Goal: Information Seeking & Learning: Learn about a topic

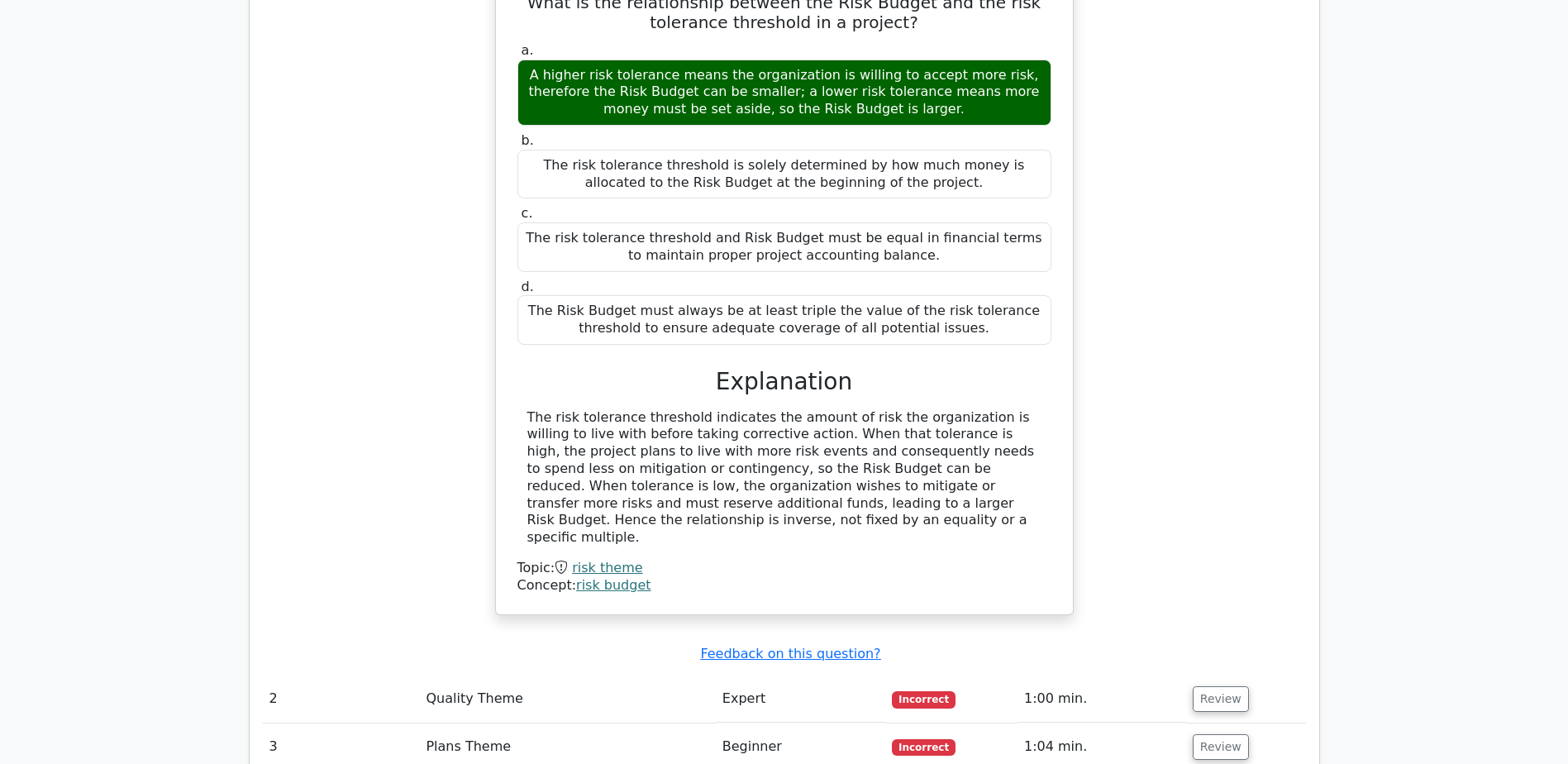
scroll to position [1657, 0]
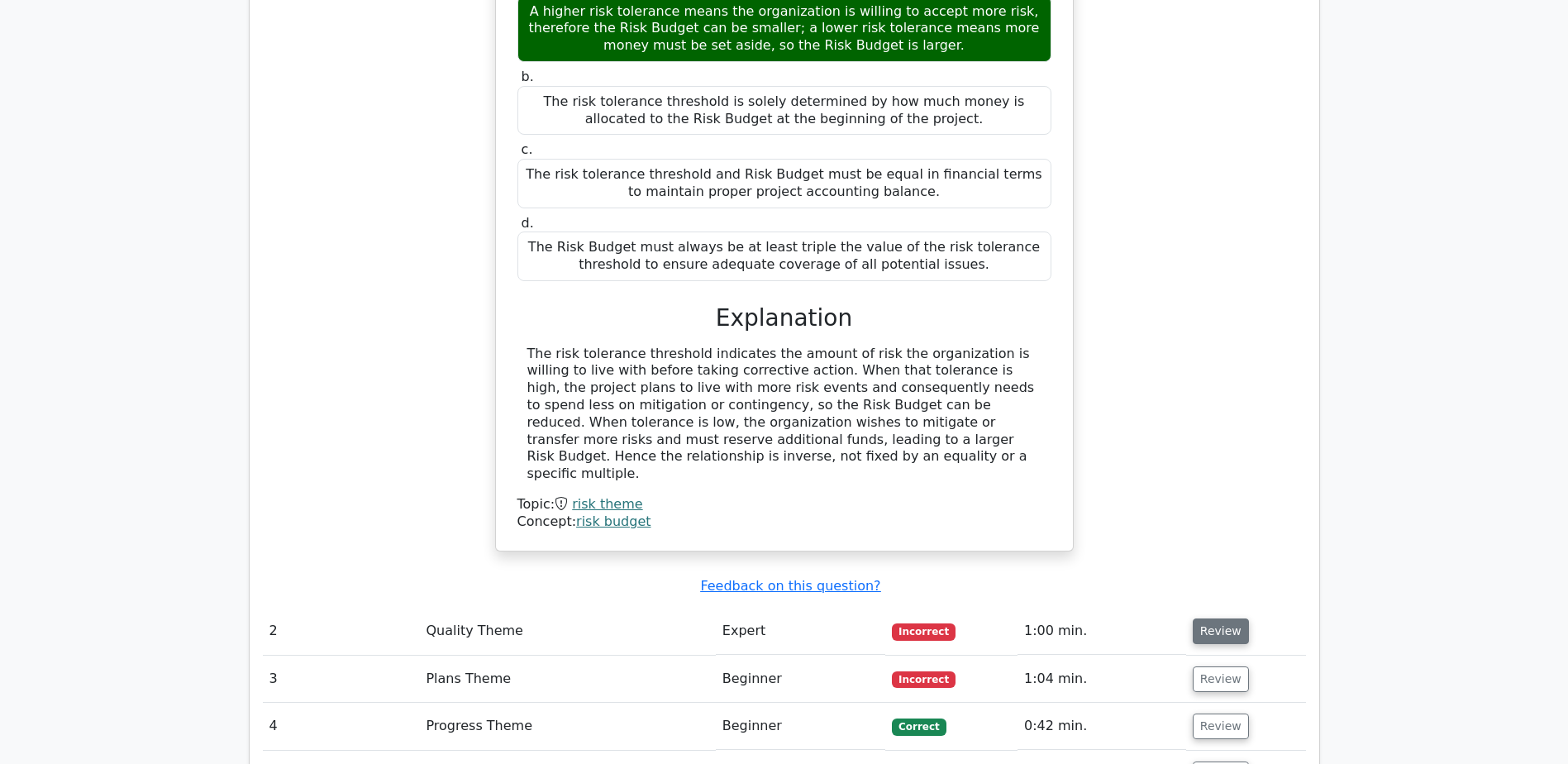
click at [1218, 619] on button "Review" at bounding box center [1221, 631] width 56 height 26
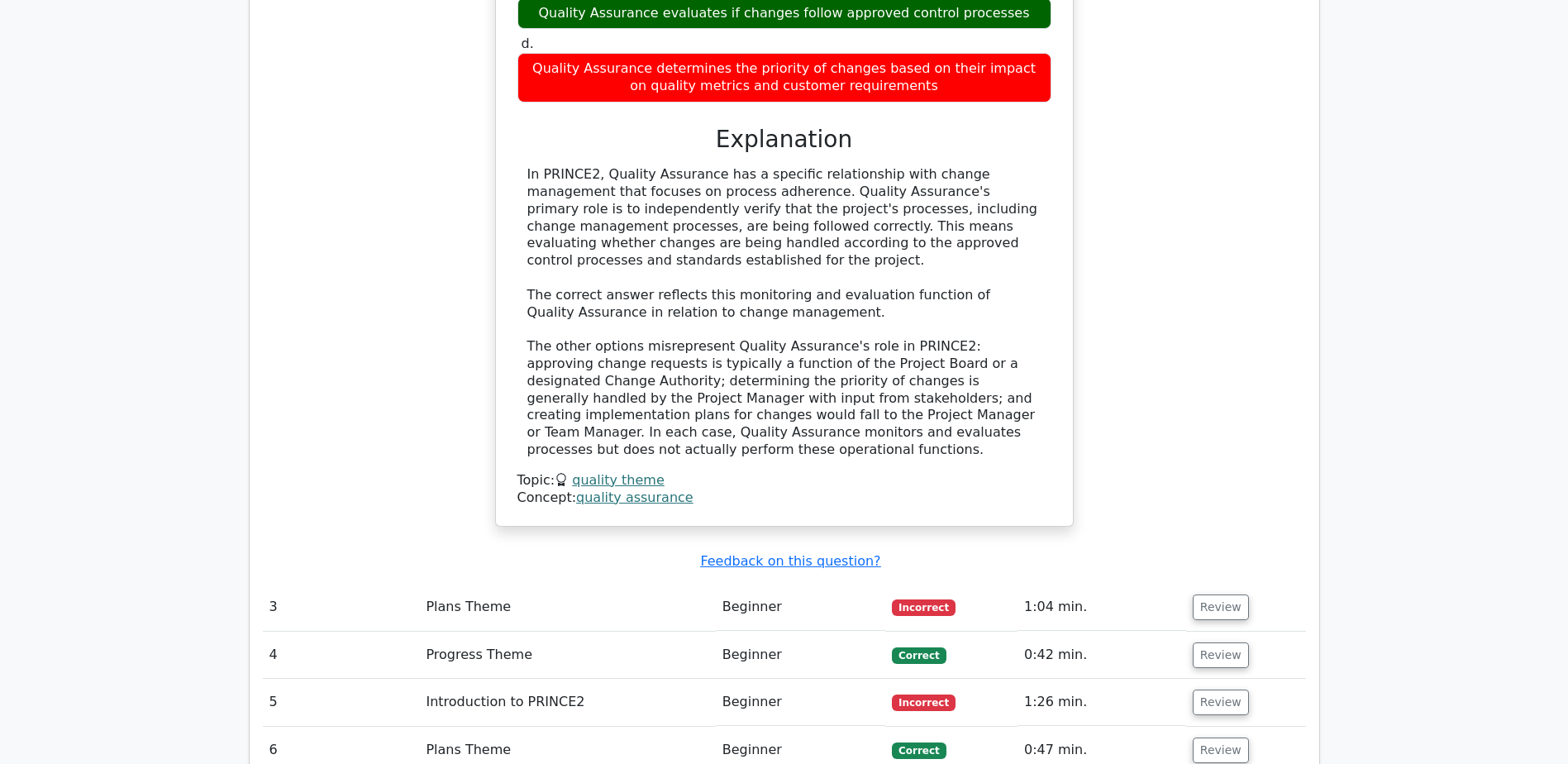
scroll to position [2563, 0]
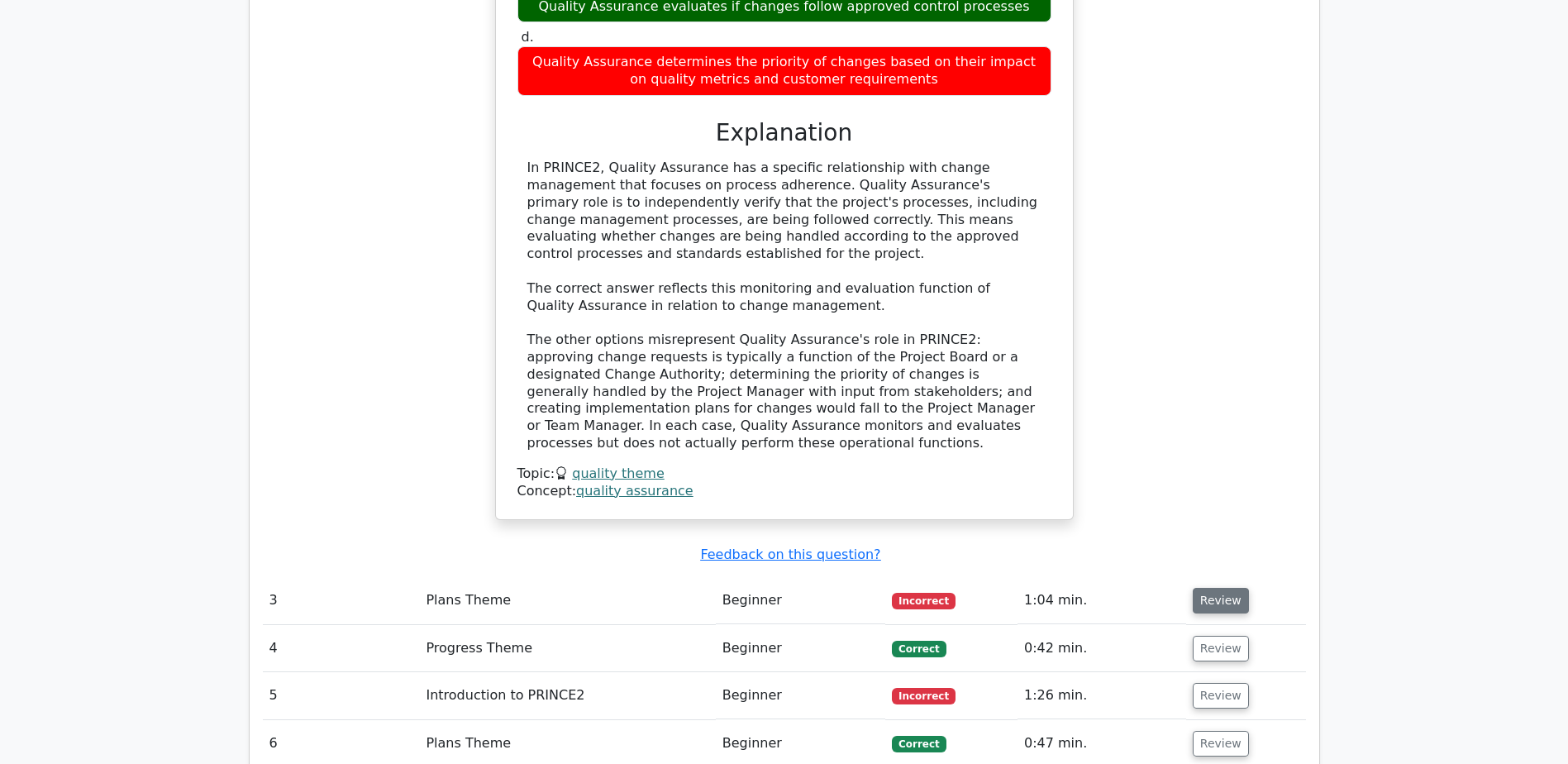
click at [1217, 588] on button "Review" at bounding box center [1221, 601] width 56 height 26
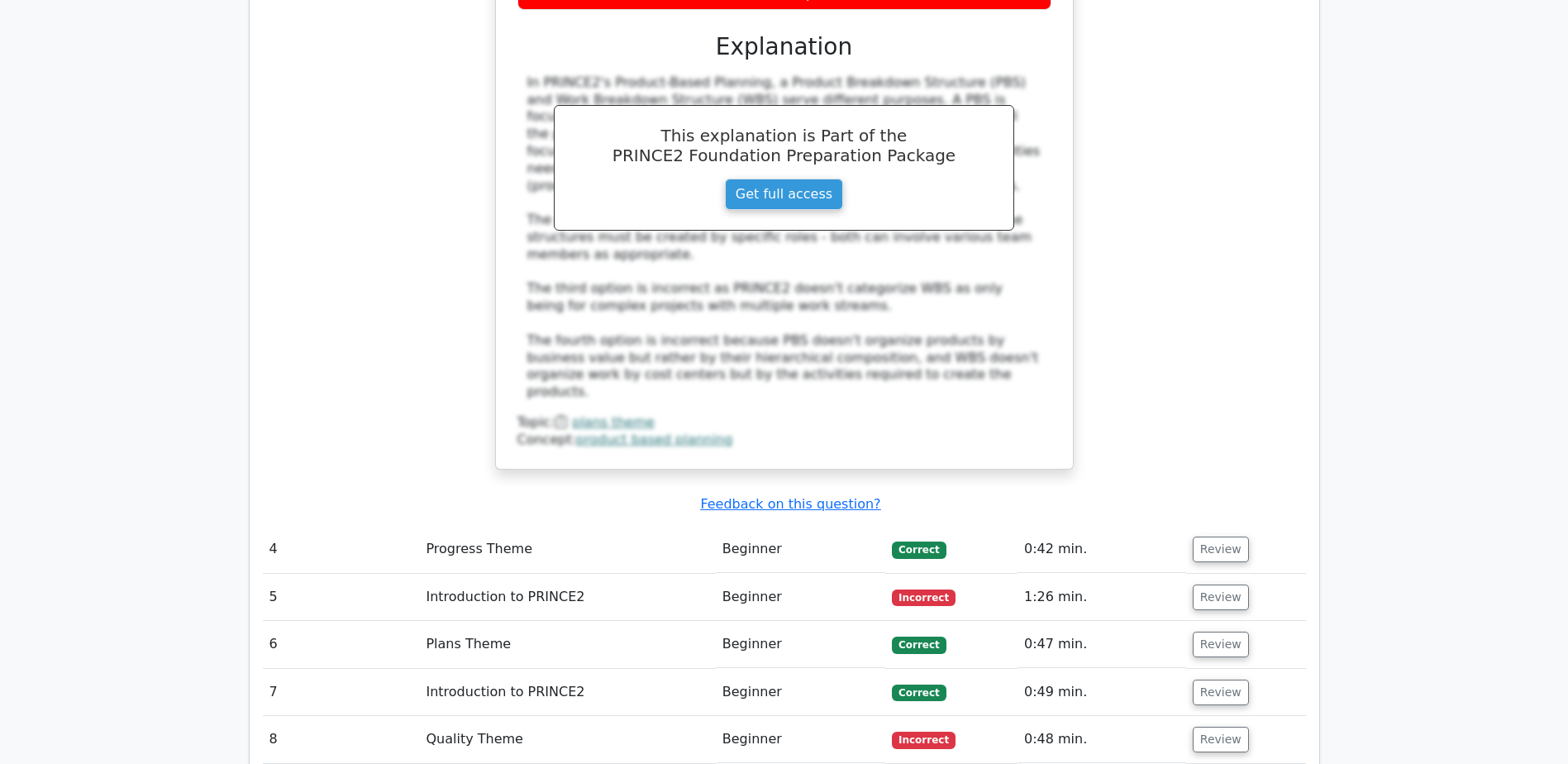
scroll to position [3542, 0]
click at [1213, 584] on button "Review" at bounding box center [1221, 596] width 56 height 26
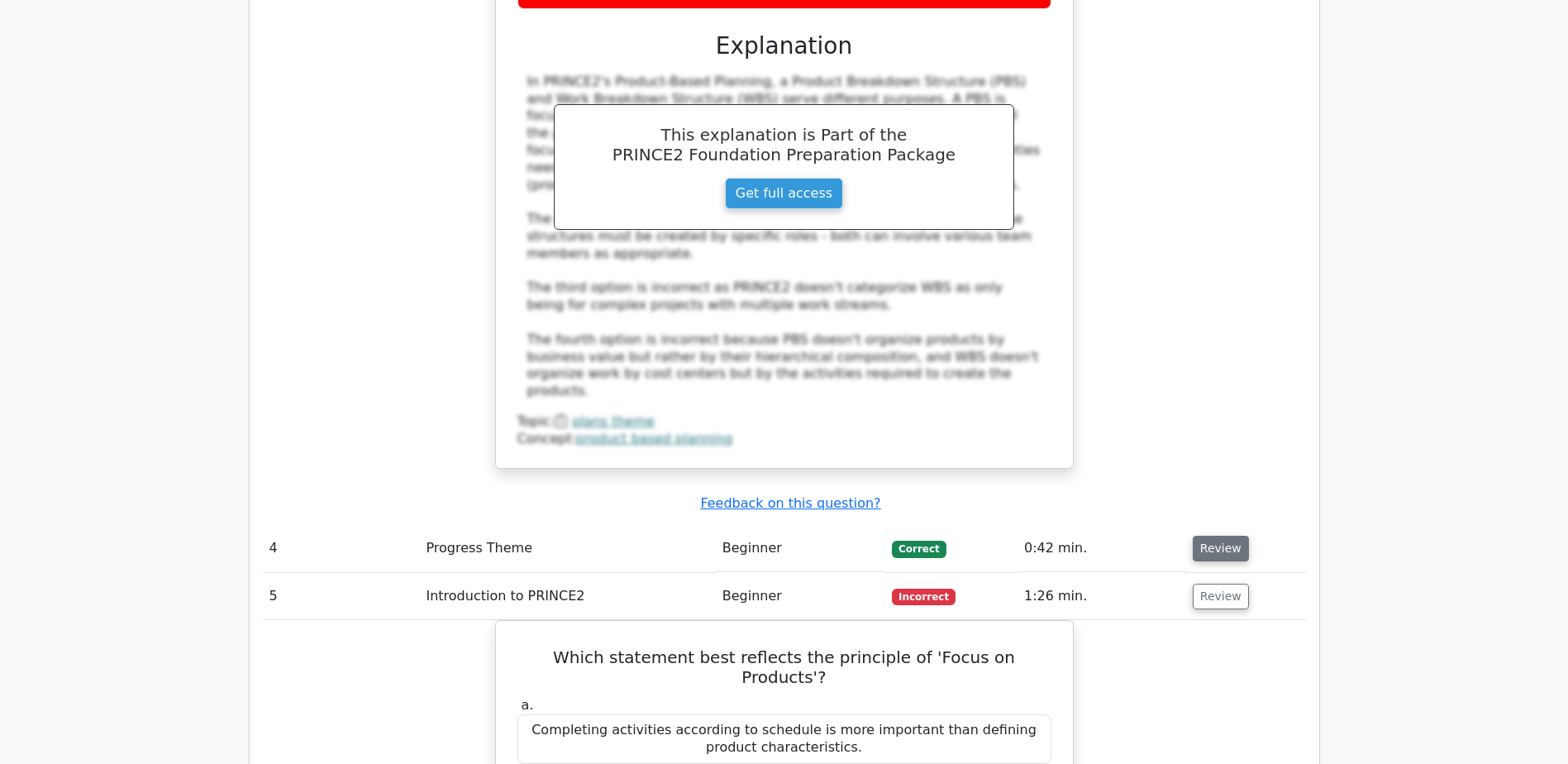
click at [1209, 536] on button "Review" at bounding box center [1221, 549] width 56 height 26
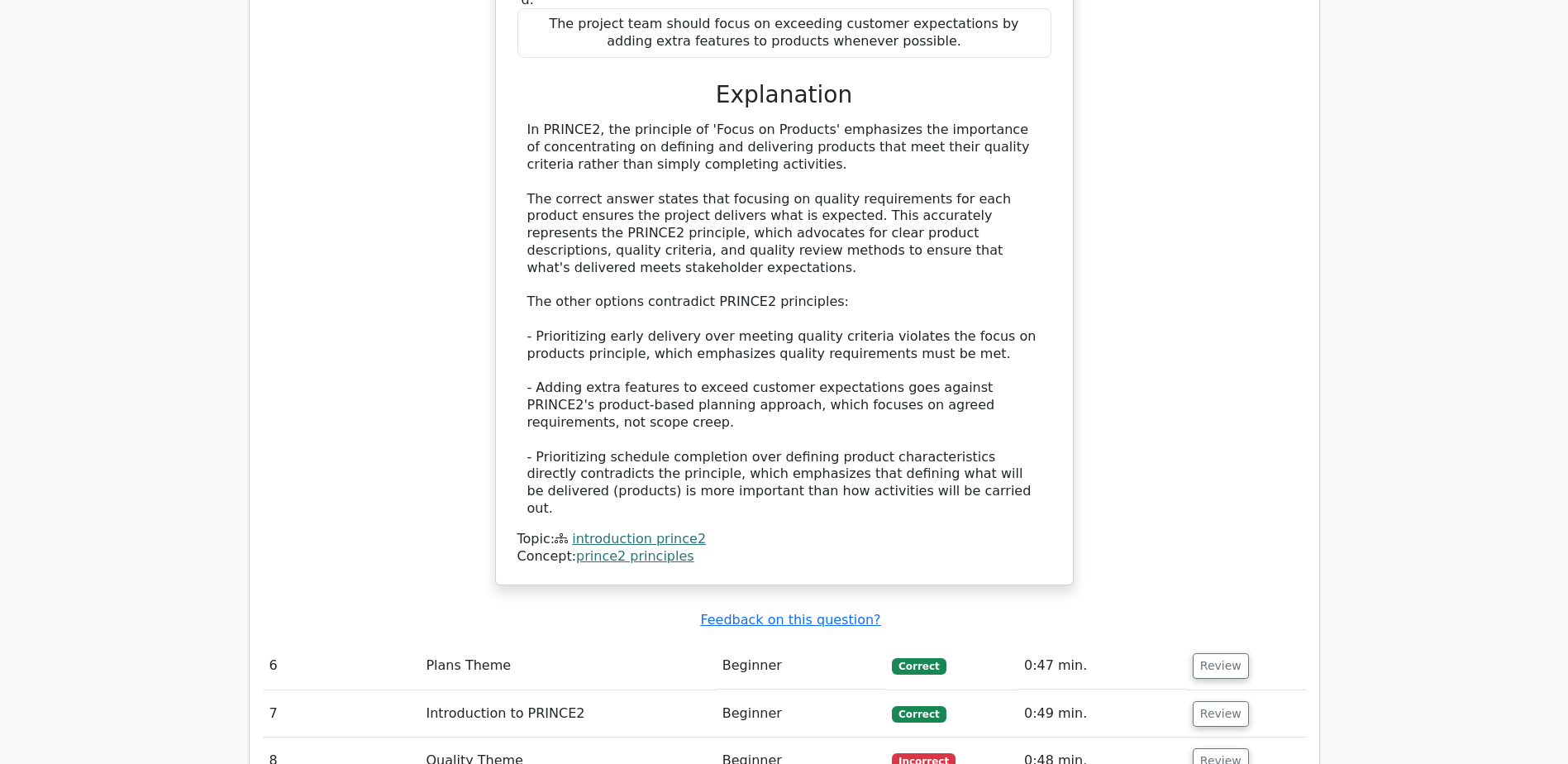
scroll to position [5244, 0]
click at [1209, 653] on button "Review" at bounding box center [1221, 665] width 56 height 26
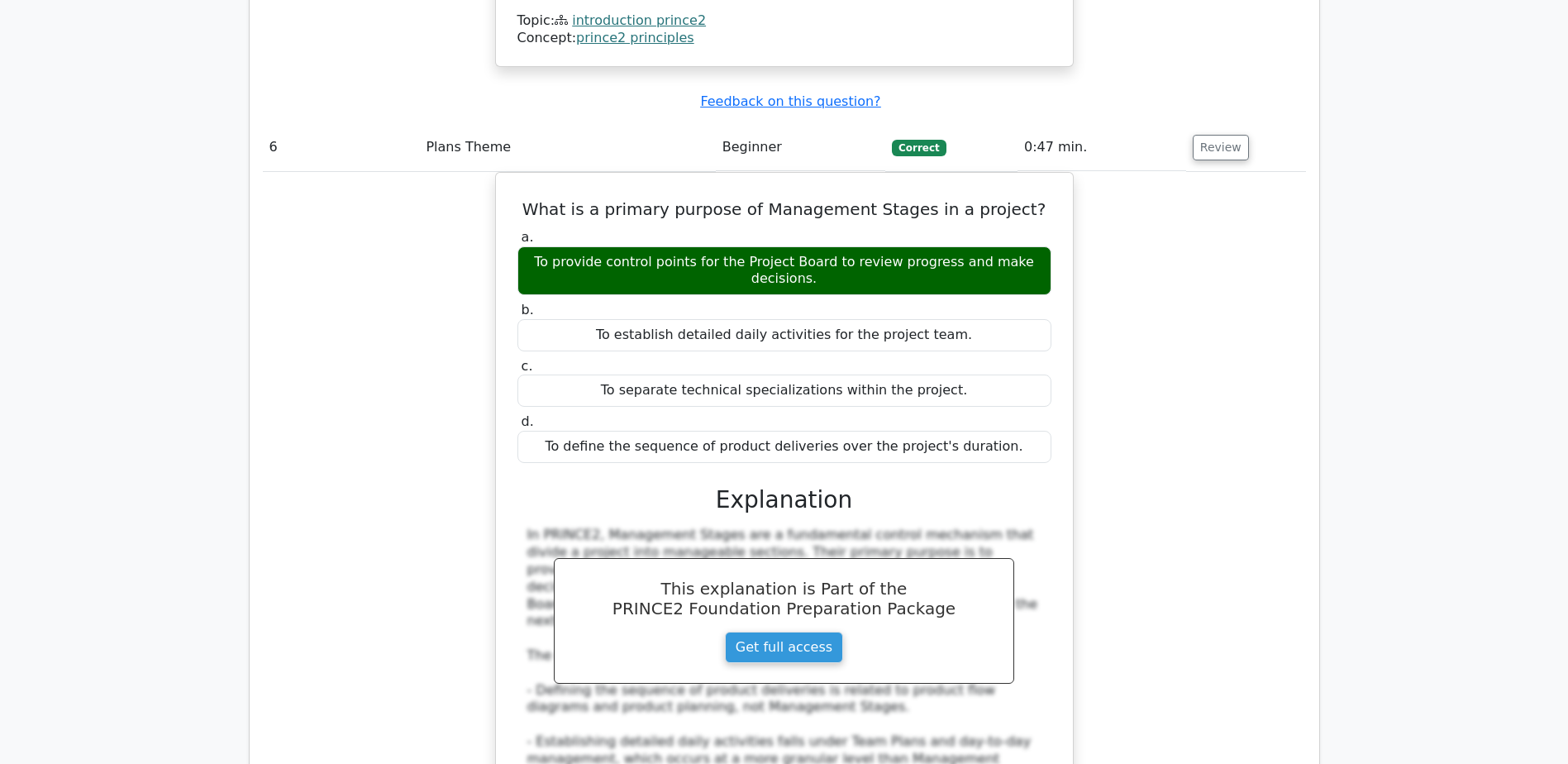
scroll to position [5768, 0]
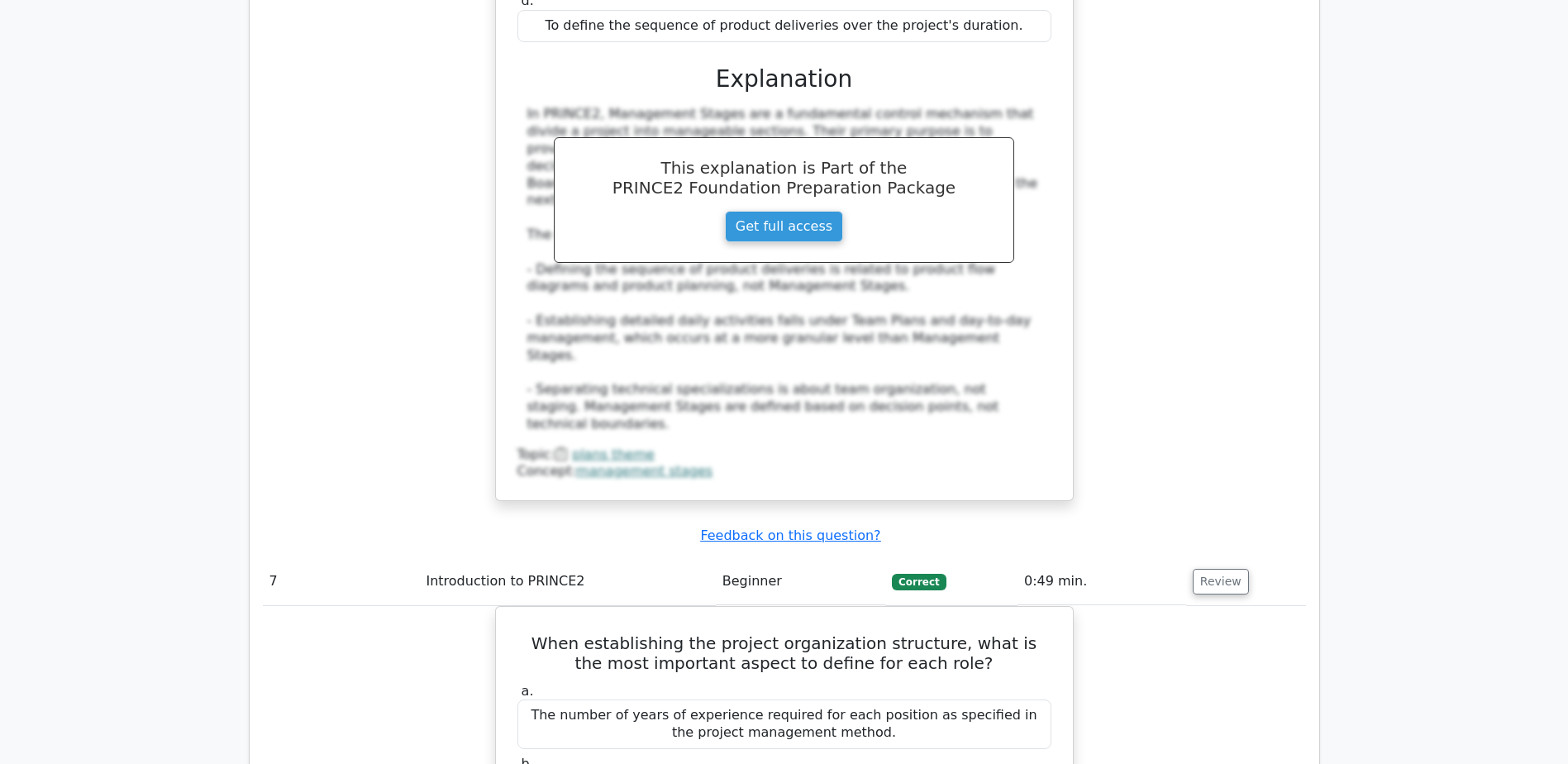
scroll to position [6187, 0]
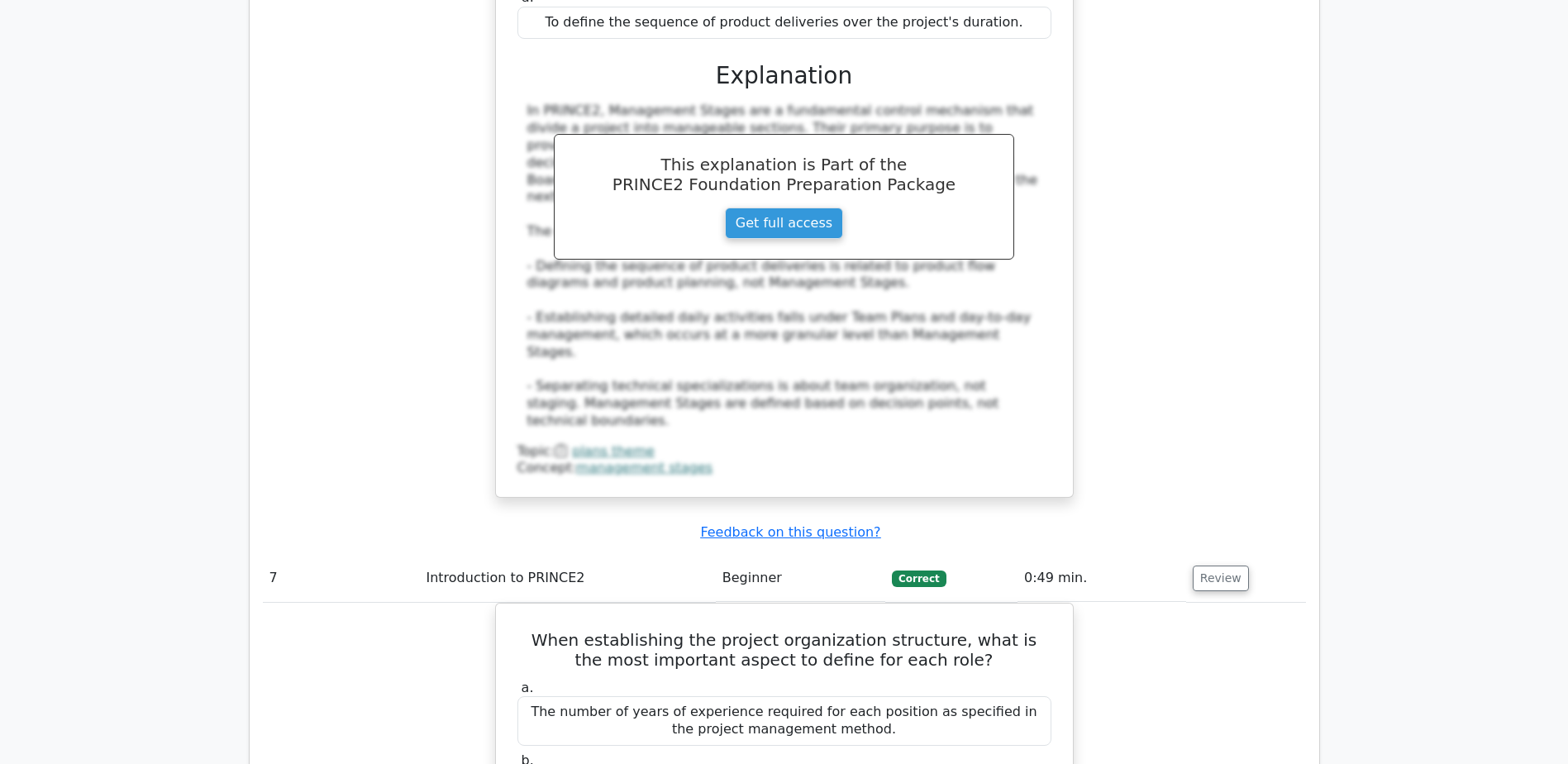
drag, startPoint x: 1152, startPoint y: 499, endPoint x: 1179, endPoint y: 384, distance: 118.1
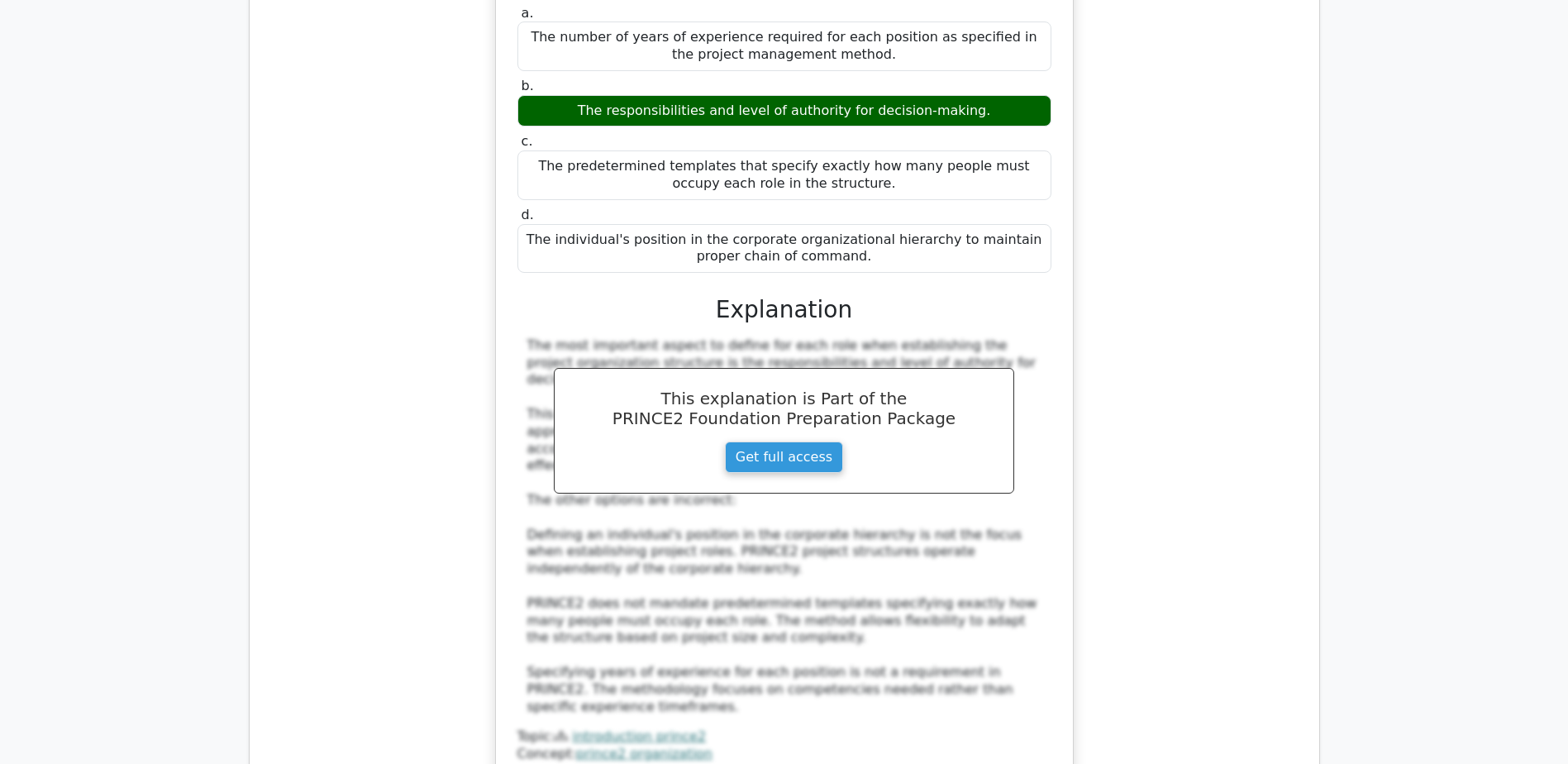
scroll to position [6862, 0]
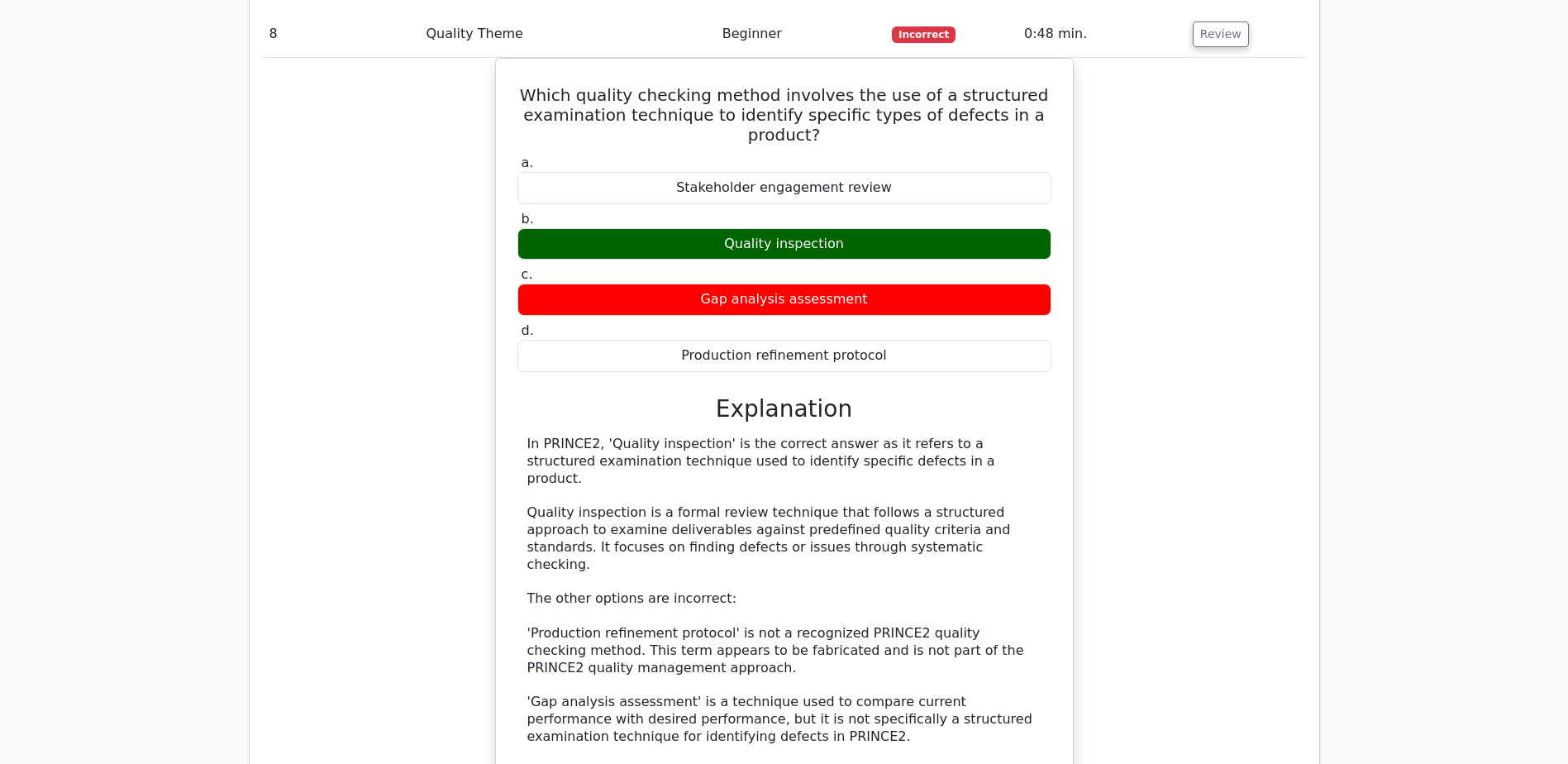
scroll to position [7688, 0]
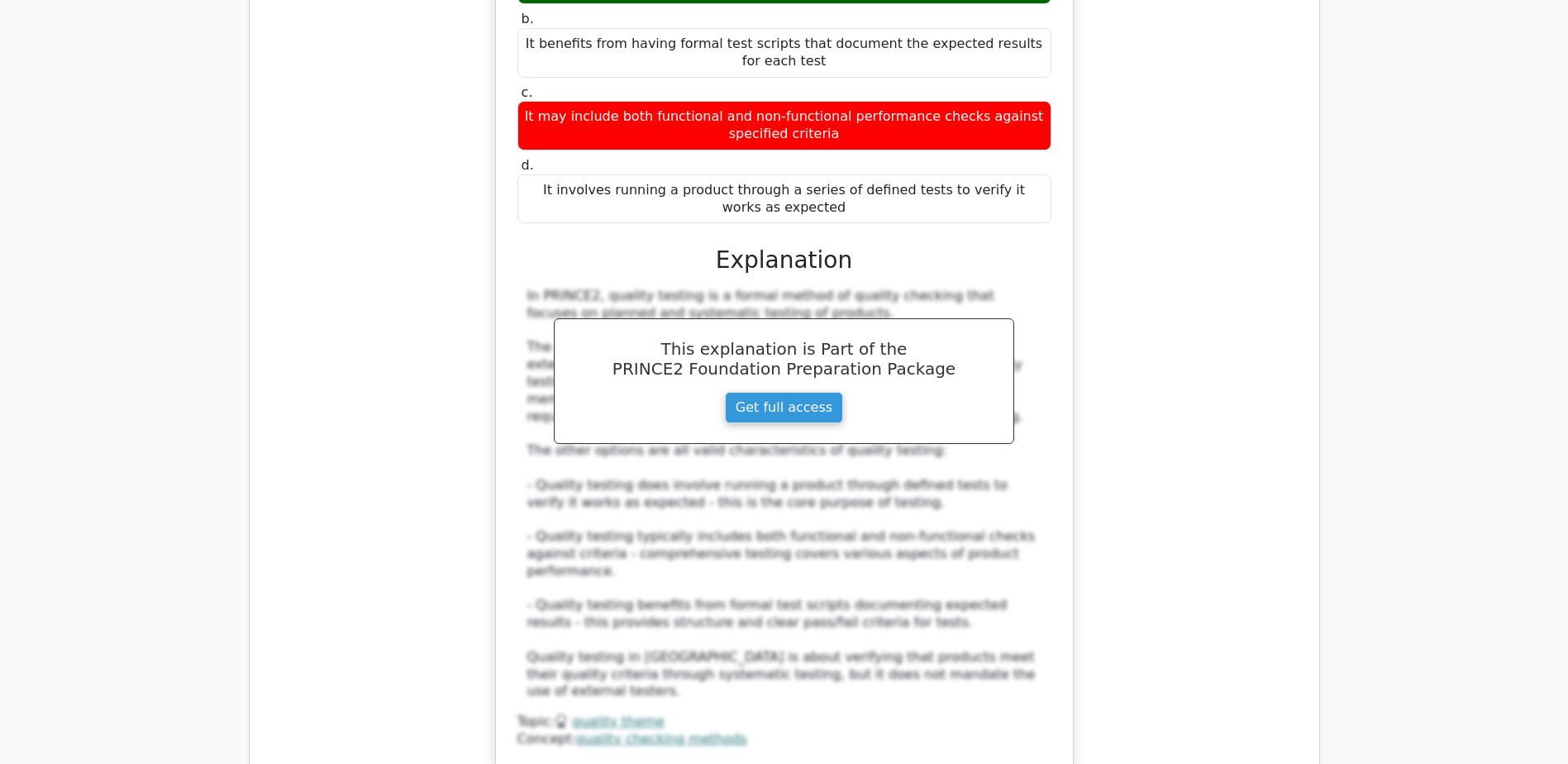
scroll to position [8846, 0]
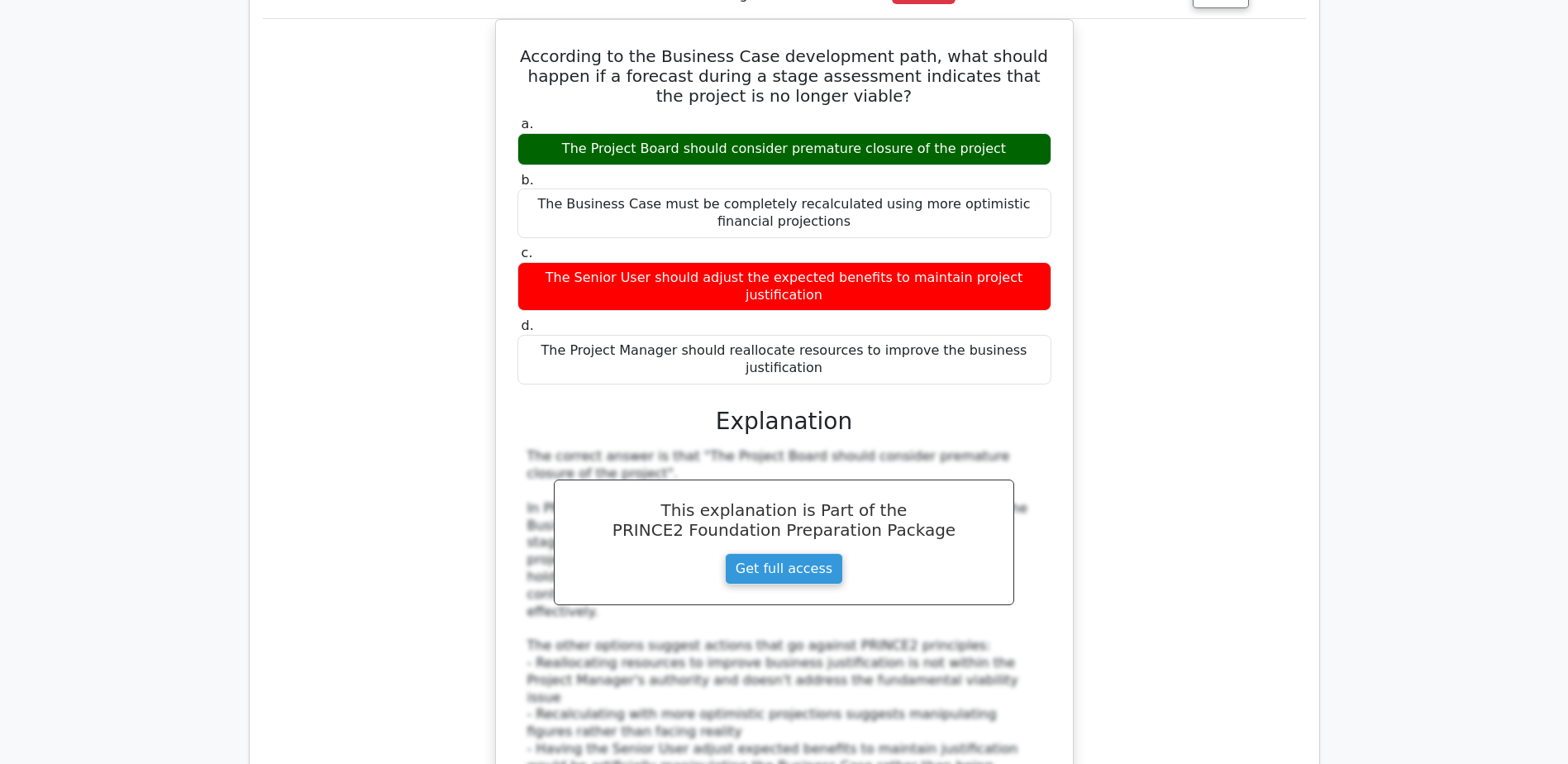
scroll to position [9656, 0]
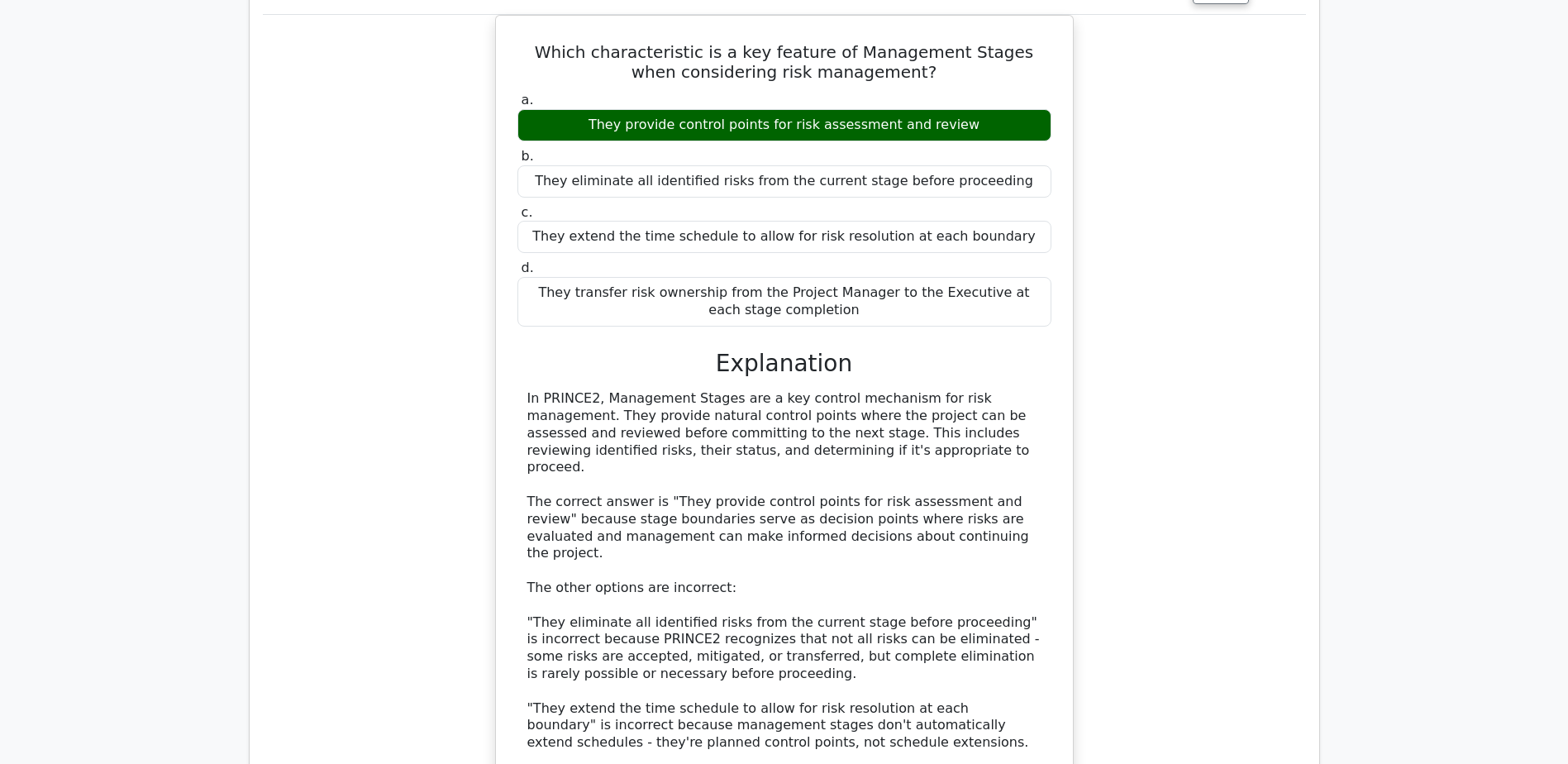
scroll to position [10676, 0]
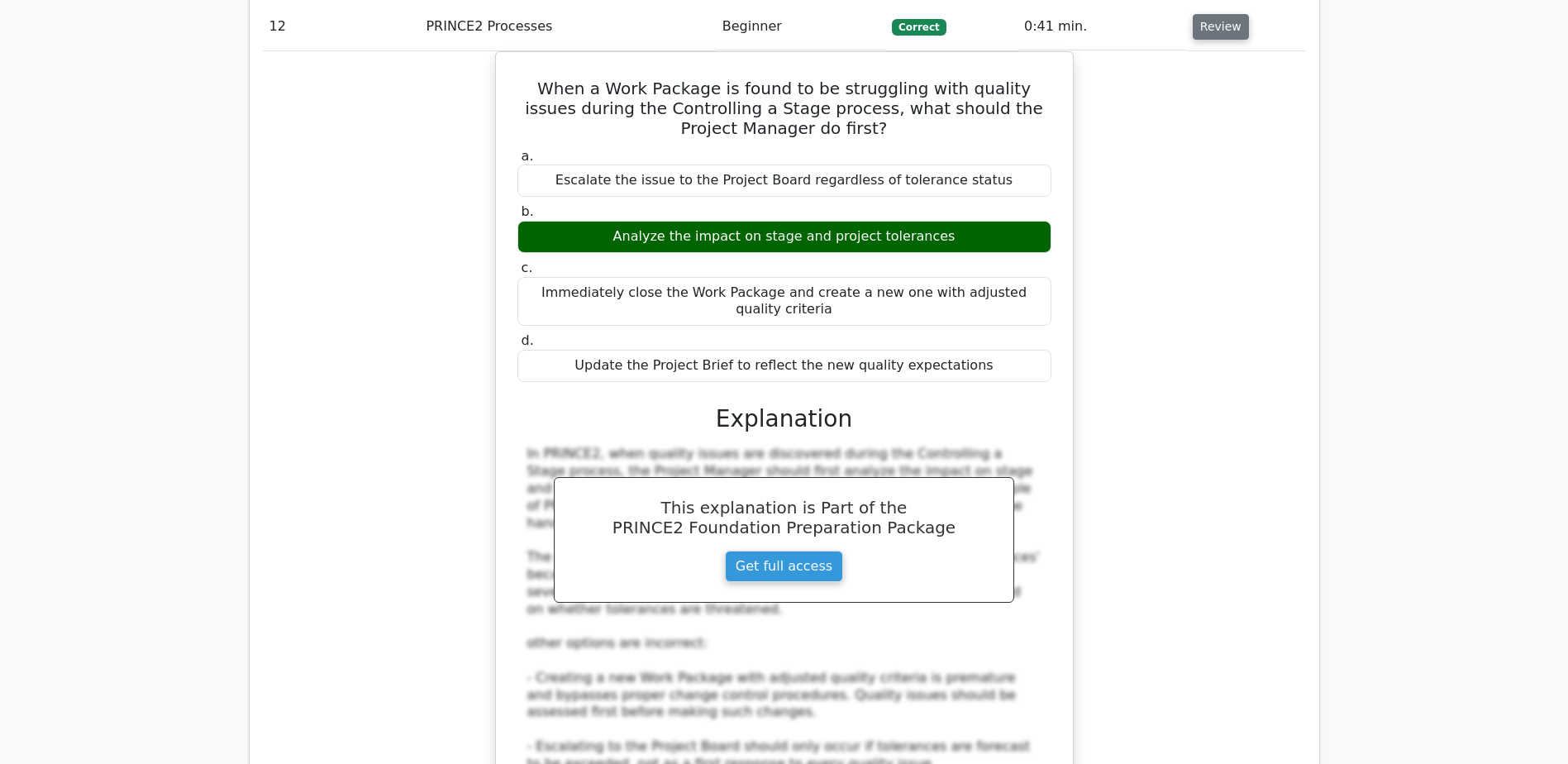
scroll to position [11652, 0]
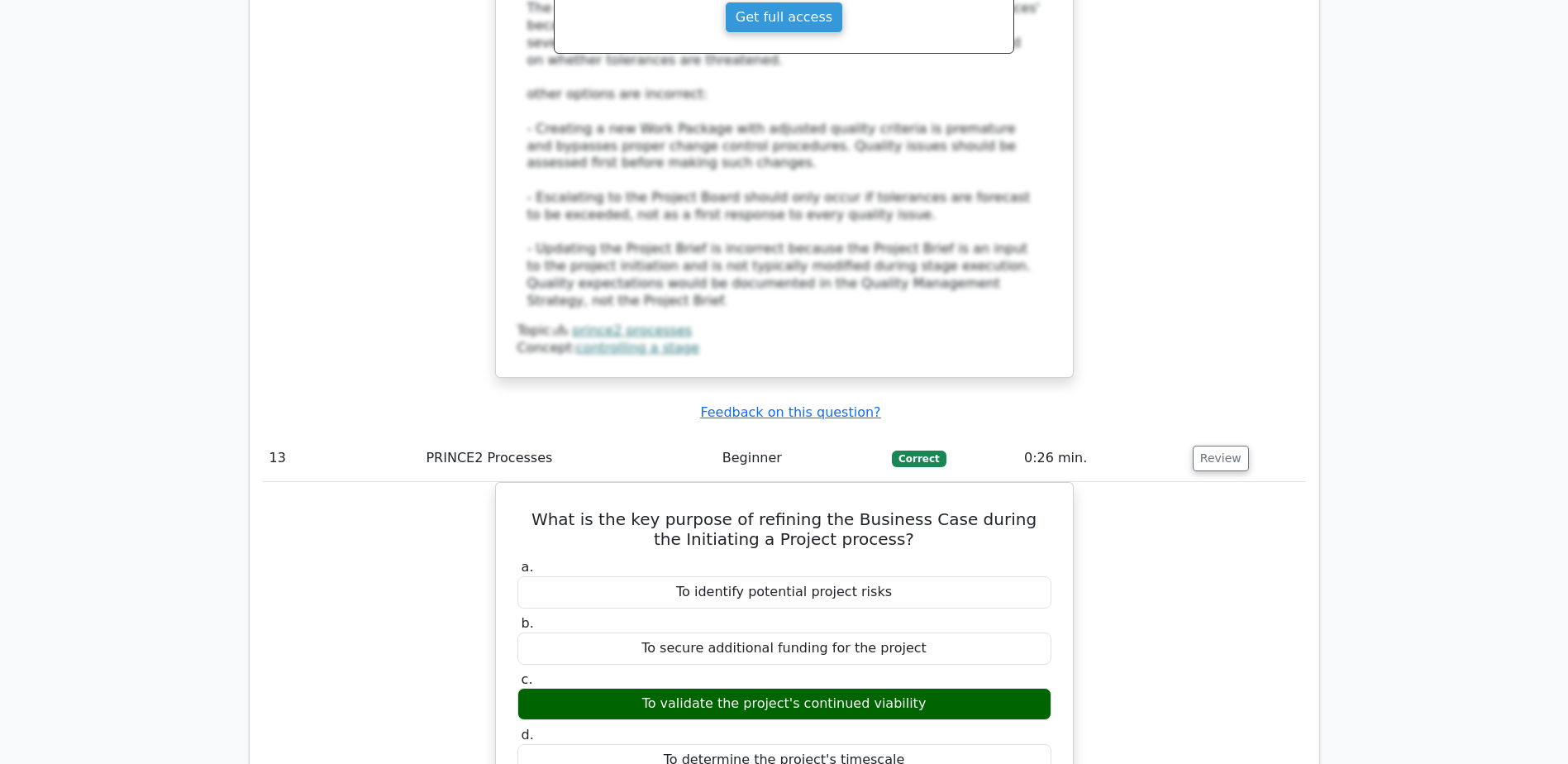
scroll to position [12347, 0]
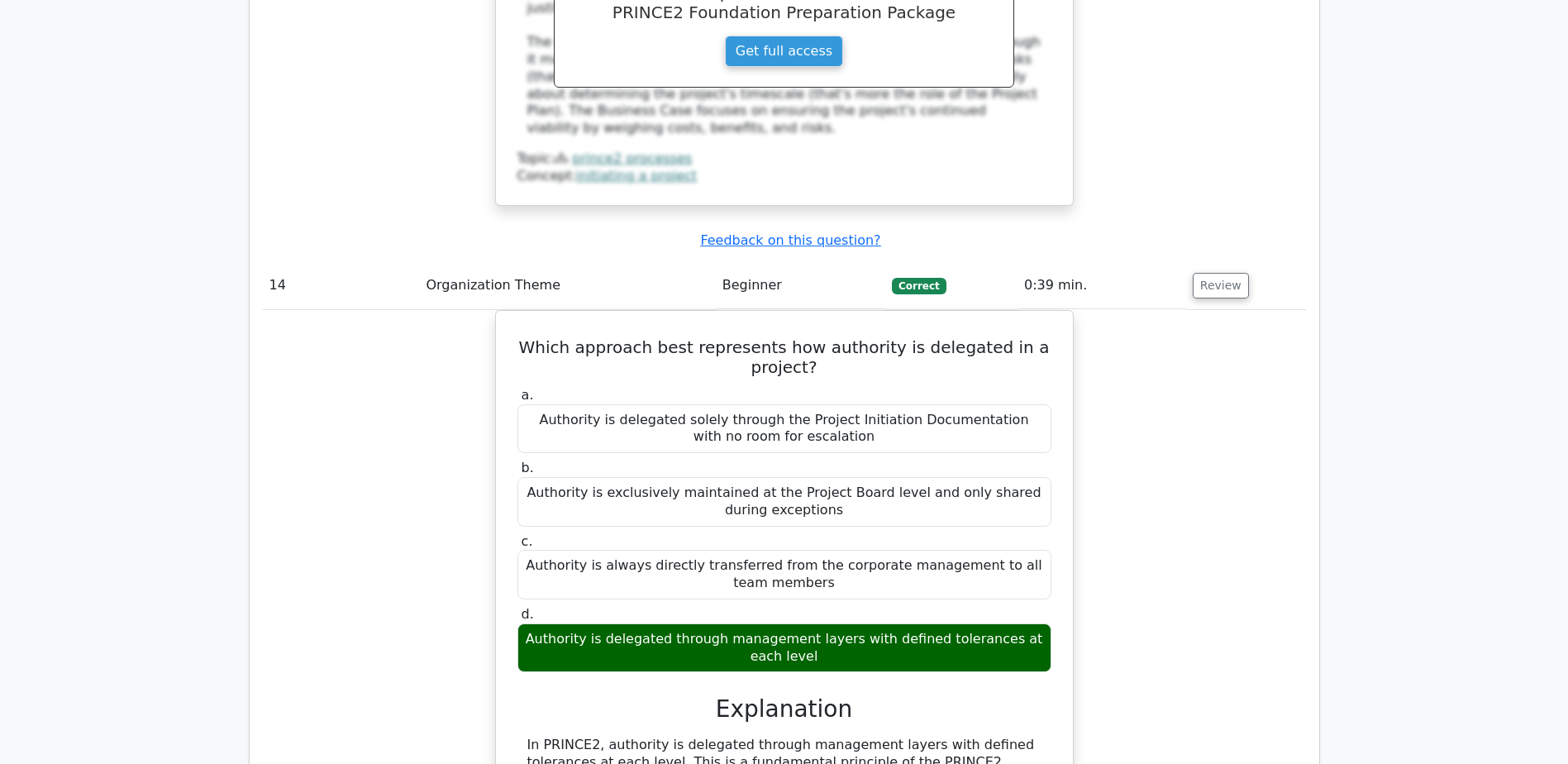
scroll to position [13111, 0]
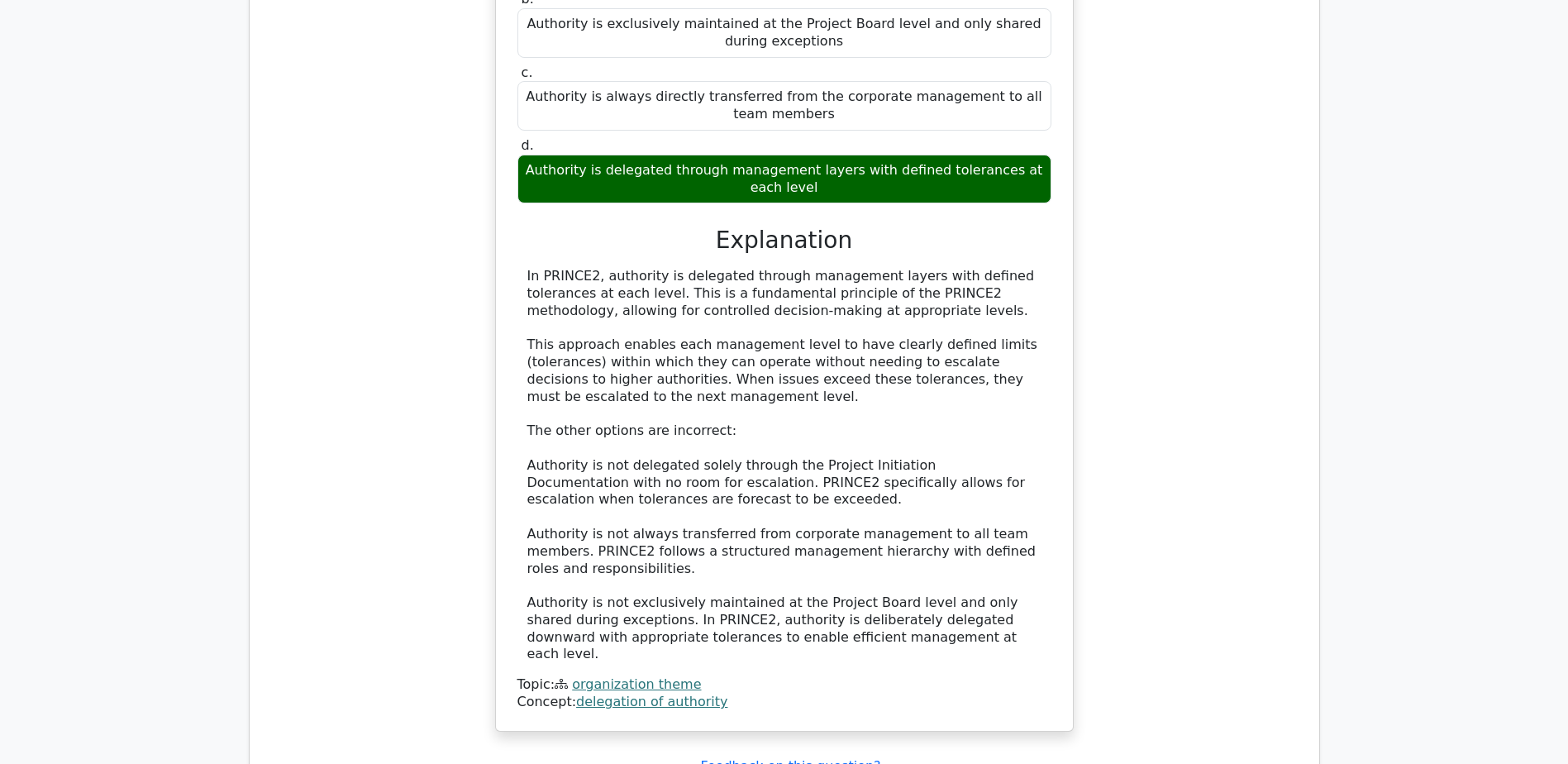
scroll to position [13581, 0]
drag, startPoint x: 1231, startPoint y: 636, endPoint x: 1173, endPoint y: 681, distance: 73.4
drag, startPoint x: 1173, startPoint y: 681, endPoint x: 1150, endPoint y: 562, distance: 121.2
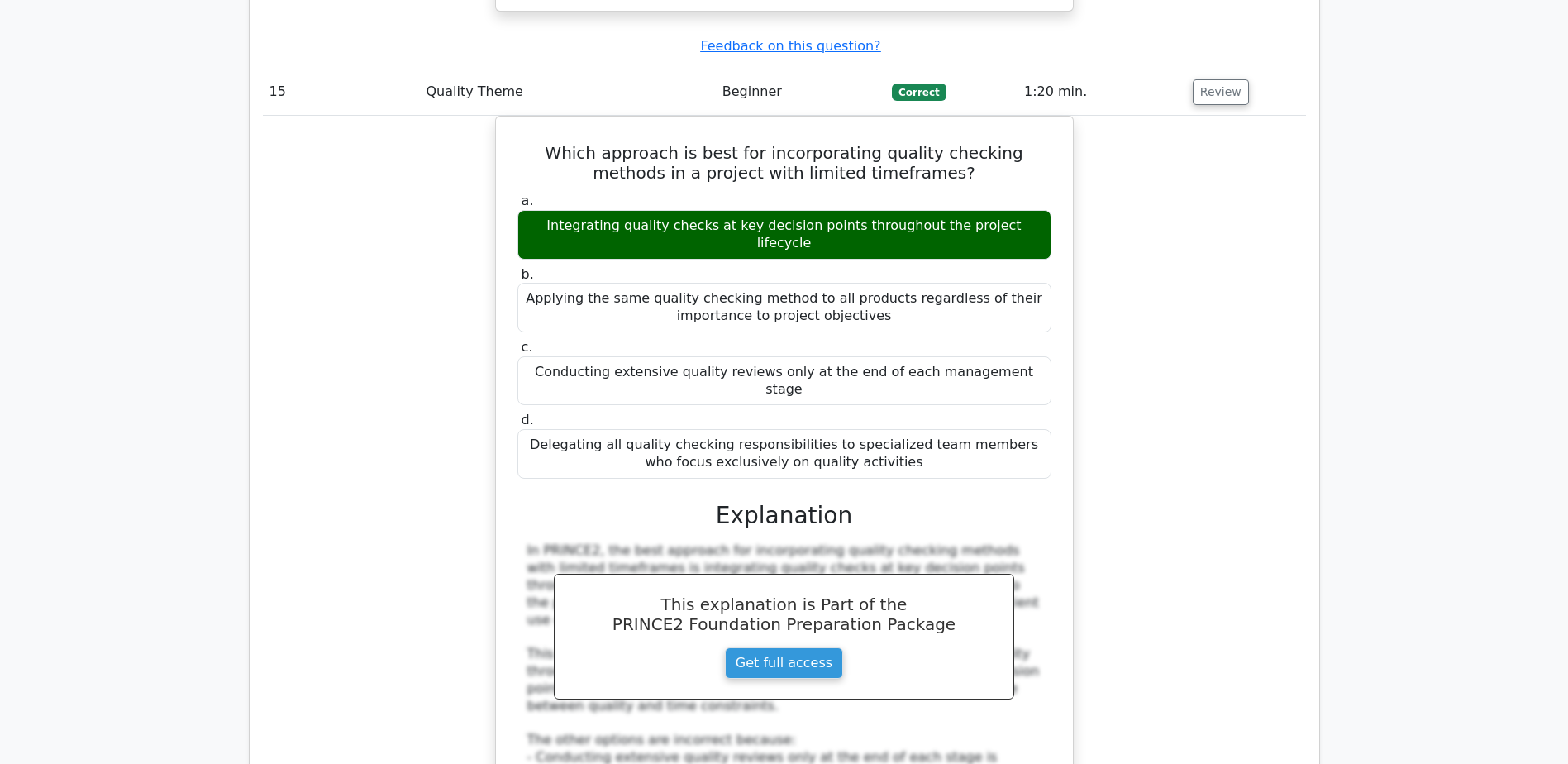
scroll to position [14302, 0]
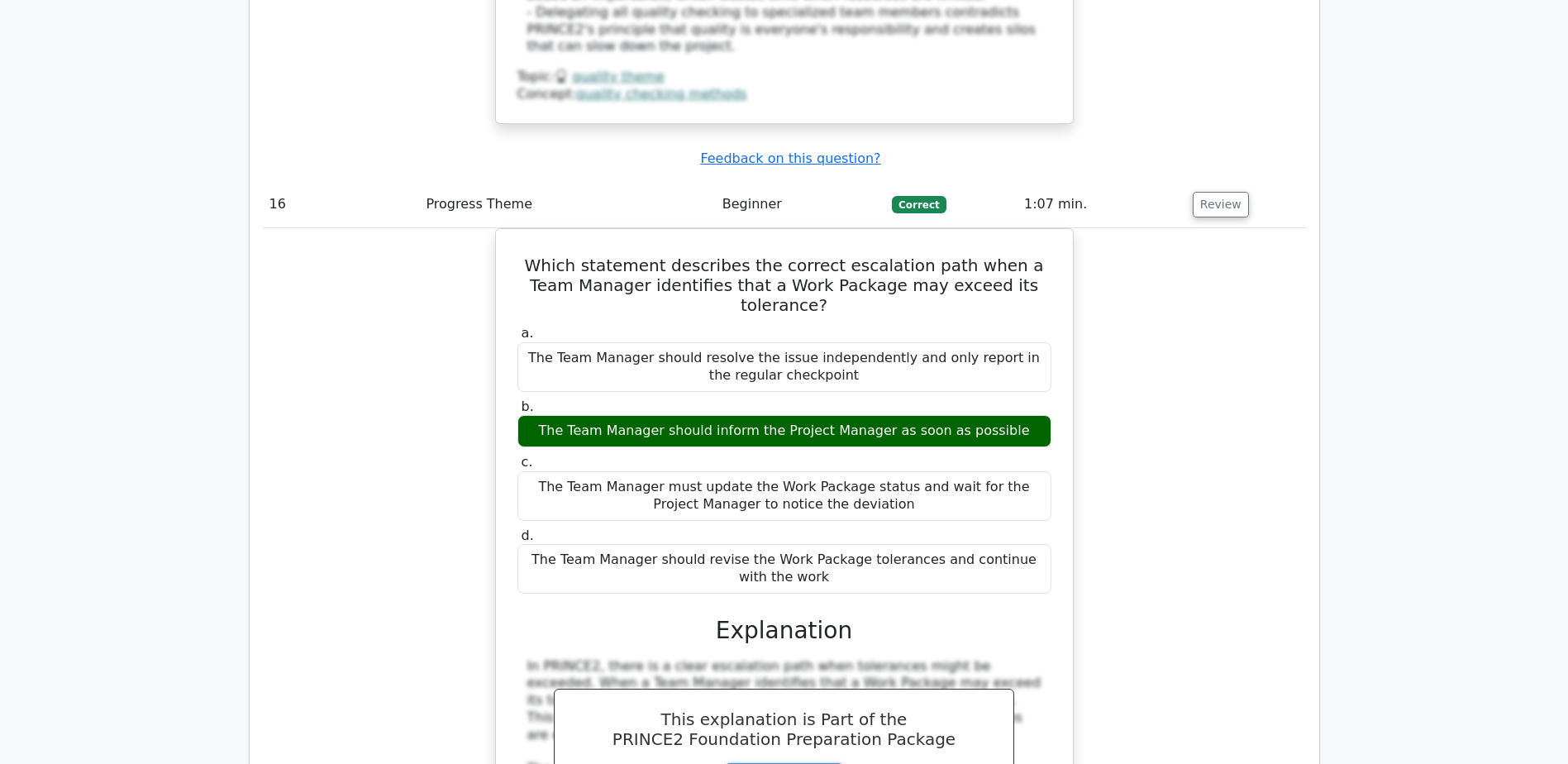
scroll to position [15145, 0]
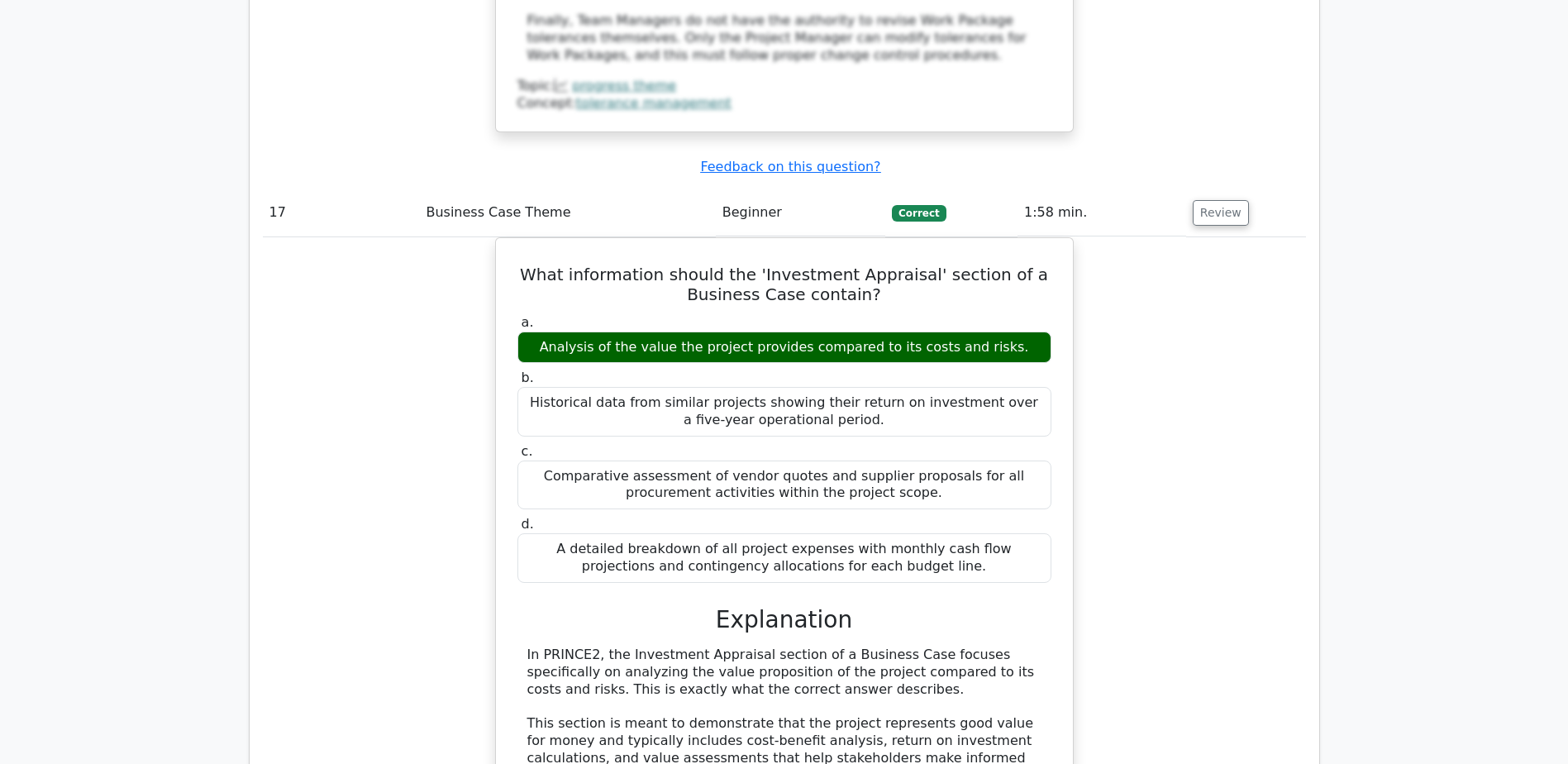
scroll to position [16035, 0]
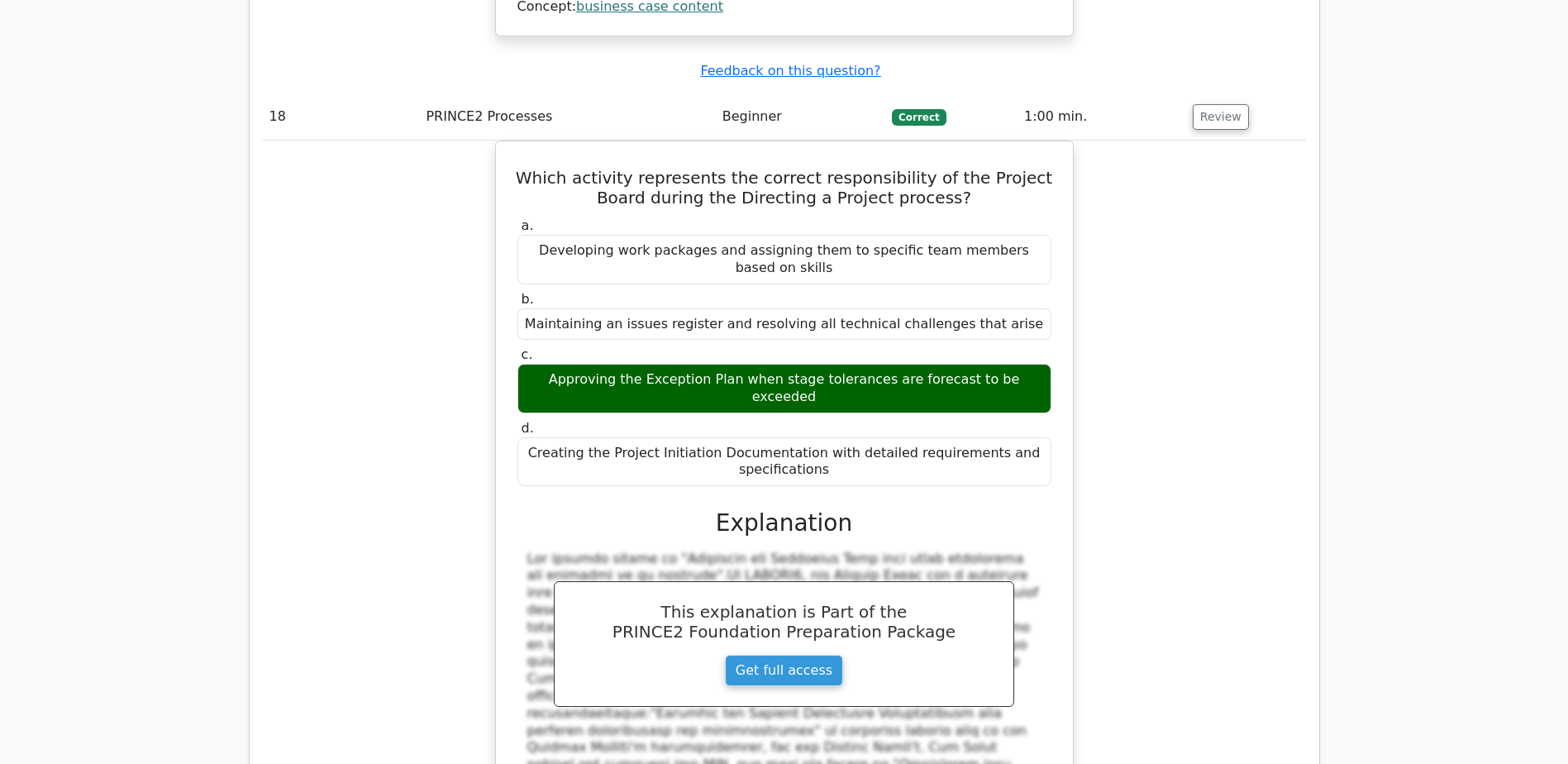
scroll to position [17110, 0]
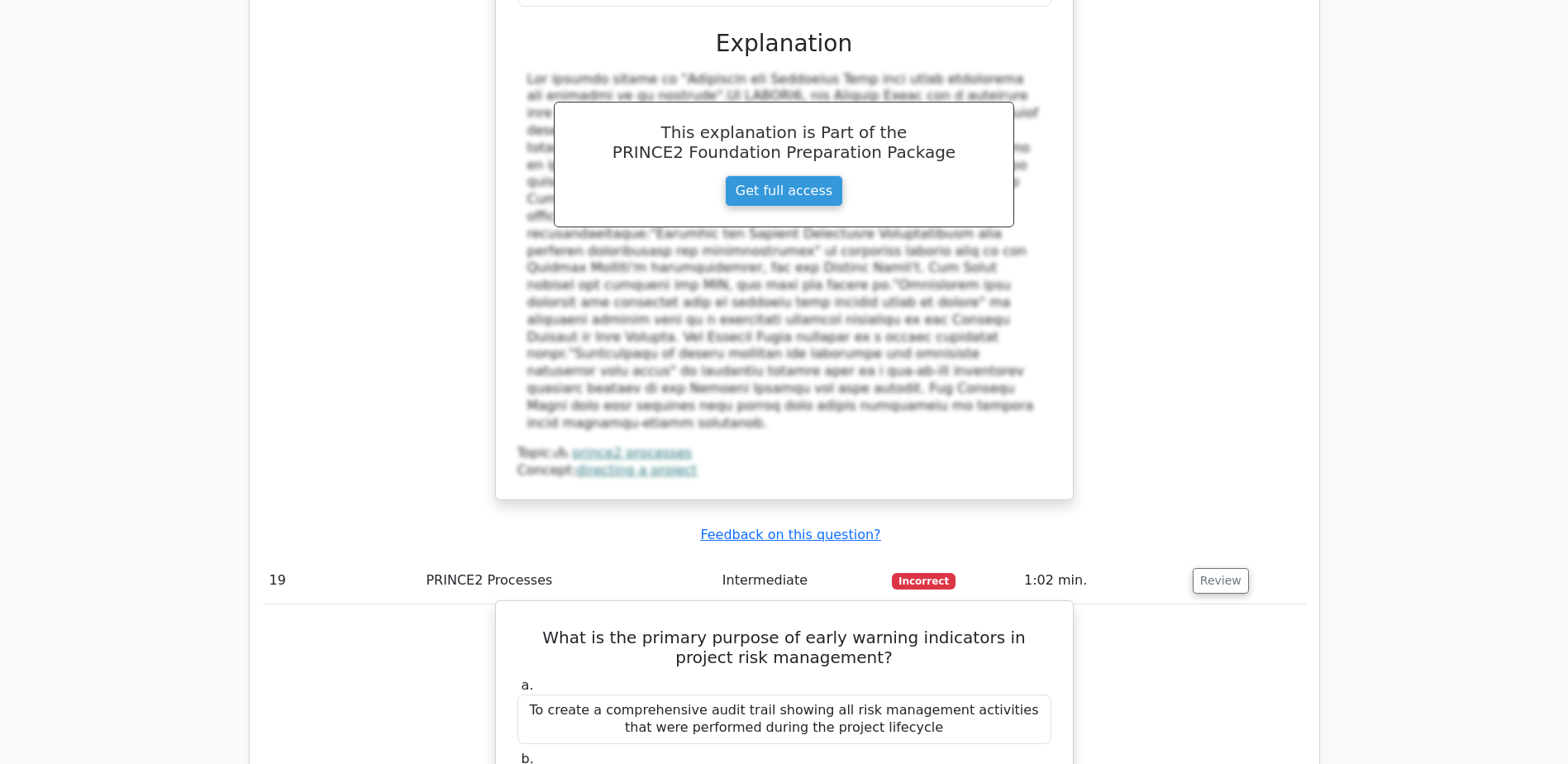
scroll to position [17591, 0]
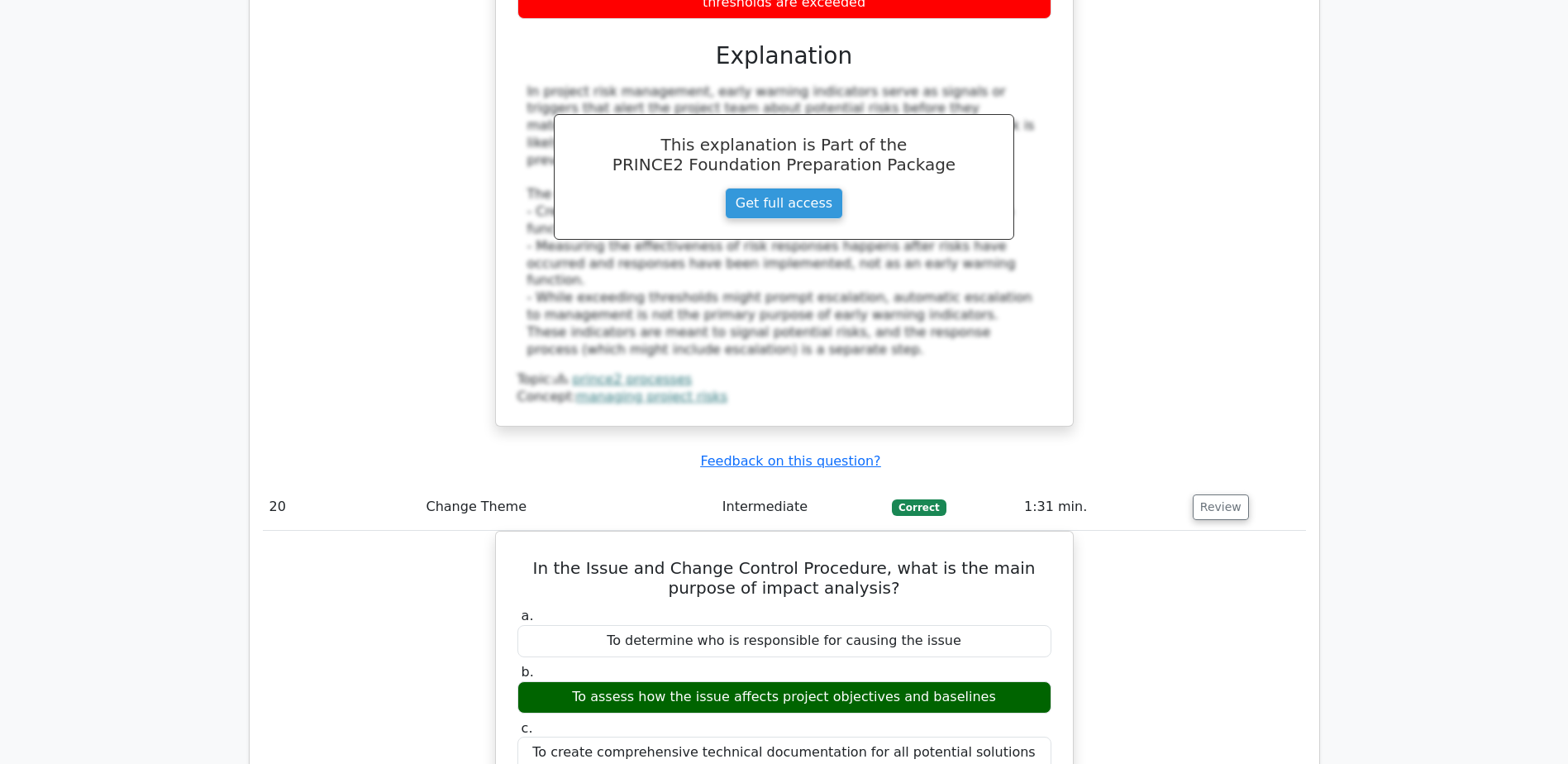
scroll to position [18521, 0]
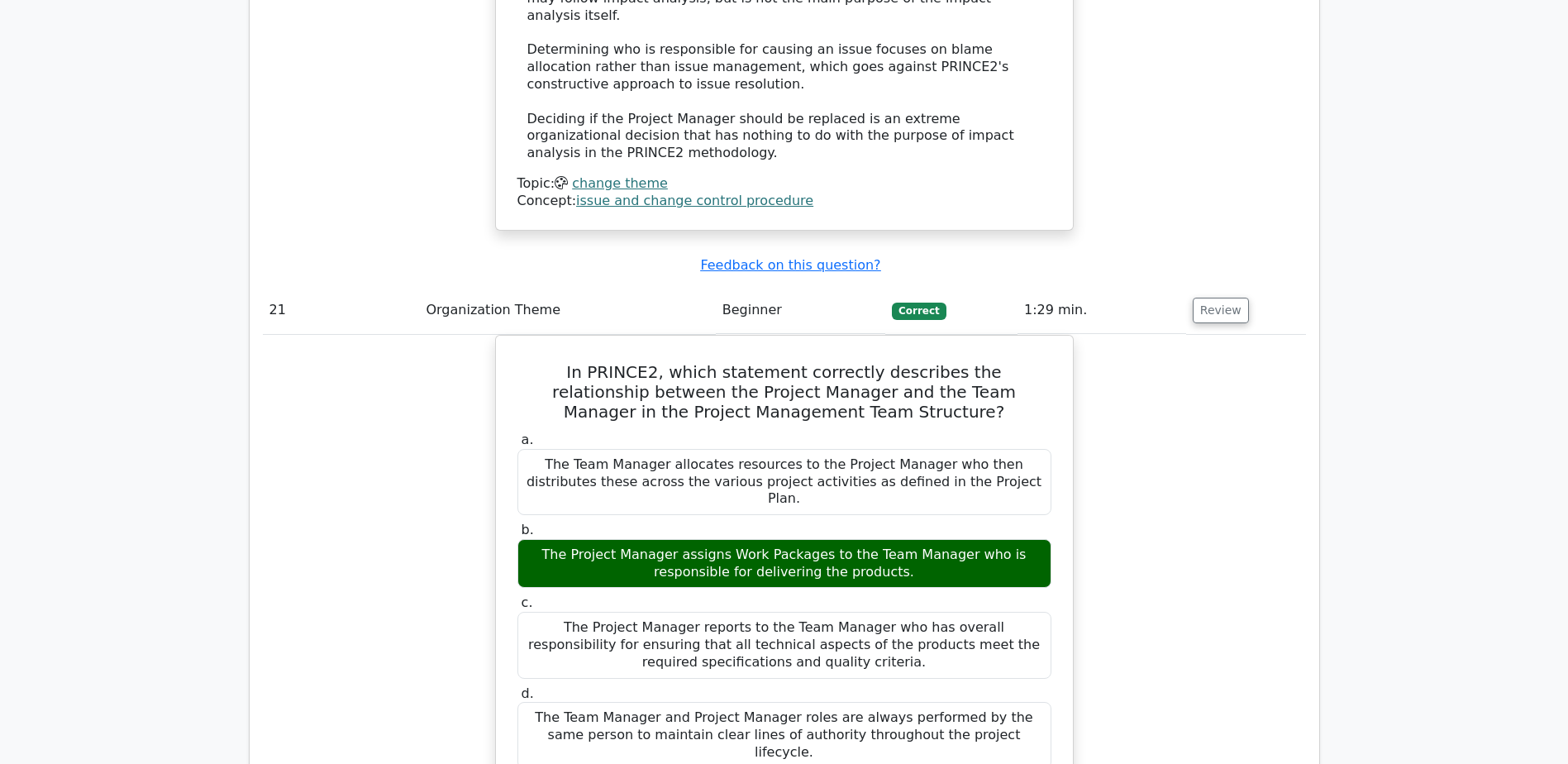
scroll to position [19610, 0]
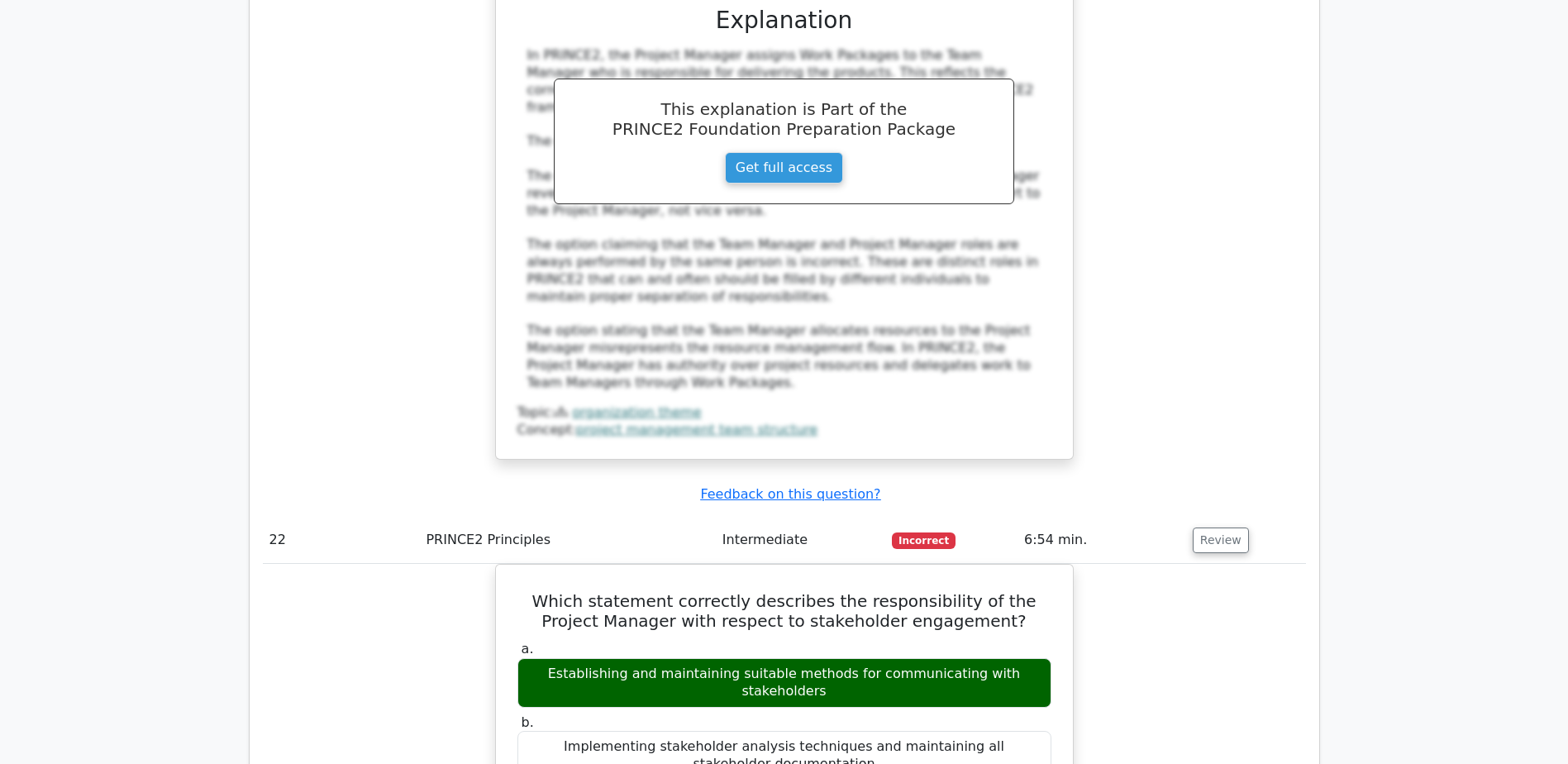
scroll to position [20398, 0]
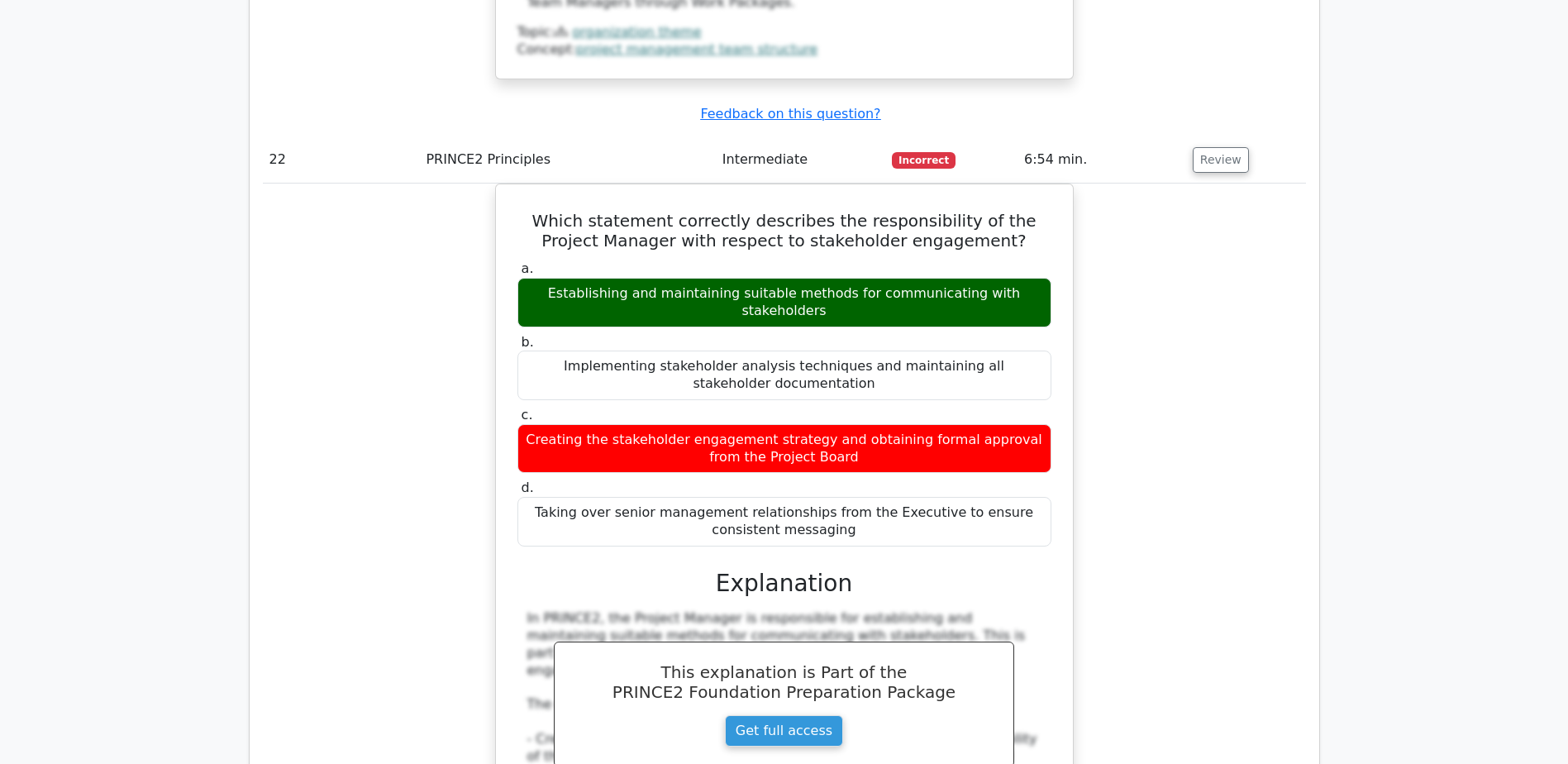
scroll to position [20774, 0]
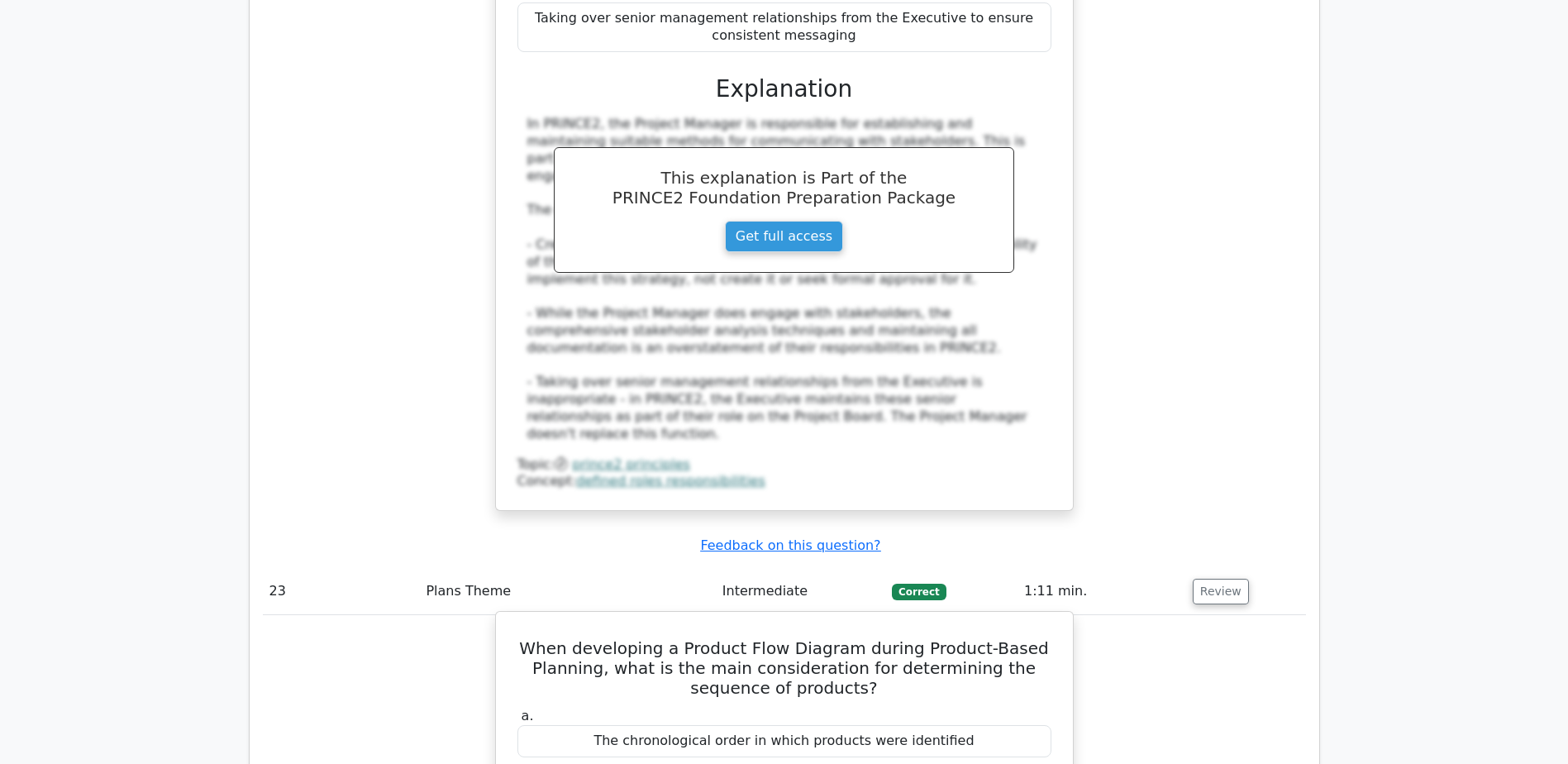
scroll to position [21271, 0]
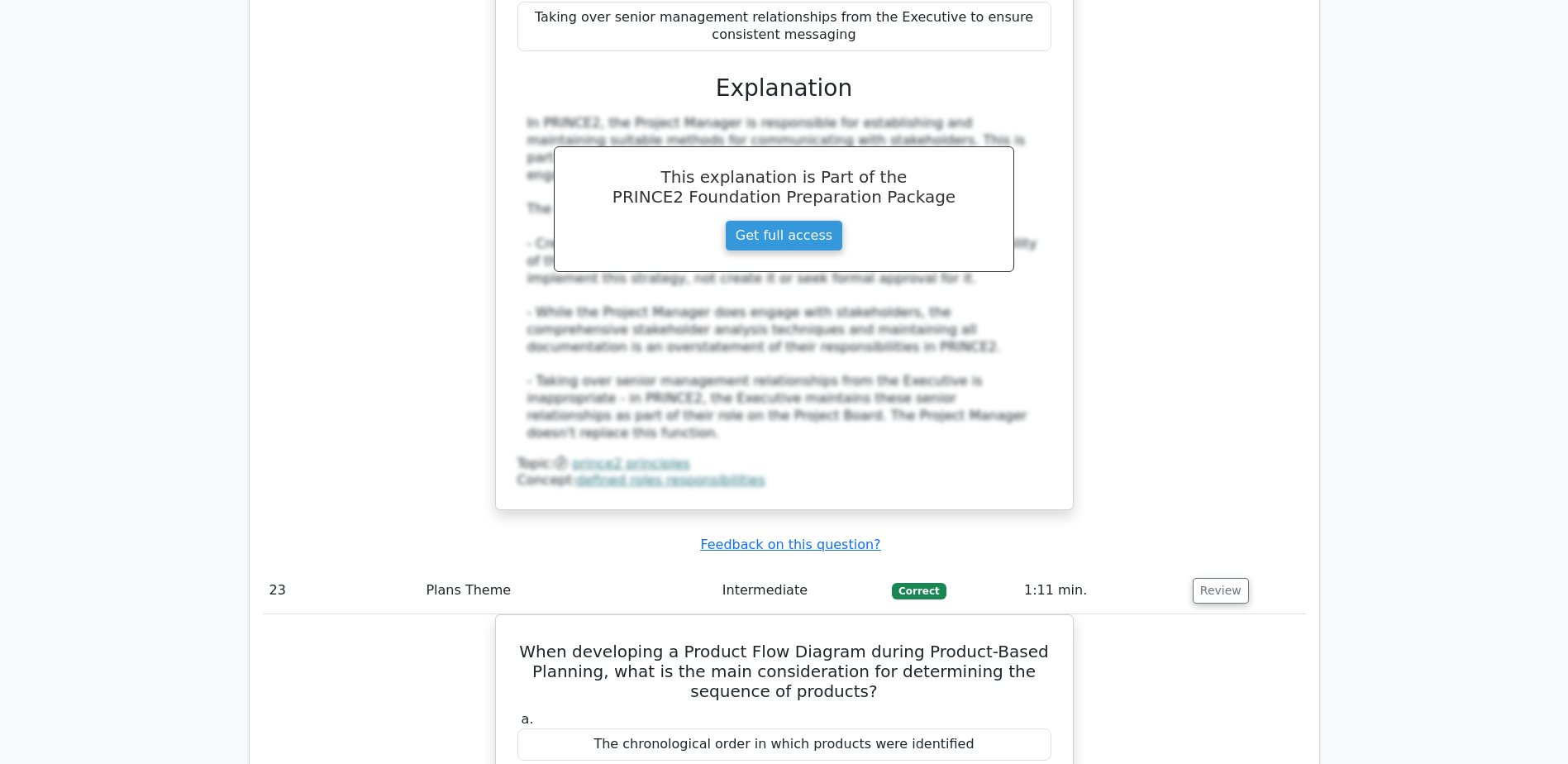
drag, startPoint x: 1203, startPoint y: 456, endPoint x: 1199, endPoint y: 470, distance: 14.6
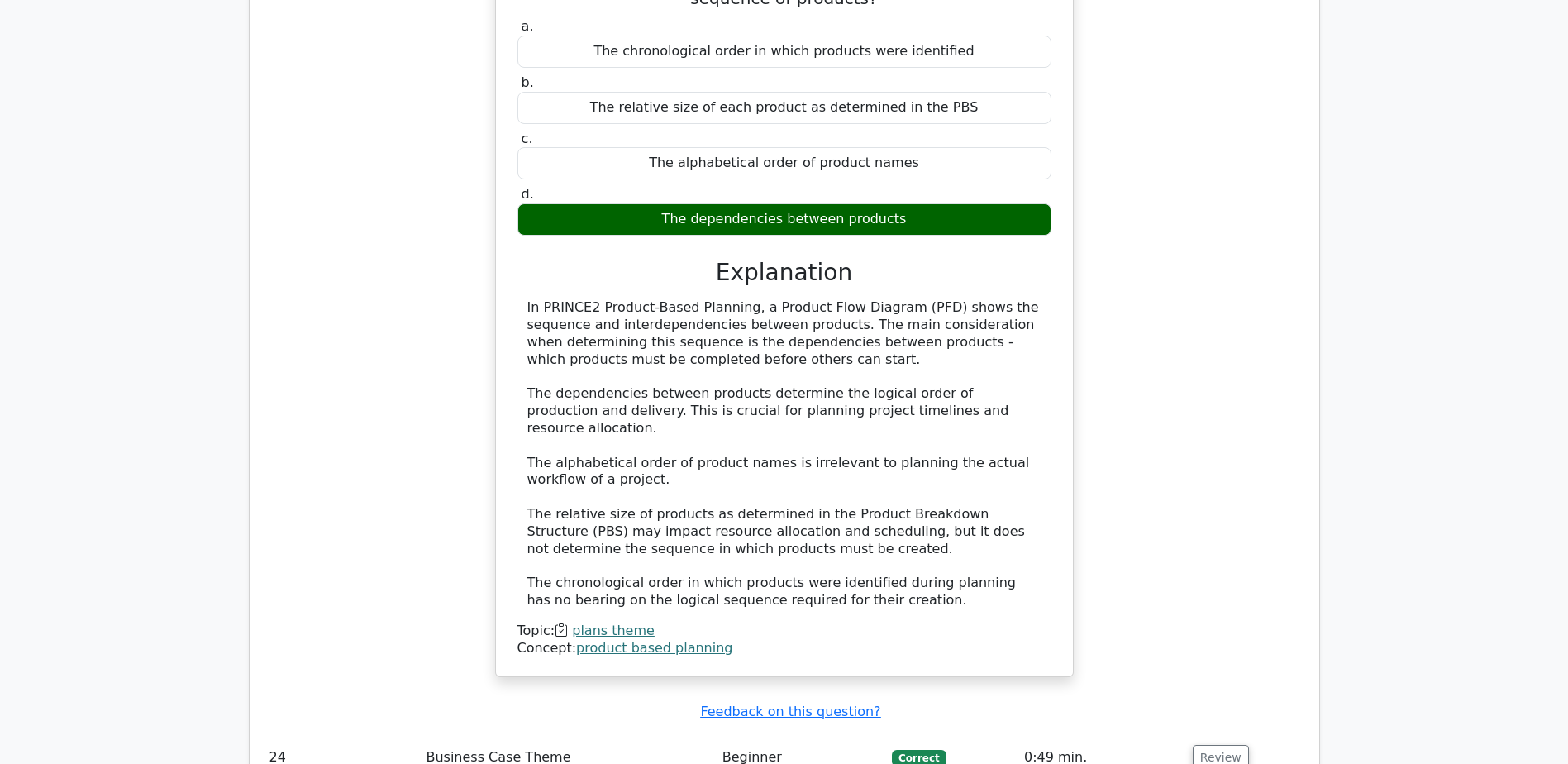
scroll to position [21965, 0]
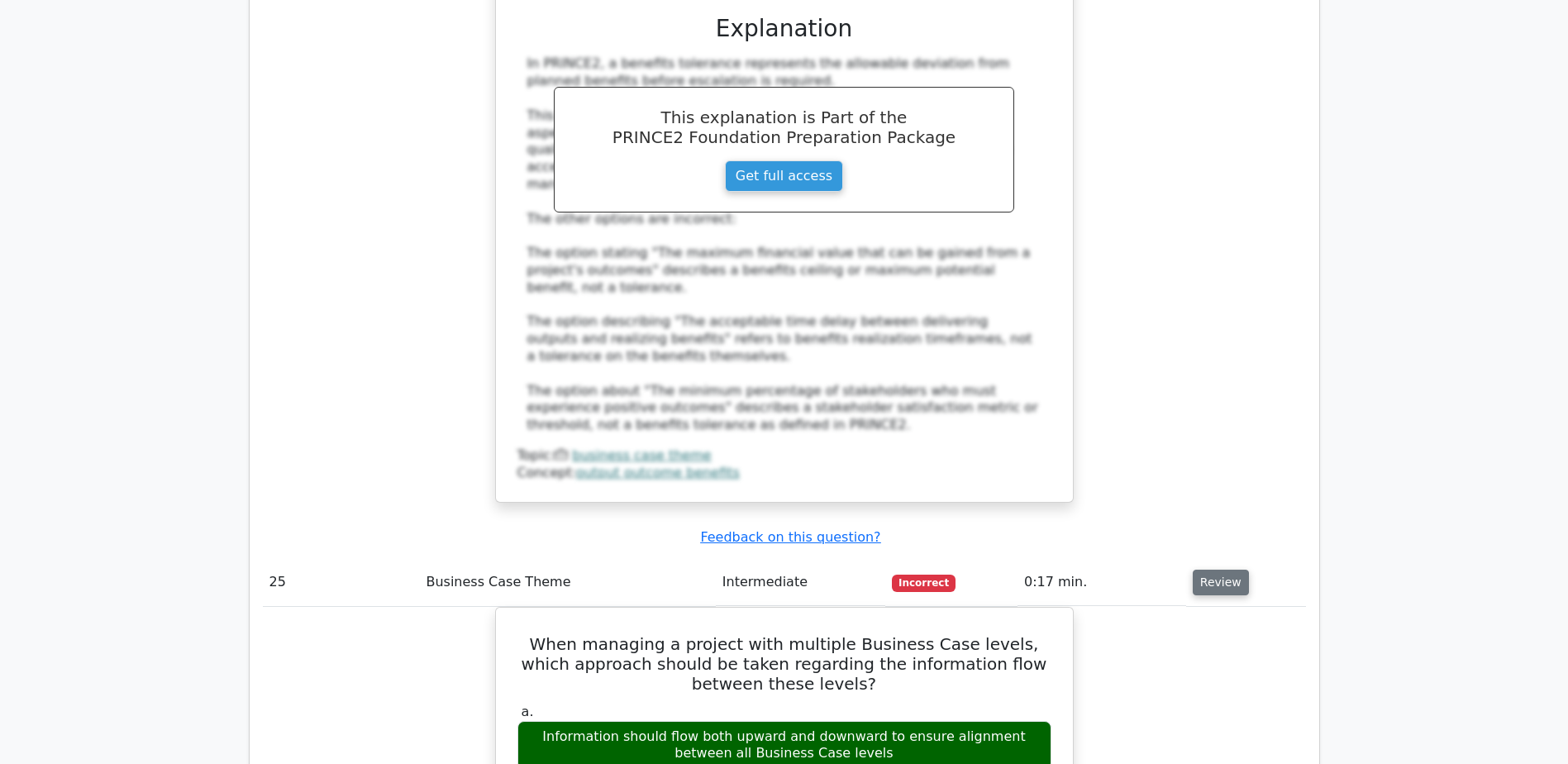
scroll to position [23071, 0]
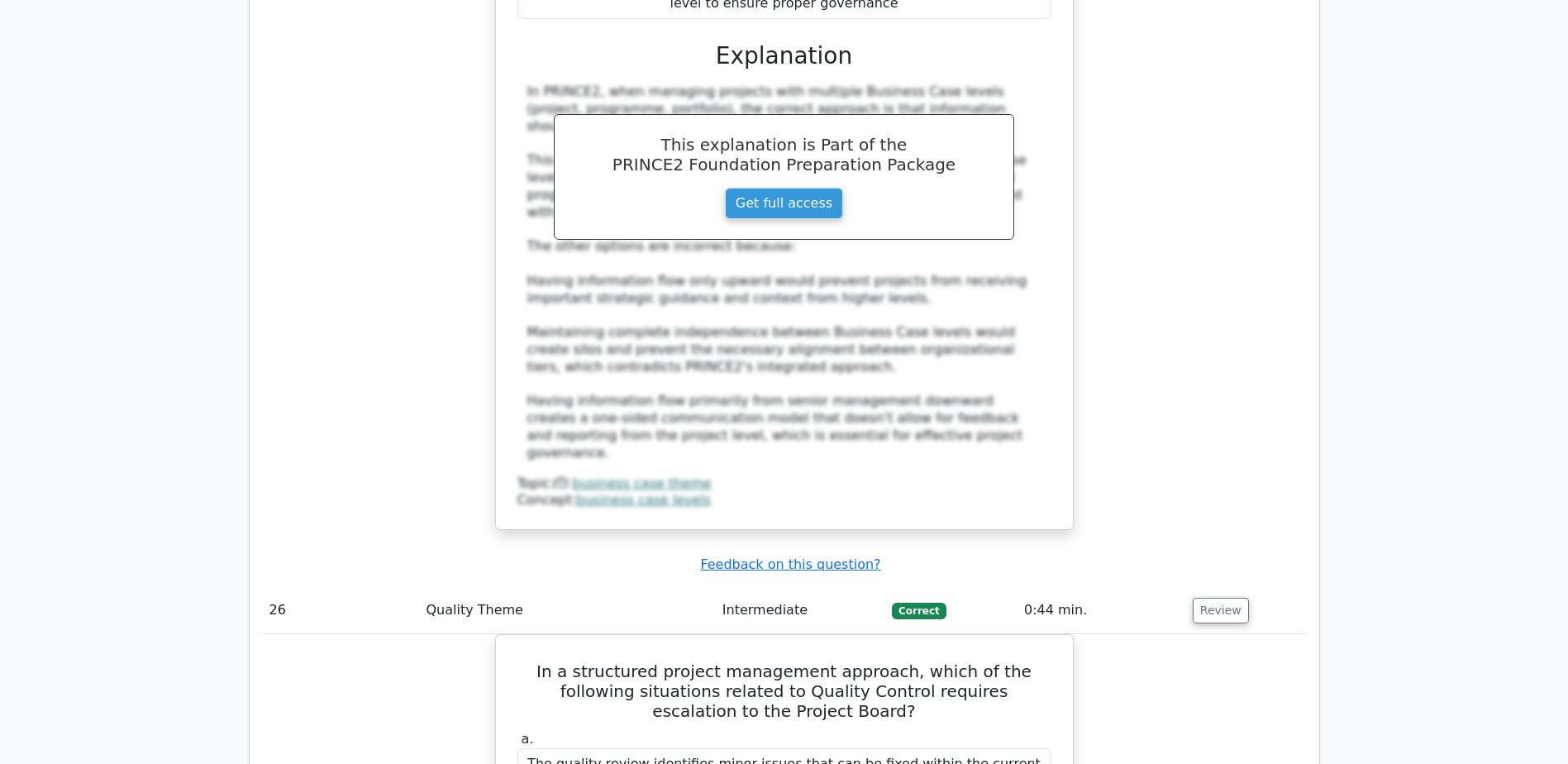
scroll to position [24037, 0]
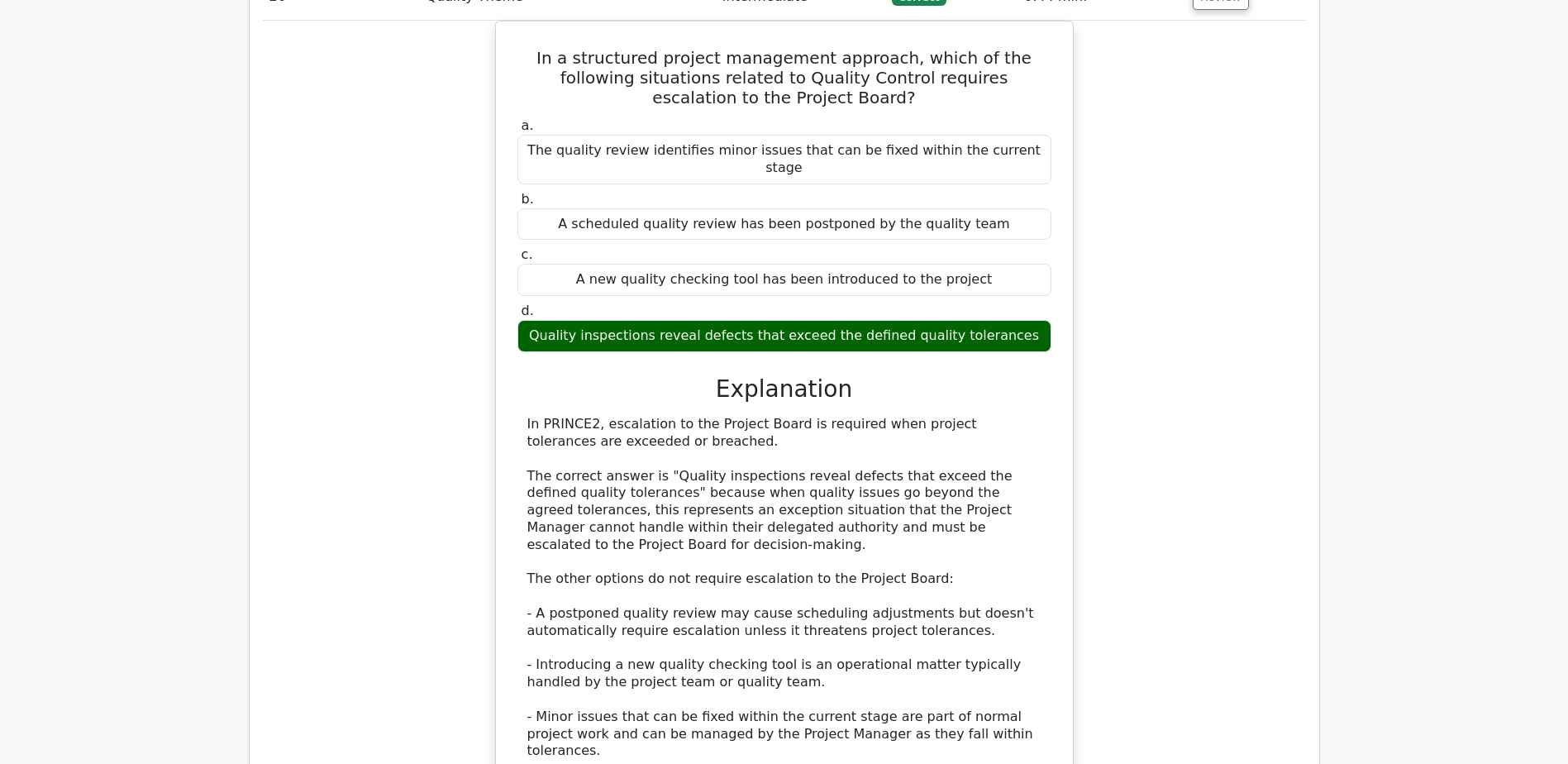
scroll to position [24657, 0]
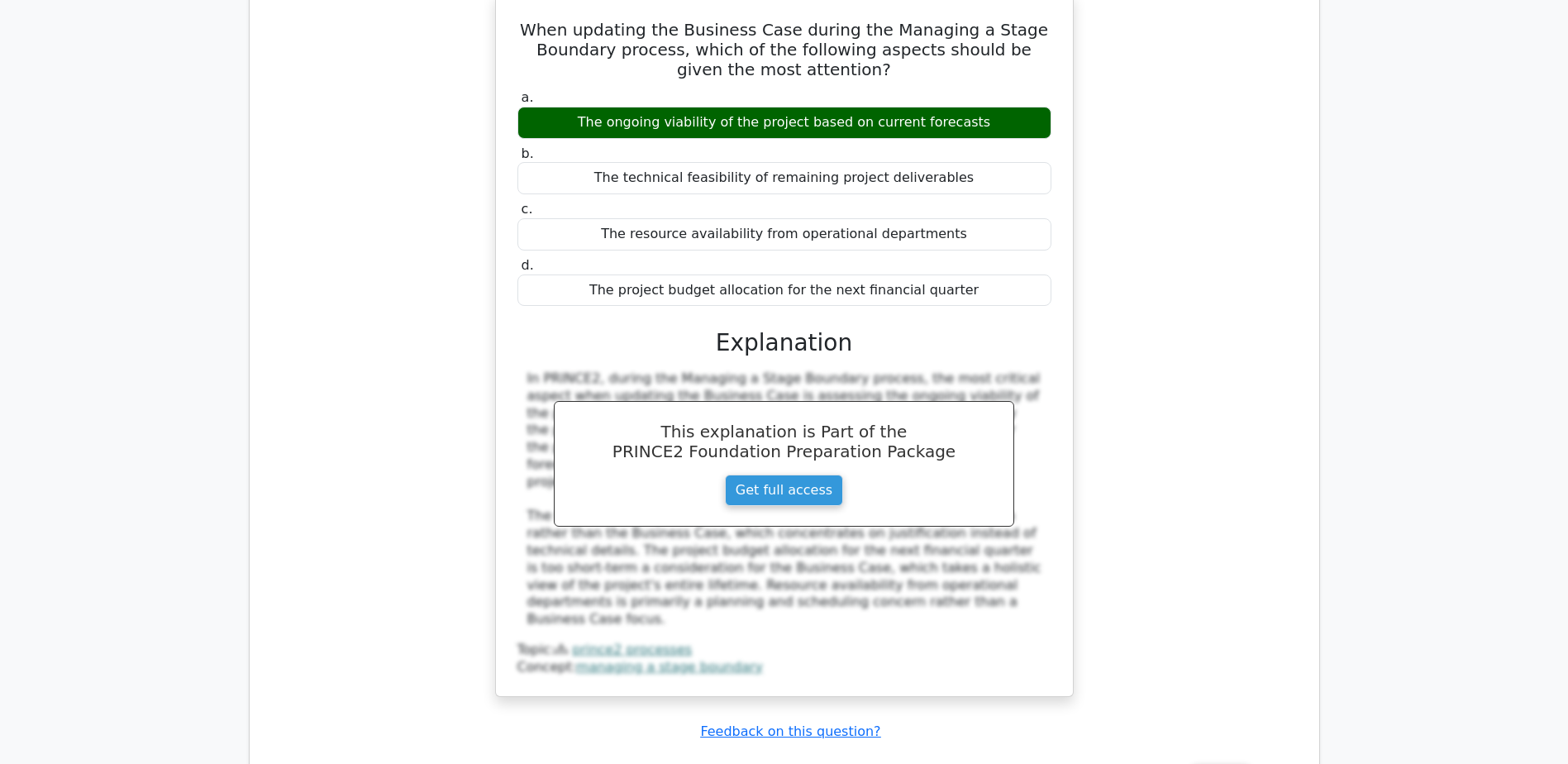
scroll to position [25591, 0]
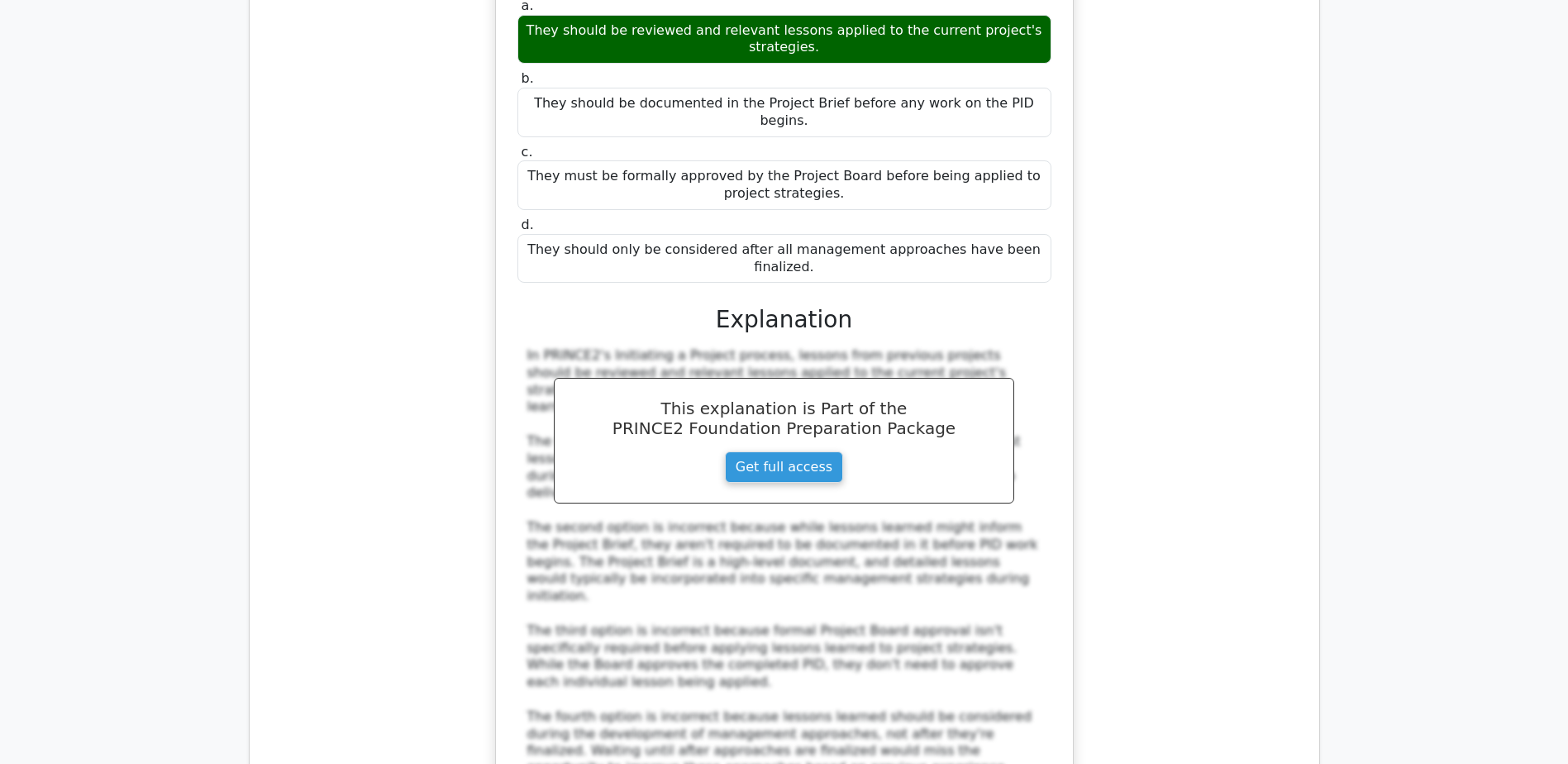
scroll to position [26496, 0]
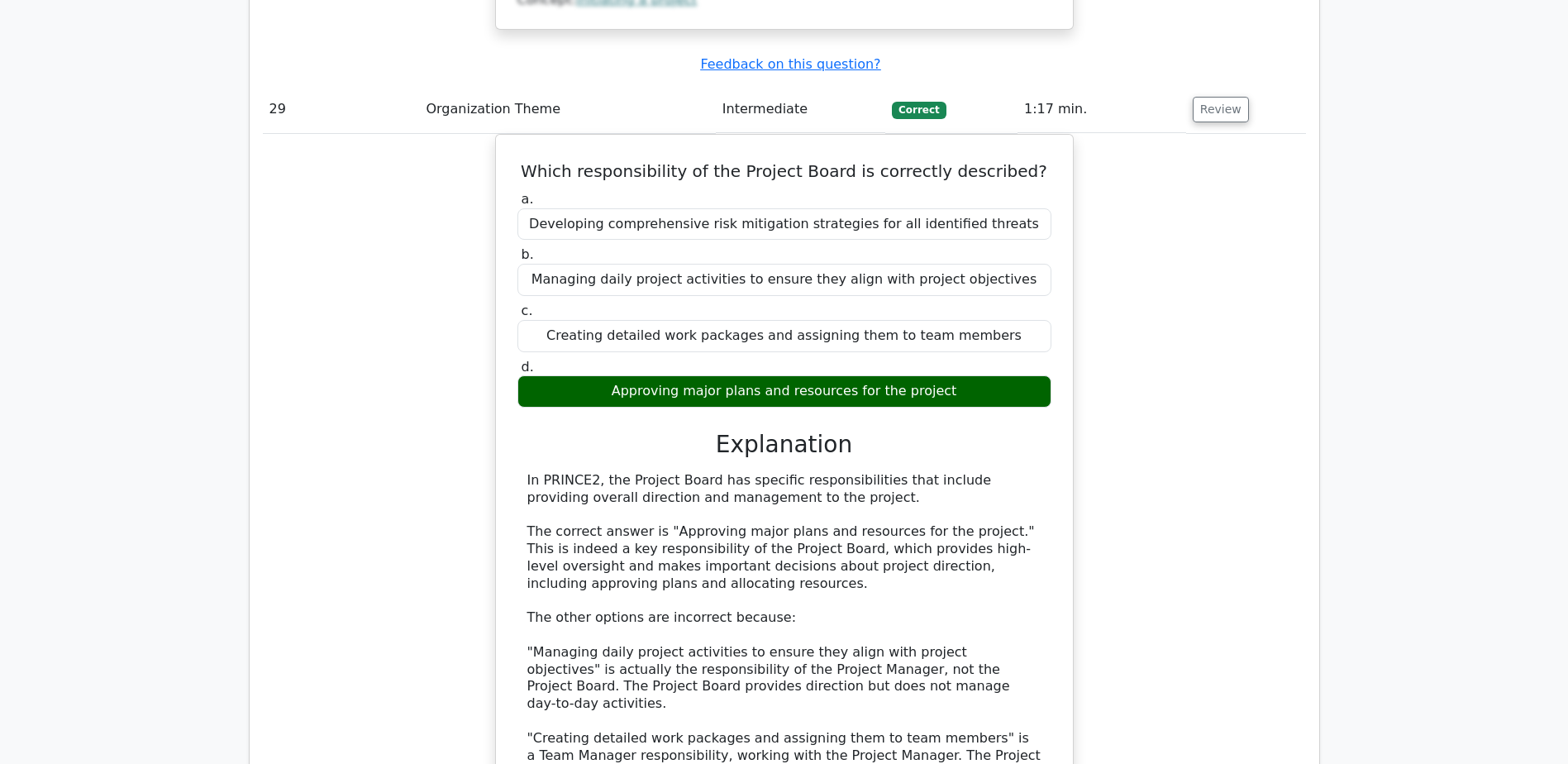
scroll to position [27314, 0]
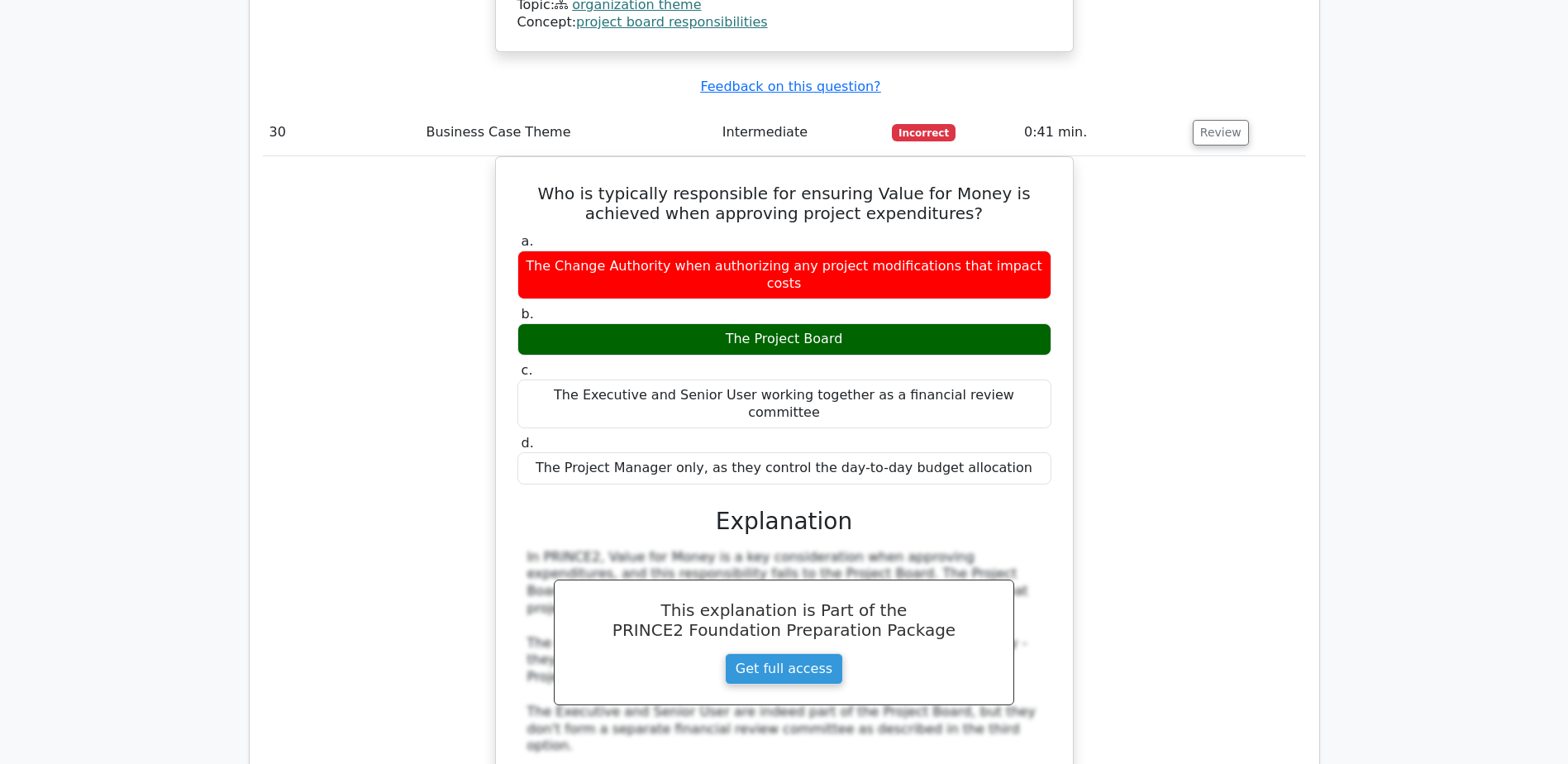
scroll to position [28196, 0]
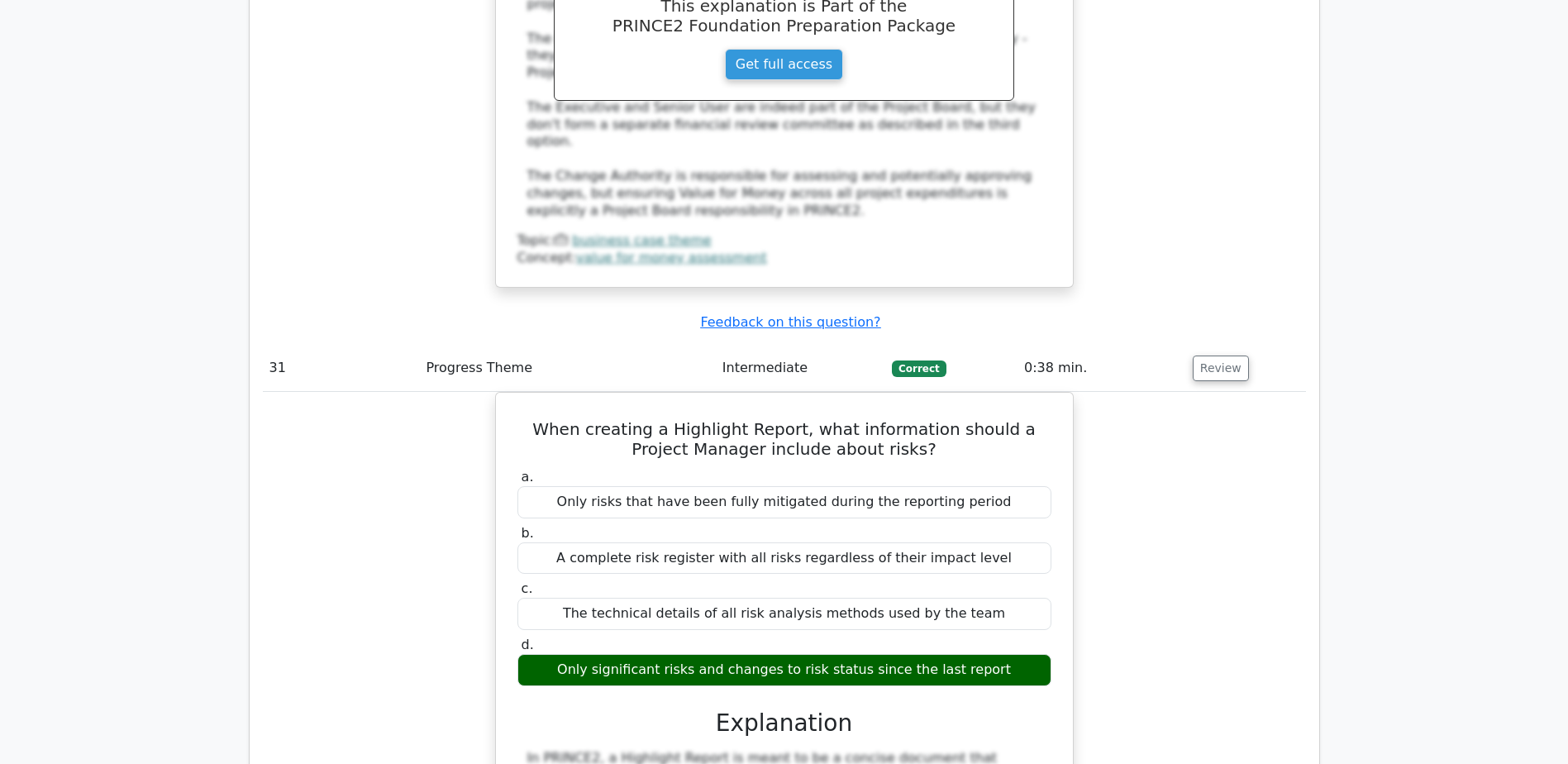
scroll to position [28808, 0]
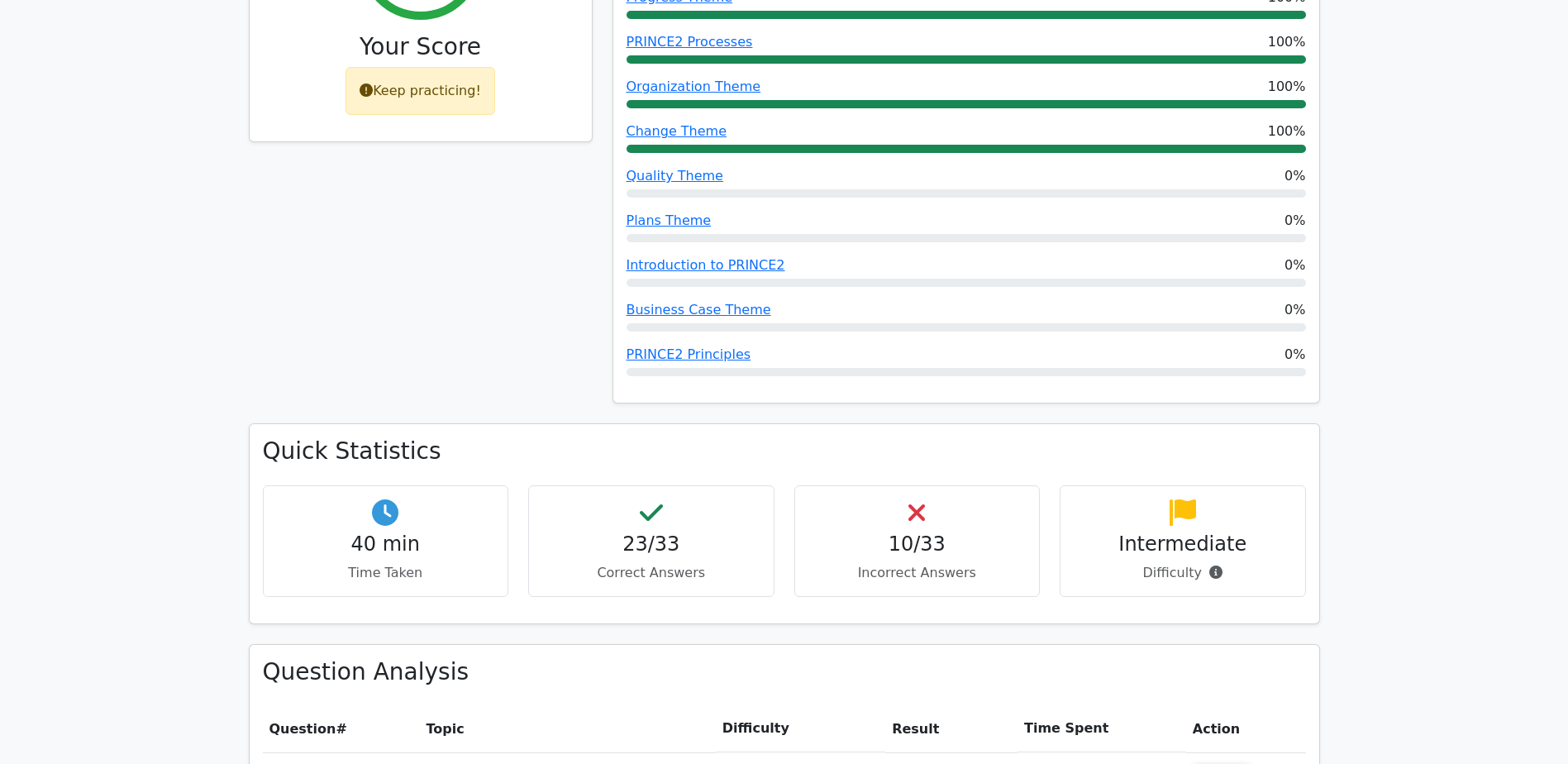
scroll to position [0, 0]
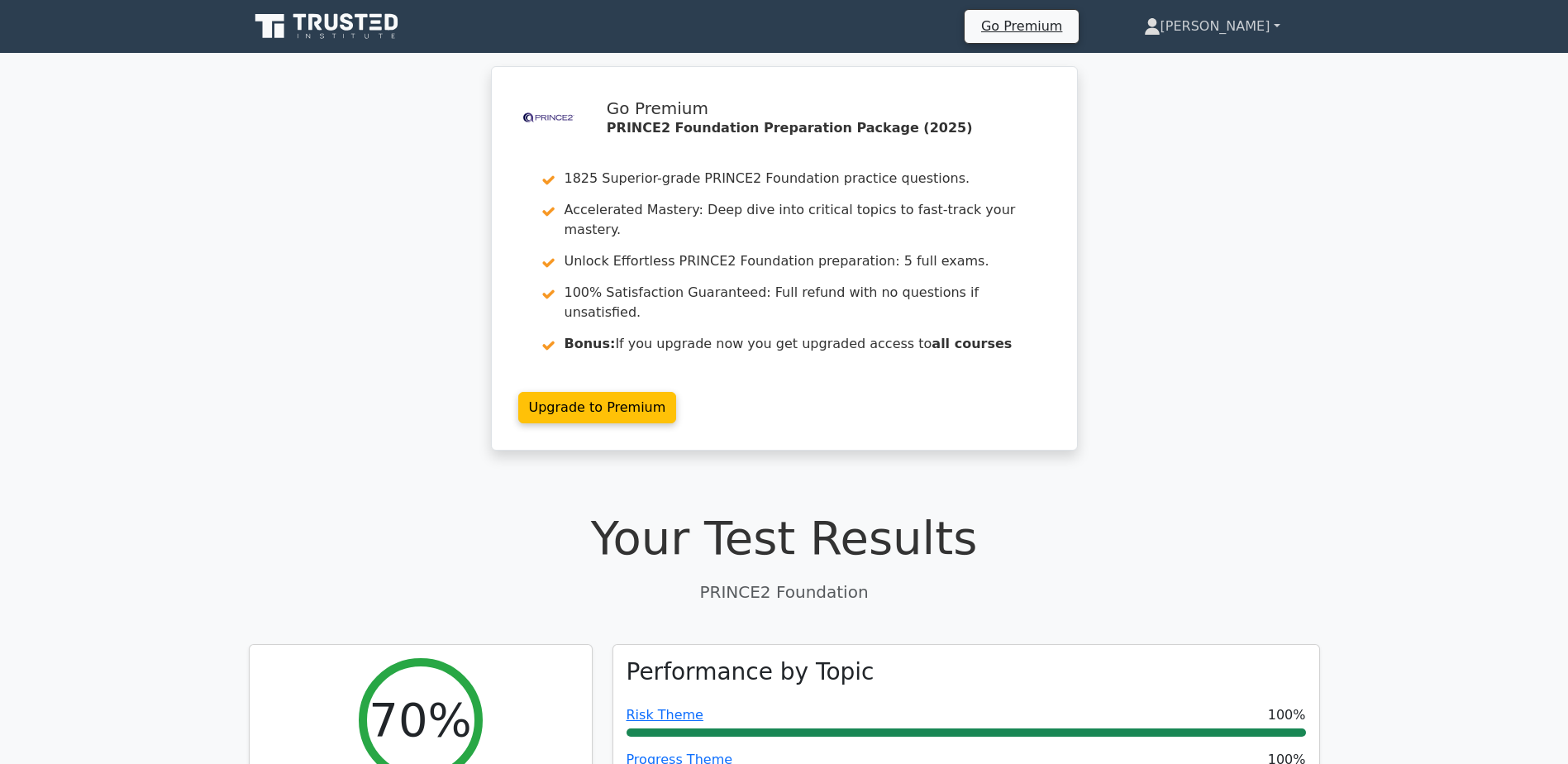
click at [1206, 29] on link "Mohamed Jamaal" at bounding box center [1213, 26] width 216 height 33
click at [1161, 72] on link "Profile" at bounding box center [1171, 65] width 131 height 26
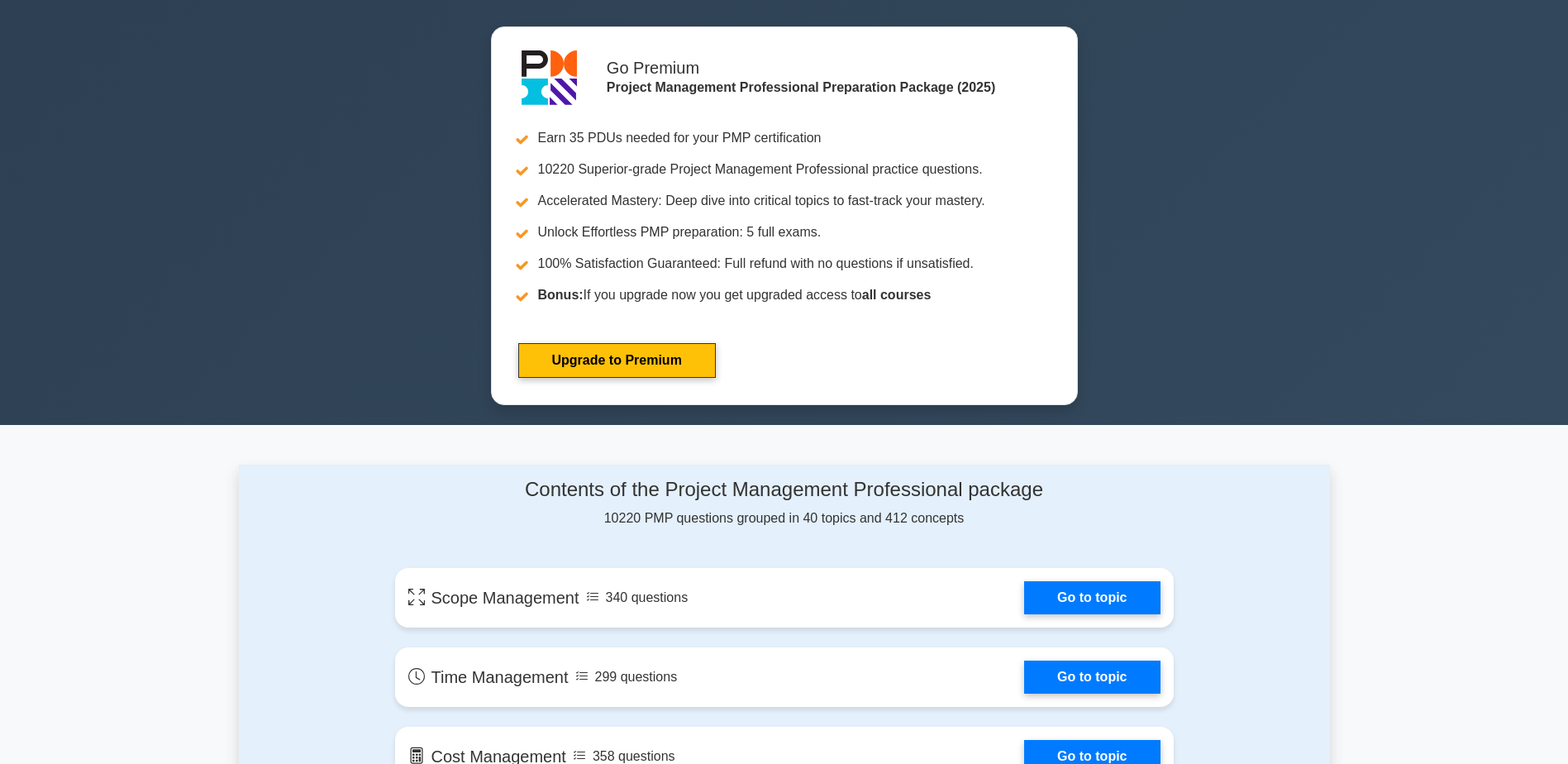
scroll to position [641, 0]
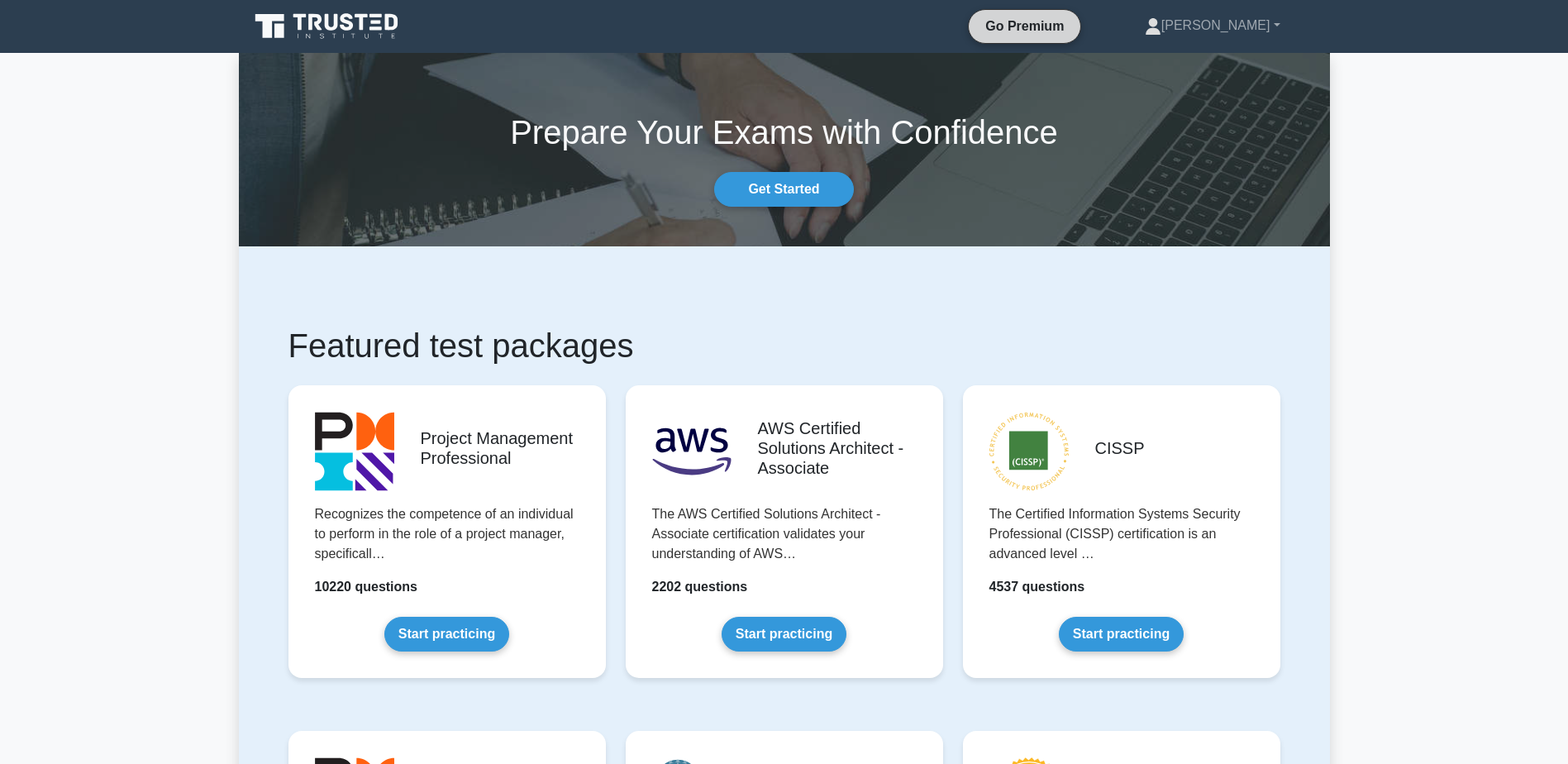
click at [1028, 28] on link "Go Premium" at bounding box center [1025, 26] width 99 height 20
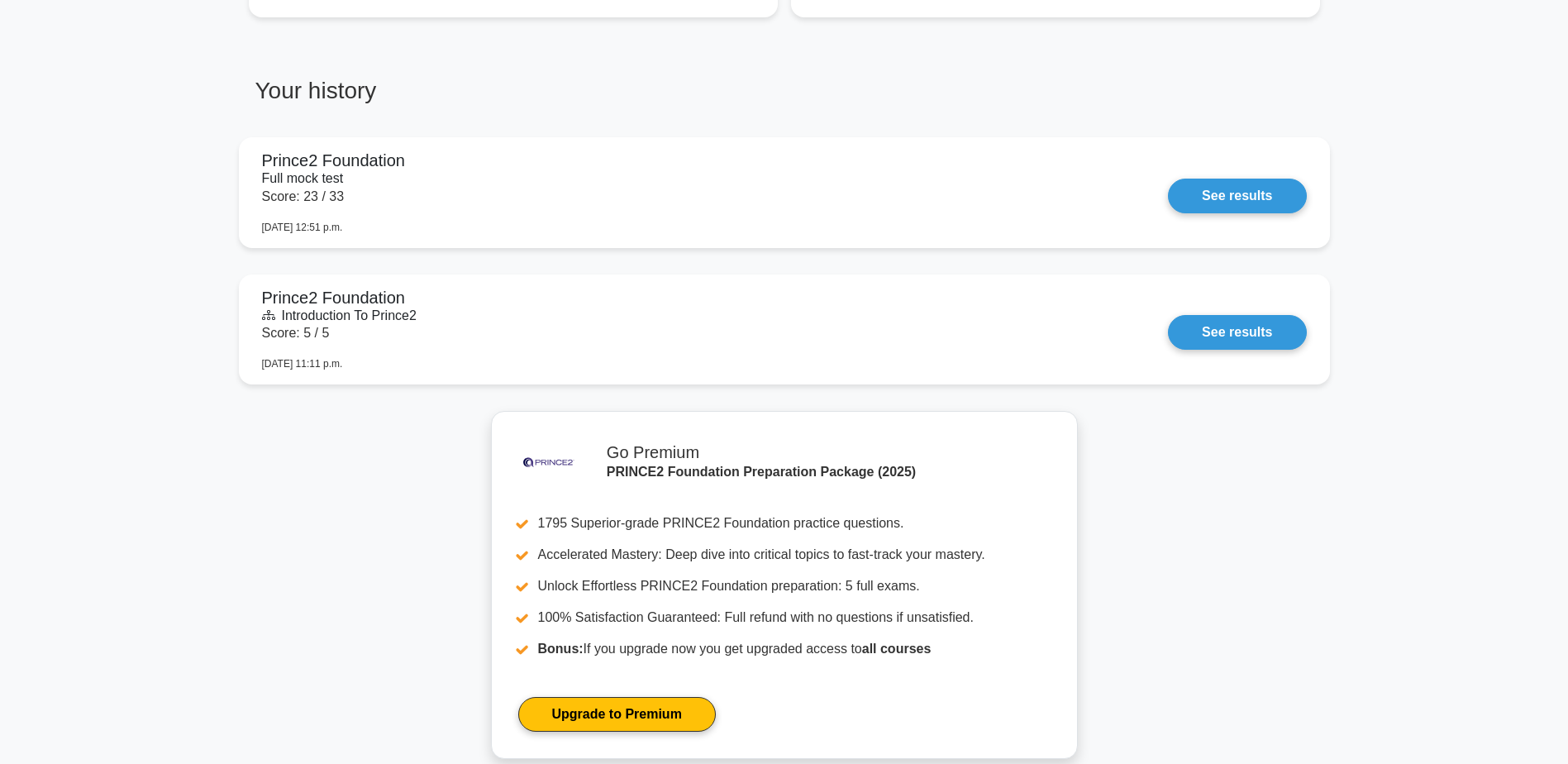
scroll to position [1235, 0]
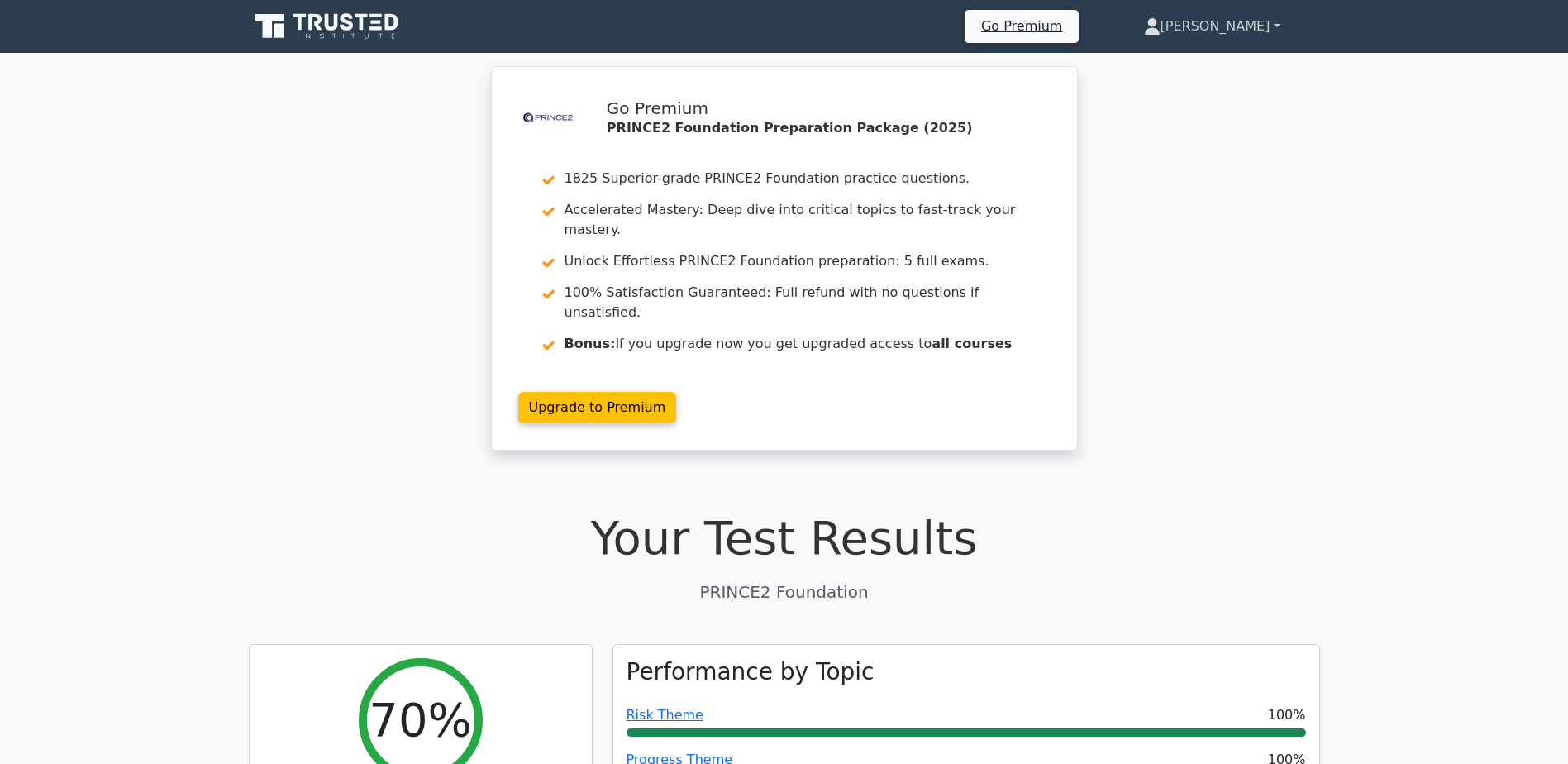
click at [1213, 27] on link "[PERSON_NAME]" at bounding box center [1213, 26] width 216 height 33
click at [1185, 52] on link "Profile" at bounding box center [1171, 65] width 131 height 26
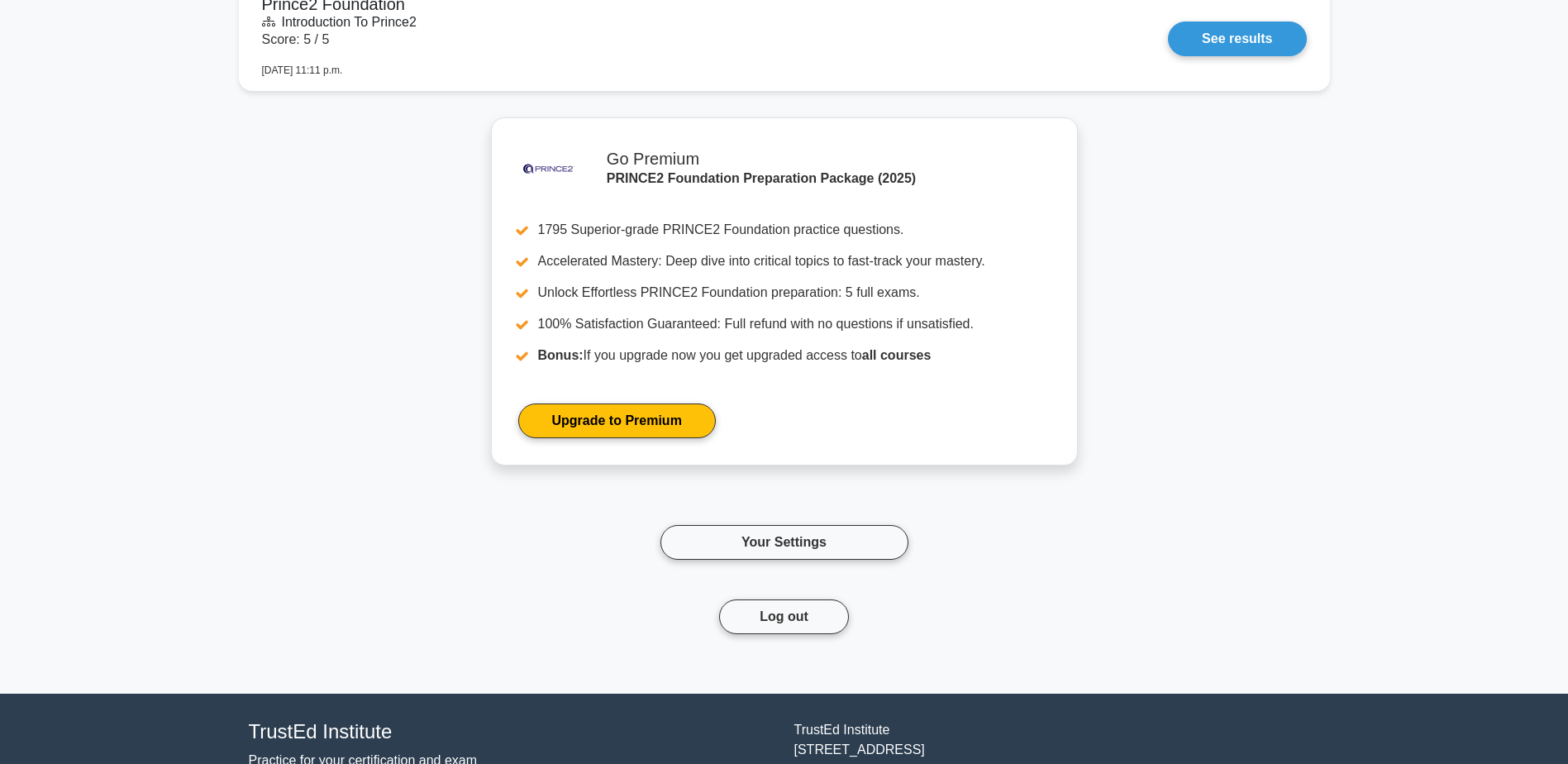
scroll to position [1614, 0]
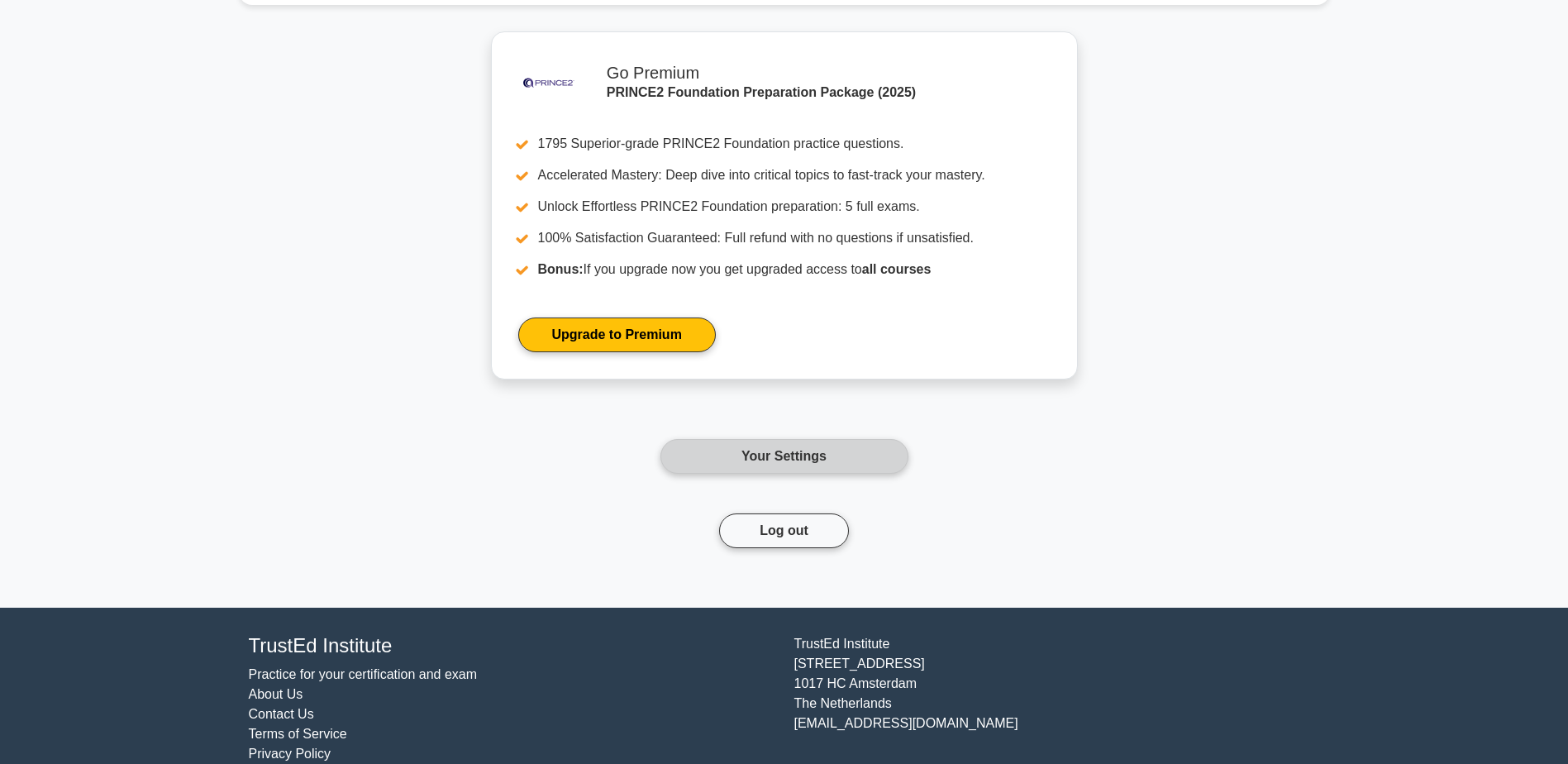
click at [779, 439] on link "Your Settings" at bounding box center [785, 456] width 248 height 35
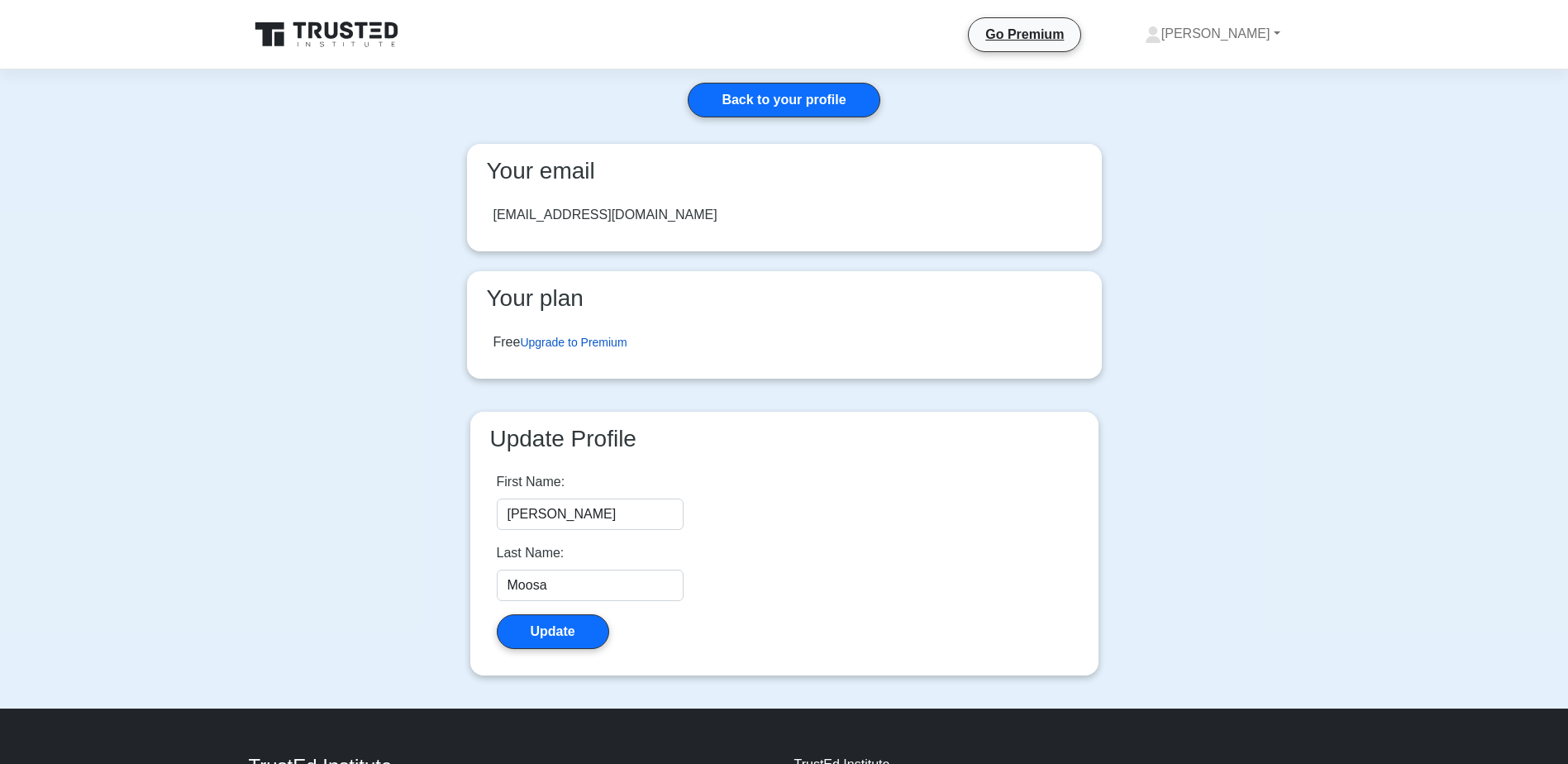
click at [596, 348] on link "Upgrade to Premium" at bounding box center [573, 343] width 106 height 14
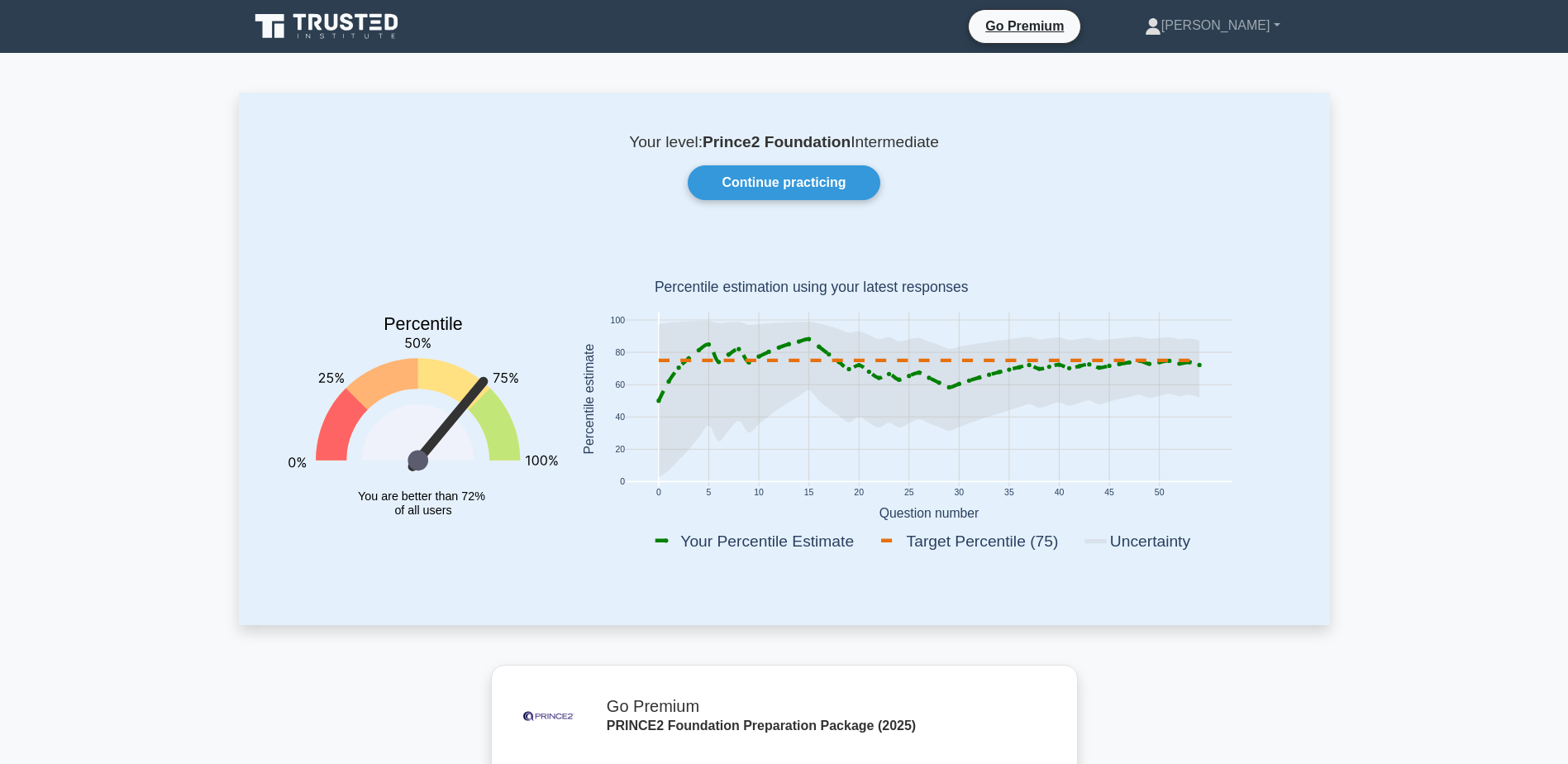
click at [1224, 45] on div "Go Premium Mohamed Jamaal Profile" at bounding box center [784, 26] width 1091 height 40
click at [1250, 33] on link "[PERSON_NAME]" at bounding box center [1213, 26] width 215 height 33
click at [1176, 63] on link "Profile" at bounding box center [1172, 64] width 131 height 26
click at [1215, 35] on link "[PERSON_NAME]" at bounding box center [1213, 26] width 215 height 33
click at [1193, 87] on link "Settings" at bounding box center [1172, 90] width 131 height 26
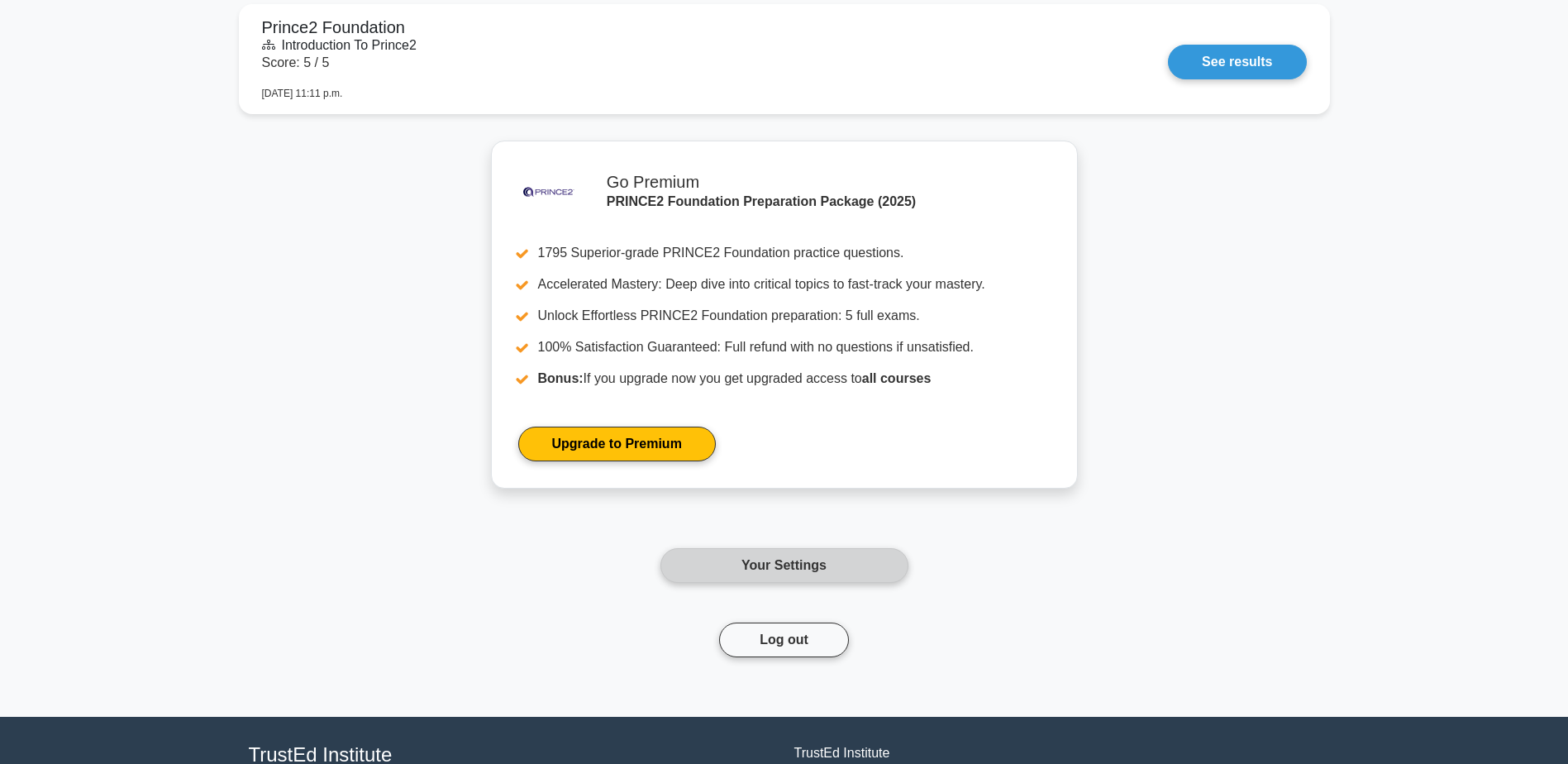
scroll to position [1506, 0]
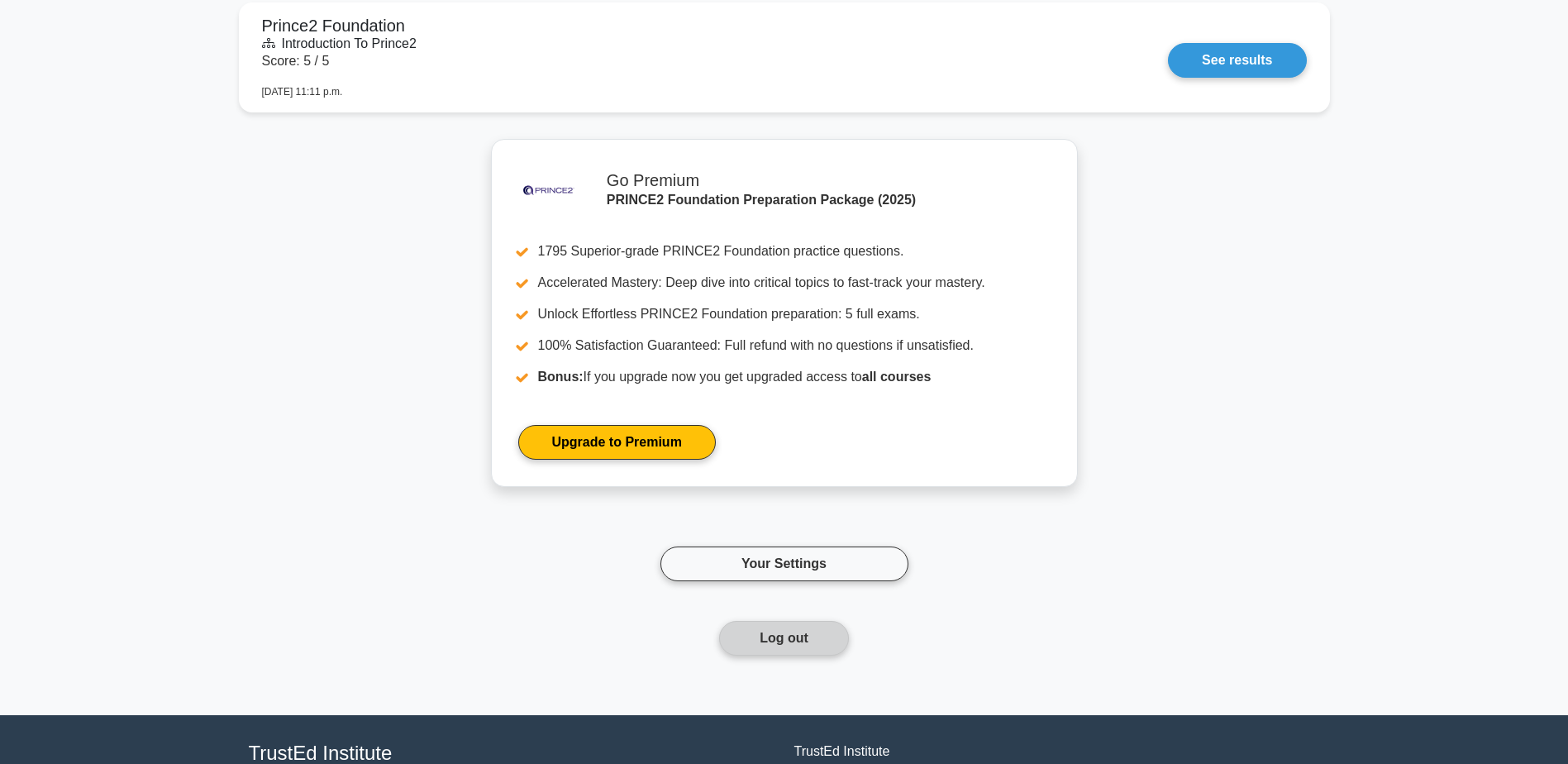
click at [784, 623] on button "Log out" at bounding box center [784, 638] width 130 height 35
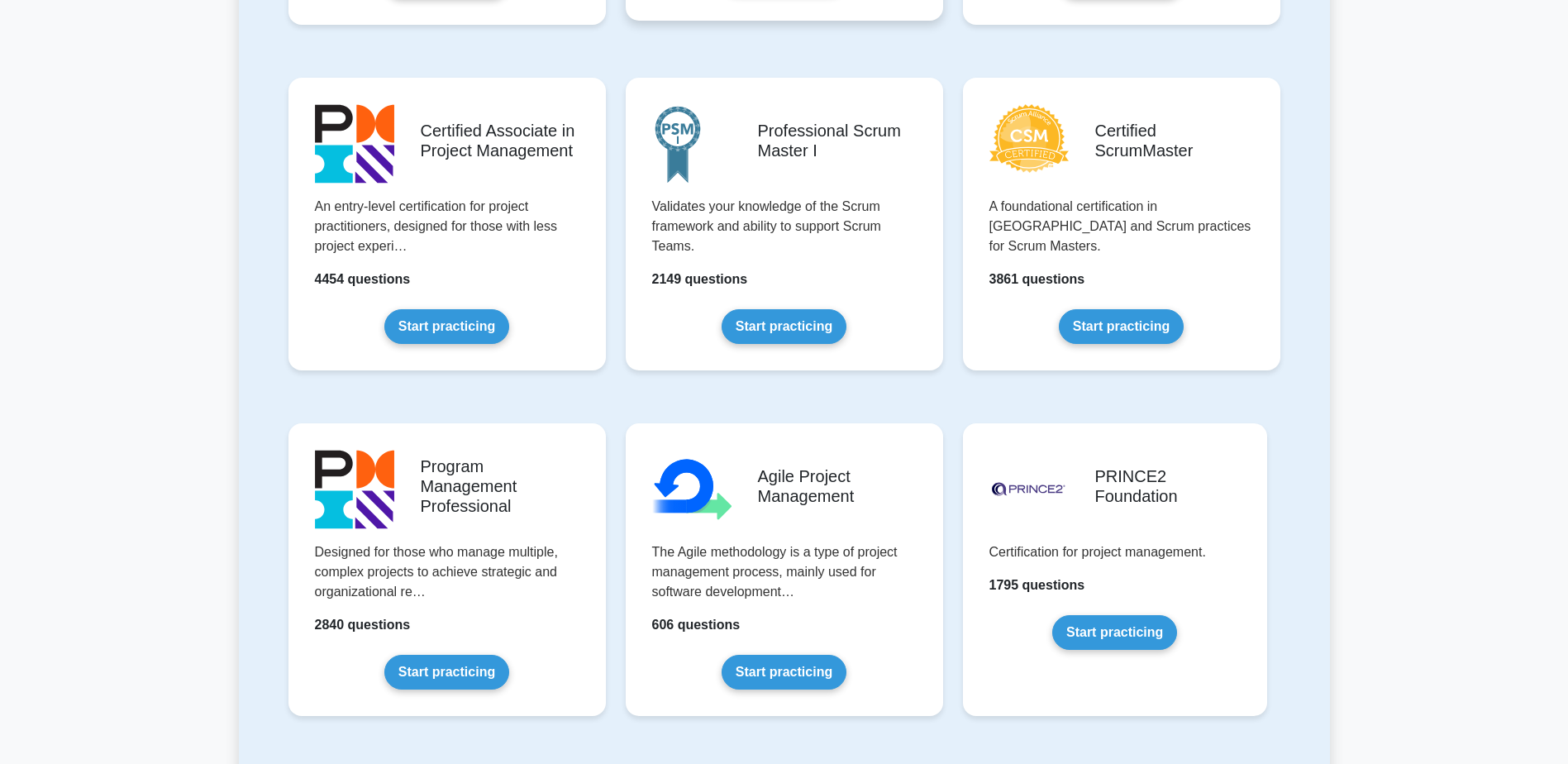
scroll to position [818, 0]
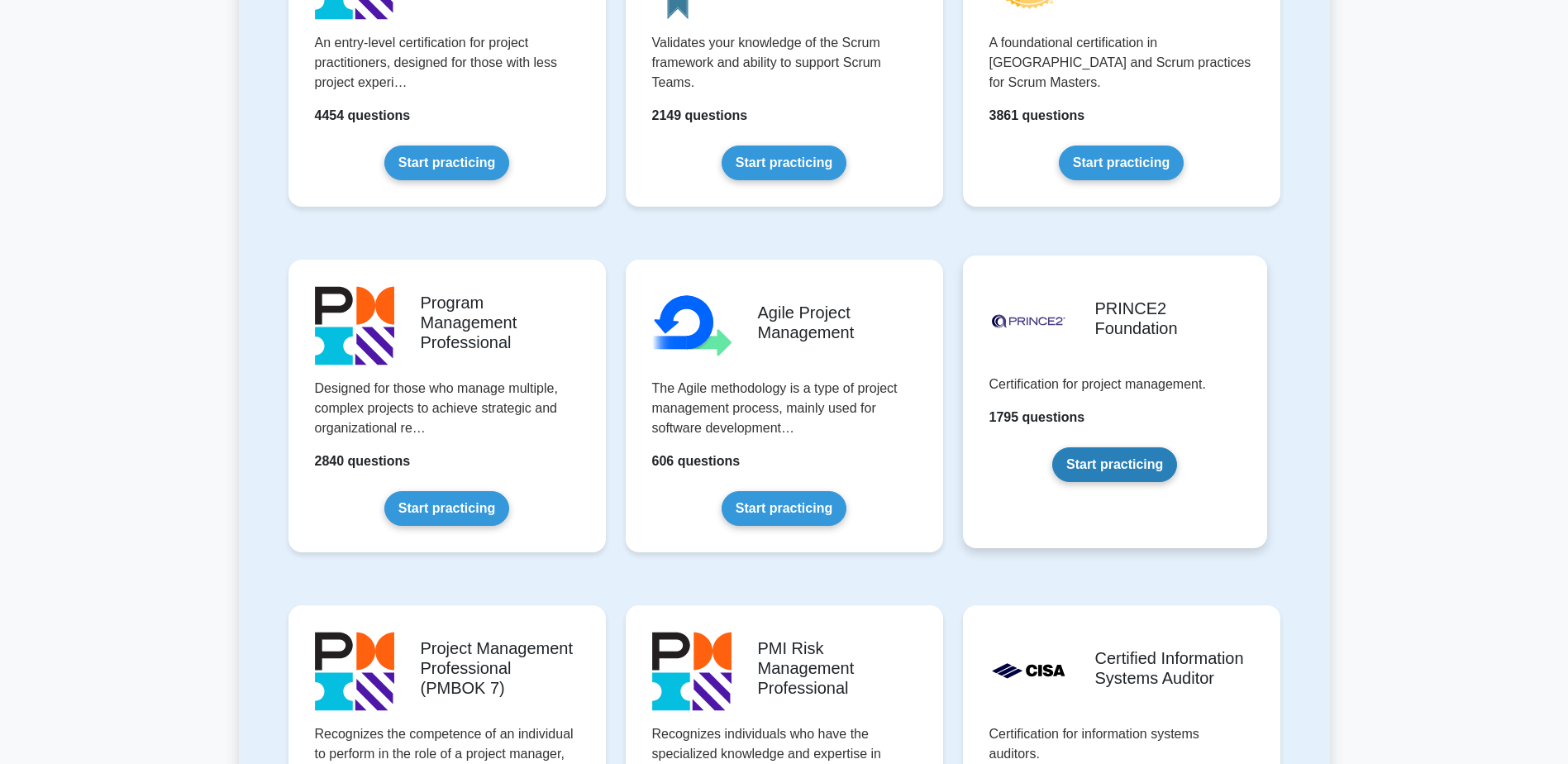
click at [1119, 448] on link "Start practicing" at bounding box center [1115, 465] width 125 height 35
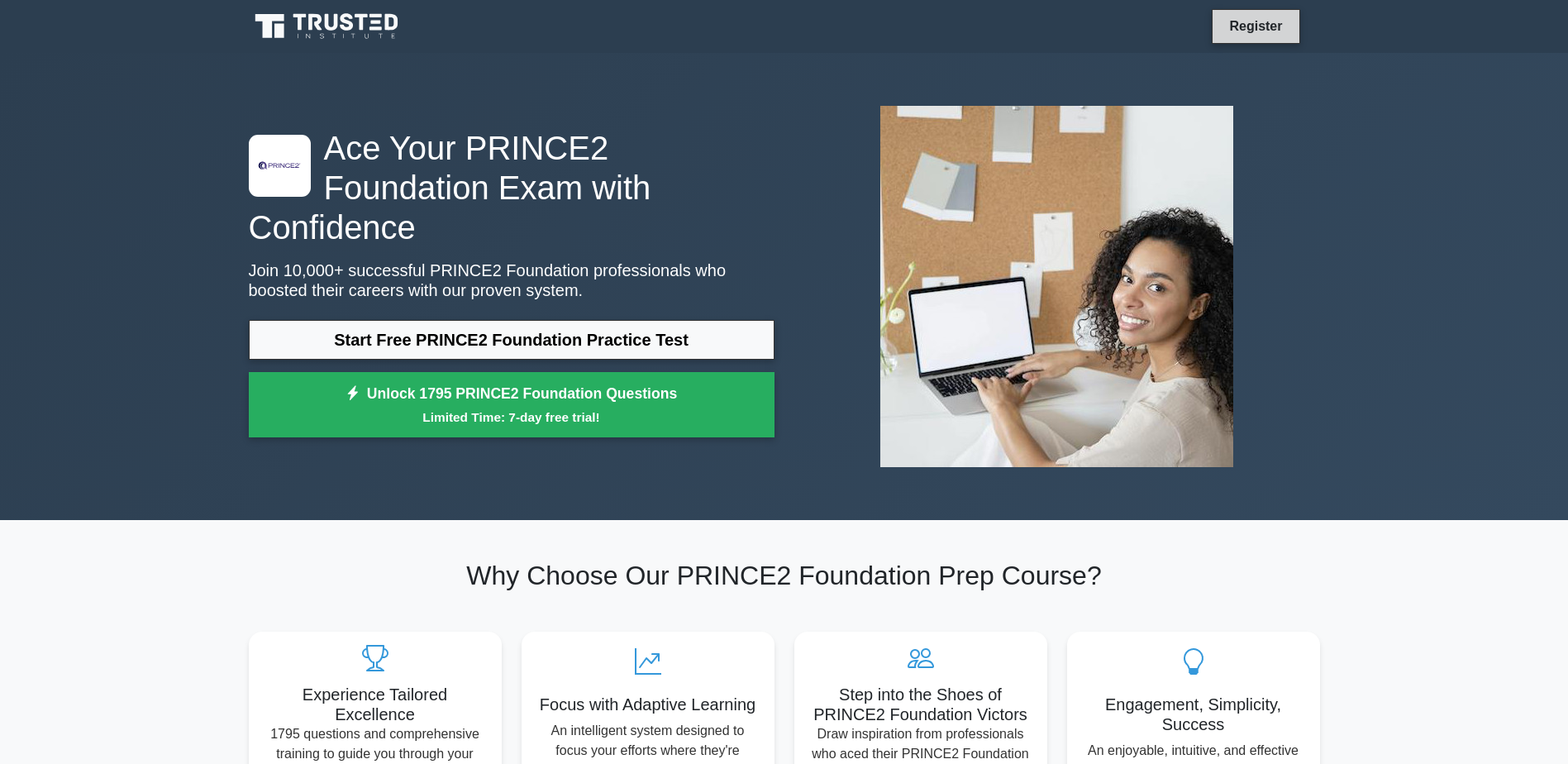
click at [1248, 36] on link "Register" at bounding box center [1256, 26] width 73 height 20
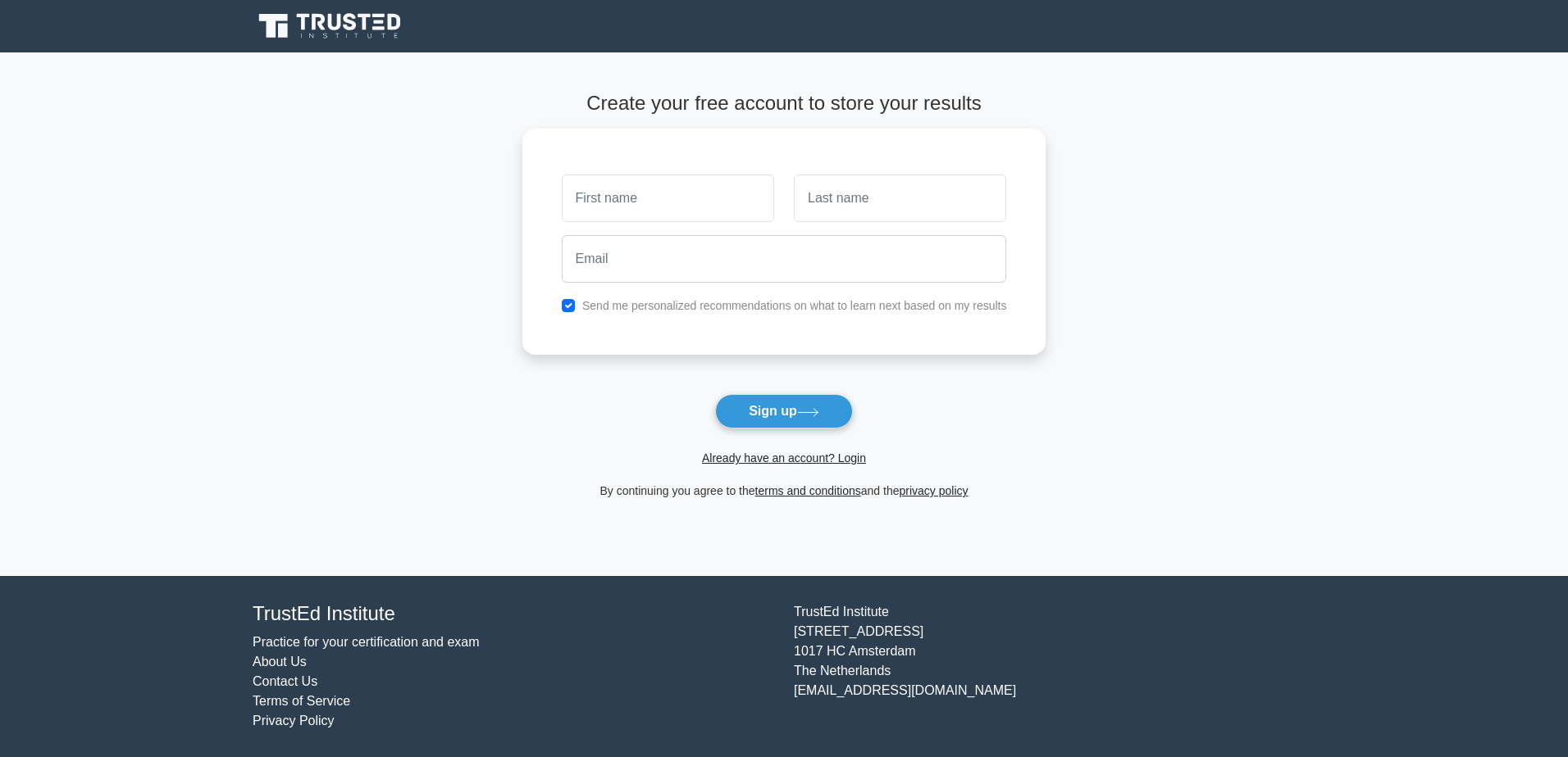
click at [839, 450] on span "Already have an account? Login" at bounding box center [784, 458] width 511 height 19
click at [838, 464] on link "Already have an account? Login" at bounding box center [784, 459] width 164 height 13
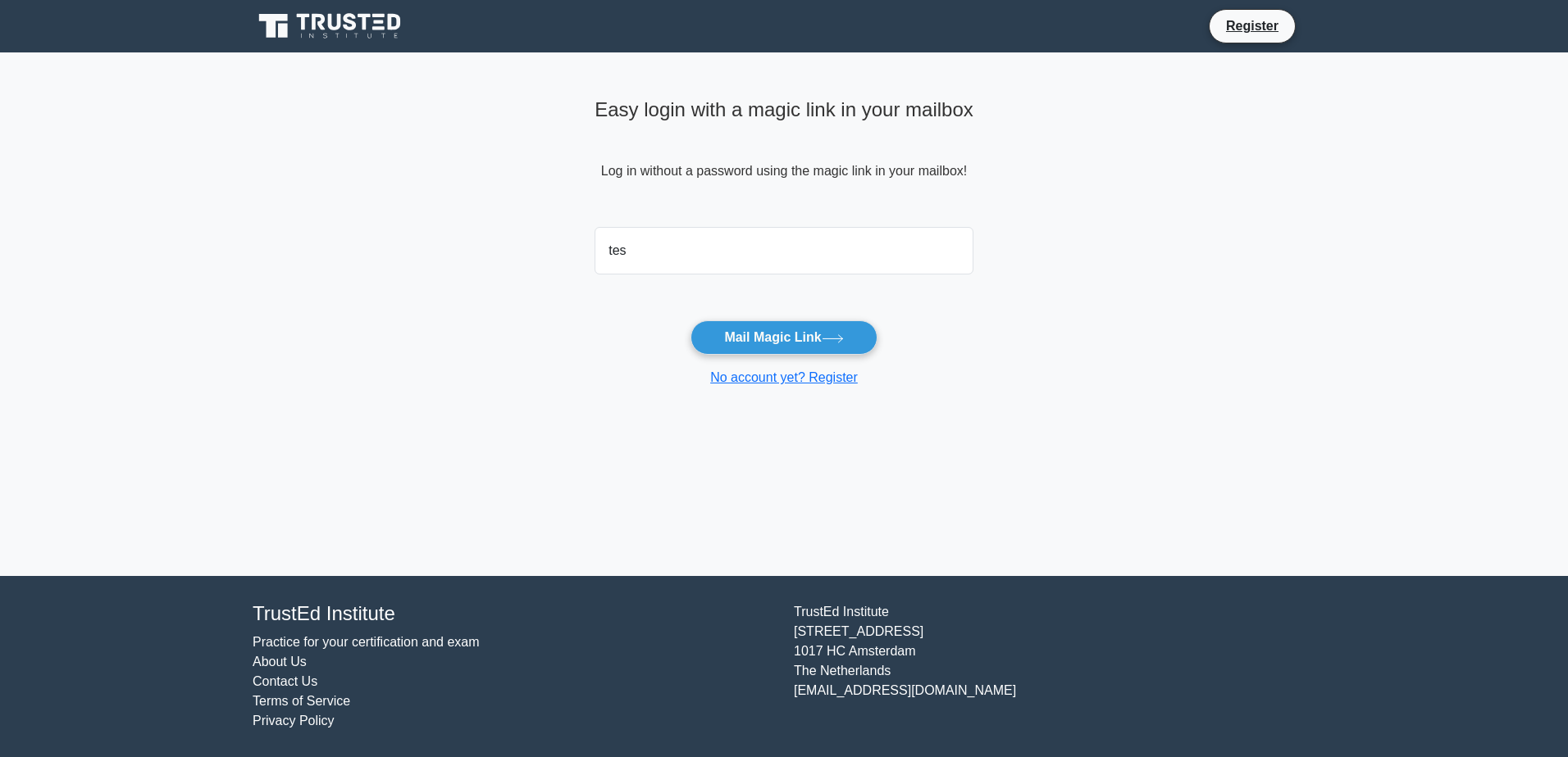
type input "[EMAIL_ADDRESS][DOMAIN_NAME]"
click at [768, 339] on button "Mail Magic Link" at bounding box center [784, 337] width 186 height 35
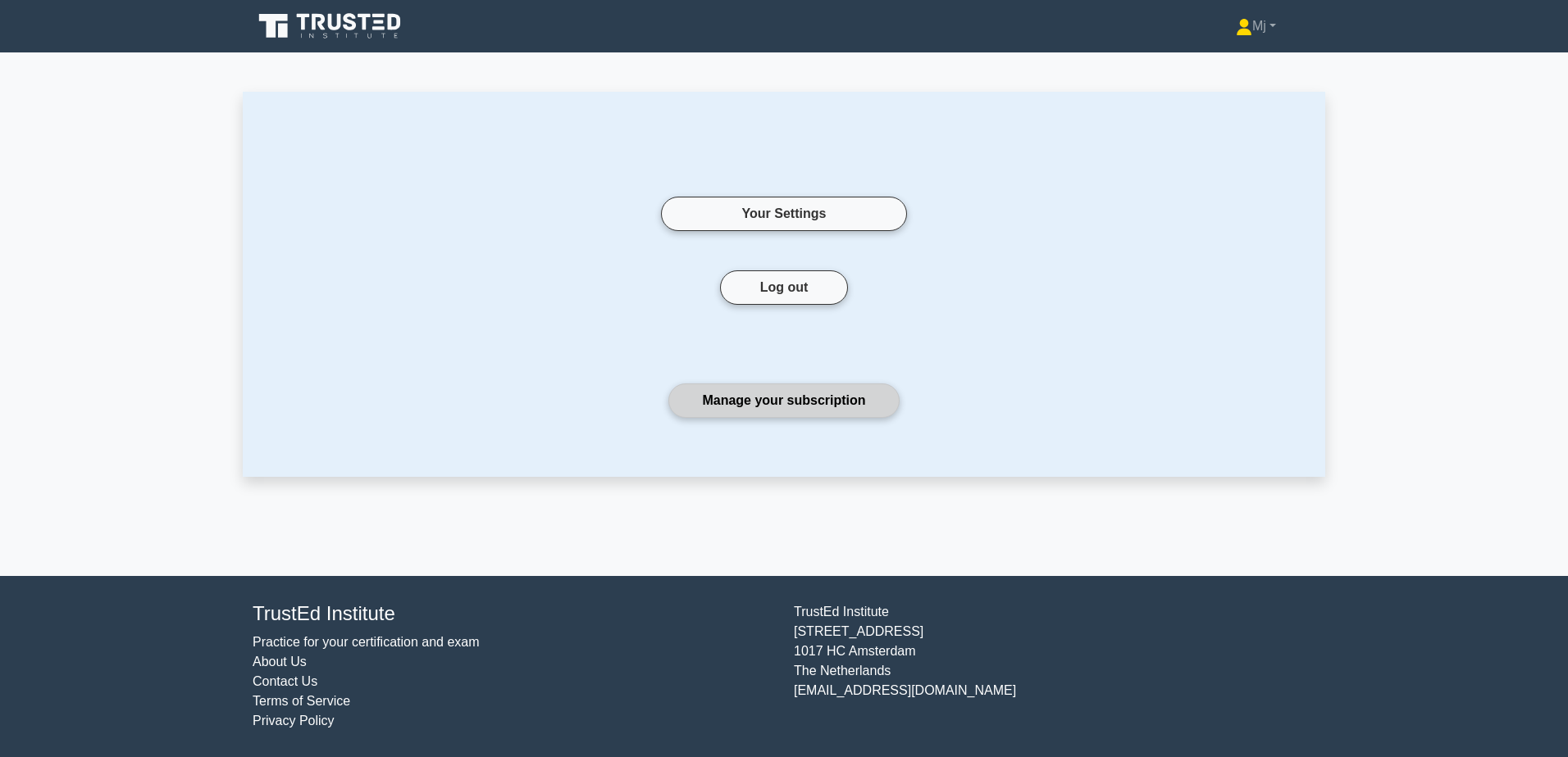
click at [847, 404] on link "Manage your subscription" at bounding box center [783, 400] width 230 height 35
click at [364, 14] on icon at bounding box center [366, 22] width 13 height 16
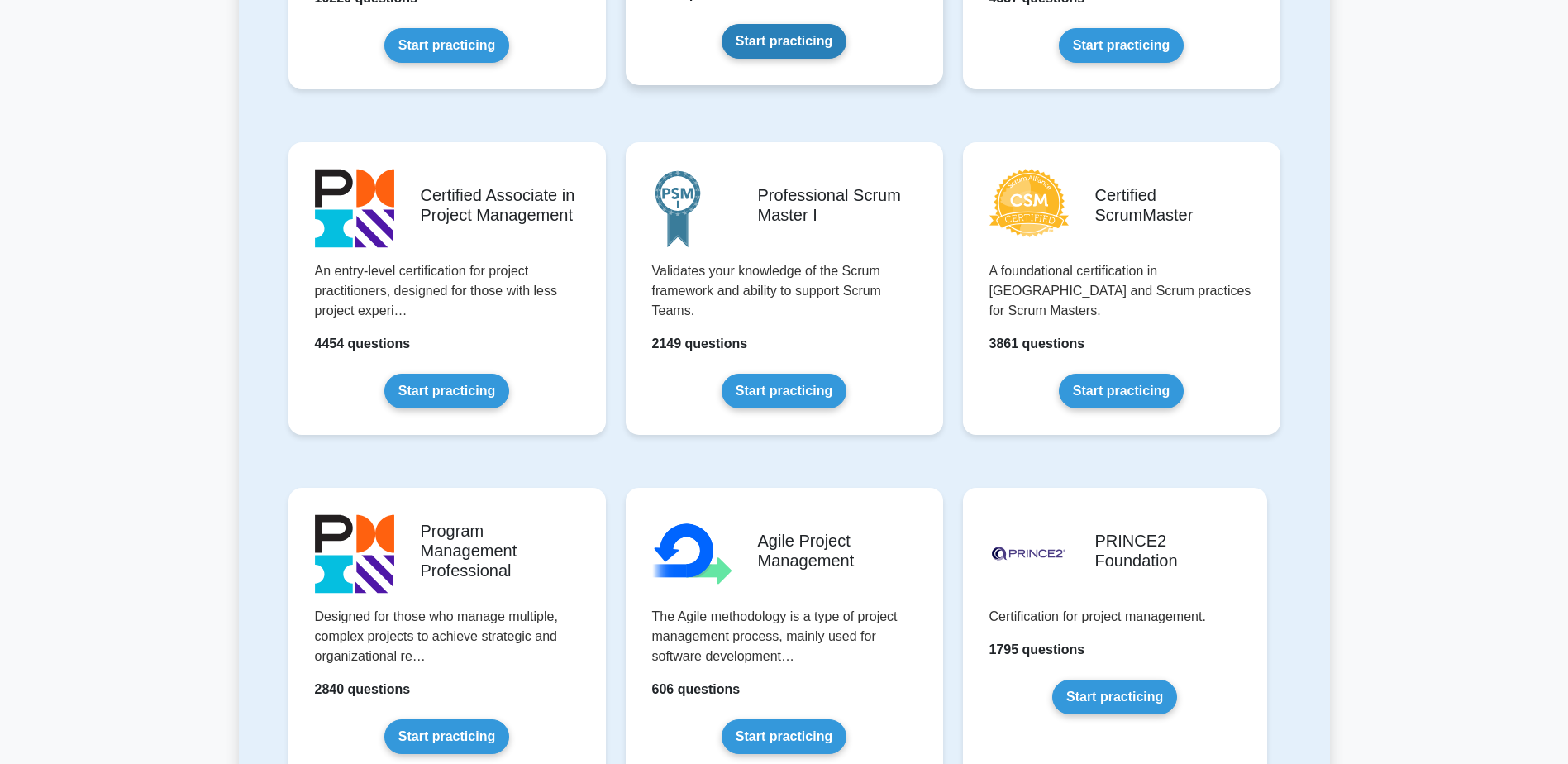
scroll to position [591, 0]
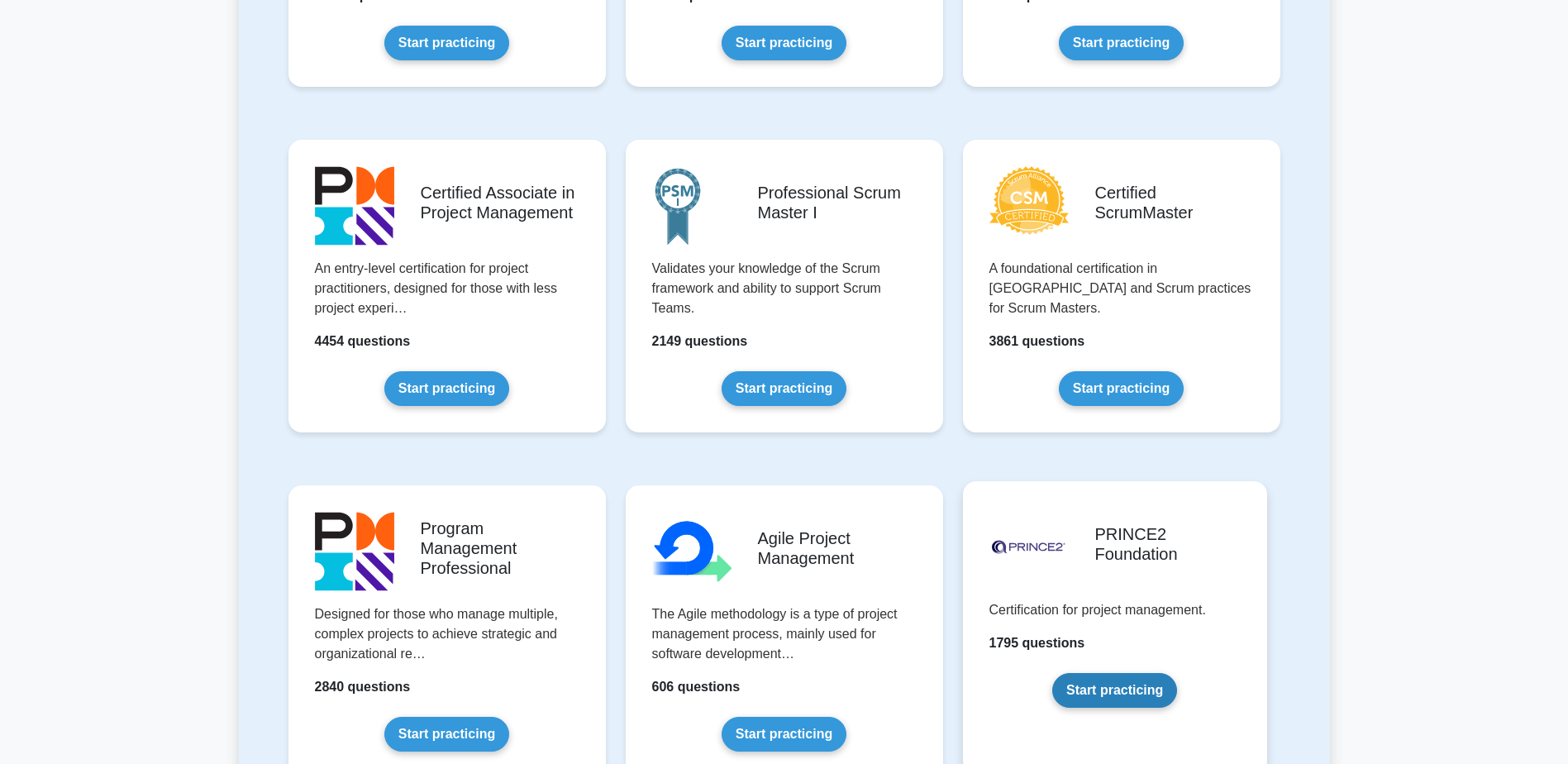
click at [1081, 673] on link "Start practicing" at bounding box center [1115, 690] width 125 height 35
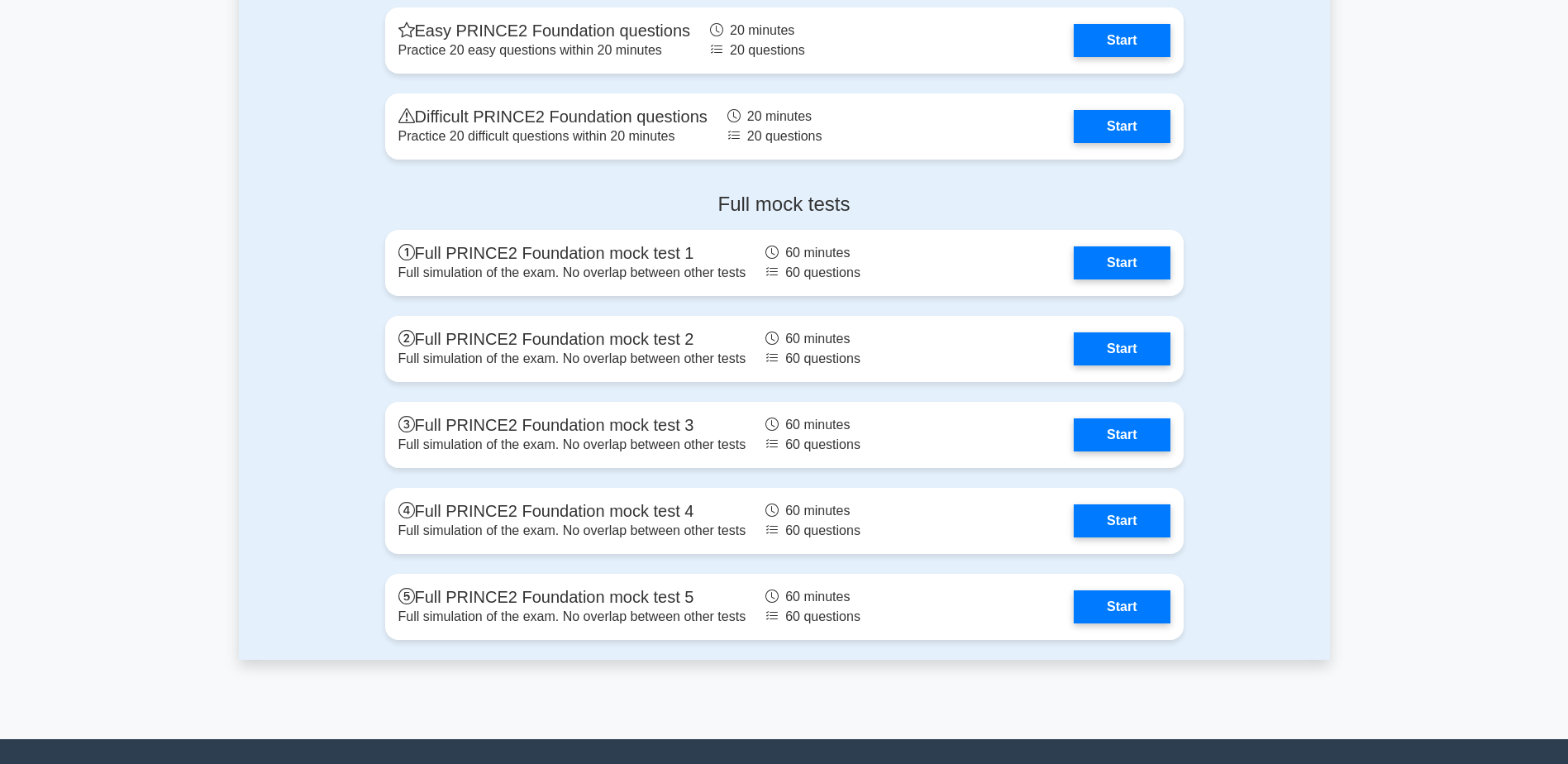
scroll to position [1668, 0]
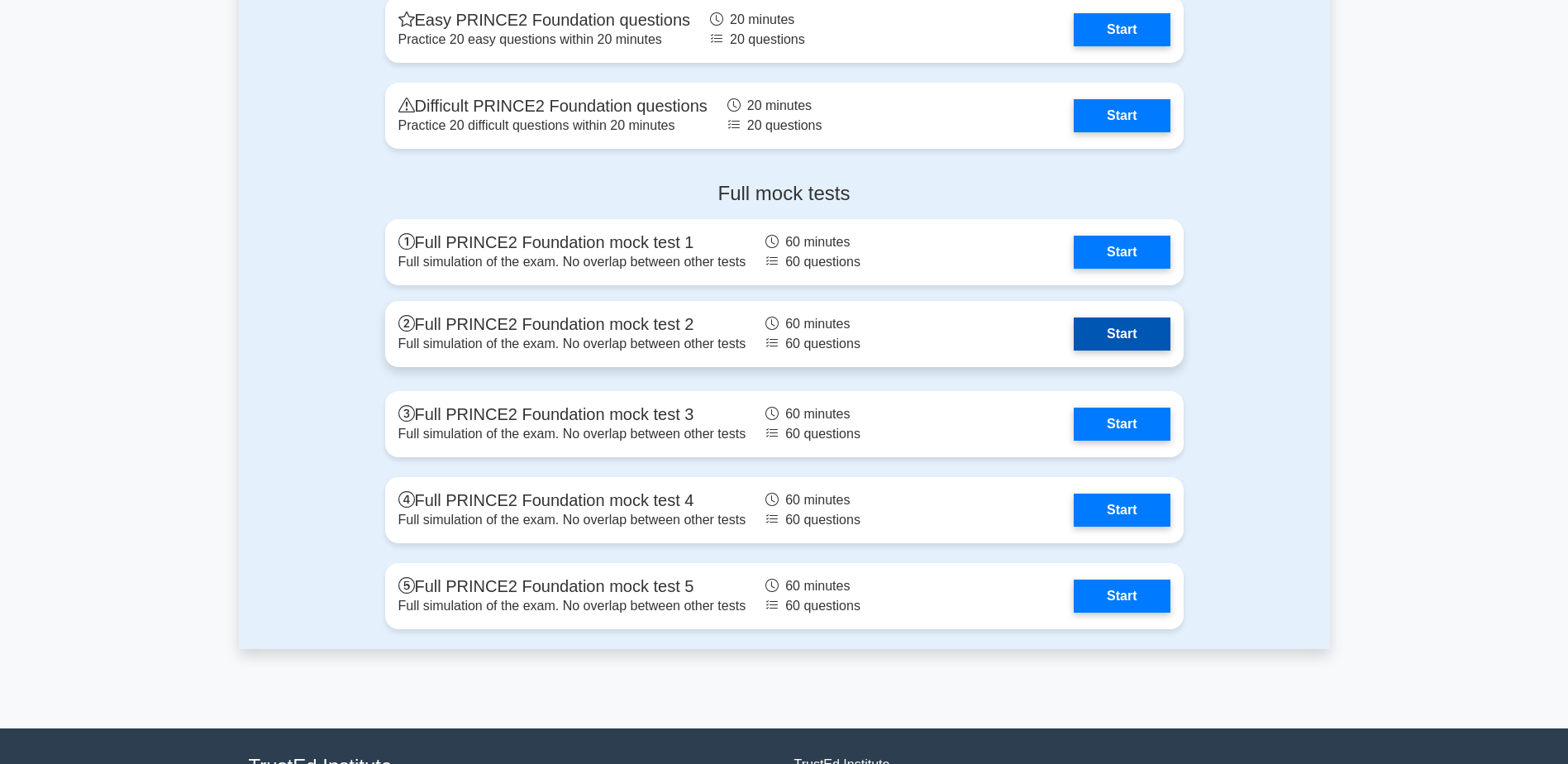
click at [1105, 351] on link "Start" at bounding box center [1122, 334] width 96 height 33
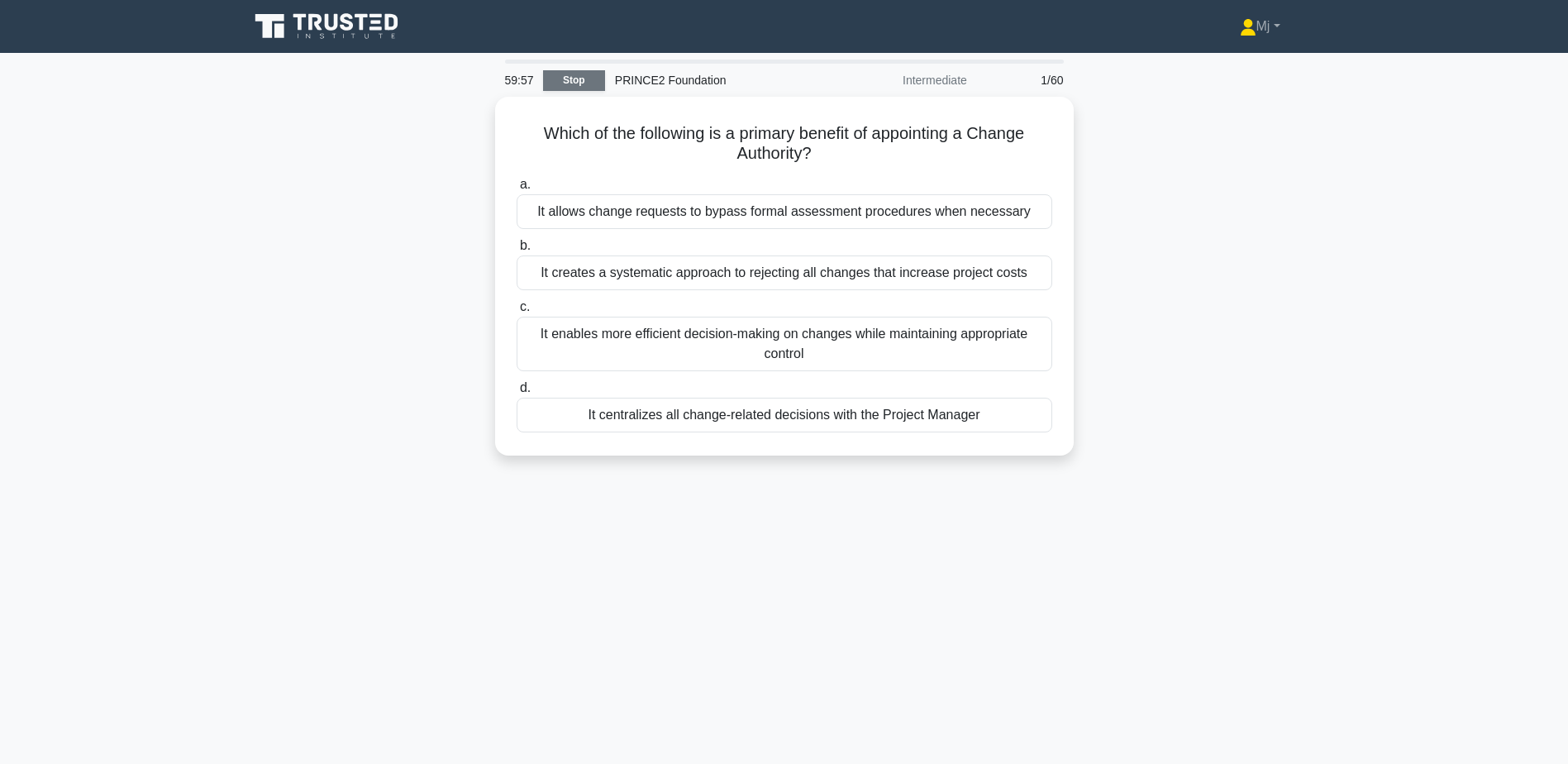
click at [581, 82] on link "Stop" at bounding box center [574, 81] width 62 height 20
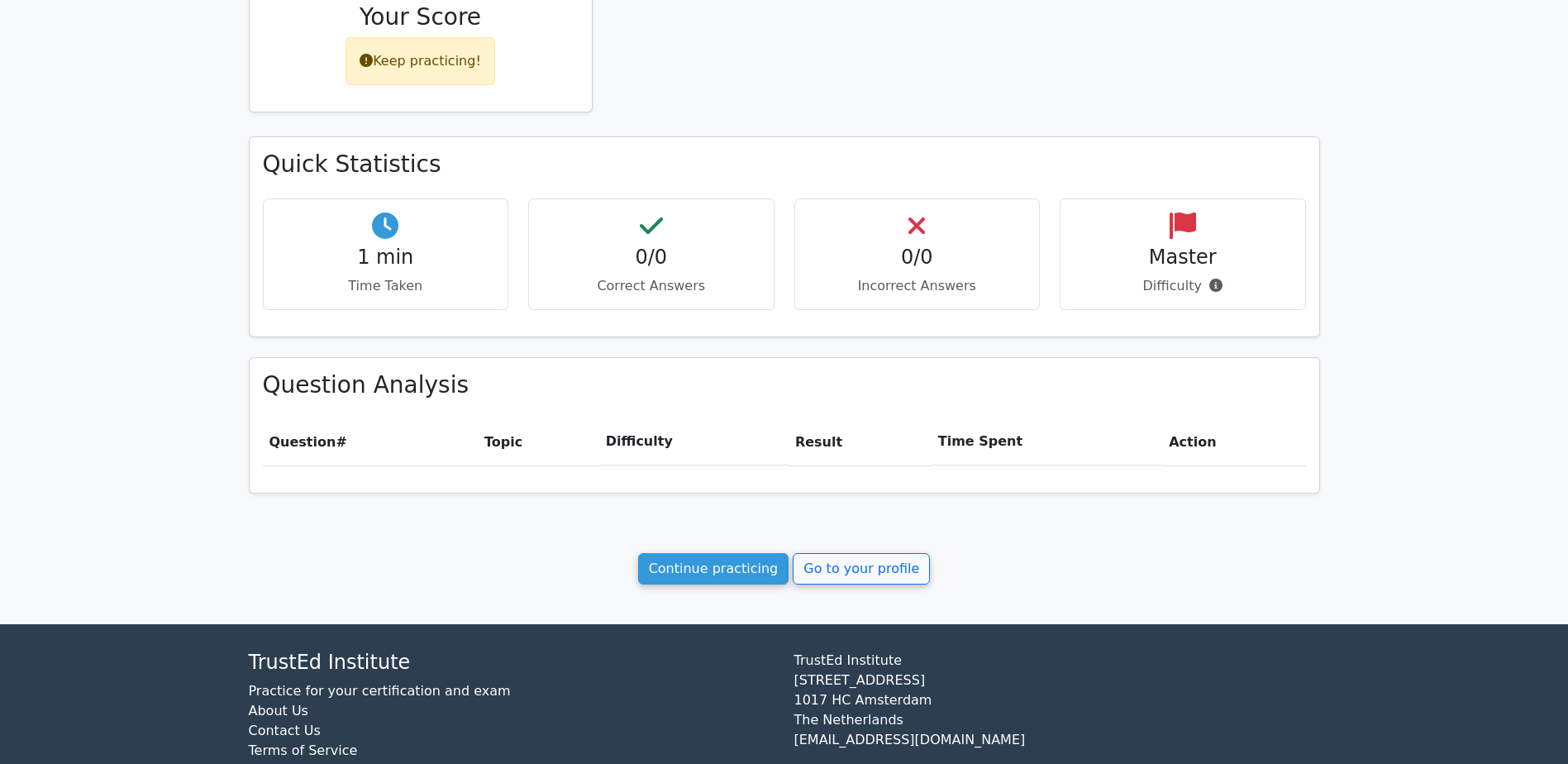
scroll to position [385, 0]
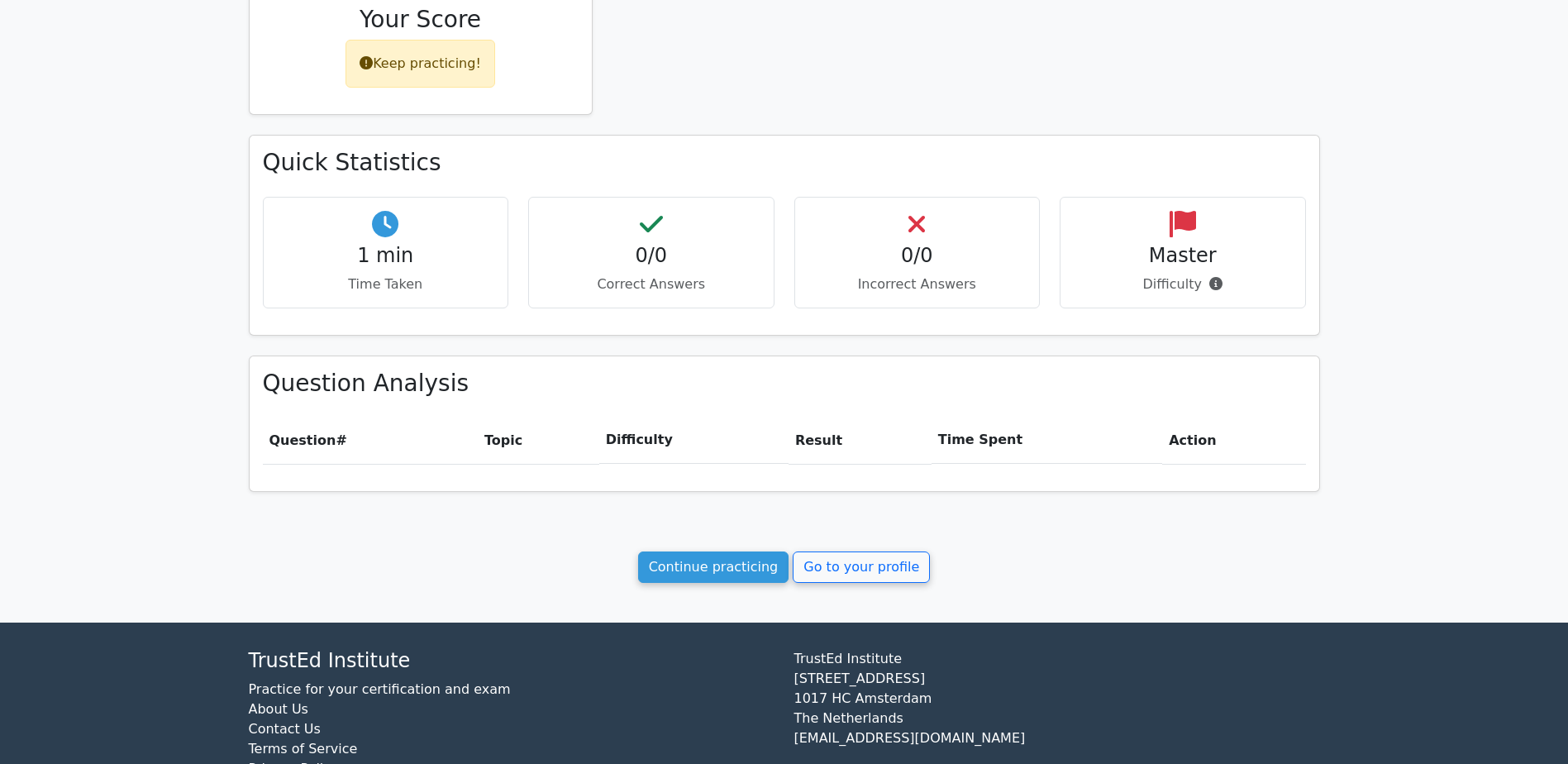
click at [692, 550] on div "Your Test Results PRINCE2 Foundation 0% Your Score Keep practicing! Performance…" at bounding box center [784, 151] width 1091 height 941
click at [719, 565] on link "Continue practicing" at bounding box center [714, 567] width 151 height 31
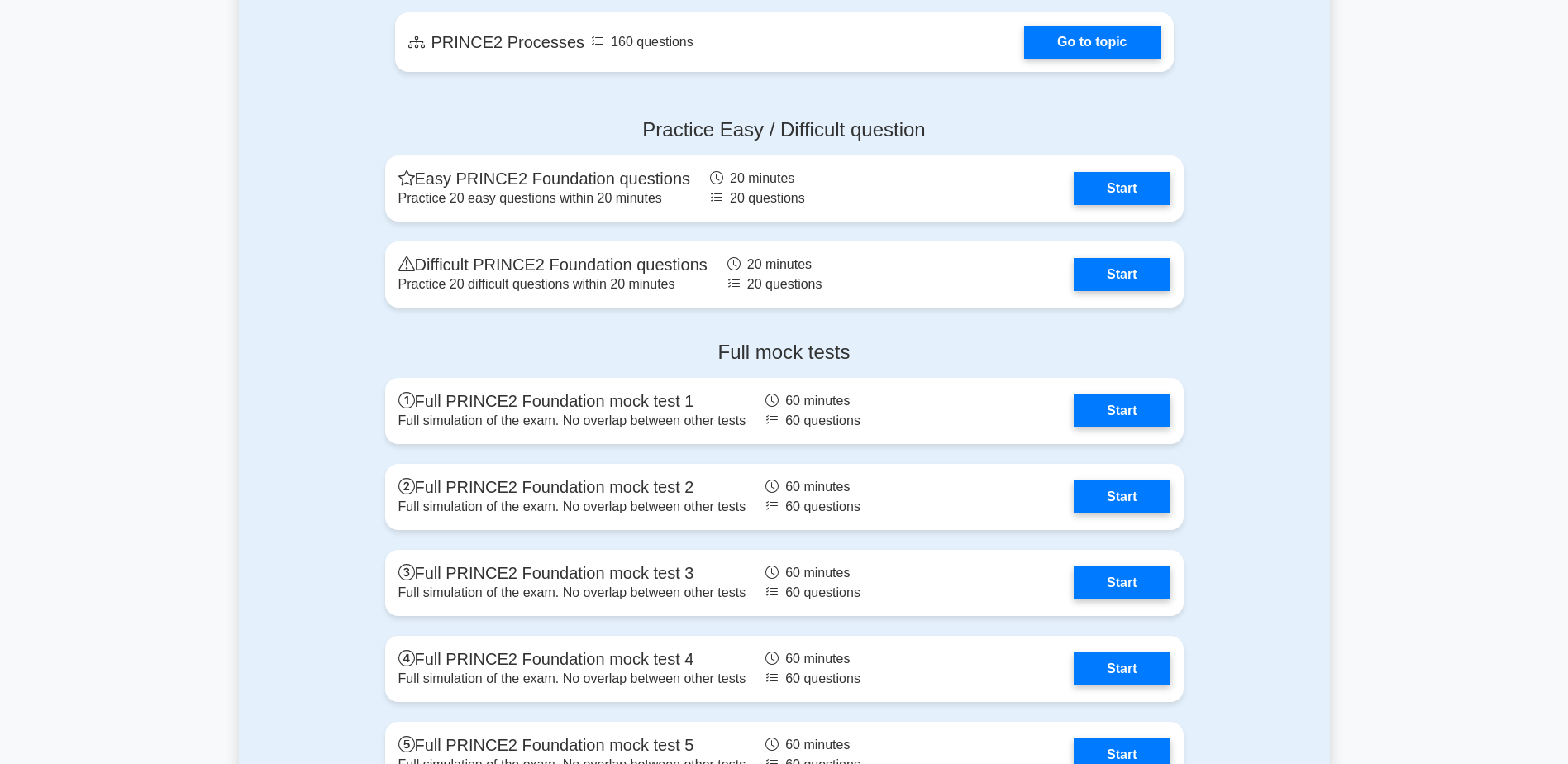
scroll to position [1625, 0]
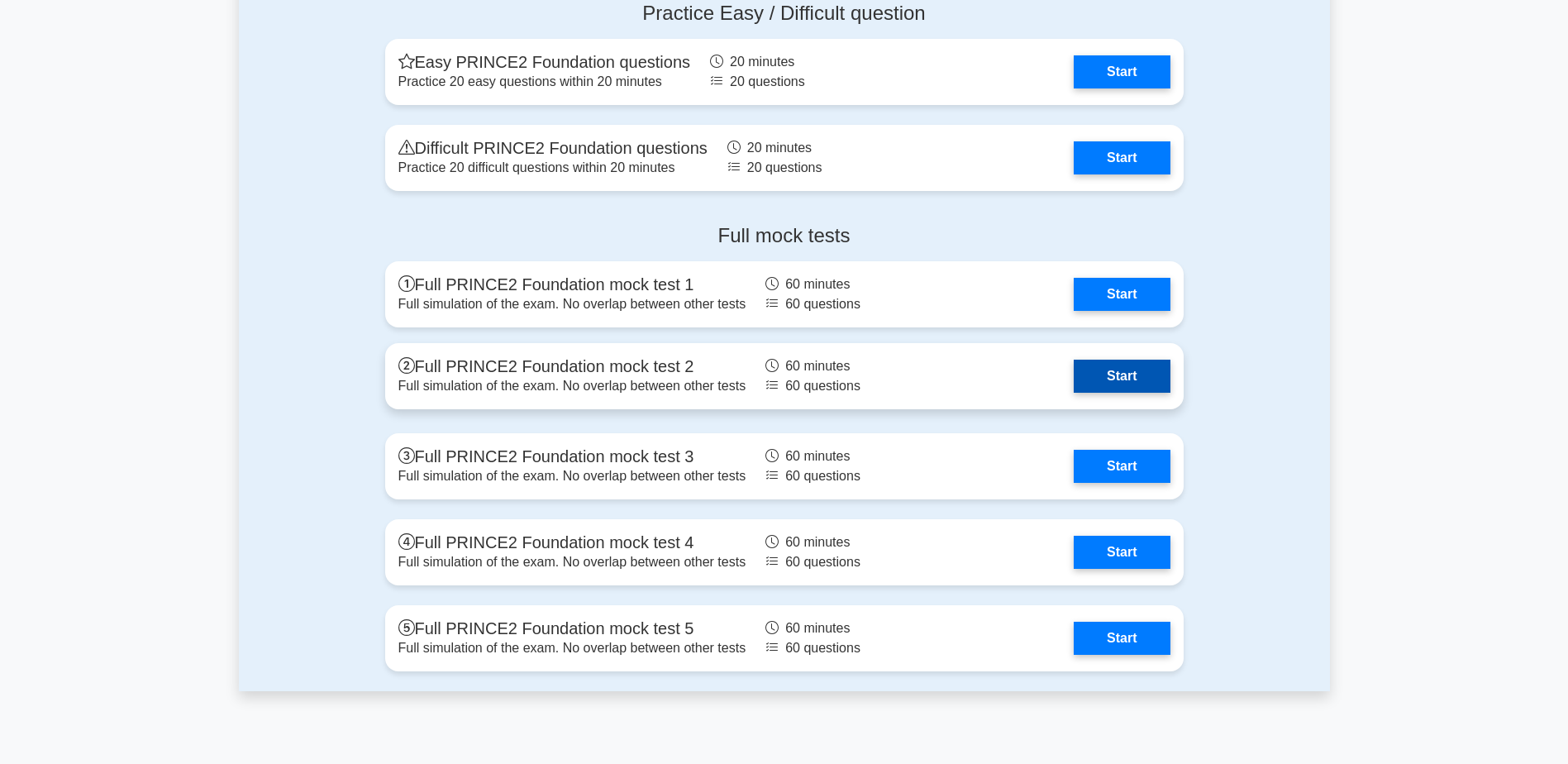
click at [1096, 379] on link "Start" at bounding box center [1122, 376] width 96 height 33
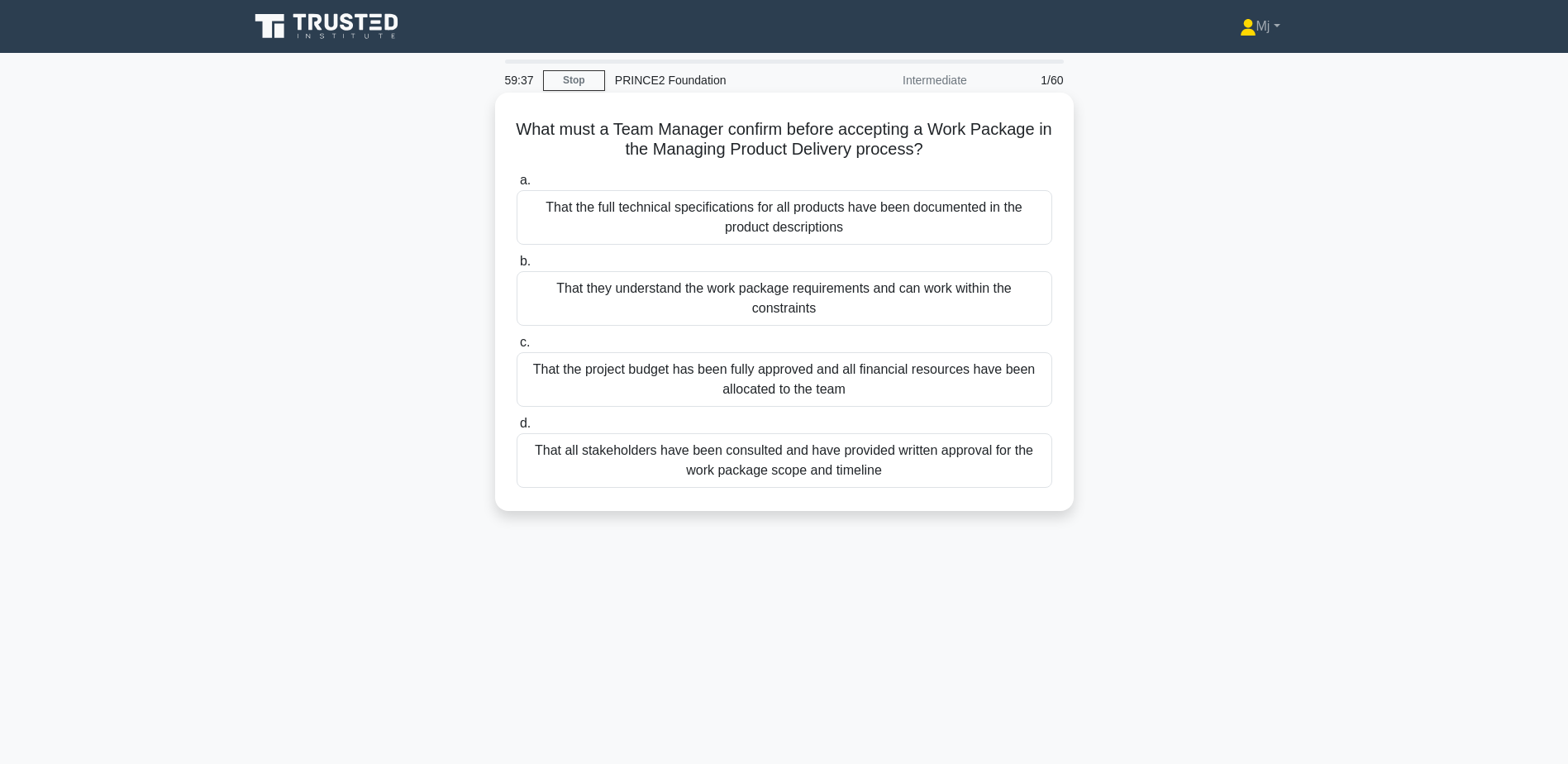
click at [763, 308] on div "That they understand the work package requirements and can work within the cons…" at bounding box center [785, 299] width 536 height 54
click at [517, 267] on input "b. That they understand the work package requirements and can work within the c…" at bounding box center [517, 261] width 0 height 11
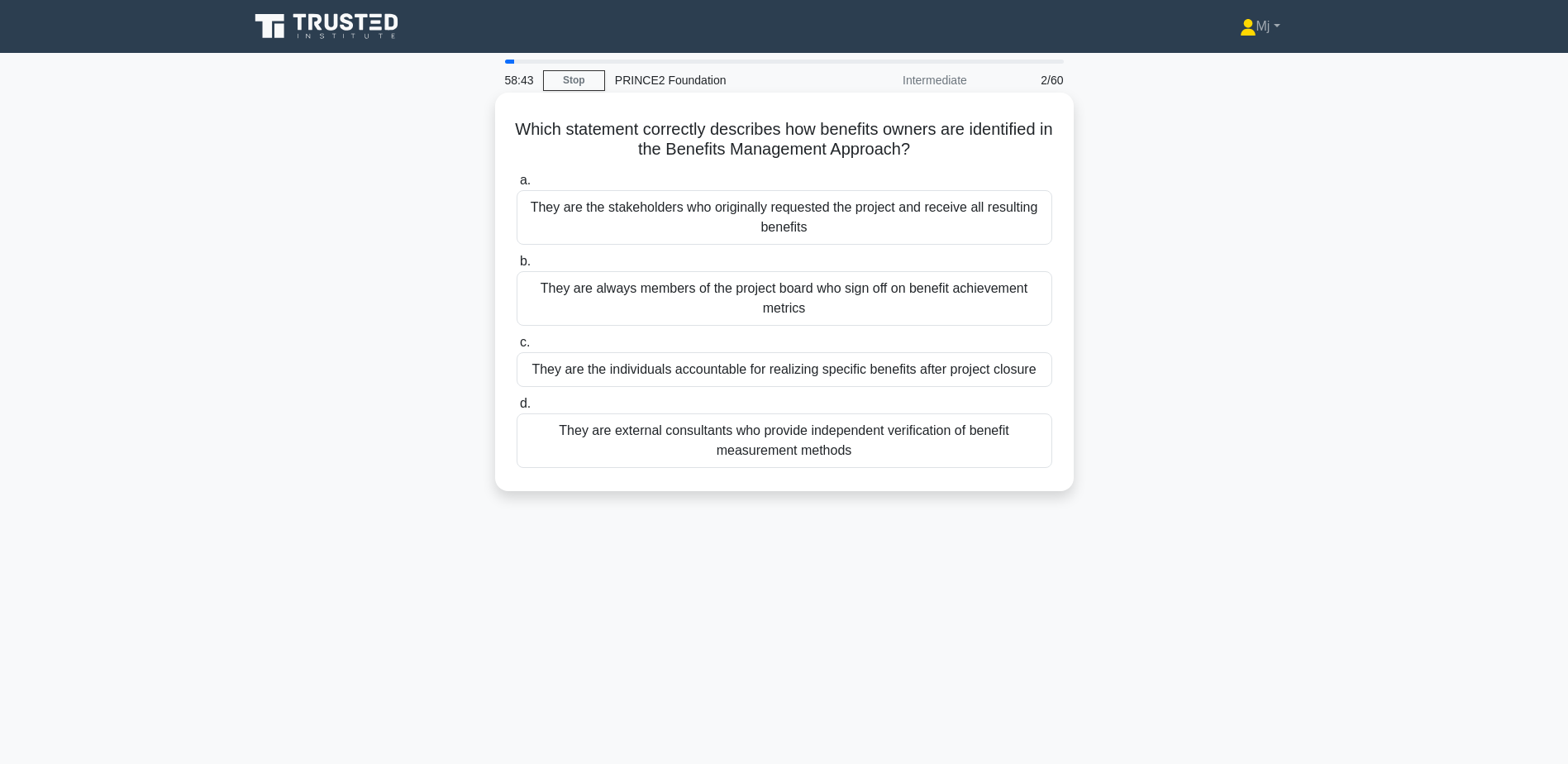
click at [810, 300] on div "They are always members of the project board who sign off on benefit achievemen…" at bounding box center [785, 299] width 536 height 54
click at [517, 267] on input "b. They are always members of the project board who sign off on benefit achieve…" at bounding box center [517, 261] width 0 height 11
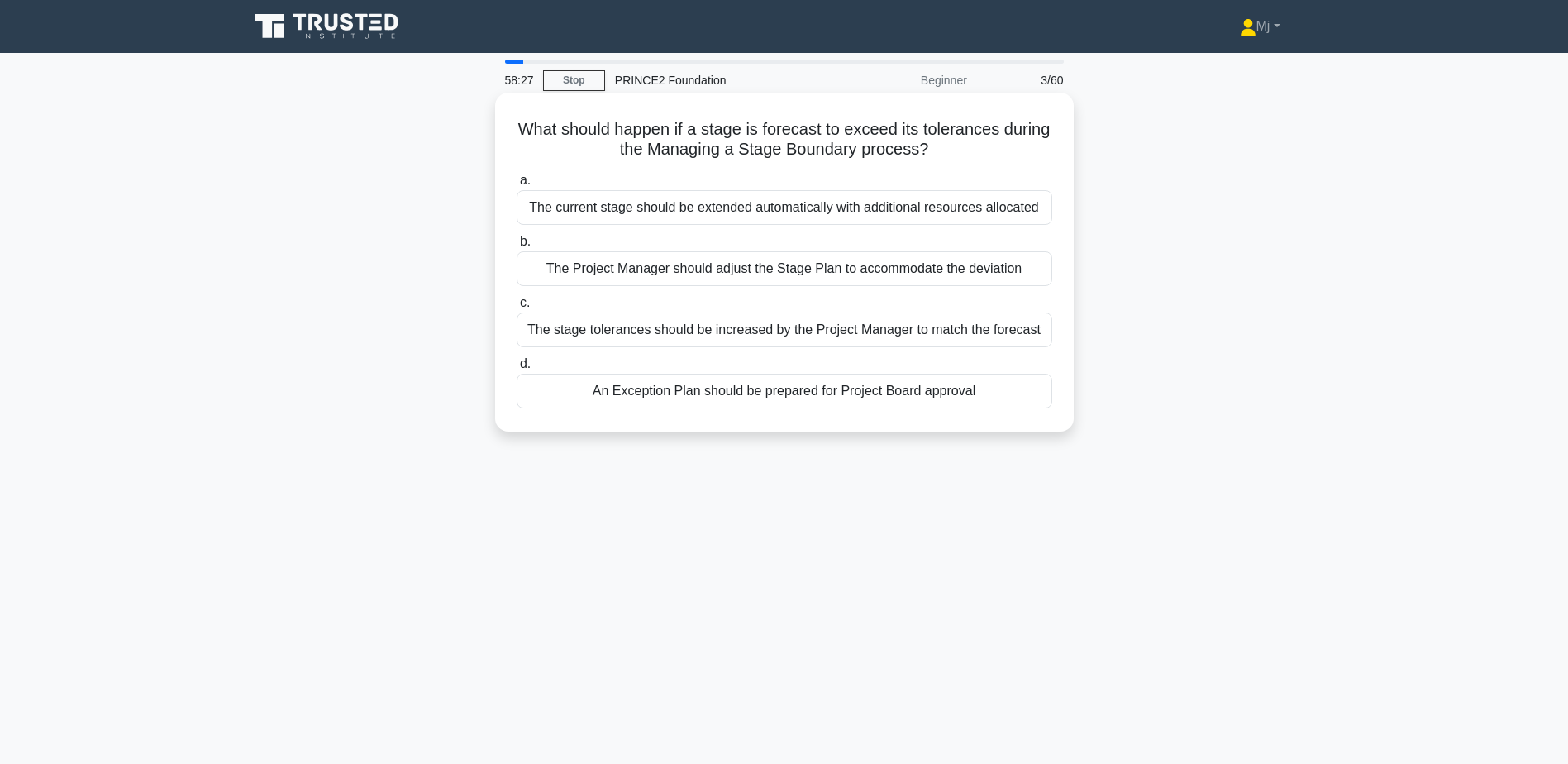
click at [794, 391] on div "An Exception Plan should be prepared for Project Board approval" at bounding box center [785, 391] width 536 height 35
click at [517, 370] on input "d. An Exception Plan should be prepared for Project Board approval" at bounding box center [517, 364] width 0 height 11
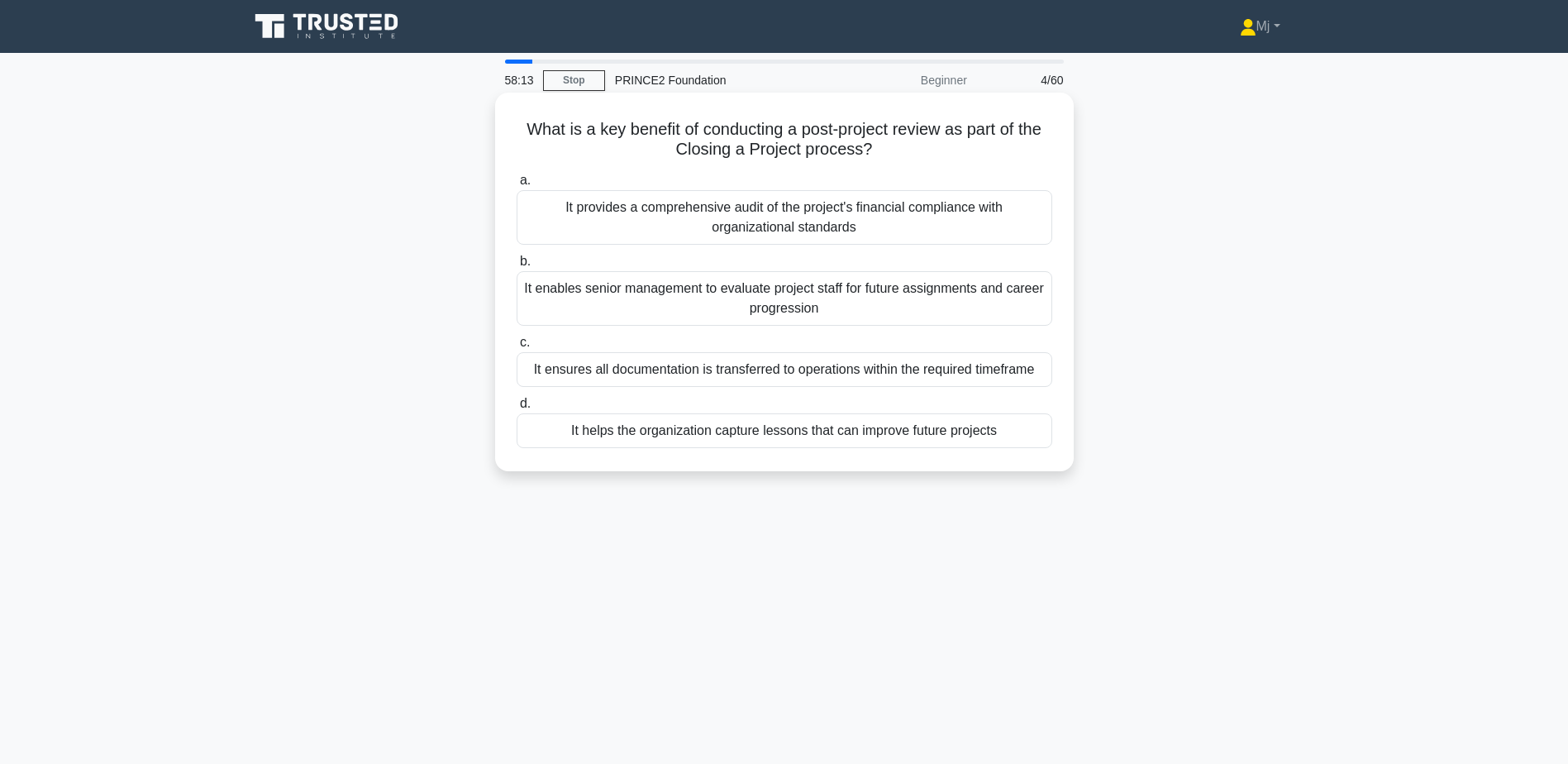
click at [805, 432] on div "It helps the organization capture lessons that can improve future projects" at bounding box center [785, 430] width 536 height 35
click at [517, 409] on input "d. It helps the organization capture lessons that can improve future projects" at bounding box center [517, 404] width 0 height 11
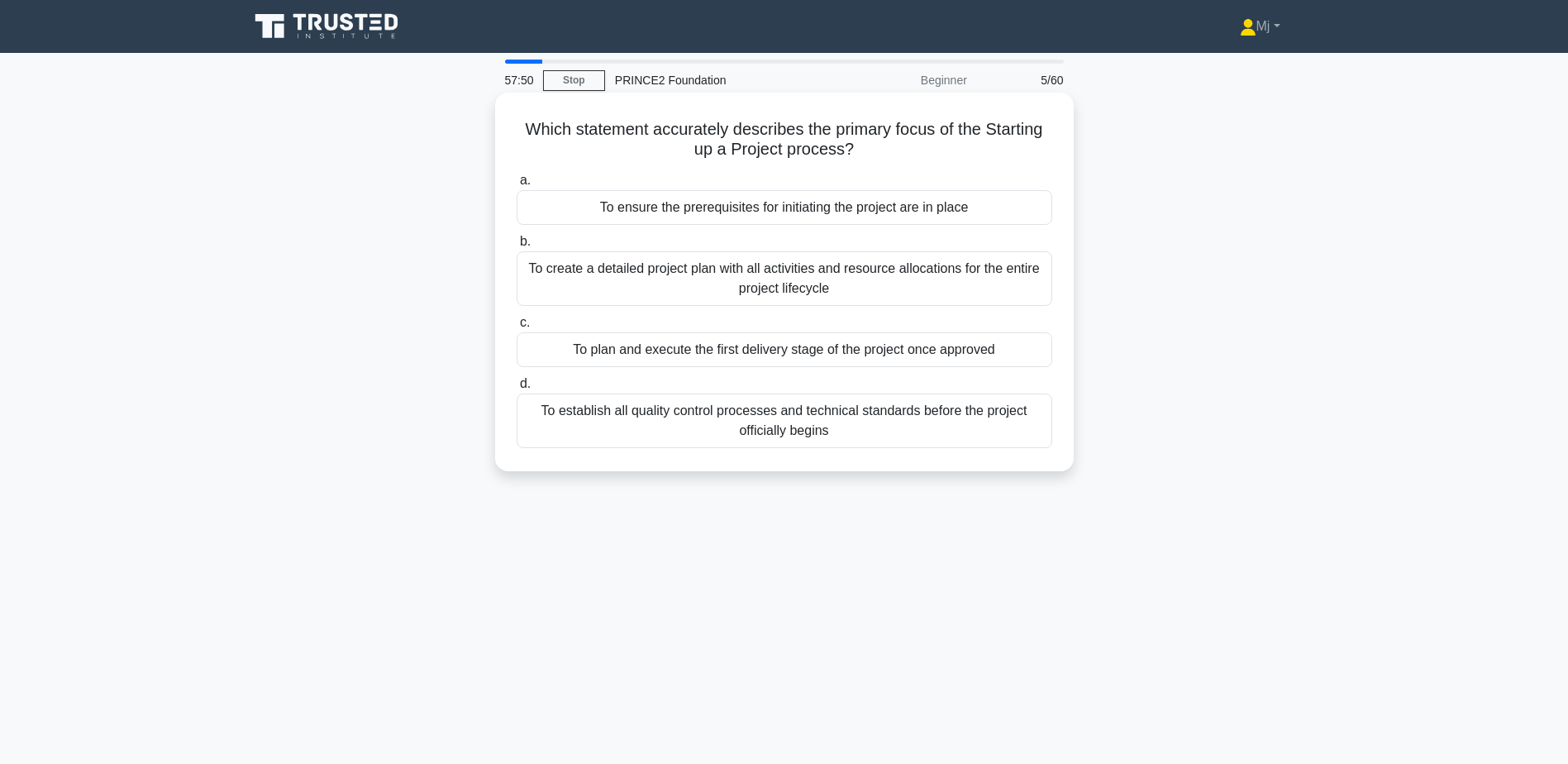
click at [867, 216] on div "To ensure the prerequisites for initiating the project are in place" at bounding box center [785, 208] width 536 height 35
click at [517, 186] on input "a. To ensure the prerequisites for initiating the project are in place" at bounding box center [517, 180] width 0 height 11
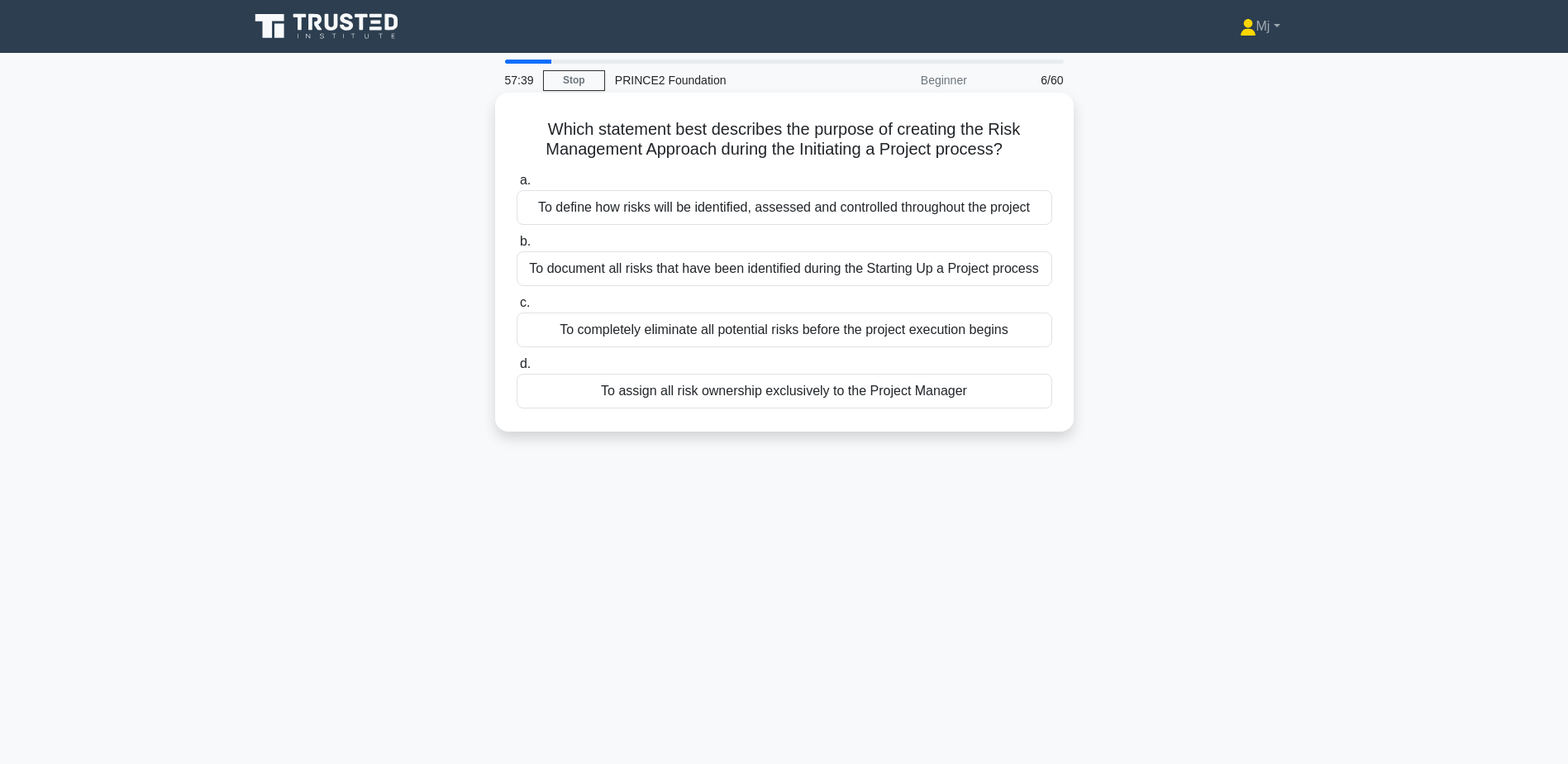
click at [790, 219] on div "To define how risks will be identified, assessed and controlled throughout the …" at bounding box center [785, 208] width 536 height 35
click at [517, 186] on input "a. To define how risks will be identified, assessed and controlled throughout t…" at bounding box center [517, 180] width 0 height 11
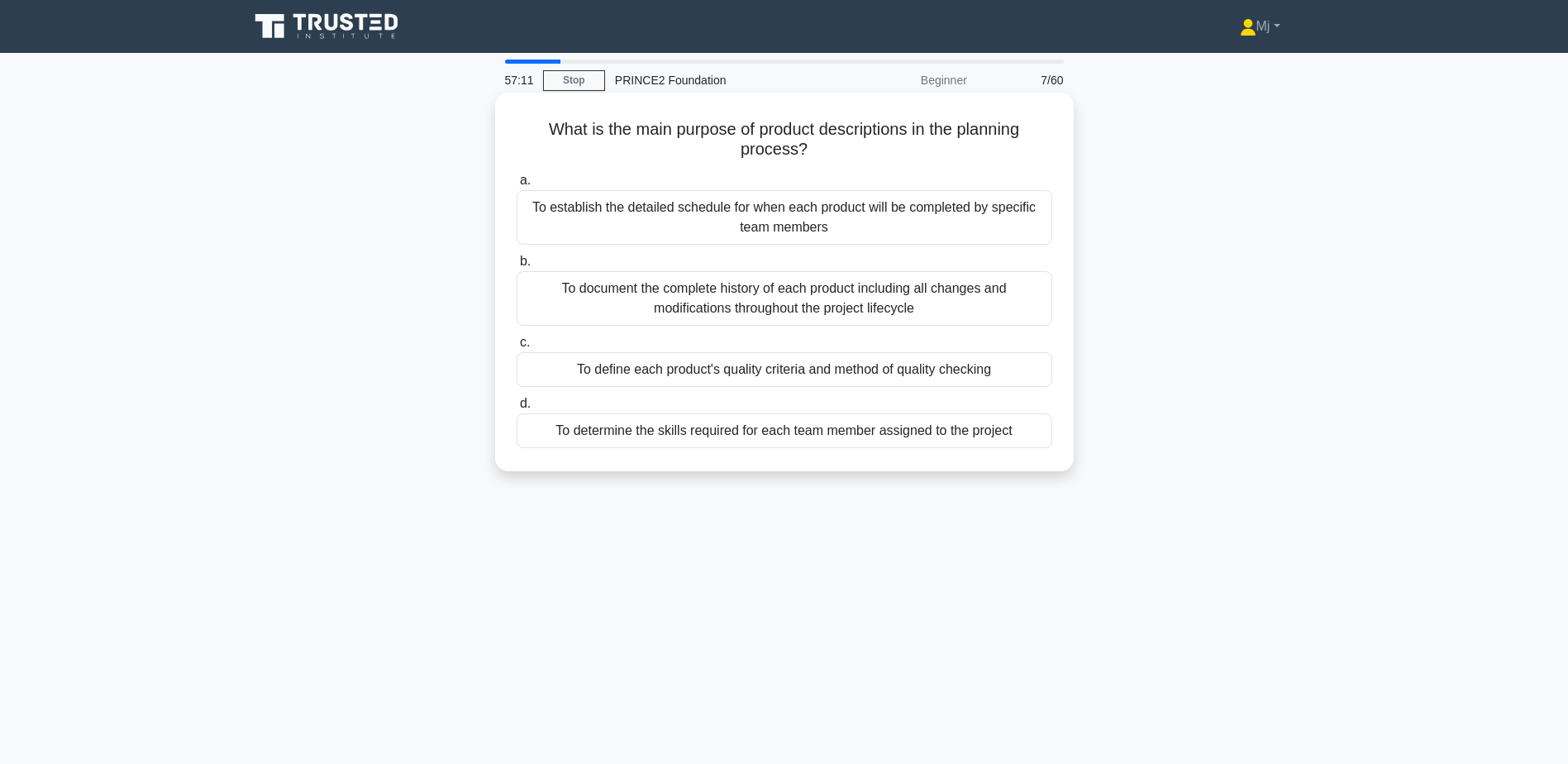
click at [821, 376] on div "To define each product's quality criteria and method of quality checking" at bounding box center [785, 369] width 536 height 35
click at [517, 348] on input "c. To define each product's quality criteria and method of quality checking" at bounding box center [517, 343] width 0 height 11
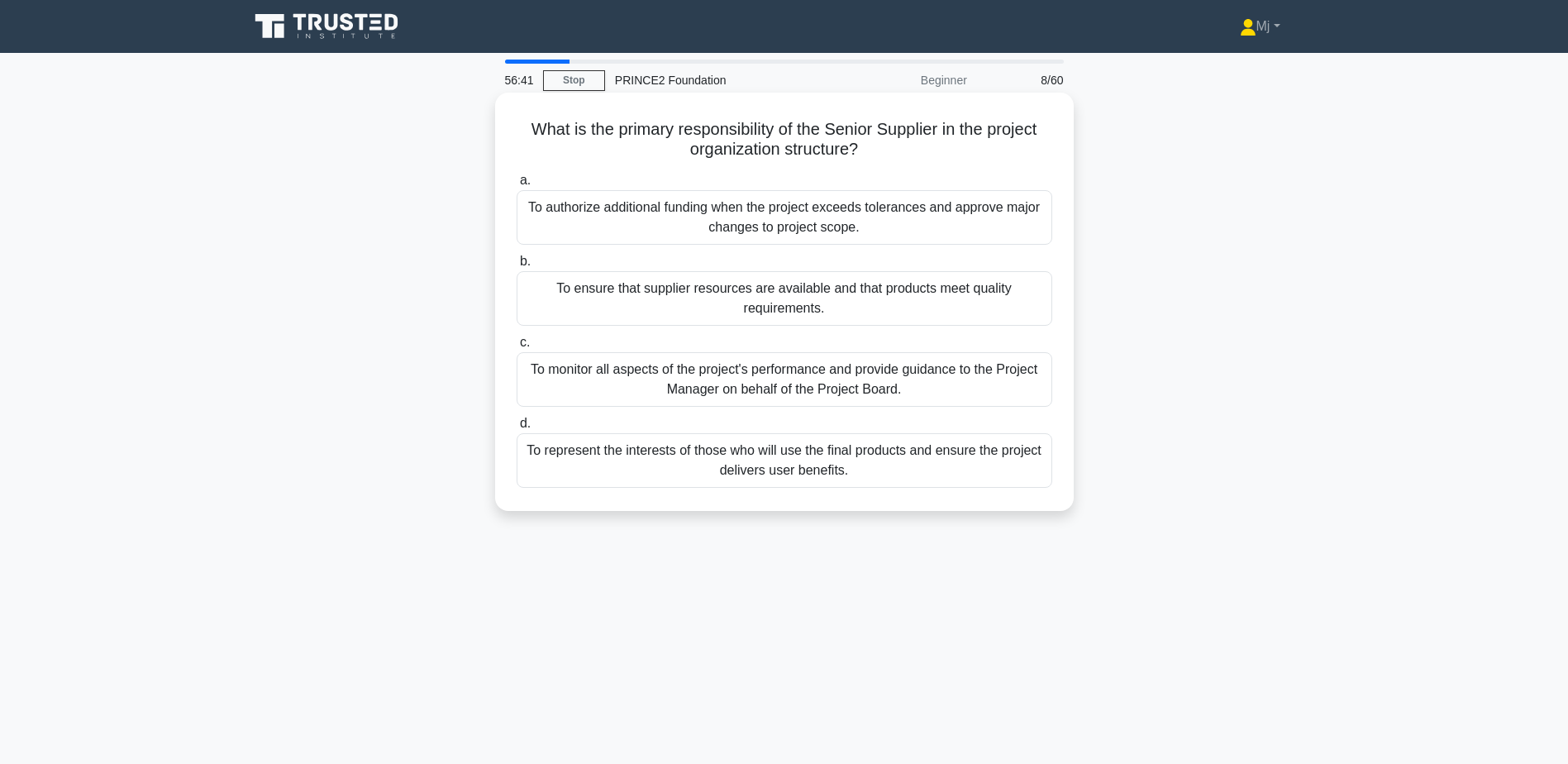
click at [815, 471] on div "To represent the interests of those who will use the final products and ensure …" at bounding box center [785, 460] width 536 height 54
click at [517, 430] on input "d. To represent the interests of those who will use the final products and ensu…" at bounding box center [517, 424] width 0 height 11
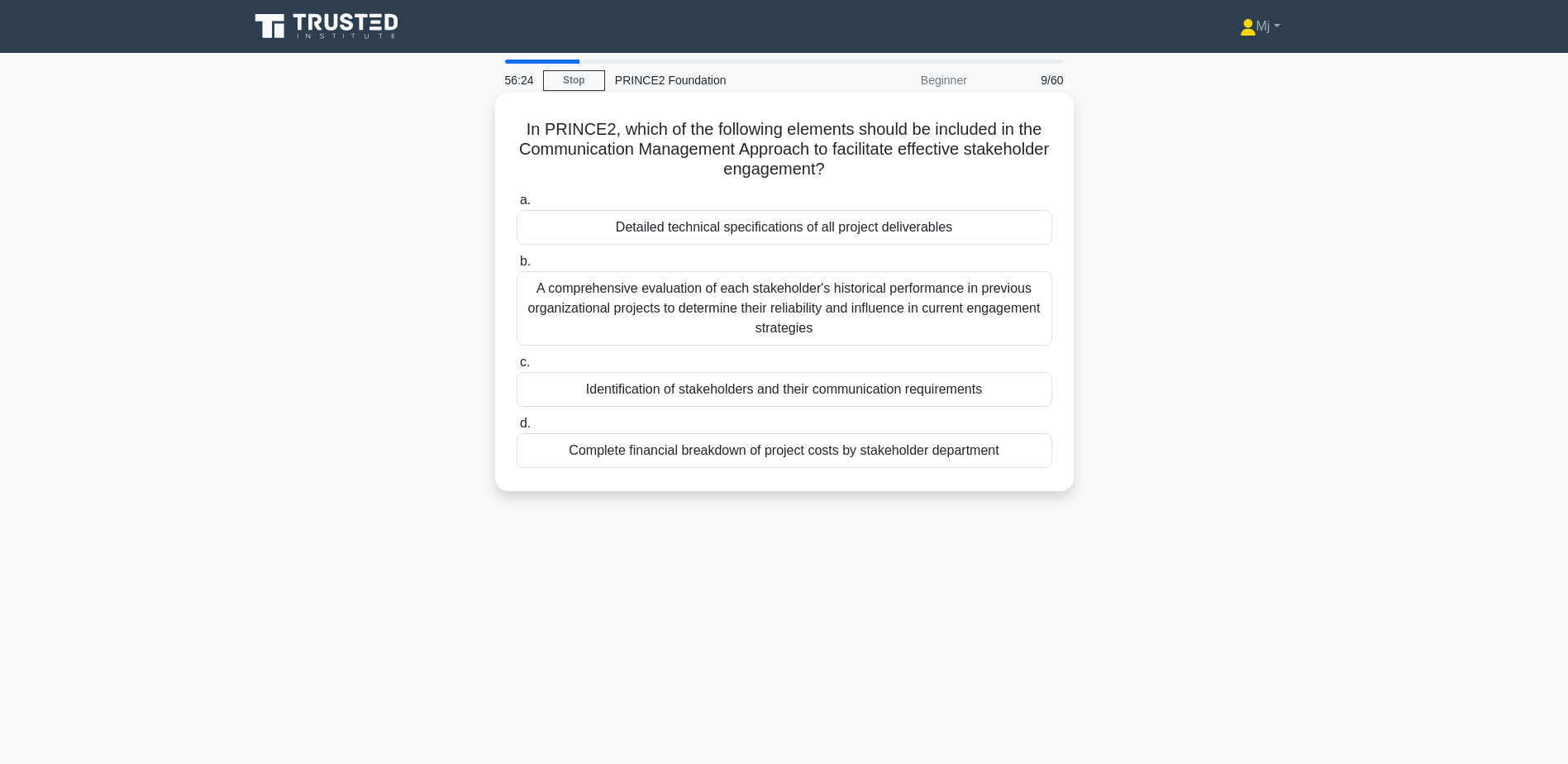
click at [858, 402] on div "Identification of stakeholders and their communication requirements" at bounding box center [785, 390] width 536 height 35
click at [517, 368] on input "c. Identification of stakeholders and their communication requirements" at bounding box center [517, 362] width 0 height 11
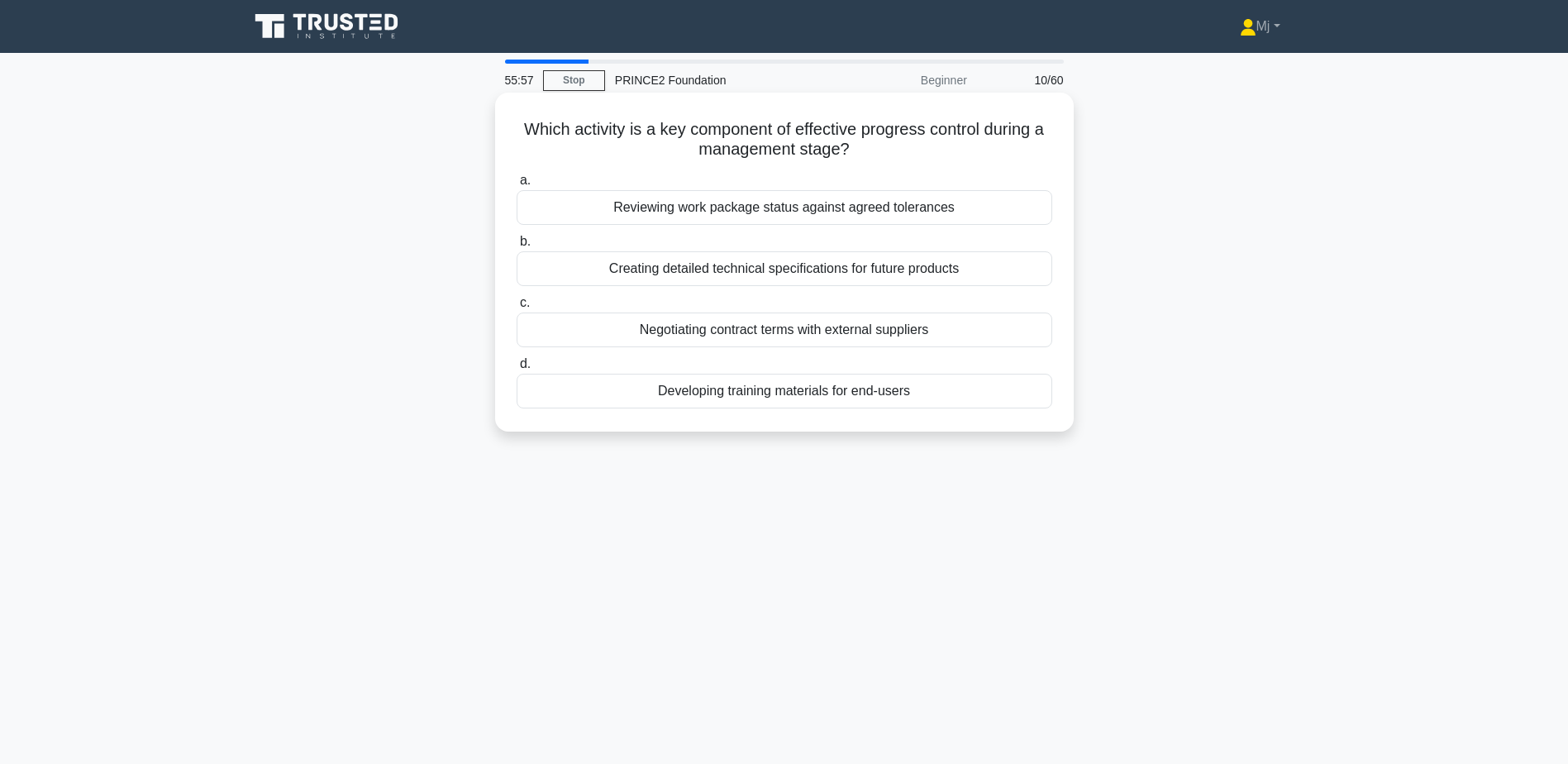
click at [922, 219] on div "Reviewing work package status against agreed tolerances" at bounding box center [785, 208] width 536 height 35
click at [517, 186] on input "a. Reviewing work package status against agreed tolerances" at bounding box center [517, 180] width 0 height 11
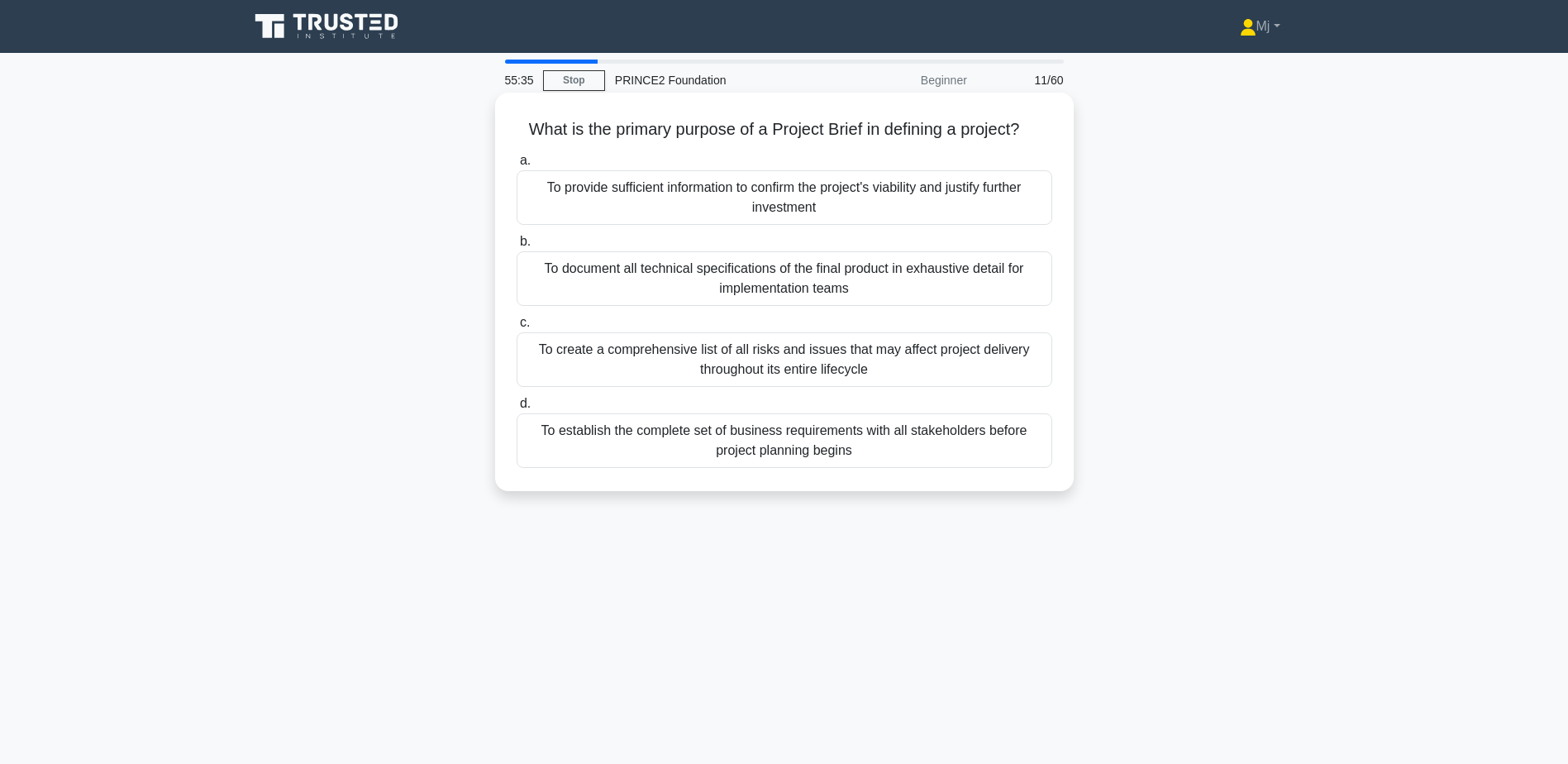
click at [850, 207] on div "To provide sufficient information to confirm the project's viability and justif…" at bounding box center [785, 197] width 536 height 54
click at [517, 166] on input "a. To provide sufficient information to confirm the project's viability and jus…" at bounding box center [517, 161] width 0 height 11
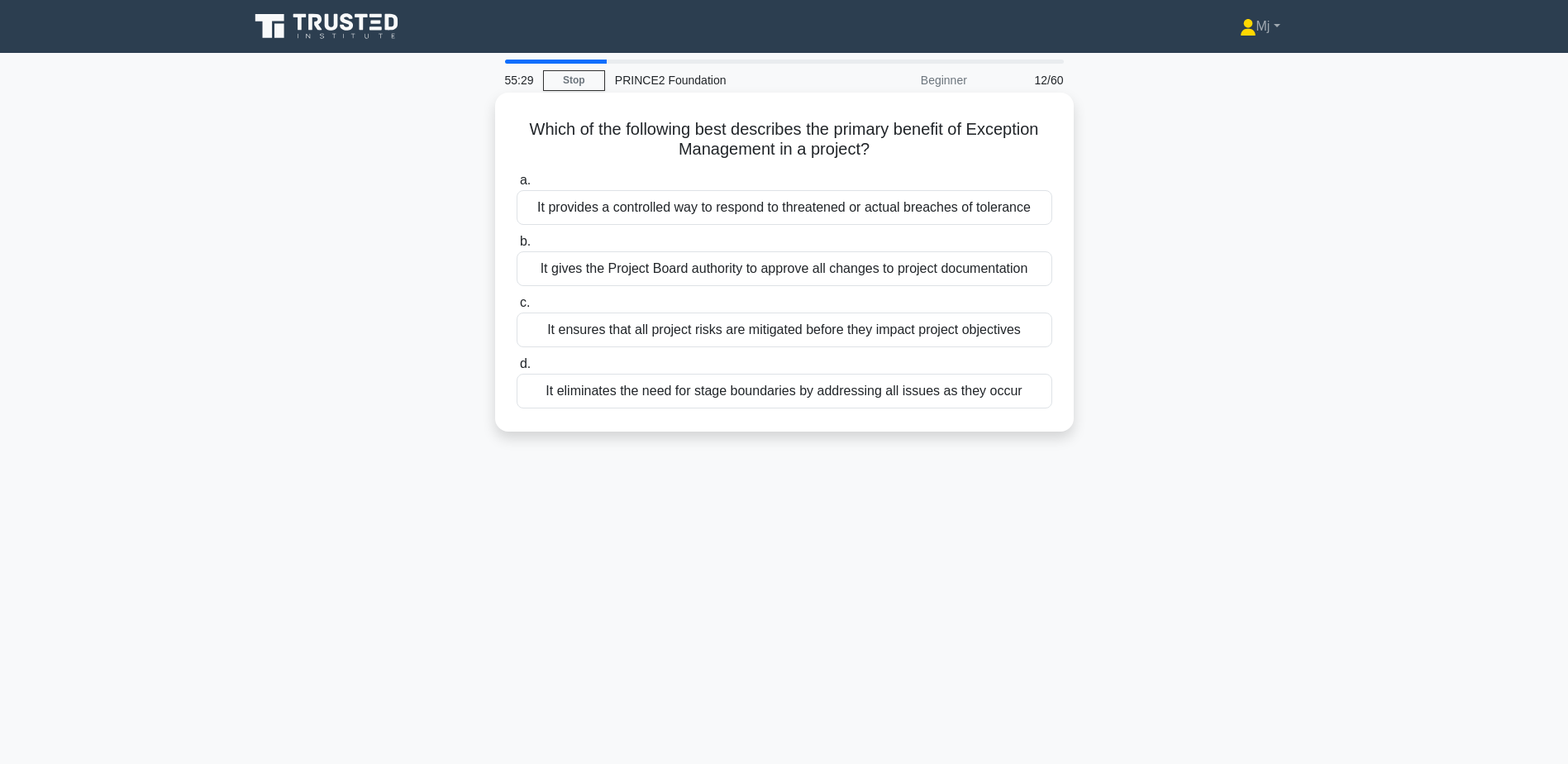
drag, startPoint x: 724, startPoint y: 138, endPoint x: 872, endPoint y: 161, distance: 149.8
click at [872, 161] on h5 "Which of the following best describes the primary benefit of Exception Manageme…" at bounding box center [785, 140] width 539 height 42
click at [934, 268] on div "It gives the Project Board authority to approve all changes to project document…" at bounding box center [785, 269] width 536 height 35
click at [517, 248] on input "b. It gives the Project Board authority to approve all changes to project docum…" at bounding box center [517, 242] width 0 height 11
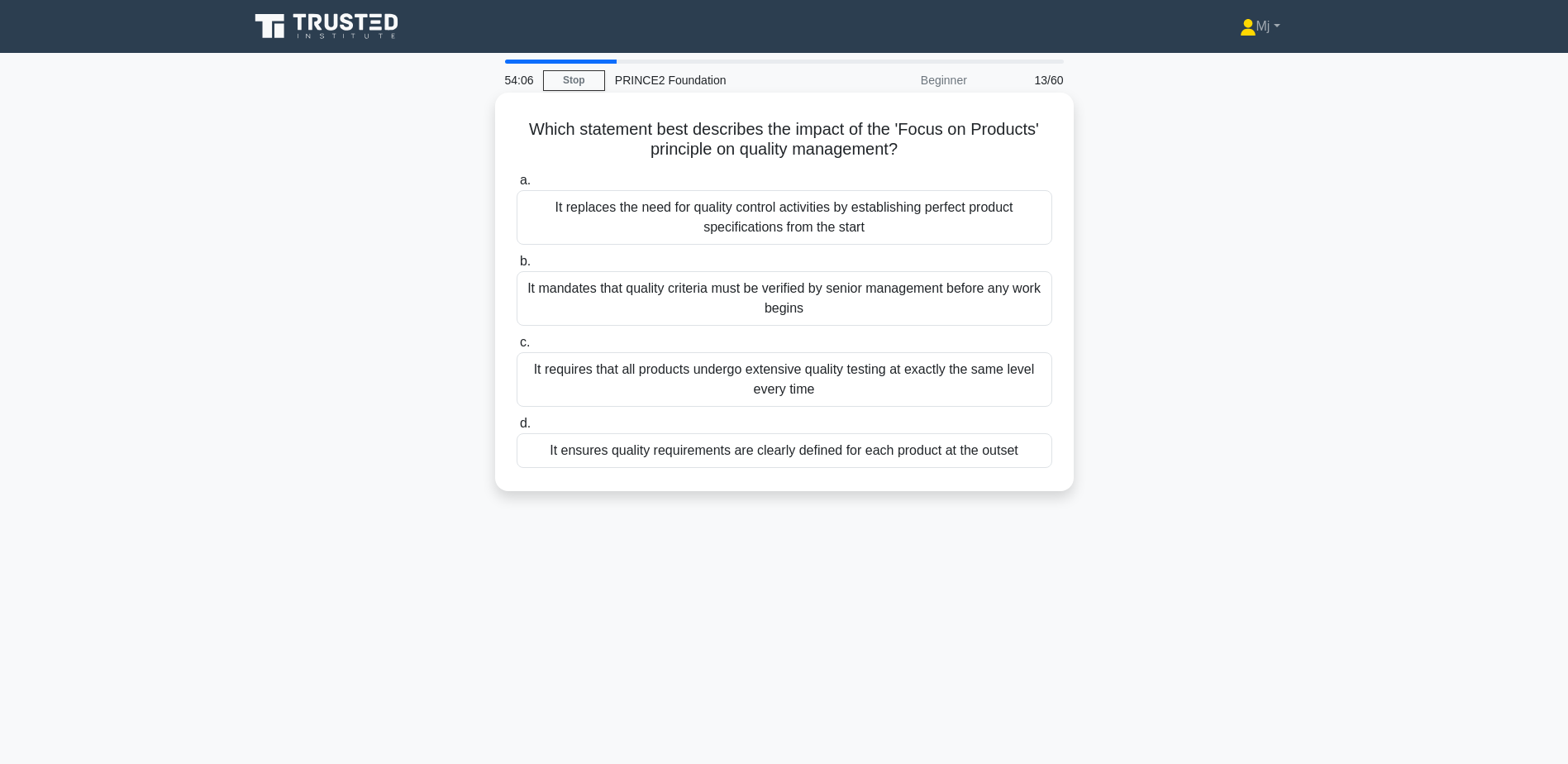
click at [961, 450] on div "It ensures quality requirements are clearly defined for each product at the out…" at bounding box center [785, 450] width 536 height 35
click at [517, 430] on input "d. It ensures quality requirements are clearly defined for each product at the …" at bounding box center [517, 424] width 0 height 11
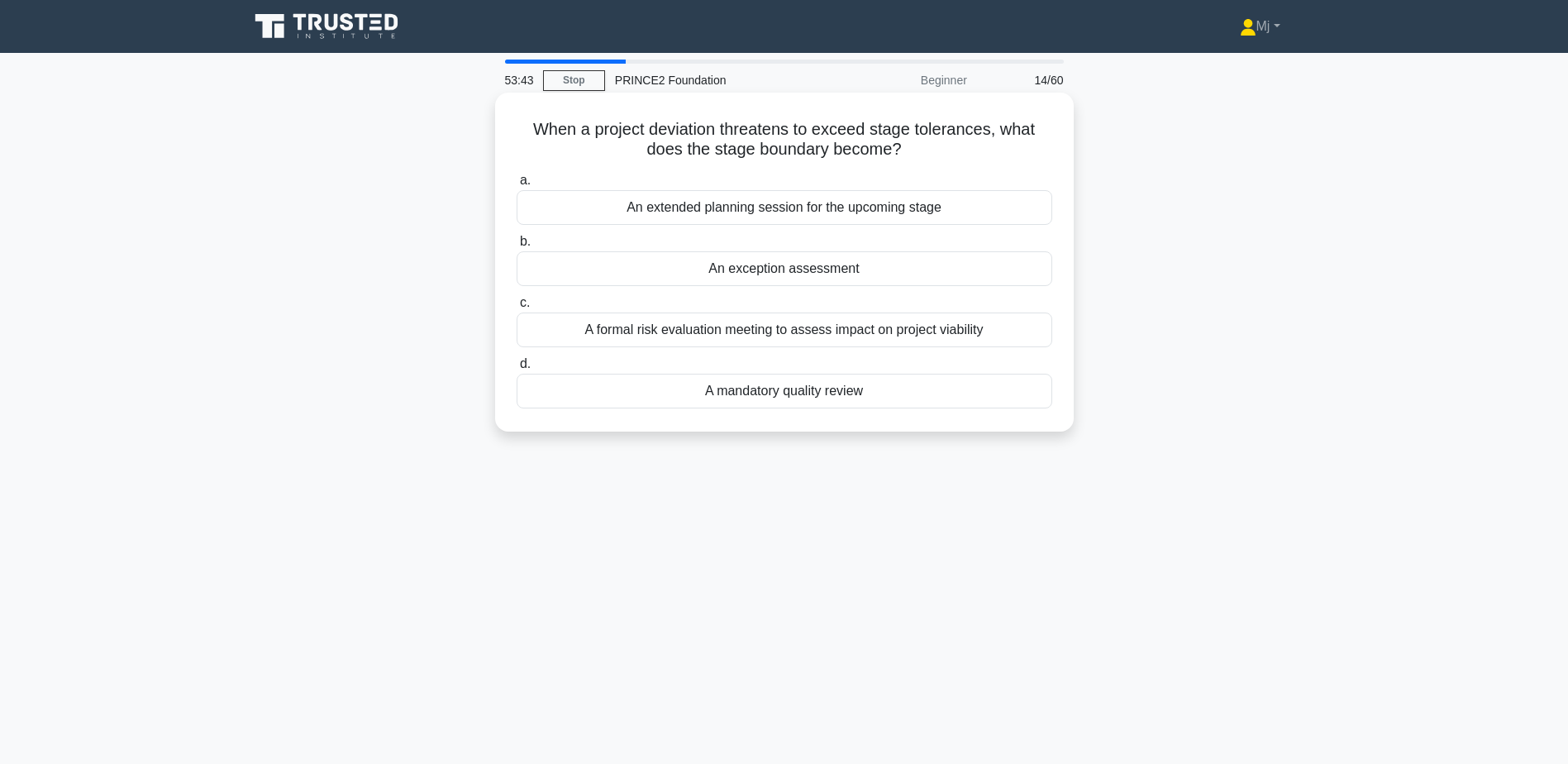
click at [910, 263] on div "An exception assessment" at bounding box center [785, 269] width 536 height 35
click at [517, 248] on input "b. An exception assessment" at bounding box center [517, 242] width 0 height 11
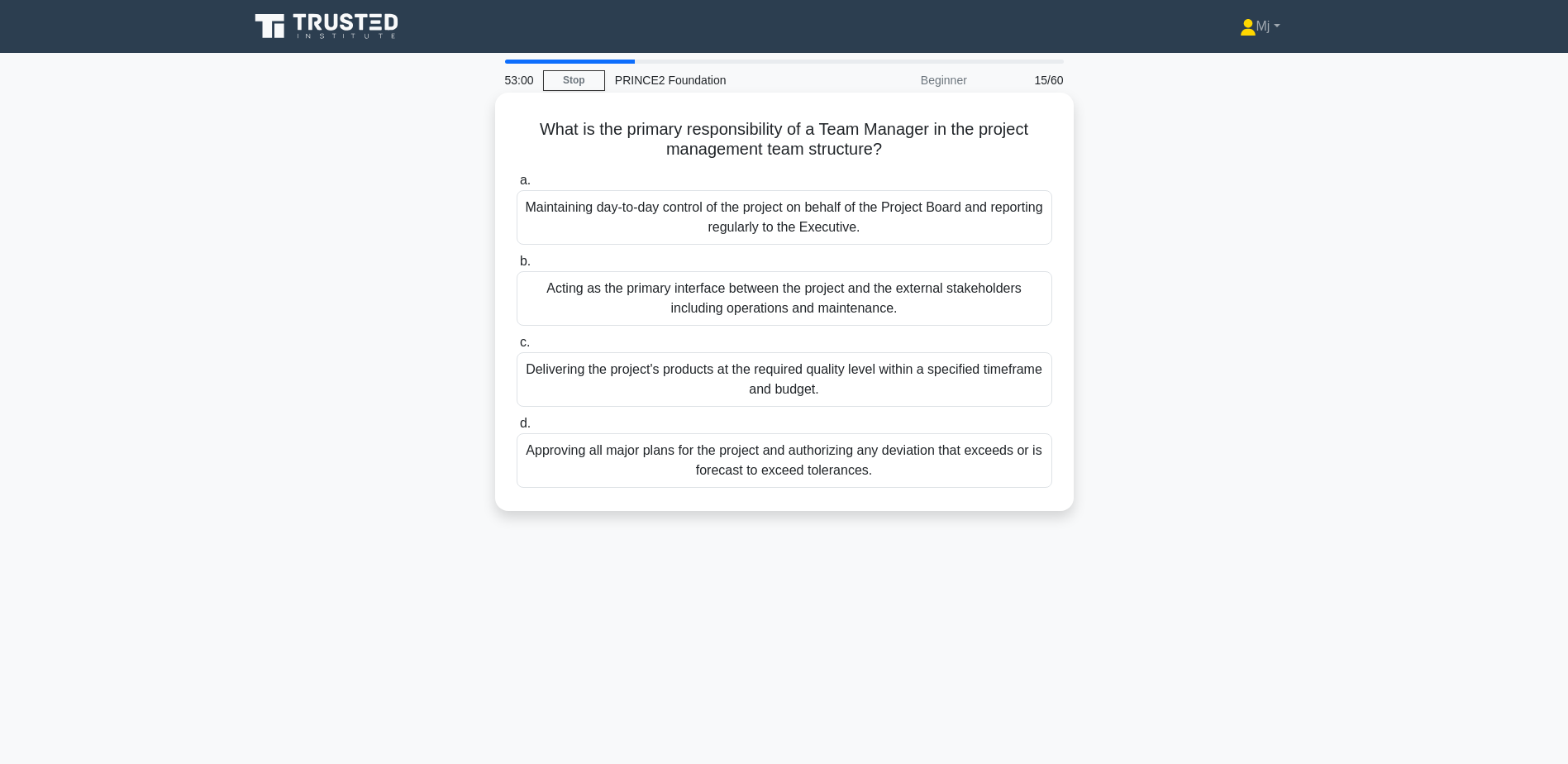
drag, startPoint x: 921, startPoint y: 382, endPoint x: 955, endPoint y: 395, distance: 36.4
click at [955, 395] on div "Delivering the project's products at the required quality level within a specif…" at bounding box center [785, 379] width 536 height 54
click at [517, 348] on input "c. Delivering the project's products at the required quality level within a spe…" at bounding box center [517, 343] width 0 height 11
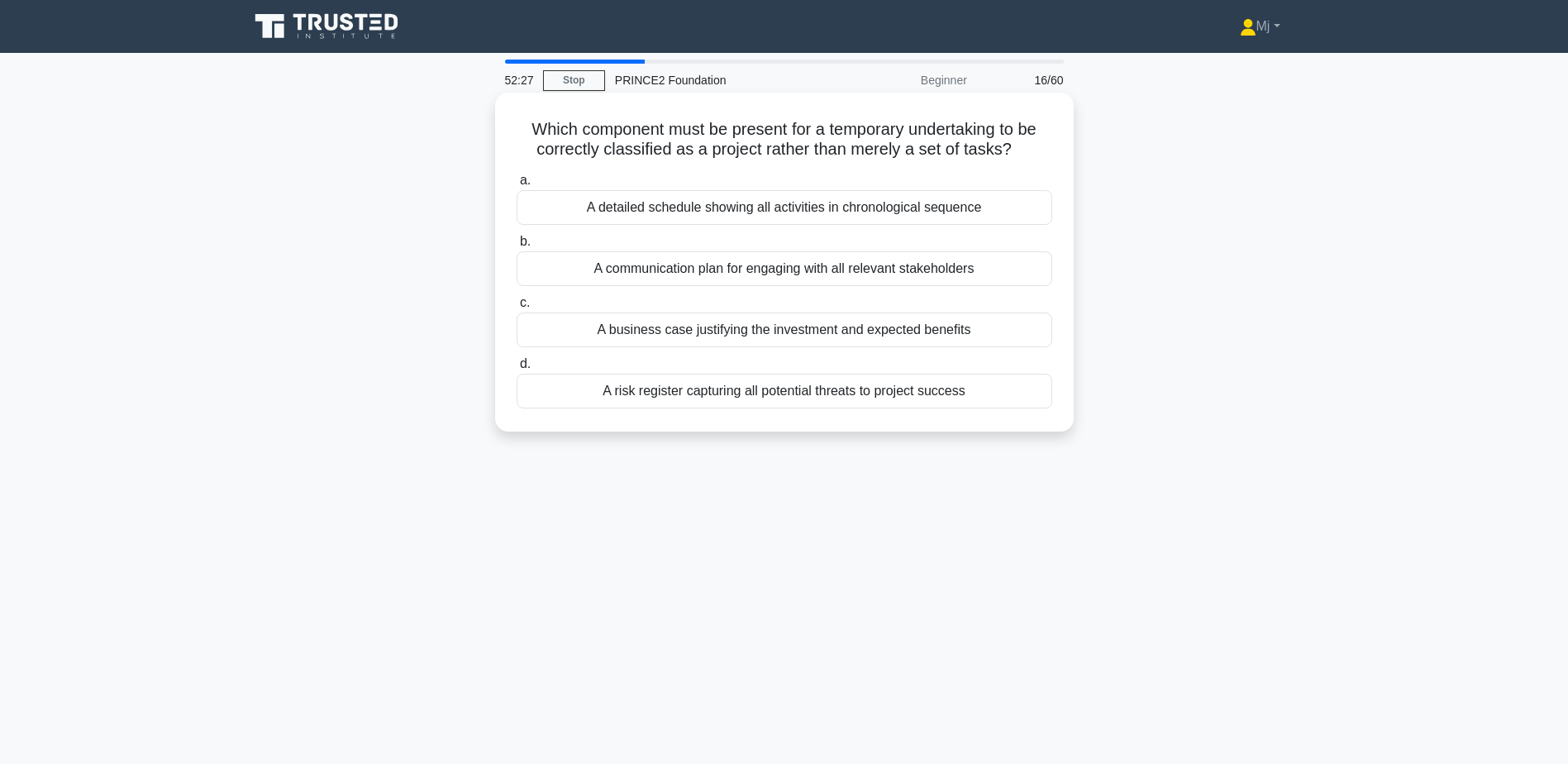
click at [851, 333] on div "A business case justifying the investment and expected benefits" at bounding box center [785, 330] width 536 height 35
click at [517, 309] on input "c. A business case justifying the investment and expected benefits" at bounding box center [517, 303] width 0 height 11
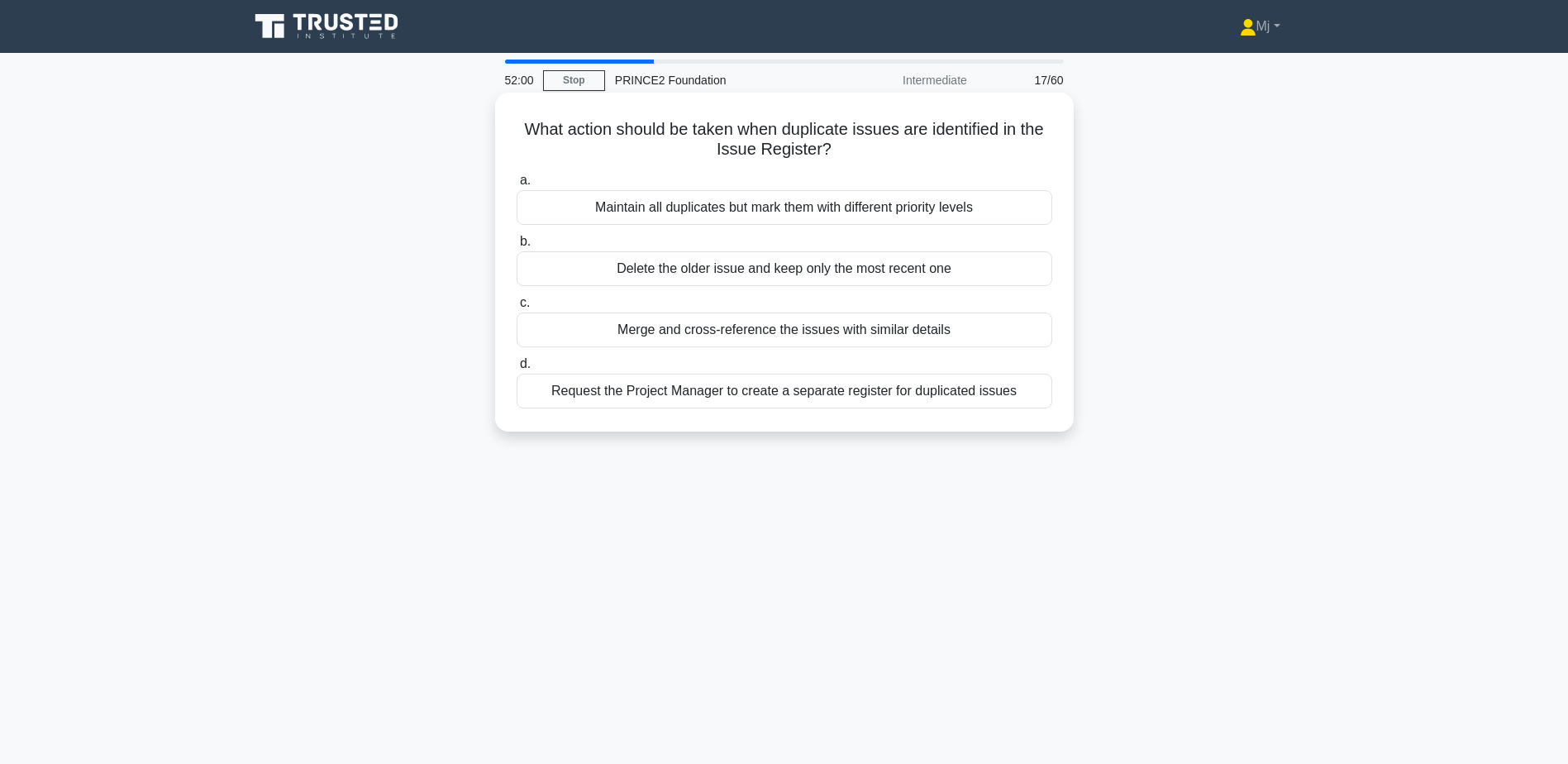
click at [873, 217] on div "Maintain all duplicates but mark them with different priority levels" at bounding box center [785, 208] width 536 height 35
click at [517, 186] on input "a. Maintain all duplicates but mark them with different priority levels" at bounding box center [517, 180] width 0 height 11
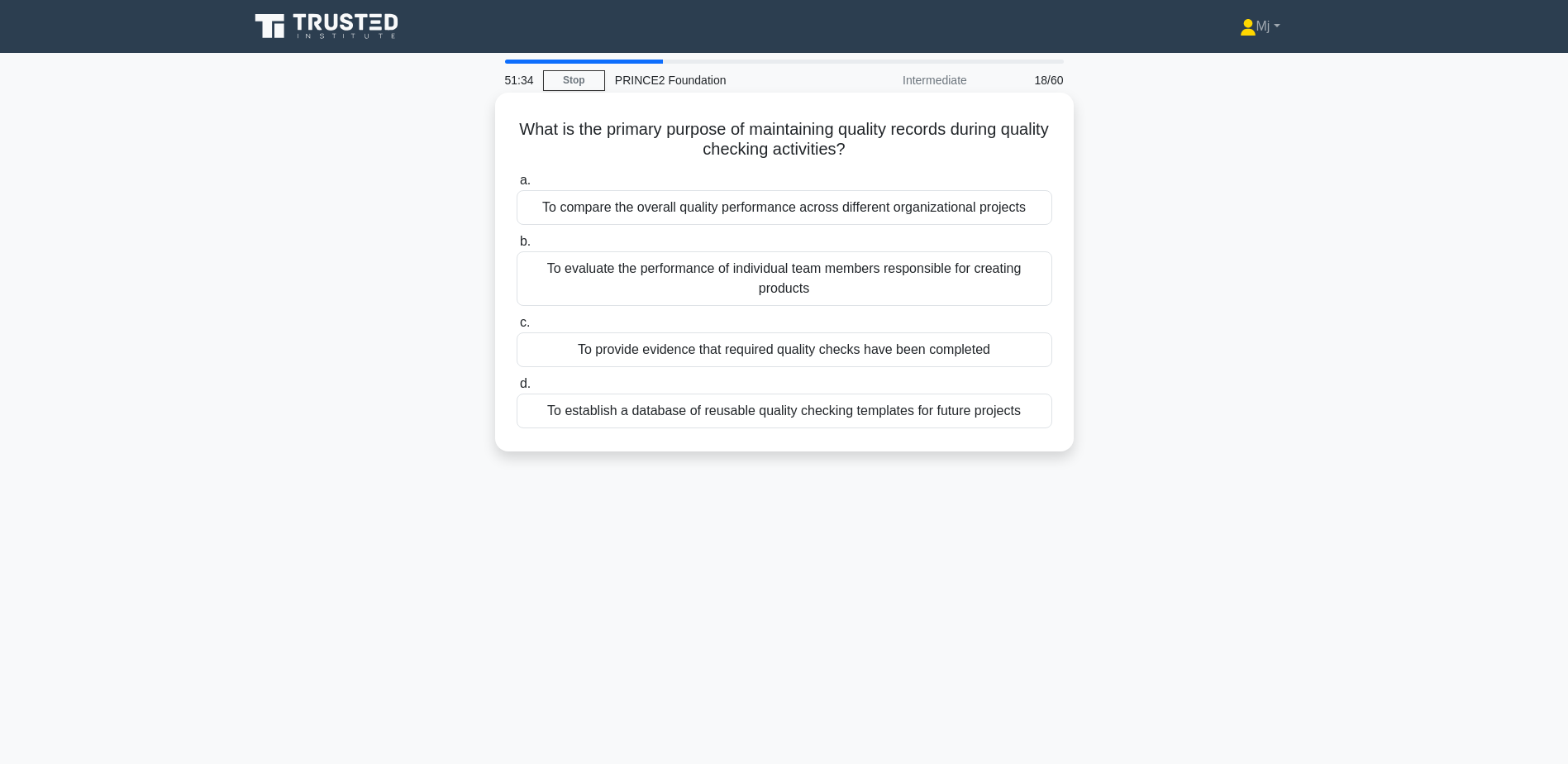
click at [731, 413] on div "To establish a database of reusable quality checking templates for future proje…" at bounding box center [785, 411] width 536 height 35
click at [517, 390] on input "d. To establish a database of reusable quality checking templates for future pr…" at bounding box center [517, 384] width 0 height 11
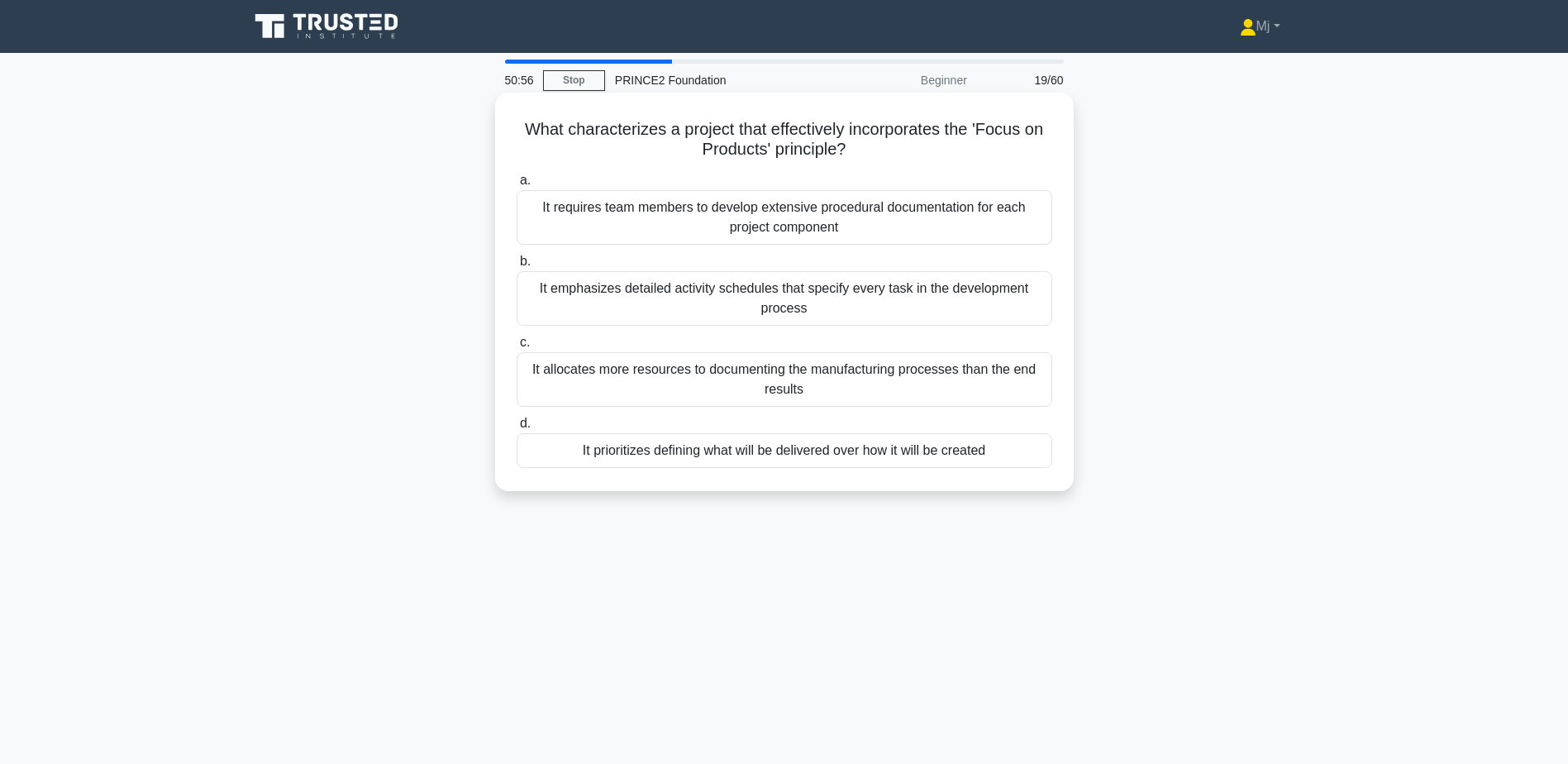
click at [894, 456] on div "It prioritizes defining what will be delivered over how it will be created" at bounding box center [785, 450] width 536 height 35
click at [517, 430] on input "d. It prioritizes defining what will be delivered over how it will be created" at bounding box center [517, 424] width 0 height 11
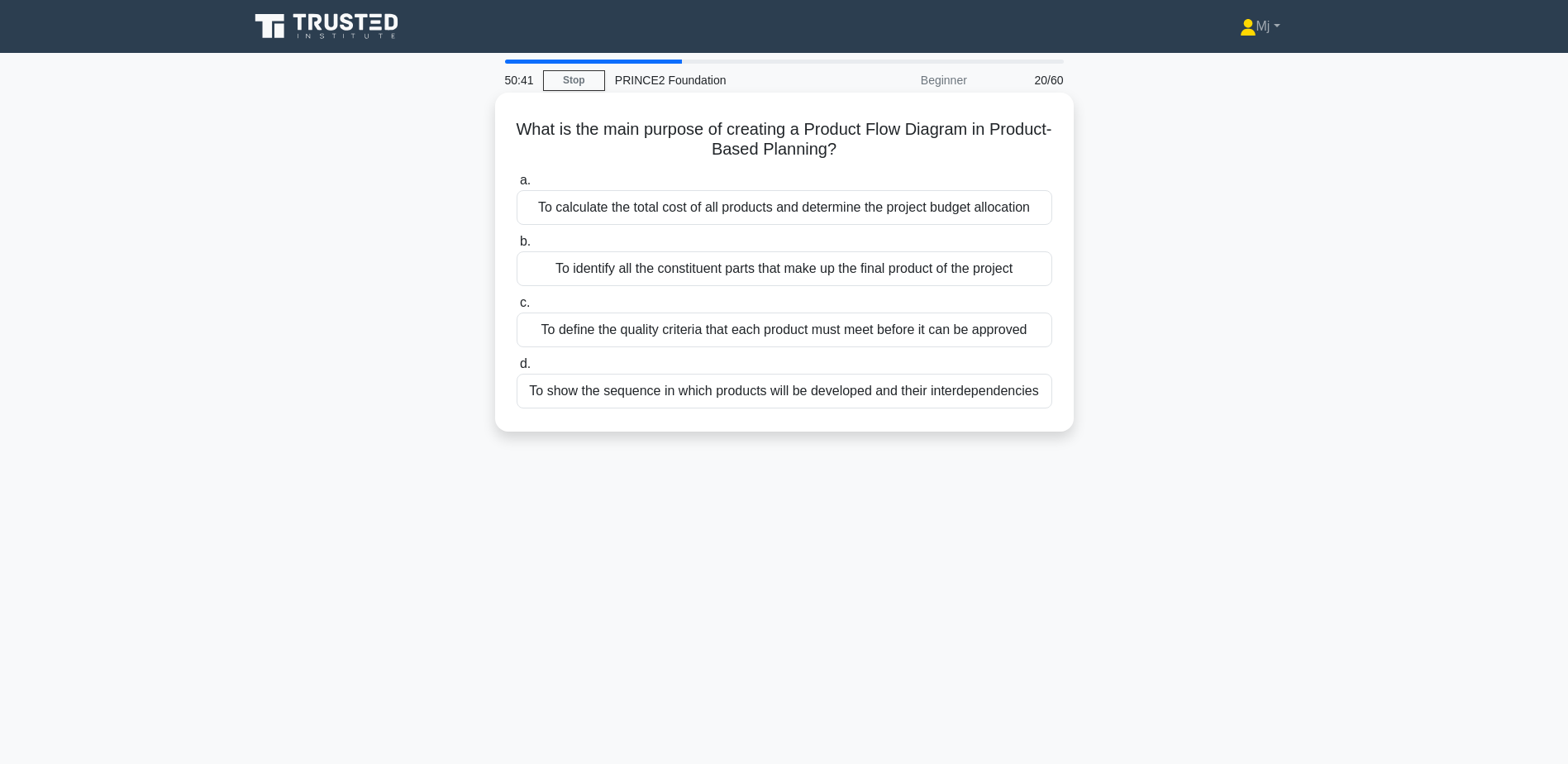
click at [807, 388] on div "To show the sequence in which products will be developed and their interdepende…" at bounding box center [785, 391] width 536 height 35
click at [517, 370] on input "d. To show the sequence in which products will be developed and their interdepe…" at bounding box center [517, 364] width 0 height 11
click at [775, 400] on div "The timeline constraints for completing the product according to schedule." at bounding box center [785, 391] width 536 height 35
click at [517, 370] on input "d. The timeline constraints for completing the product according to schedule." at bounding box center [517, 364] width 0 height 11
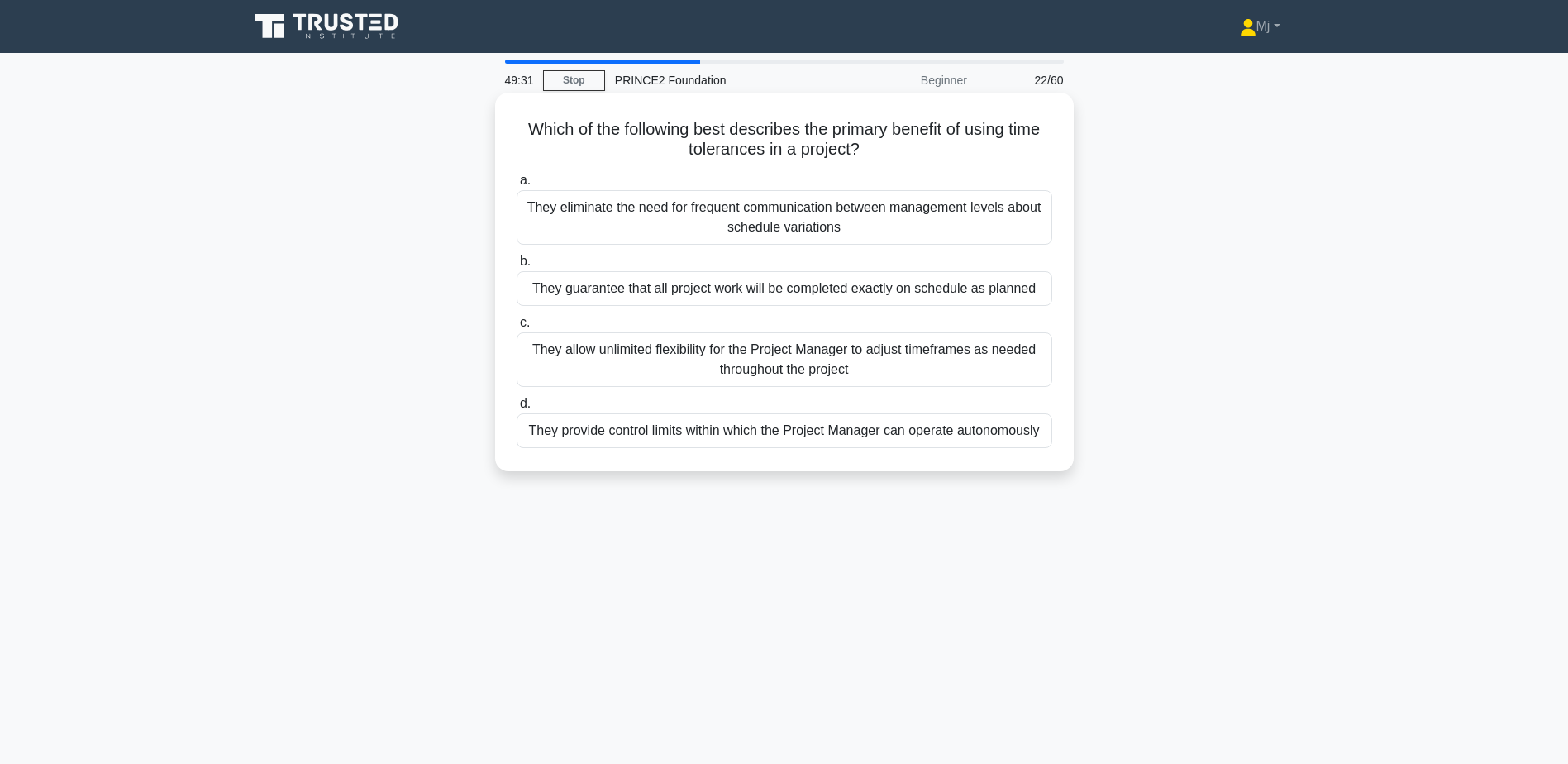
click at [925, 228] on div "They eliminate the need for frequent communication between management levels ab…" at bounding box center [785, 218] width 536 height 54
click at [517, 186] on input "a. They eliminate the need for frequent communication between management levels…" at bounding box center [517, 180] width 0 height 11
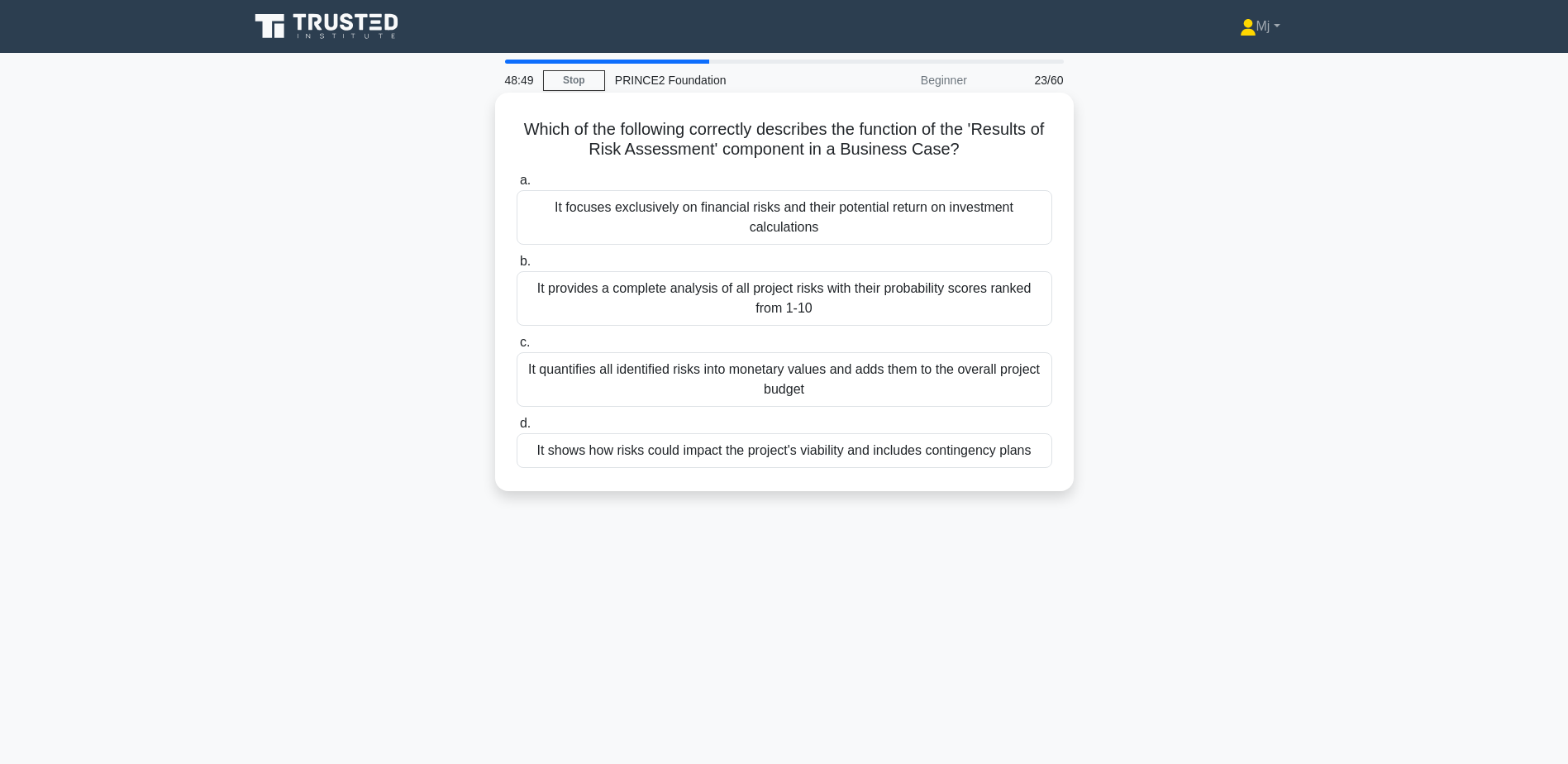
click at [935, 455] on div "It shows how risks could impact the project's viability and includes contingenc…" at bounding box center [785, 450] width 536 height 35
click at [517, 430] on input "d. It shows how risks could impact the project's viability and includes conting…" at bounding box center [517, 424] width 0 height 11
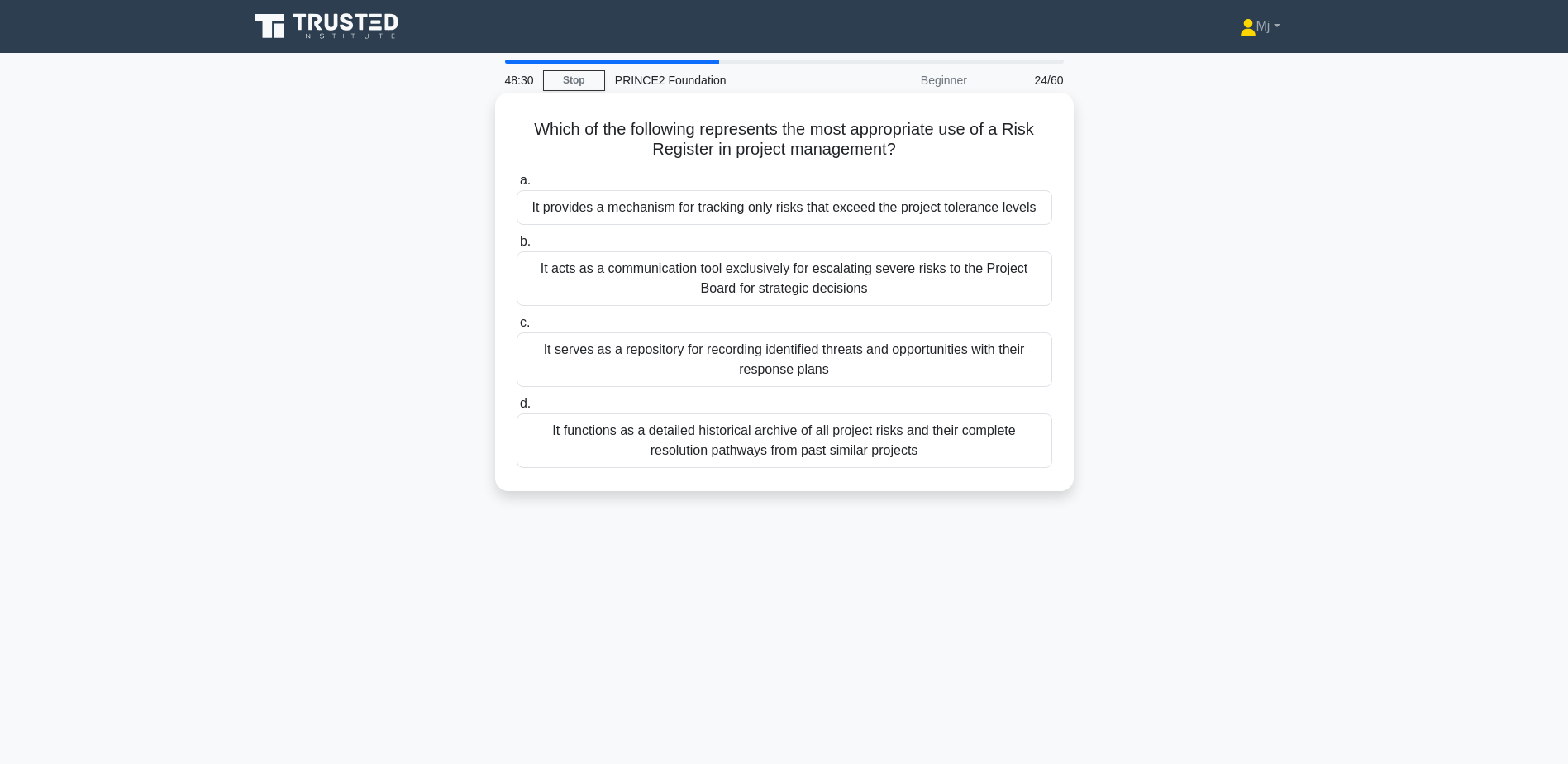
click at [811, 373] on div "It serves as a repository for recording identified threats and opportunities wi…" at bounding box center [785, 360] width 536 height 54
click at [517, 328] on input "c. It serves as a repository for recording identified threats and opportunities…" at bounding box center [517, 322] width 0 height 11
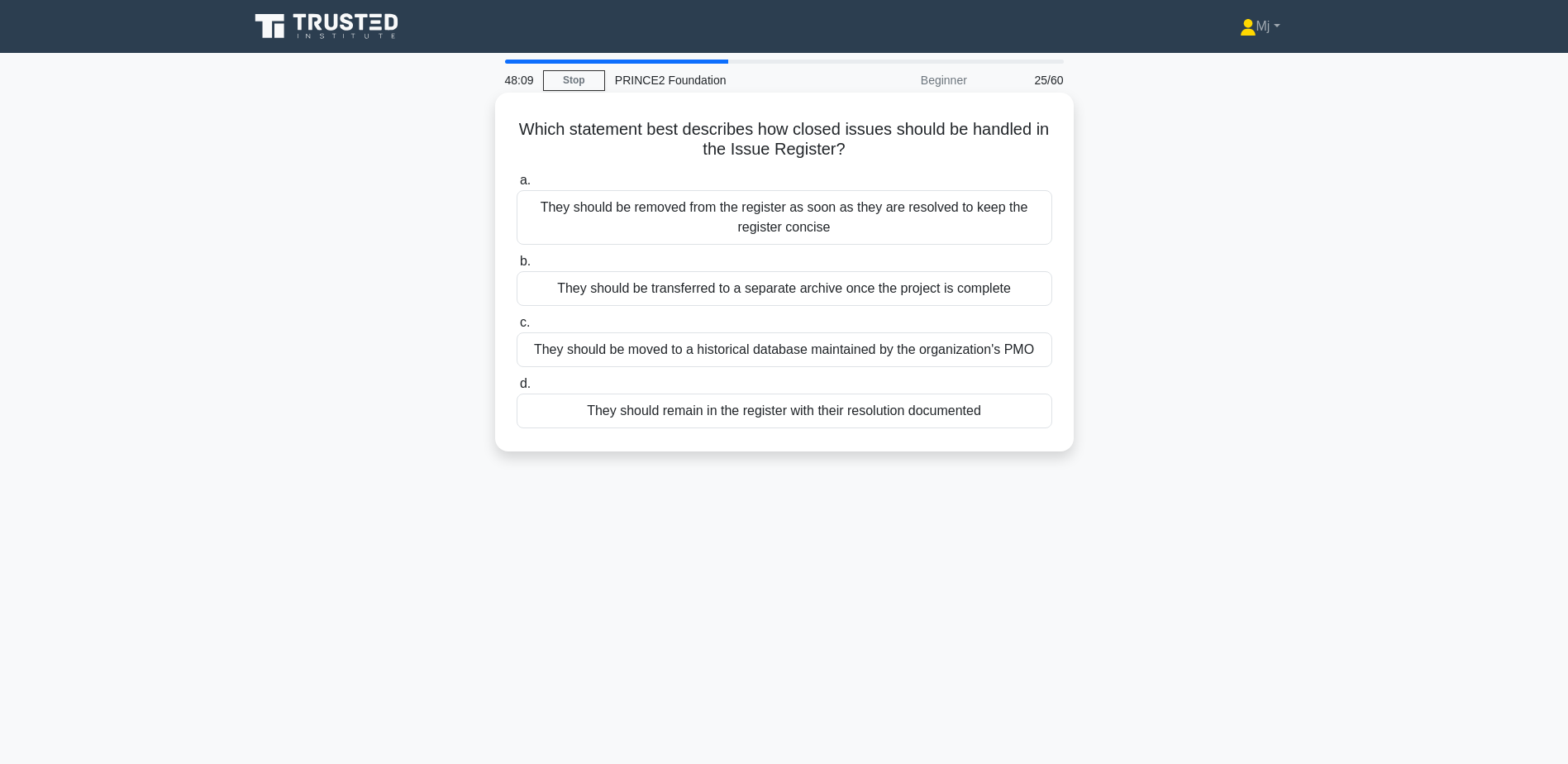
click at [830, 413] on div "They should remain in the register with their resolution documented" at bounding box center [785, 411] width 536 height 35
click at [517, 390] on input "d. They should remain in the register with their resolution documented" at bounding box center [517, 384] width 0 height 11
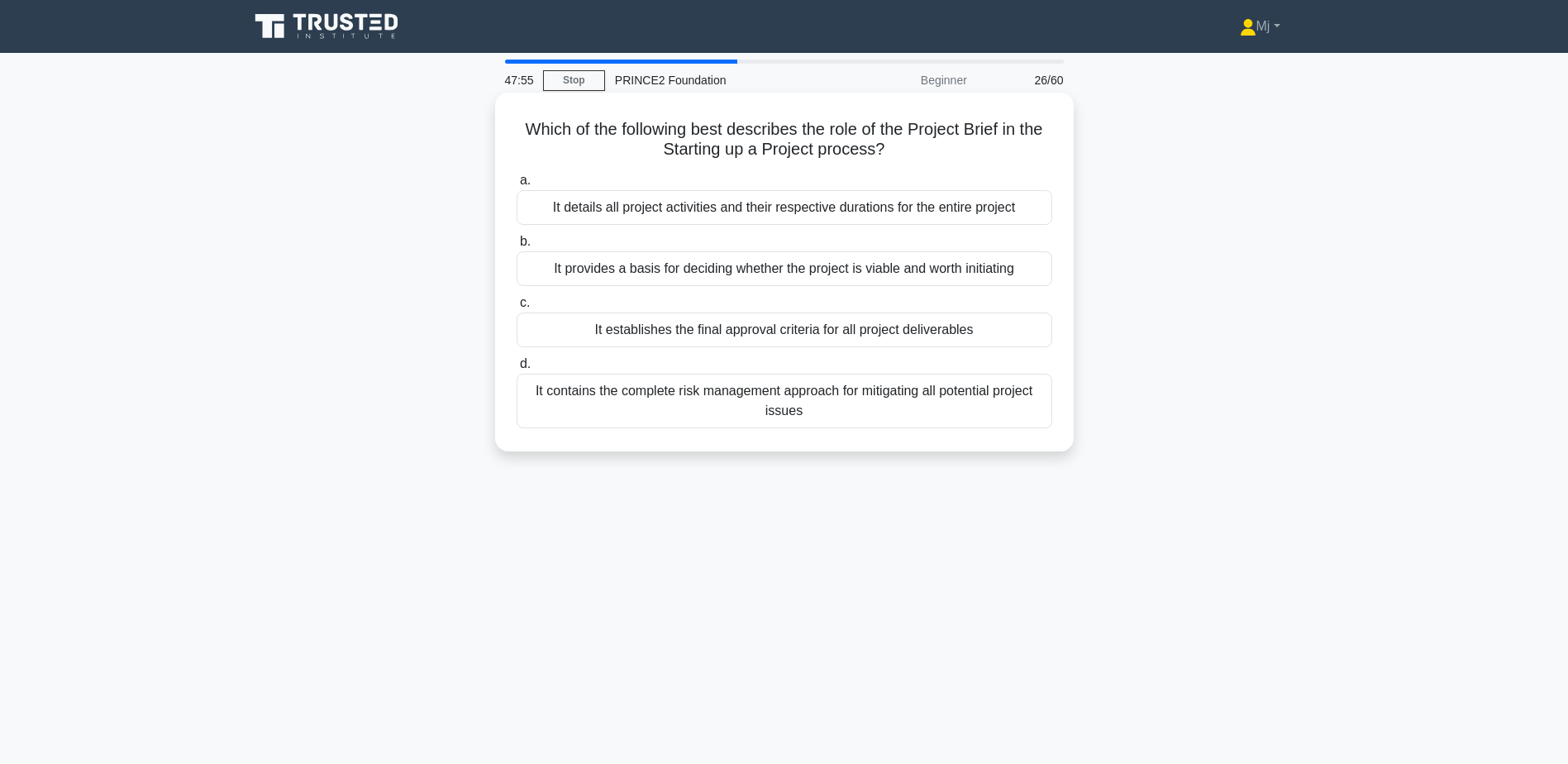
click at [788, 277] on div "It provides a basis for deciding whether the project is viable and worth initia…" at bounding box center [785, 269] width 536 height 35
click at [517, 248] on input "b. It provides a basis for deciding whether the project is viable and worth ini…" at bounding box center [517, 242] width 0 height 11
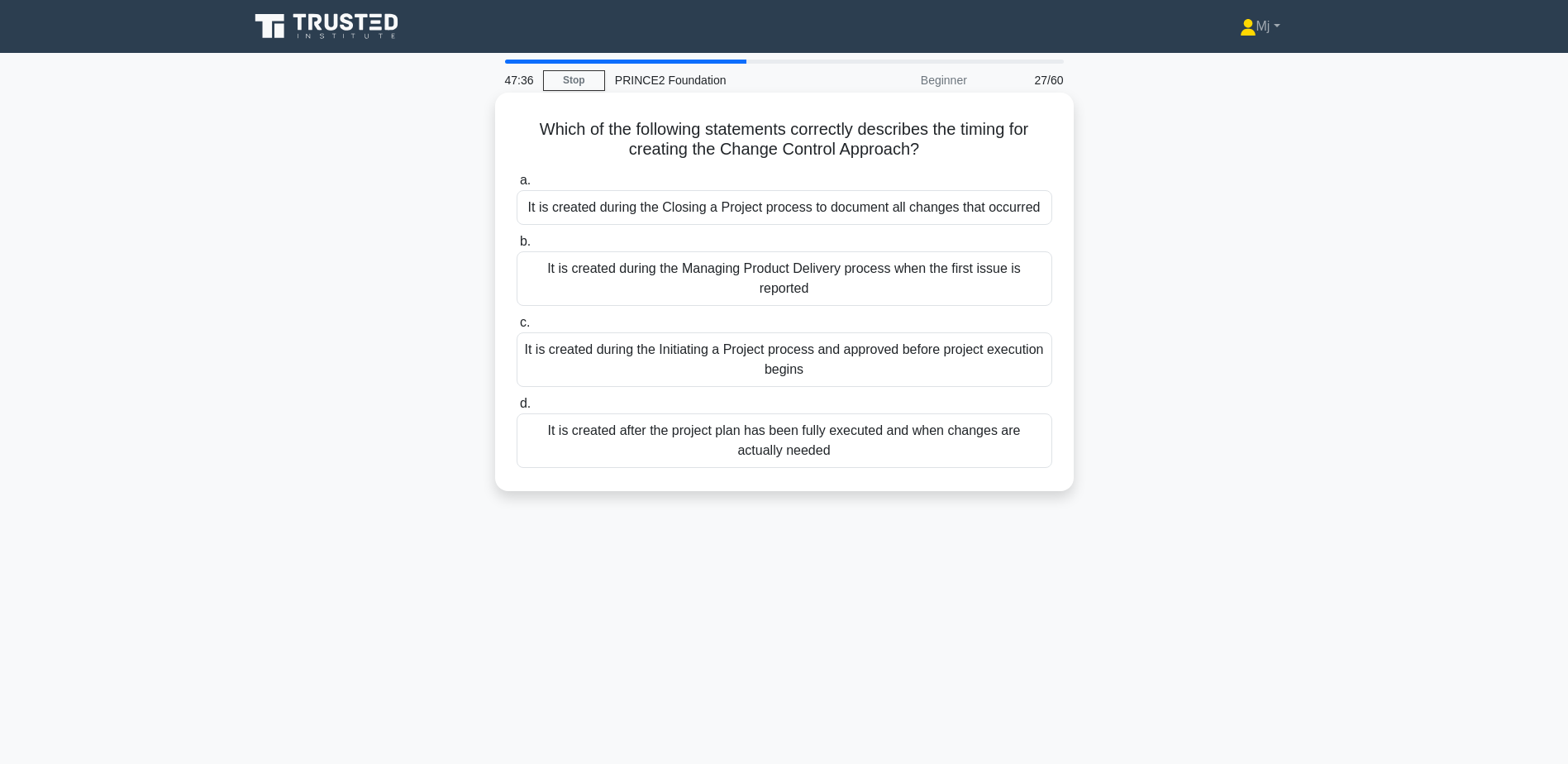
click at [774, 373] on div "It is created during the Initiating a Project process and approved before proje…" at bounding box center [785, 360] width 536 height 54
click at [517, 328] on input "c. It is created during the Initiating a Project process and approved before pr…" at bounding box center [517, 322] width 0 height 11
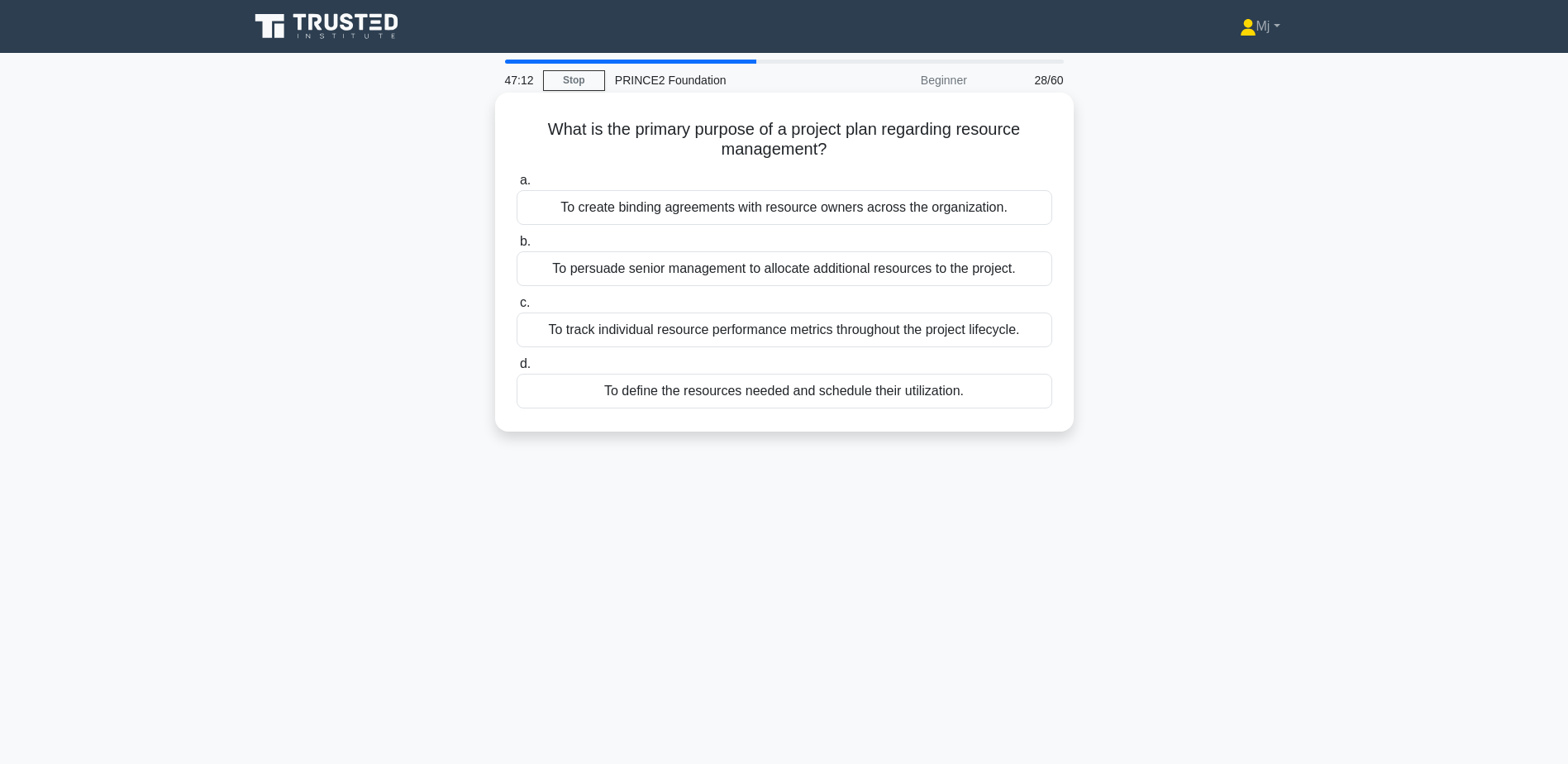
click at [747, 404] on div "To define the resources needed and schedule their utilization." at bounding box center [785, 391] width 536 height 35
click at [517, 370] on input "d. To define the resources needed and schedule their utilization." at bounding box center [517, 364] width 0 height 11
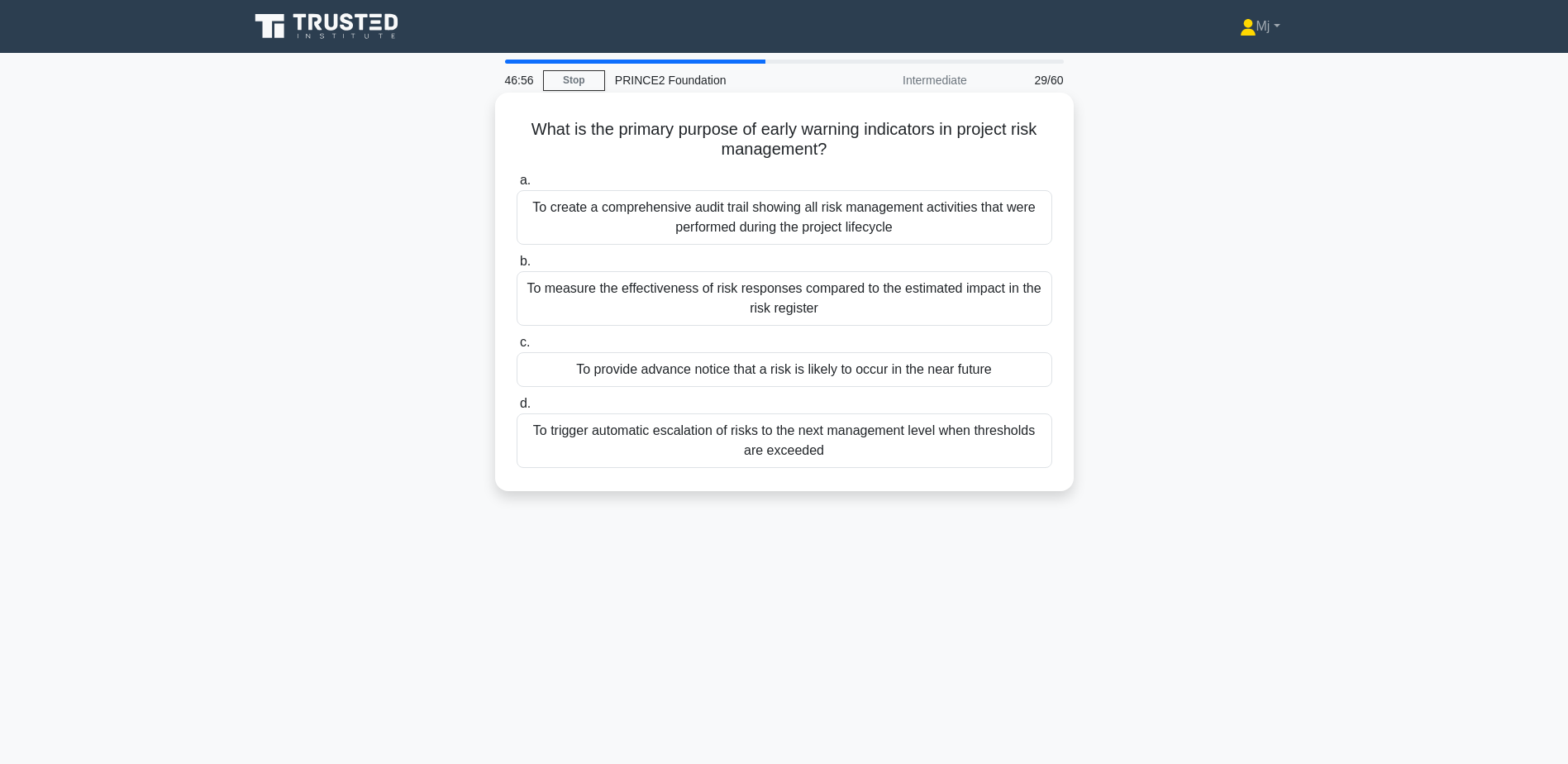
click at [737, 375] on div "To provide advance notice that a risk is likely to occur in the near future" at bounding box center [785, 369] width 536 height 35
click at [517, 348] on input "c. To provide advance notice that a risk is likely to occur in the near future" at bounding box center [517, 343] width 0 height 11
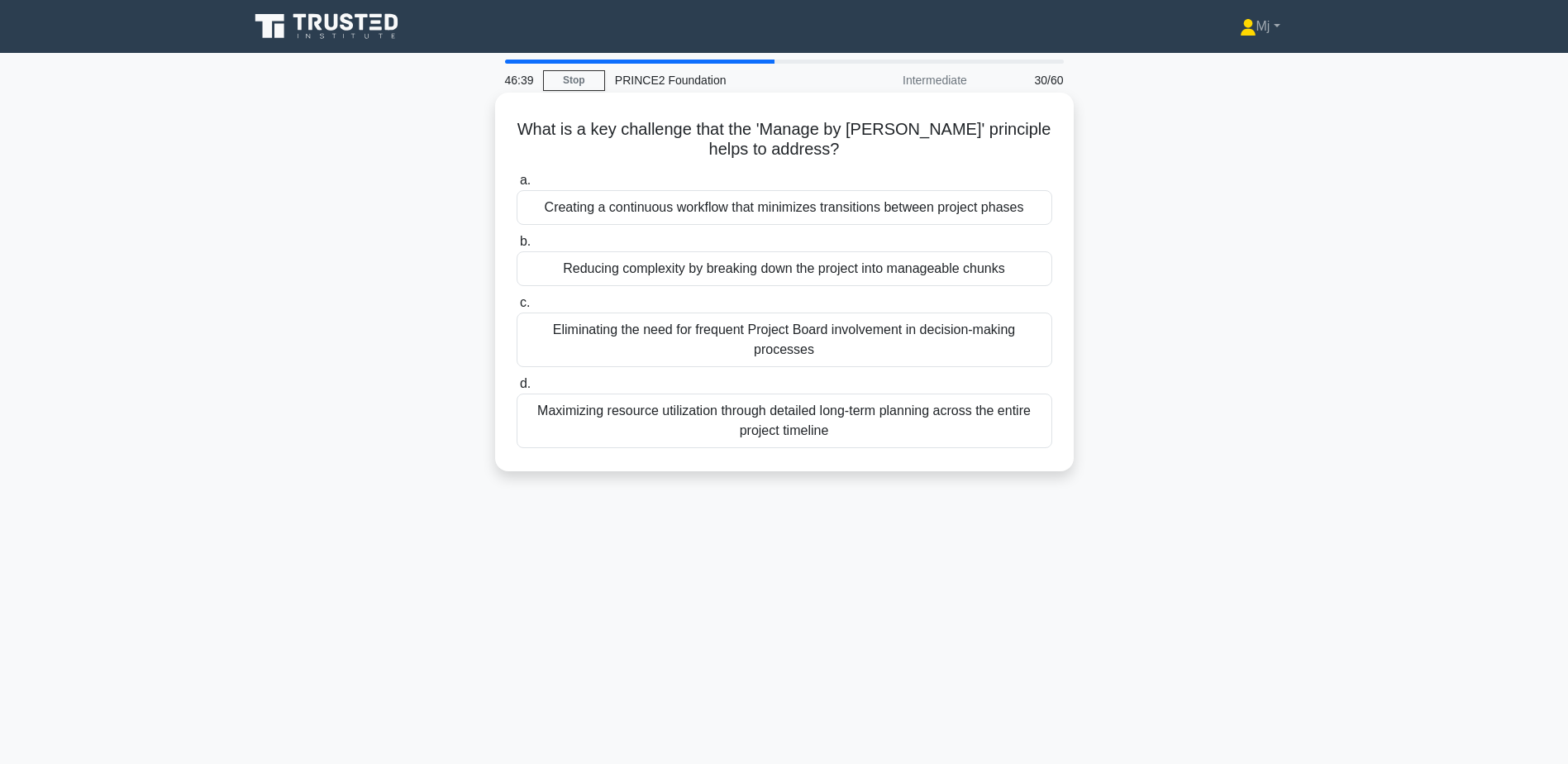
click at [747, 345] on div "Eliminating the need for frequent Project Board involvement in decision-making …" at bounding box center [785, 340] width 536 height 54
click at [517, 309] on input "c. Eliminating the need for frequent Project Board involvement in decision-maki…" at bounding box center [517, 303] width 0 height 11
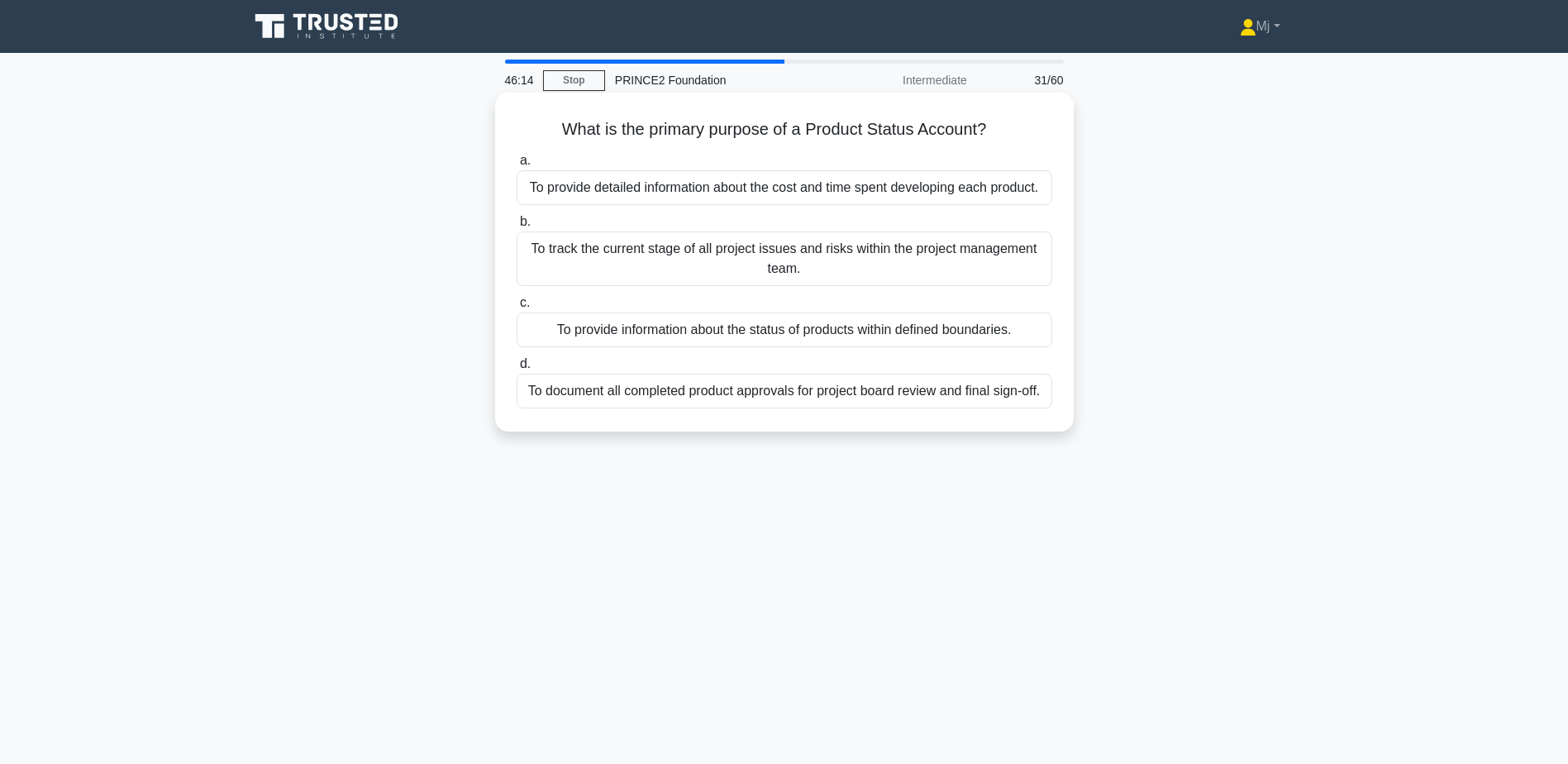
click at [804, 265] on div "To track the current stage of all project issues and risks within the project m…" at bounding box center [785, 259] width 536 height 54
click at [517, 227] on input "b. To track the current stage of all project issues and risks within the projec…" at bounding box center [517, 222] width 0 height 11
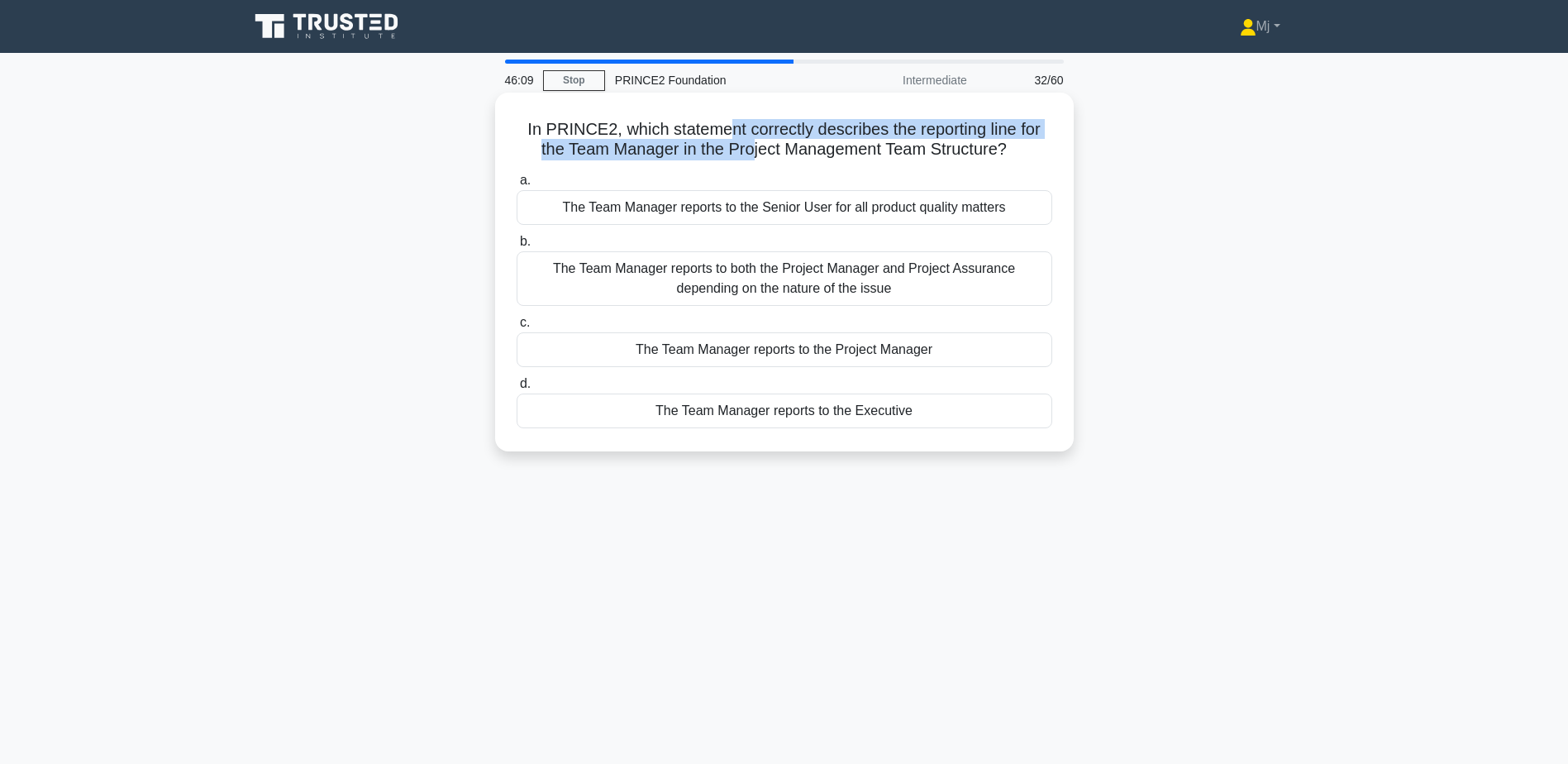
drag, startPoint x: 725, startPoint y: 130, endPoint x: 755, endPoint y: 155, distance: 39.1
click at [755, 155] on h5 "In PRINCE2, which statement correctly describes the reporting line for the Team…" at bounding box center [785, 140] width 539 height 42
click at [789, 344] on div "The Team Manager reports to the Project Manager" at bounding box center [785, 350] width 536 height 35
click at [517, 328] on input "c. The Team Manager reports to the Project Manager" at bounding box center [517, 322] width 0 height 11
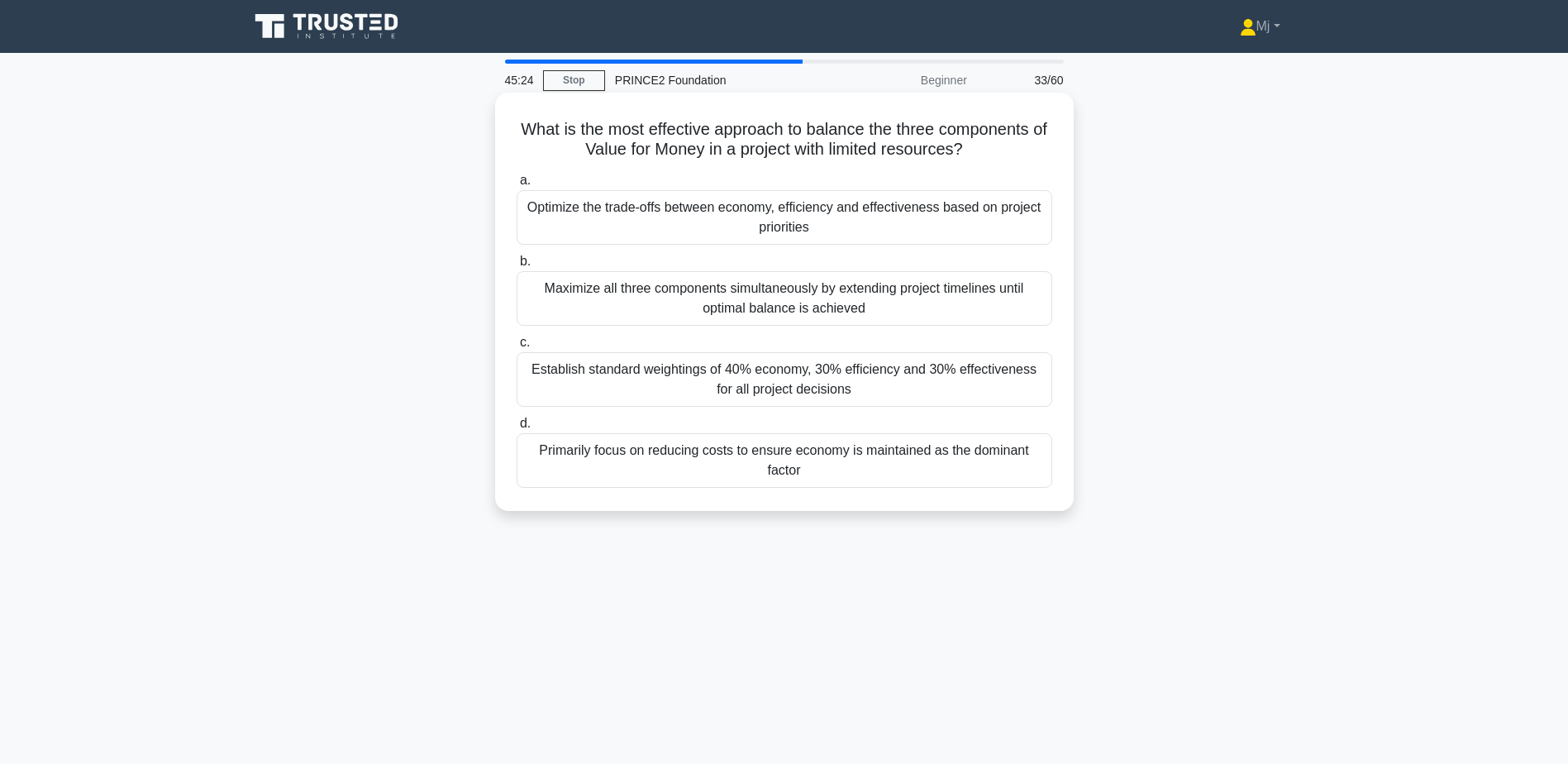
click at [788, 242] on div "Optimize the trade-offs between economy, efficiency and effectiveness based on …" at bounding box center [785, 218] width 536 height 54
click at [517, 186] on input "a. Optimize the trade-offs between economy, efficiency and effectiveness based …" at bounding box center [517, 180] width 0 height 11
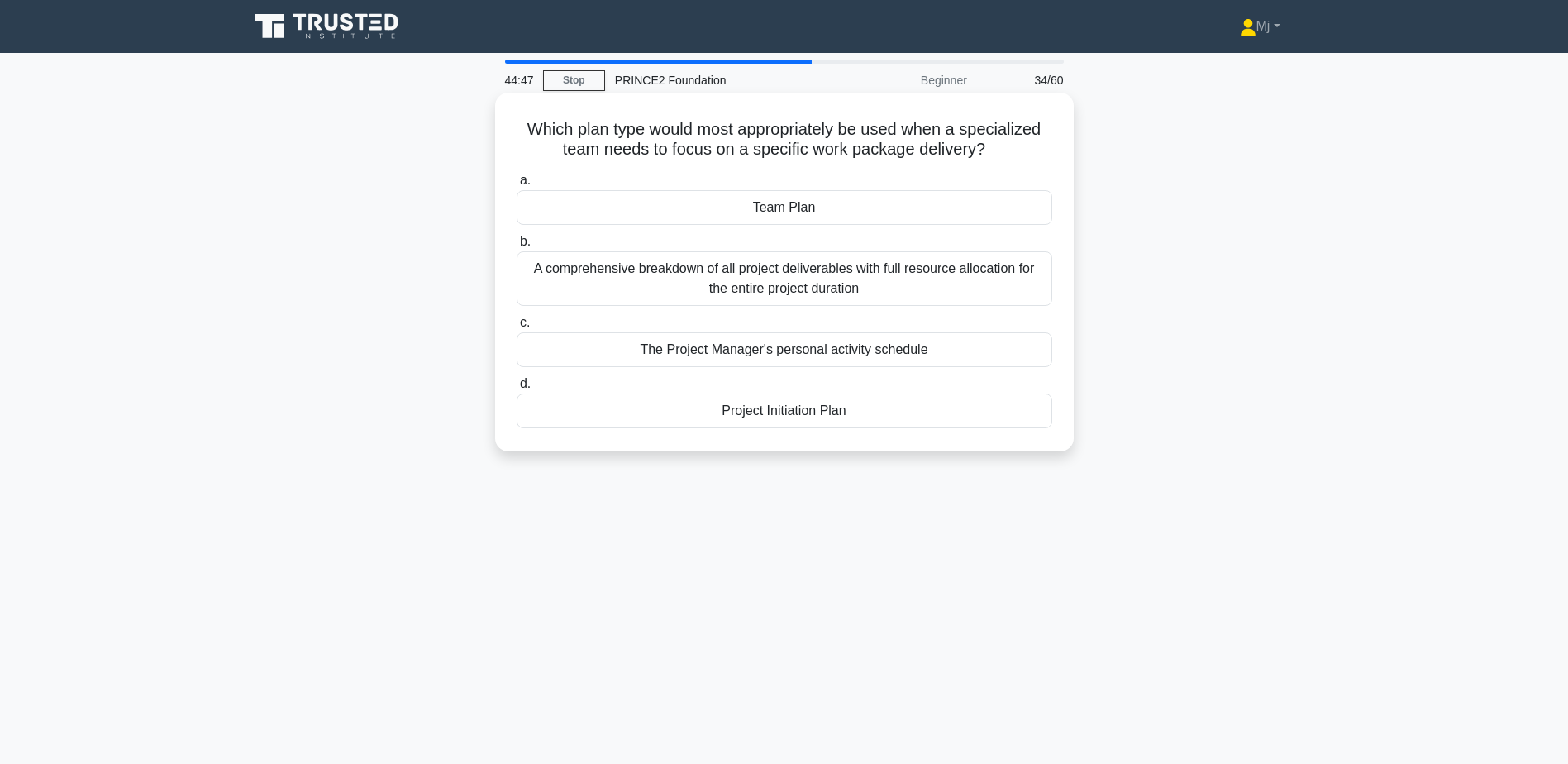
click at [825, 216] on div "Team Plan" at bounding box center [785, 208] width 536 height 35
click at [517, 186] on input "a. Team Plan" at bounding box center [517, 180] width 0 height 11
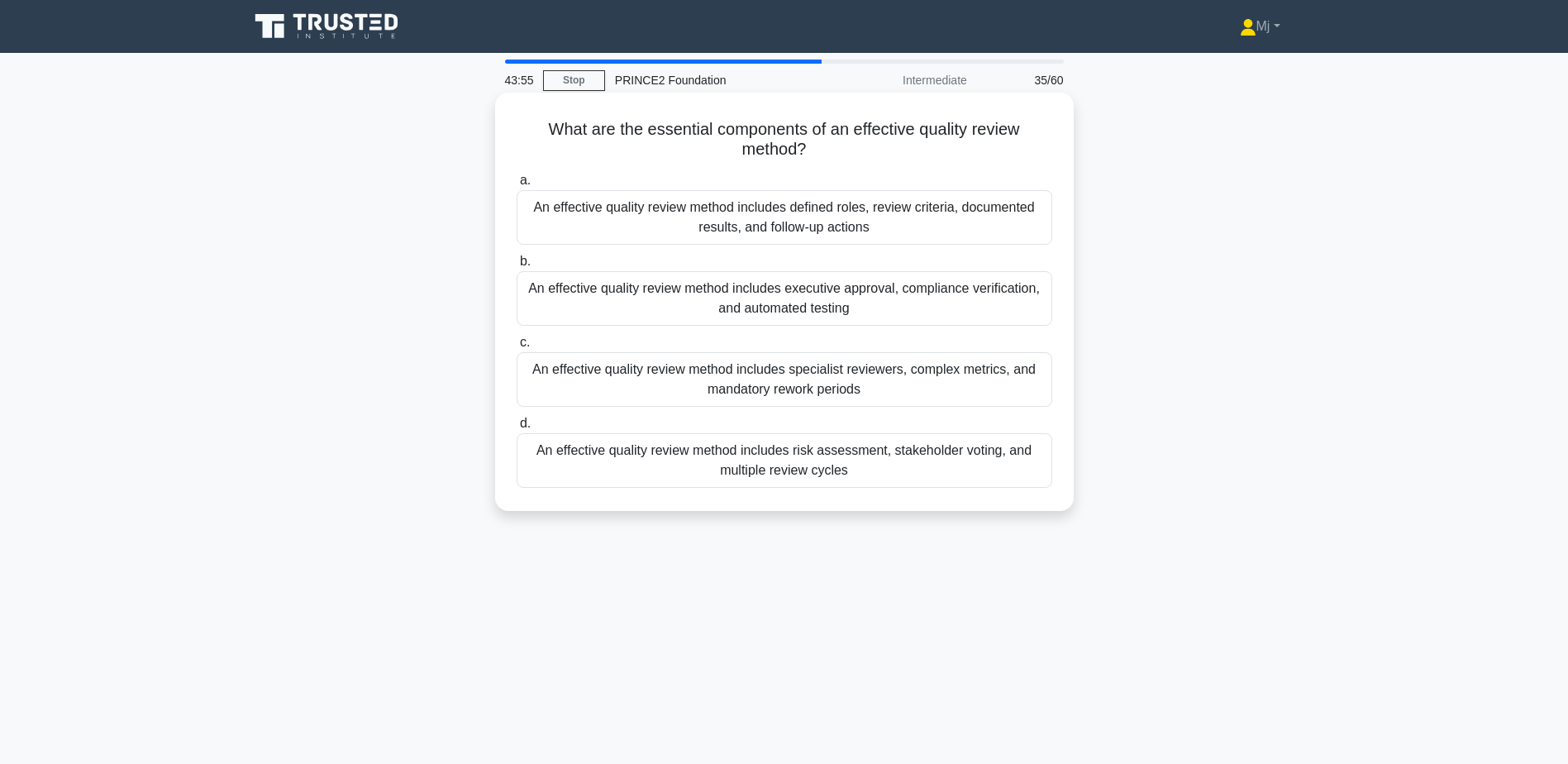
click at [935, 392] on div "An effective quality review method includes specialist reviewers, complex metri…" at bounding box center [785, 379] width 536 height 54
click at [517, 348] on input "c. An effective quality review method includes specialist reviewers, complex me…" at bounding box center [517, 343] width 0 height 11
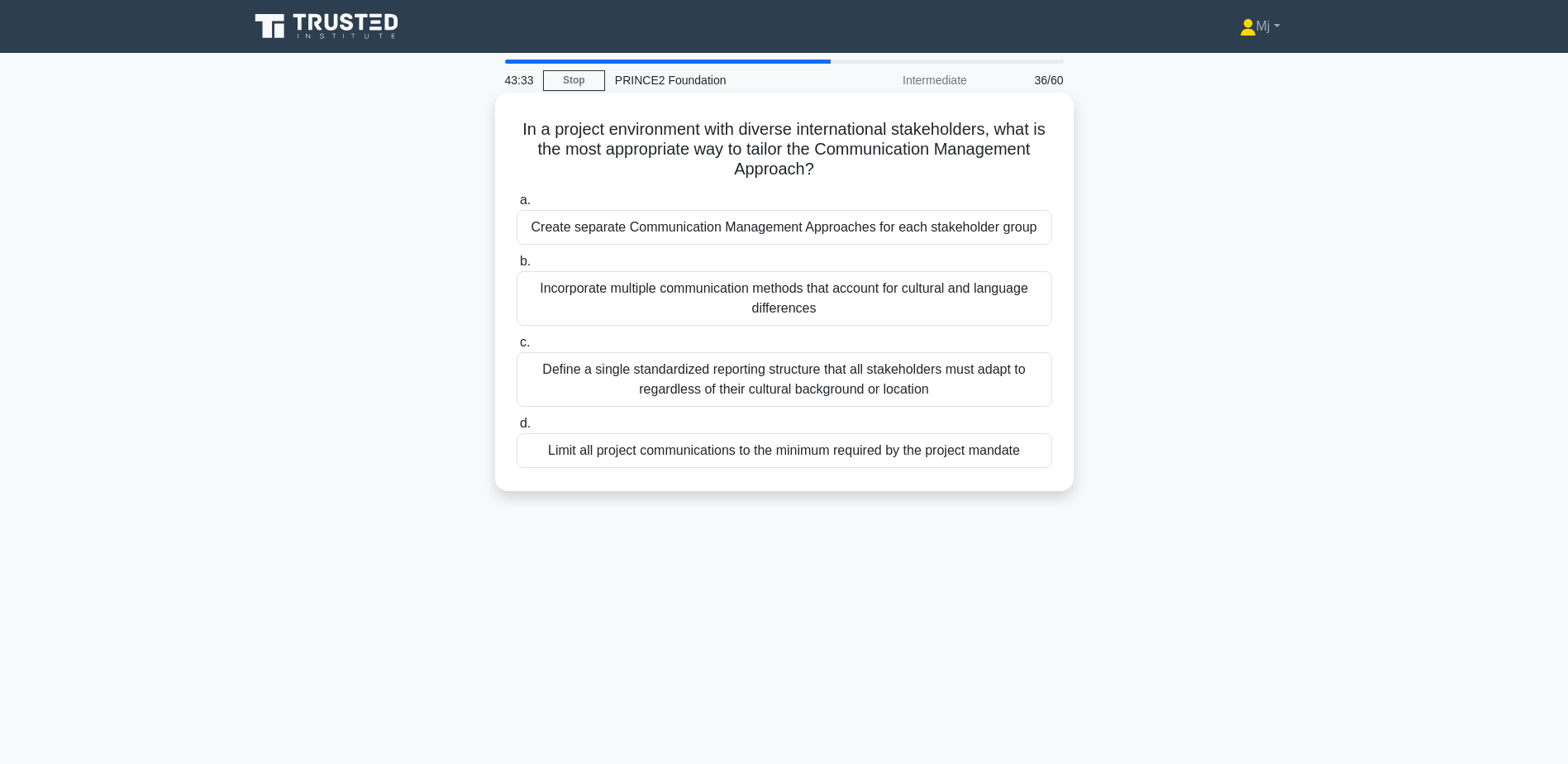
click at [832, 298] on div "Incorporate multiple communication methods that account for cultural and langua…" at bounding box center [785, 299] width 536 height 54
click at [517, 267] on input "b. Incorporate multiple communication methods that account for cultural and lan…" at bounding box center [517, 261] width 0 height 11
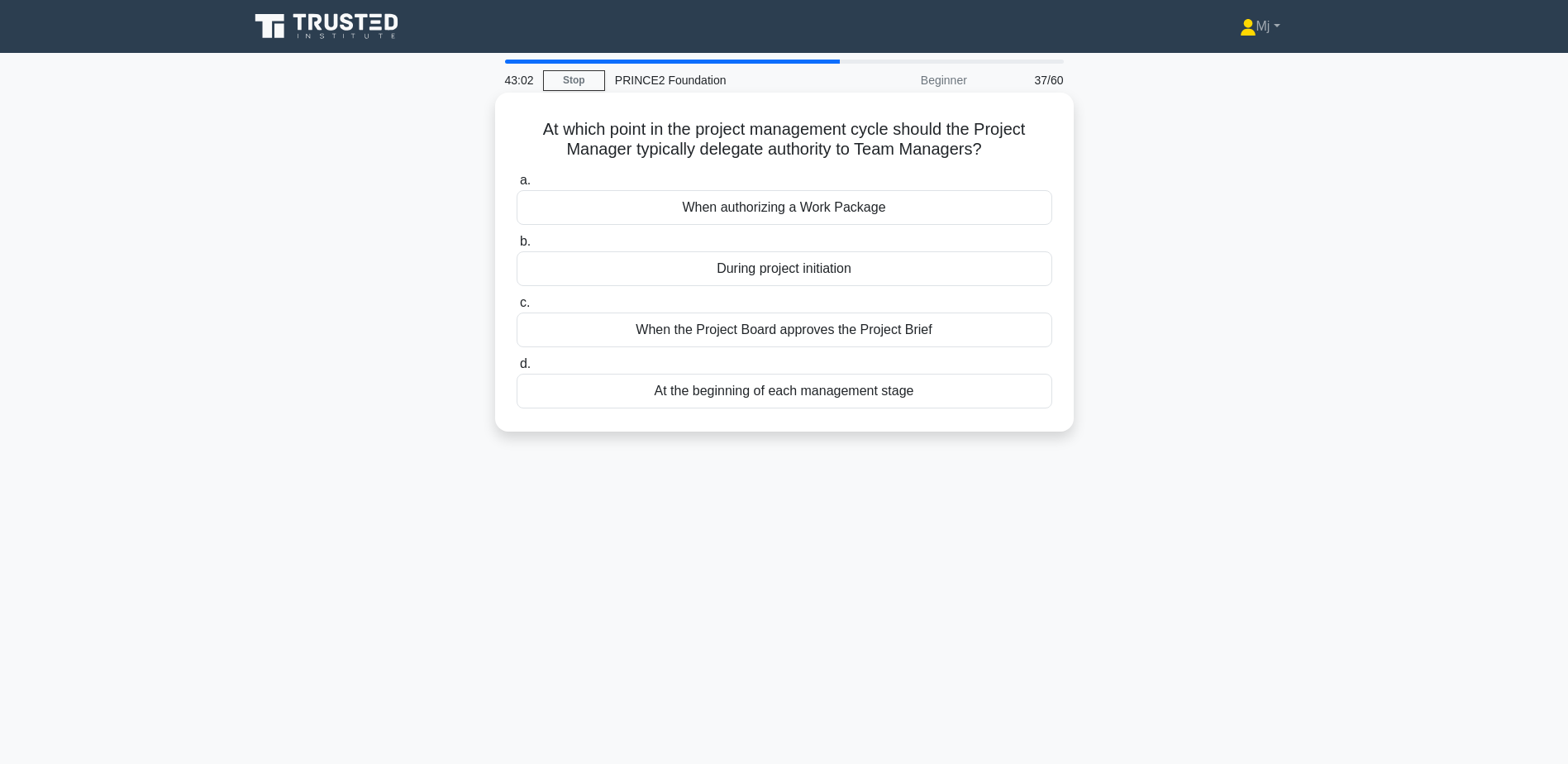
click at [797, 208] on div "When authorizing a Work Package" at bounding box center [785, 208] width 536 height 35
click at [517, 186] on input "a. When authorizing a Work Package" at bounding box center [517, 180] width 0 height 11
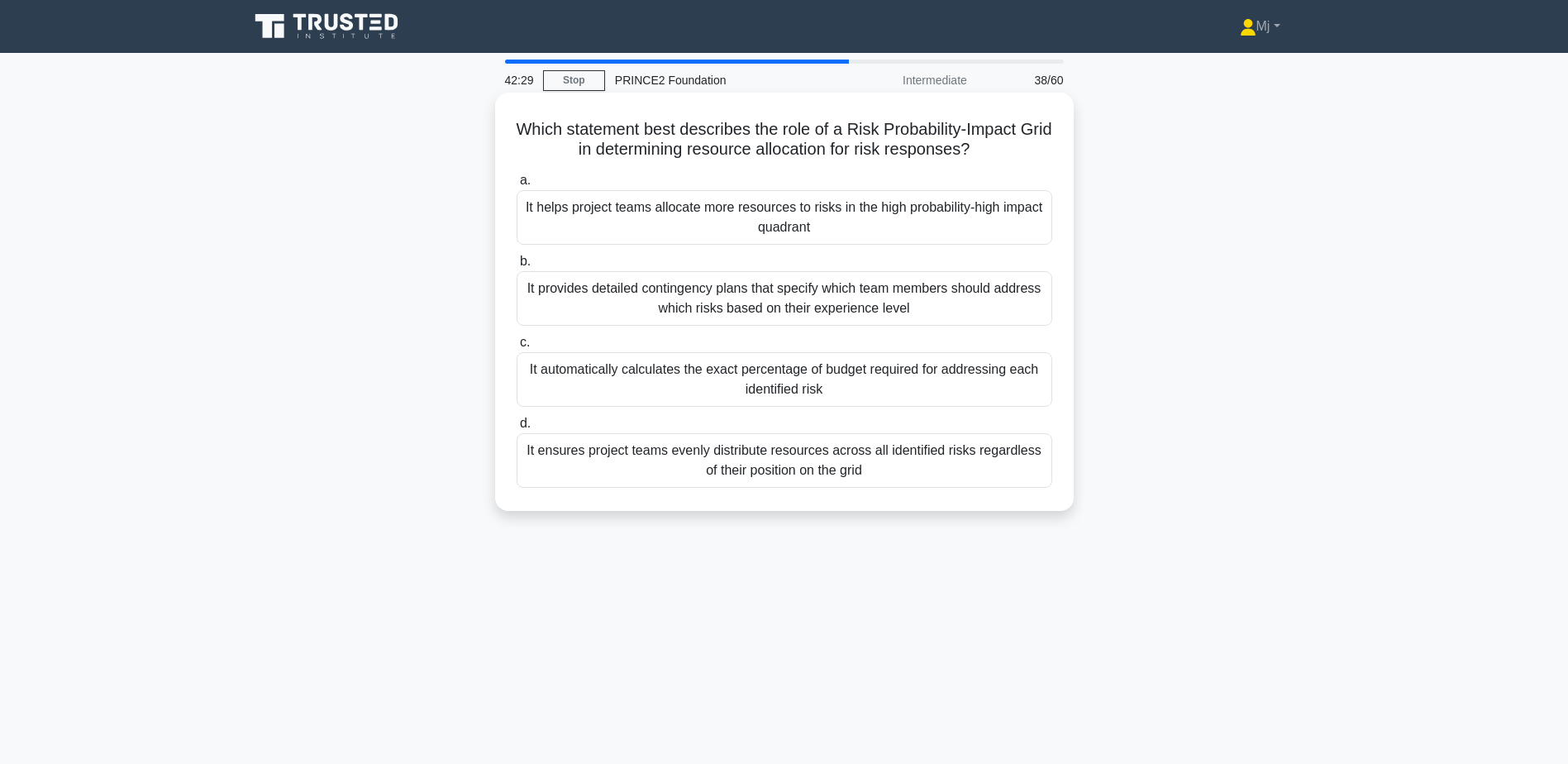
click at [832, 225] on div "It helps project teams allocate more resources to risks in the high probability…" at bounding box center [785, 218] width 536 height 54
click at [517, 186] on input "a. It helps project teams allocate more resources to risks in the high probabil…" at bounding box center [517, 180] width 0 height 11
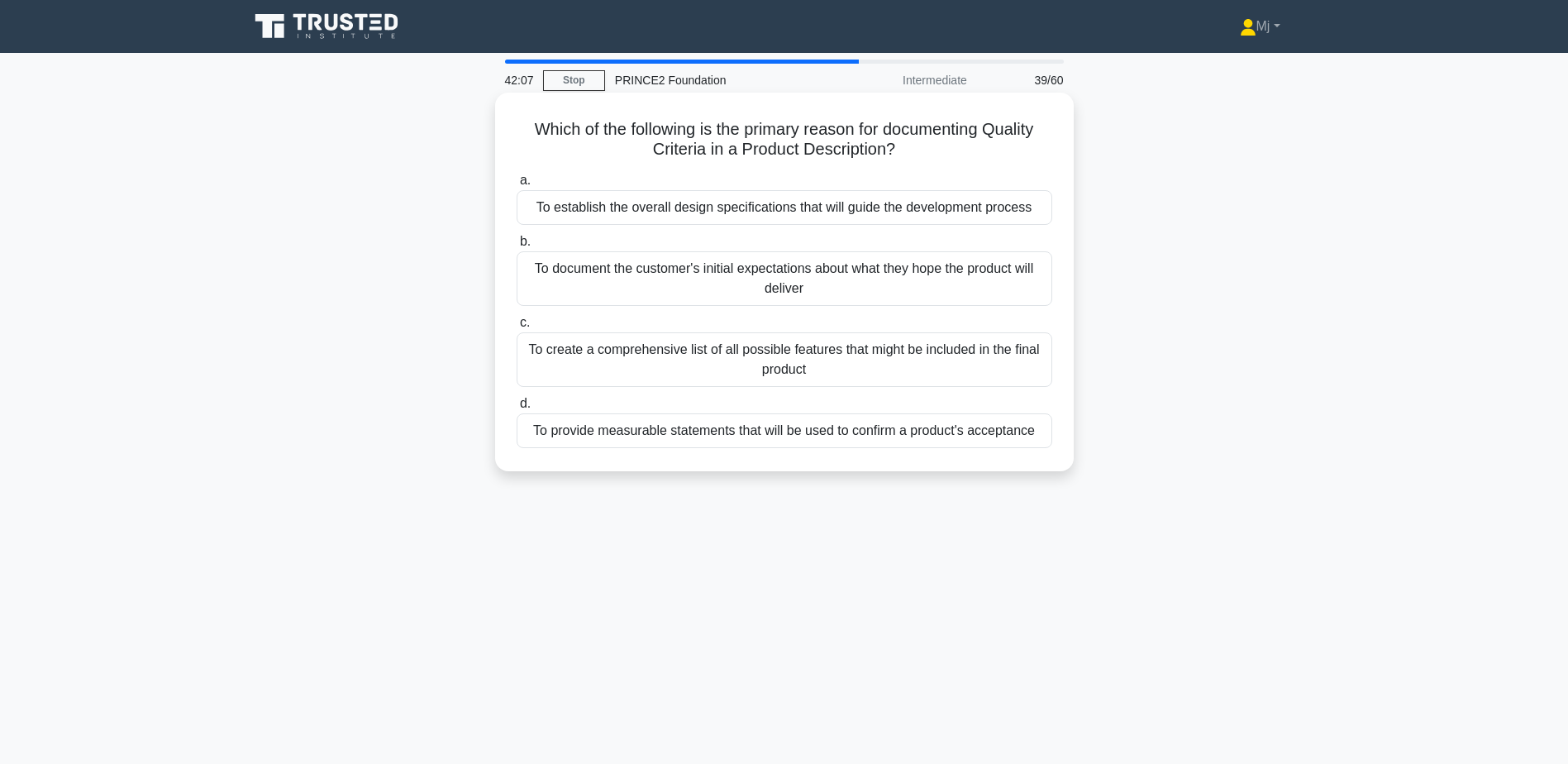
click at [797, 425] on div "To provide measurable statements that will be used to confirm a product's accep…" at bounding box center [785, 430] width 536 height 35
click at [517, 409] on input "d. To provide measurable statements that will be used to confirm a product's ac…" at bounding box center [517, 404] width 0 height 11
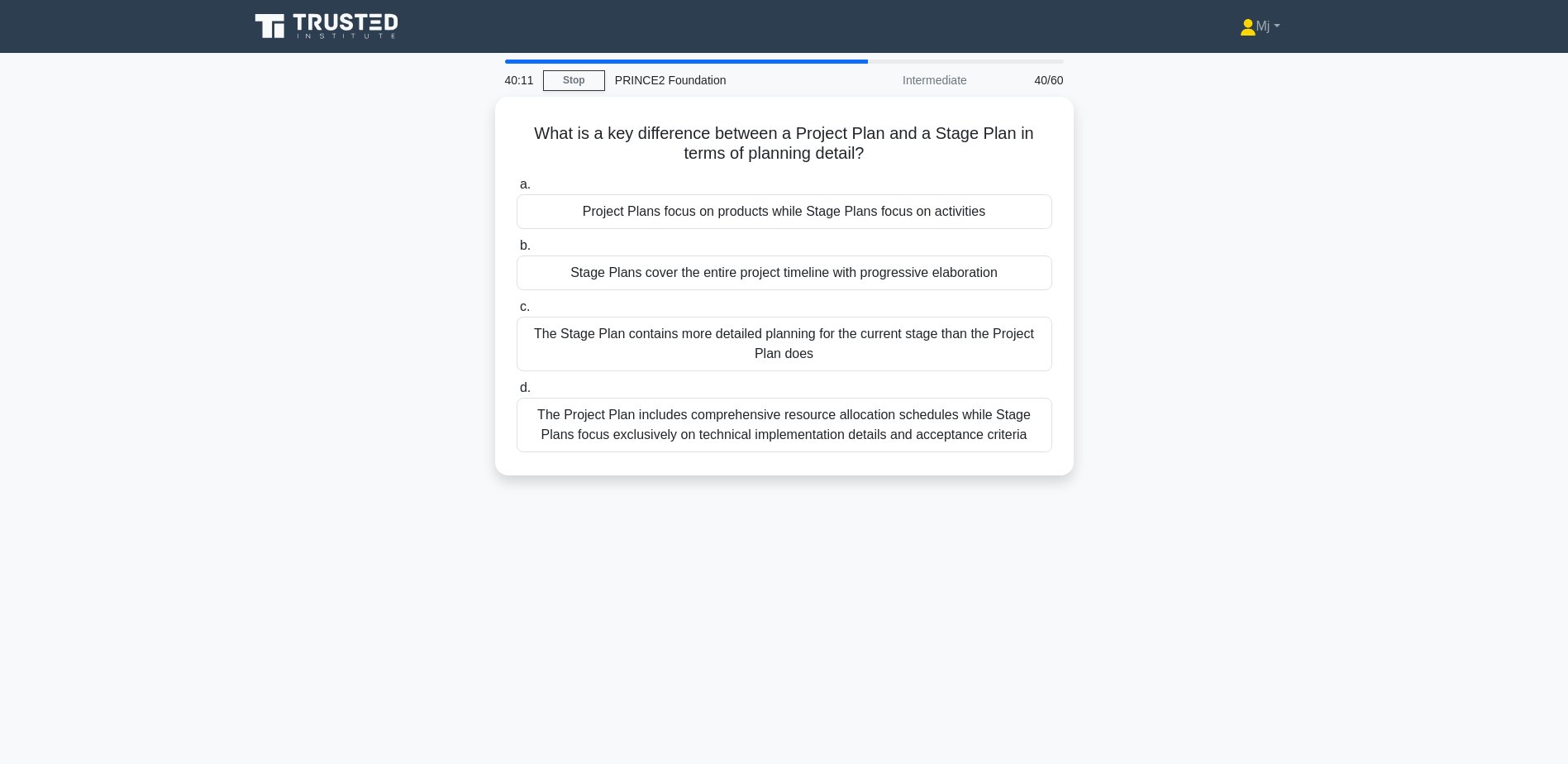
drag, startPoint x: 901, startPoint y: 410, endPoint x: 1018, endPoint y: 499, distance: 147.0
click at [1018, 499] on div "40:11 Stop PRINCE2 Foundation Intermediate 40/60 What is a key difference betwe…" at bounding box center [784, 473] width 1091 height 827
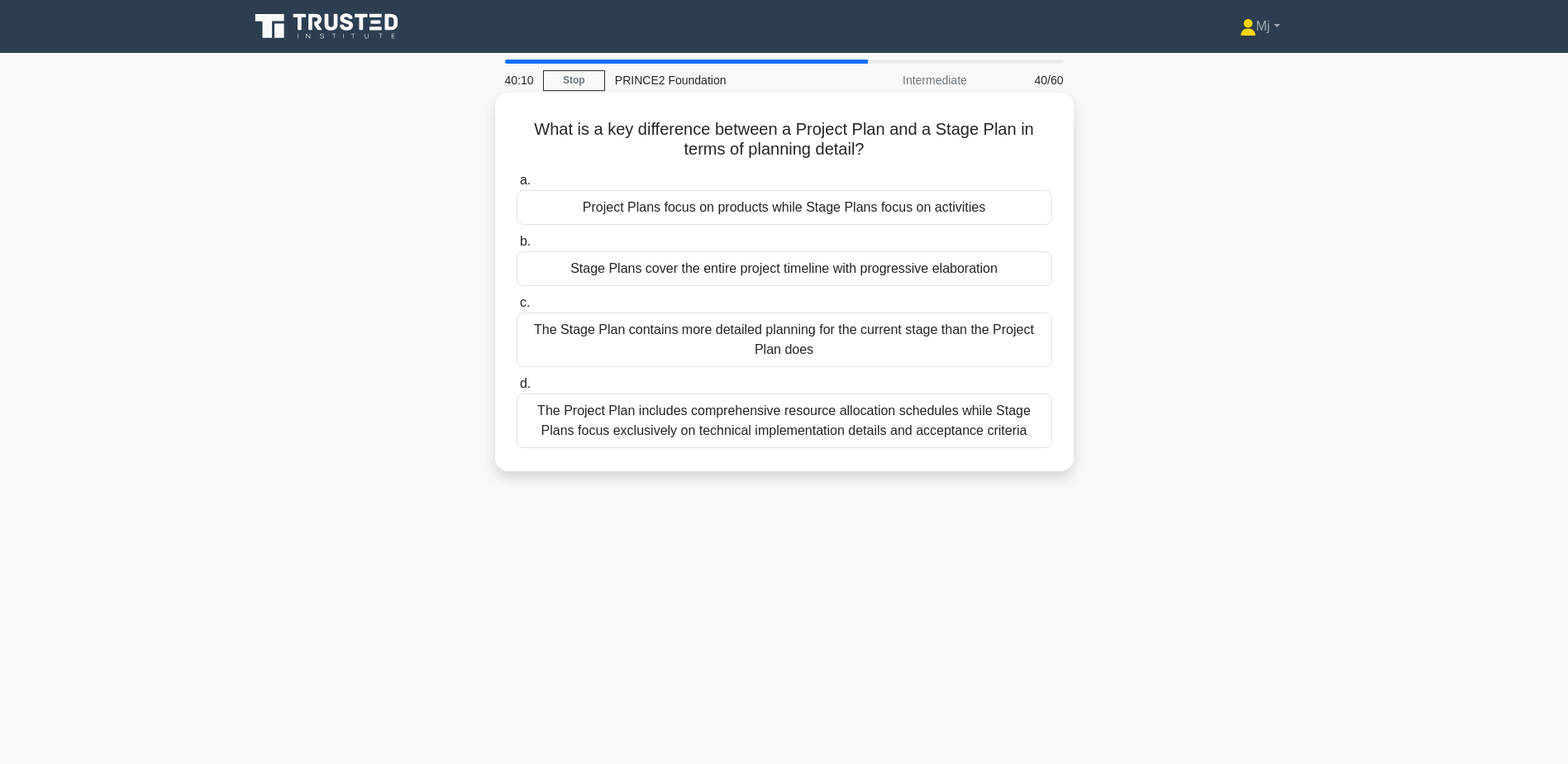
drag, startPoint x: 1018, startPoint y: 499, endPoint x: 964, endPoint y: 432, distance: 86.1
click at [964, 432] on div "The Project Plan includes comprehensive resource allocation schedules while Sta…" at bounding box center [785, 421] width 536 height 54
click at [517, 390] on input "d. The Project Plan includes comprehensive resource allocation schedules while …" at bounding box center [517, 384] width 0 height 11
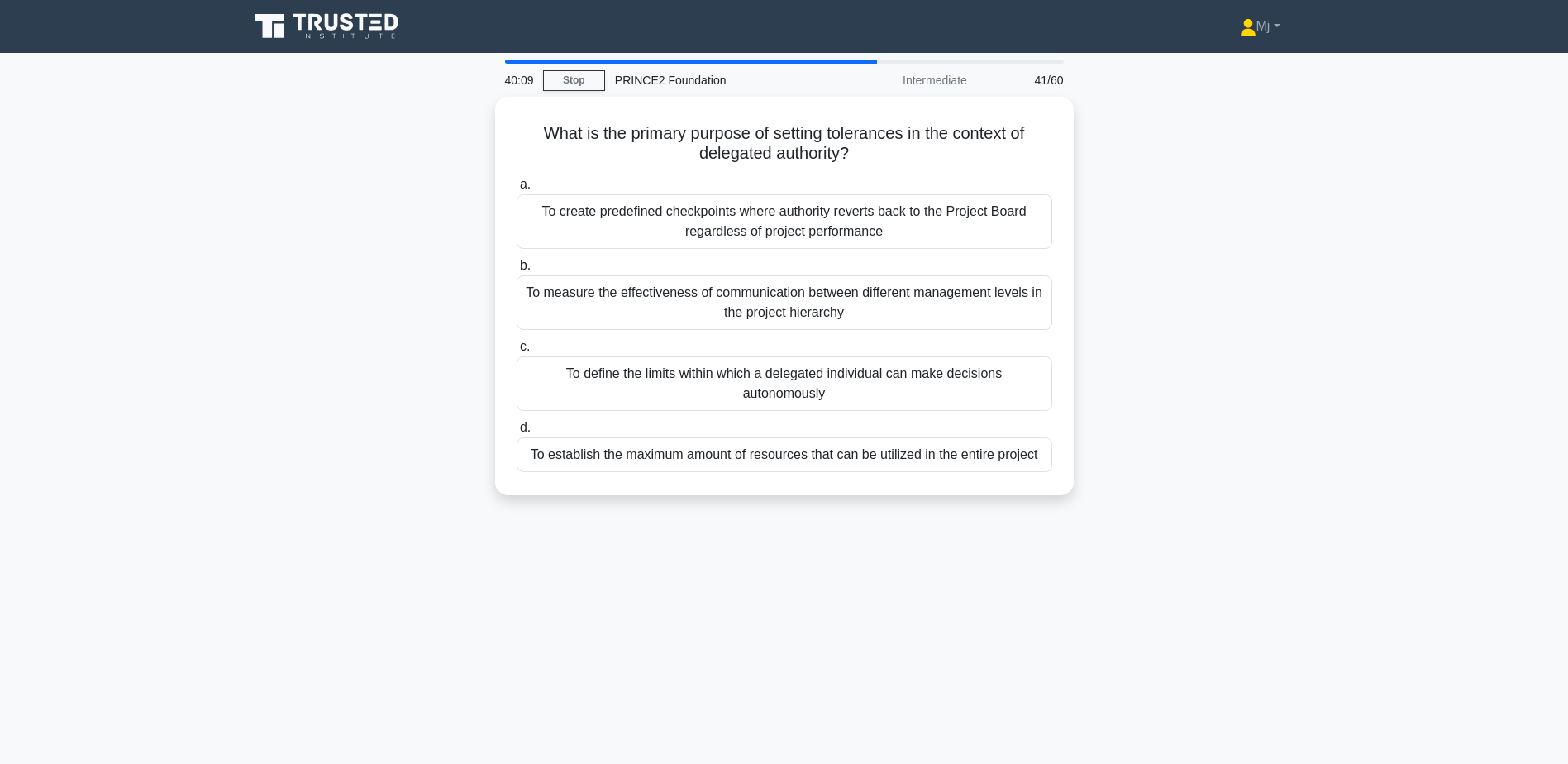
click at [1173, 303] on div "What is the primary purpose of setting tolerances in the context of delegated a…" at bounding box center [784, 306] width 1091 height 419
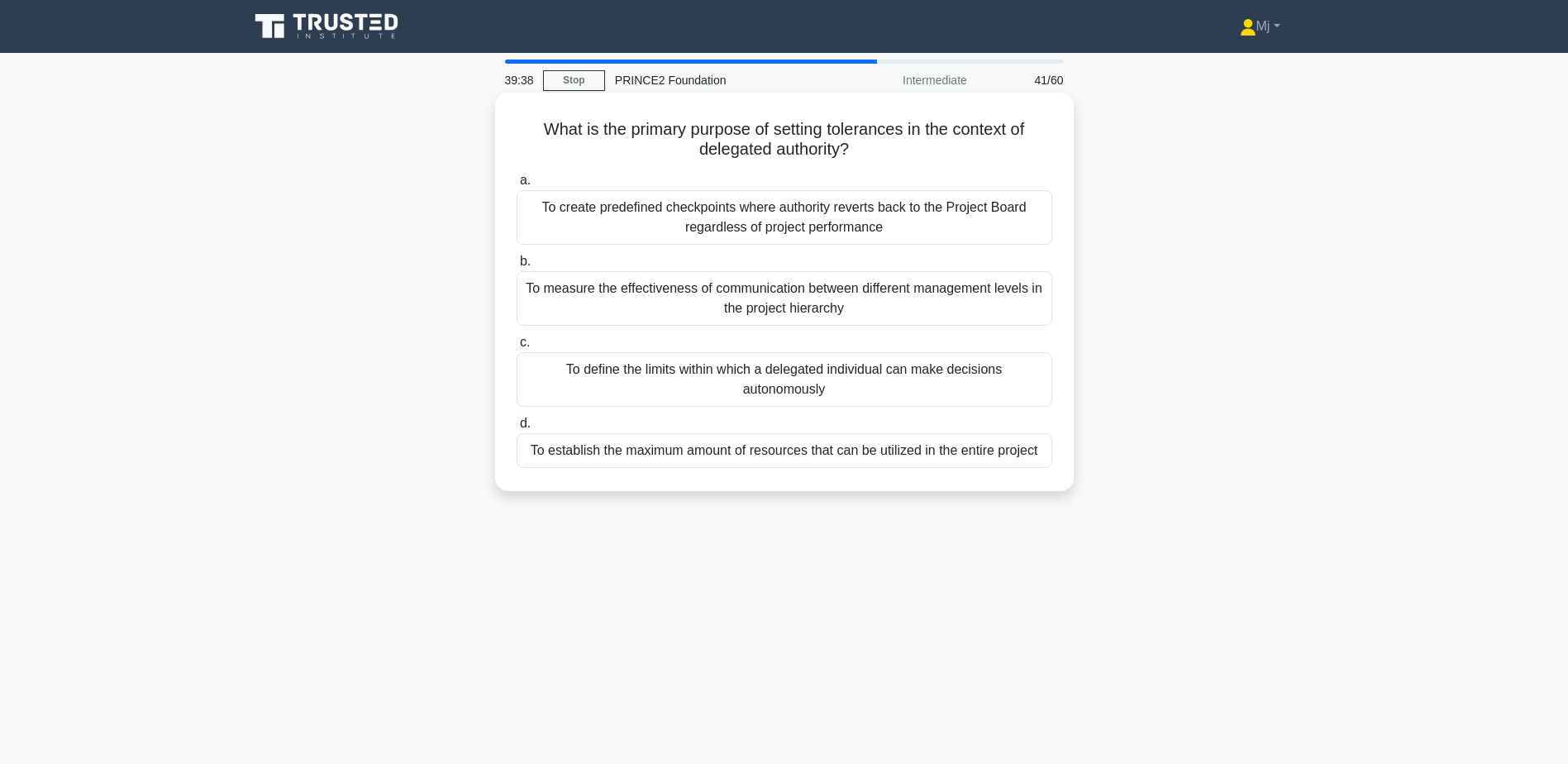
click at [959, 371] on div "To define the limits within which a delegated individual can make decisions aut…" at bounding box center [785, 379] width 536 height 54
click at [517, 348] on input "c. To define the limits within which a delegated individual can make decisions …" at bounding box center [517, 343] width 0 height 11
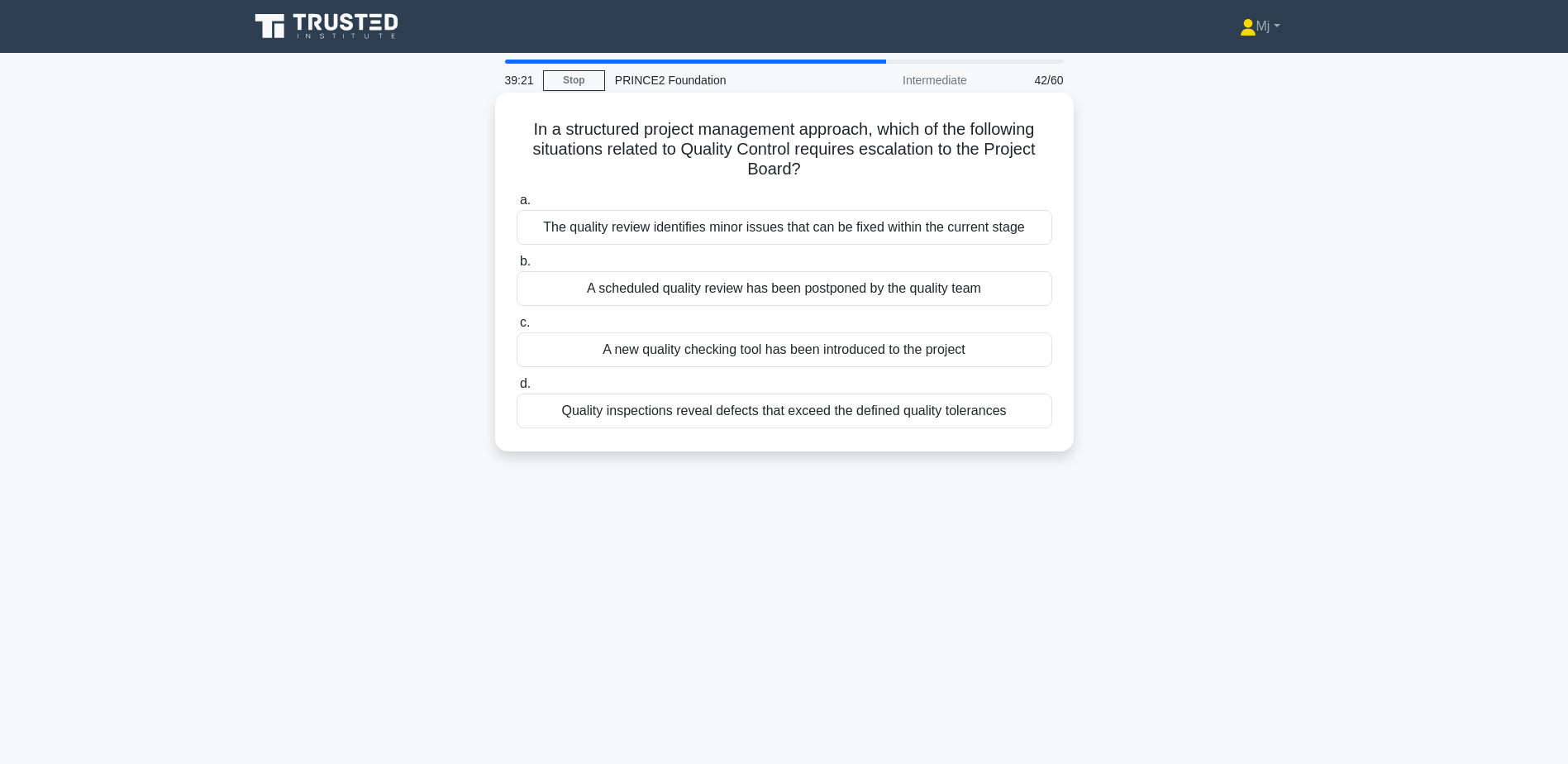
click at [804, 419] on div "Quality inspections reveal defects that exceed the defined quality tolerances" at bounding box center [785, 411] width 536 height 35
click at [517, 390] on input "d. Quality inspections reveal defects that exceed the defined quality tolerances" at bounding box center [517, 384] width 0 height 11
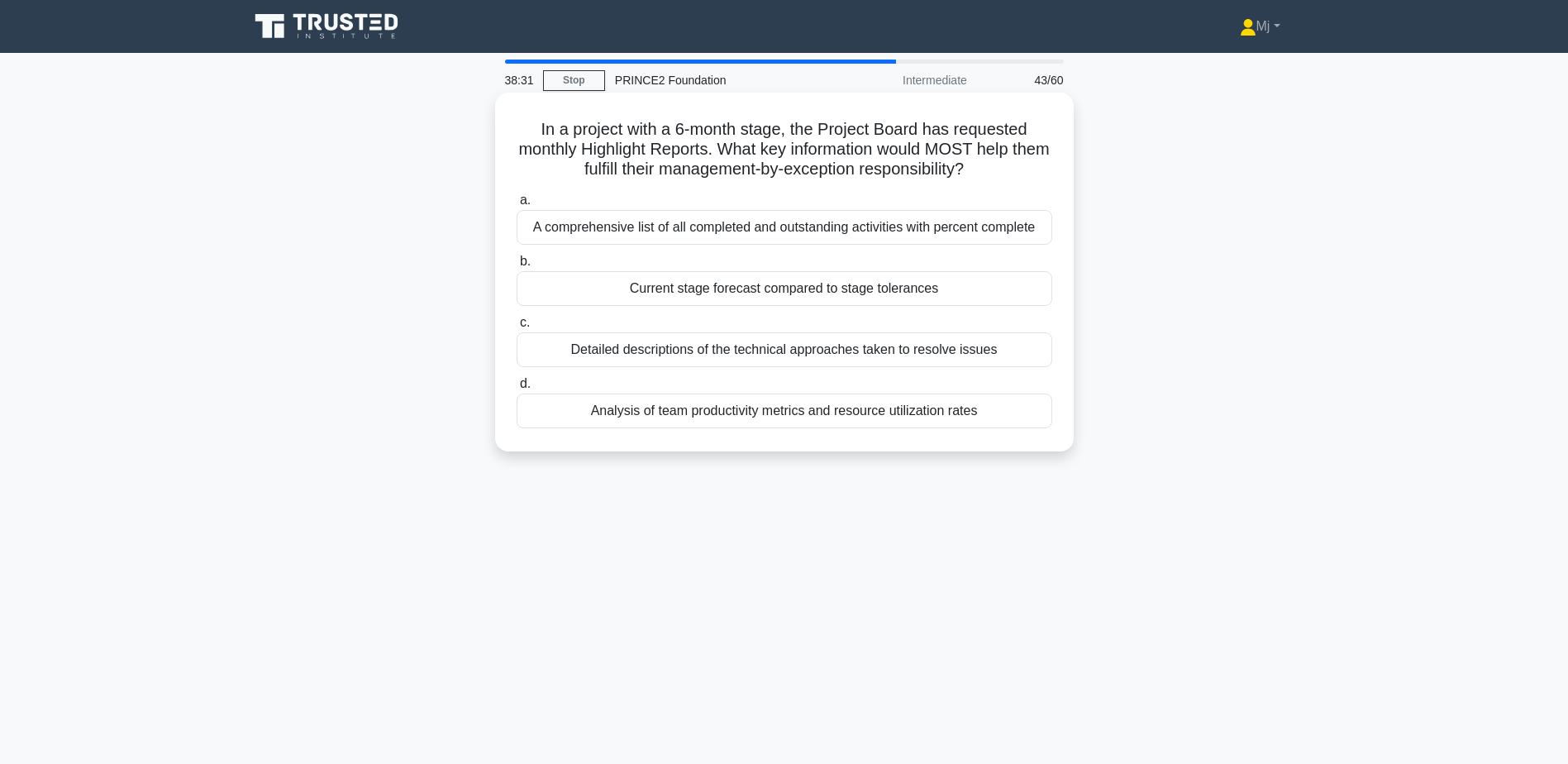
click at [827, 293] on div "Current stage forecast compared to stage tolerances" at bounding box center [785, 288] width 536 height 35
click at [517, 267] on input "b. Current stage forecast compared to stage tolerances" at bounding box center [517, 261] width 0 height 11
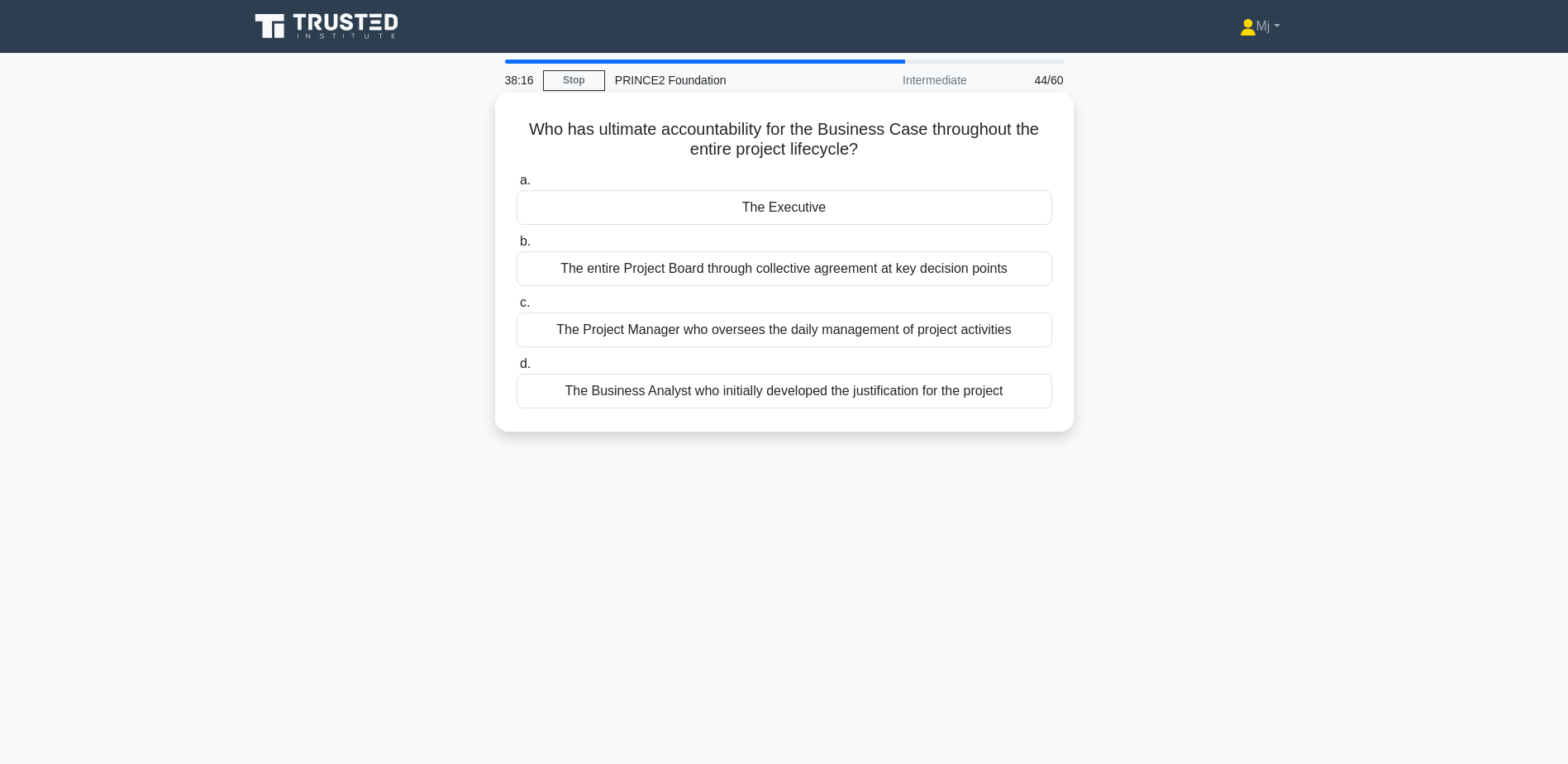
click at [771, 342] on div "The Project Manager who oversees the daily management of project activities" at bounding box center [785, 330] width 536 height 35
click at [517, 309] on input "c. The Project Manager who oversees the daily management of project activities" at bounding box center [517, 303] width 0 height 11
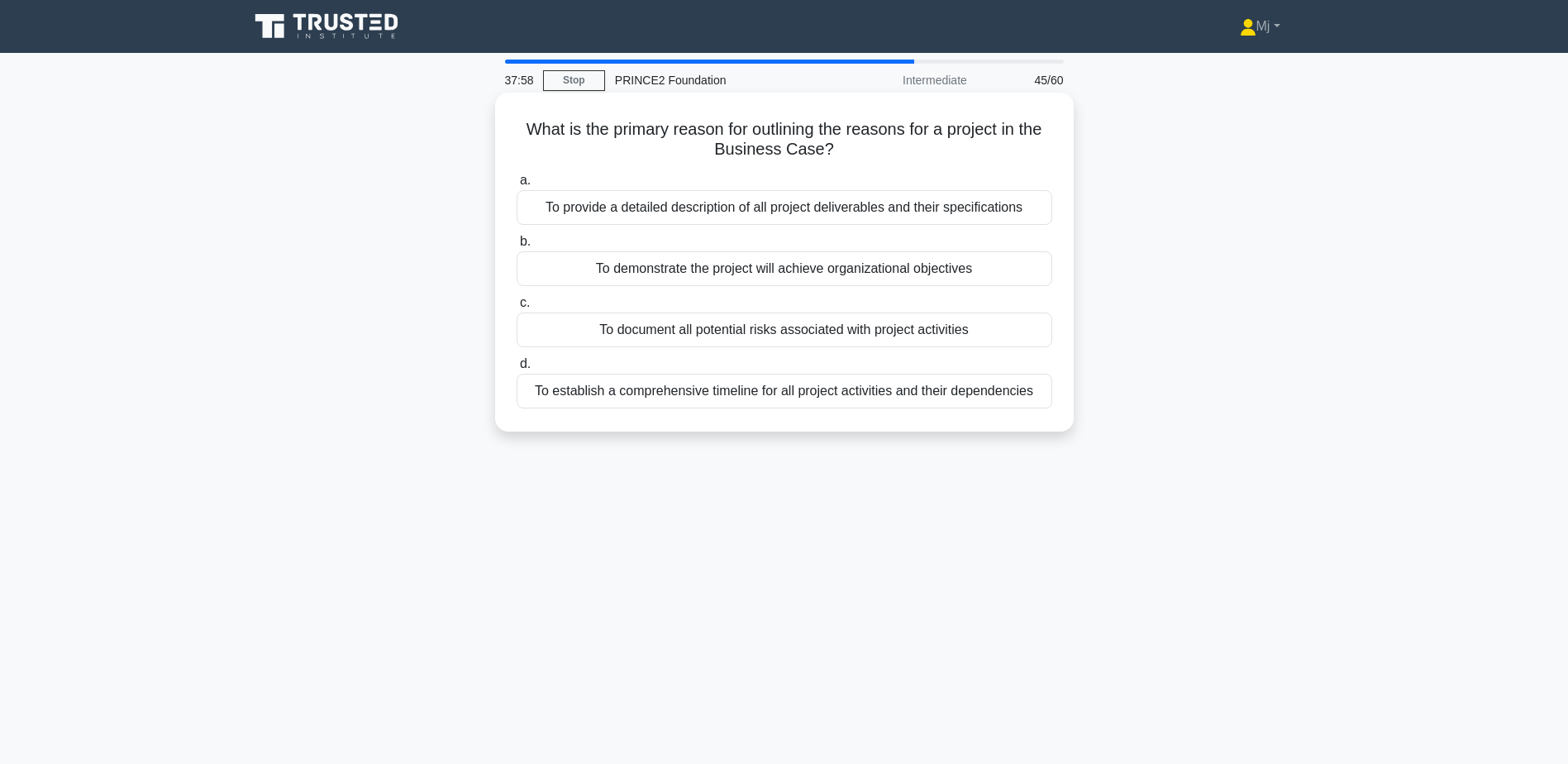
click at [748, 273] on div "To demonstrate the project will achieve organizational objectives" at bounding box center [785, 269] width 536 height 35
click at [517, 248] on input "b. To demonstrate the project will achieve organizational objectives" at bounding box center [517, 242] width 0 height 11
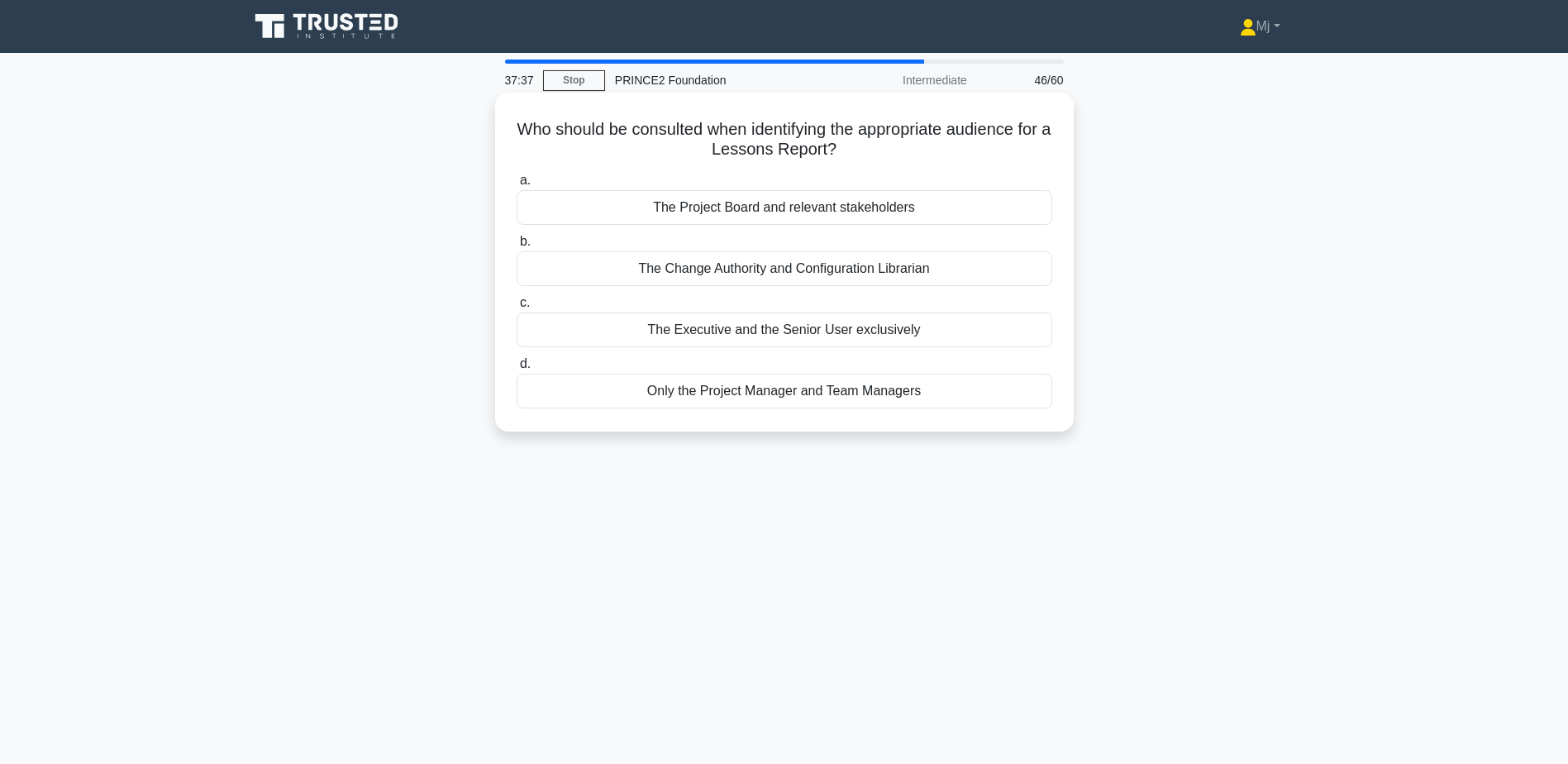
click at [782, 337] on div "The Executive and the Senior User exclusively" at bounding box center [785, 330] width 536 height 35
click at [517, 309] on input "c. The Executive and the Senior User exclusively" at bounding box center [517, 303] width 0 height 11
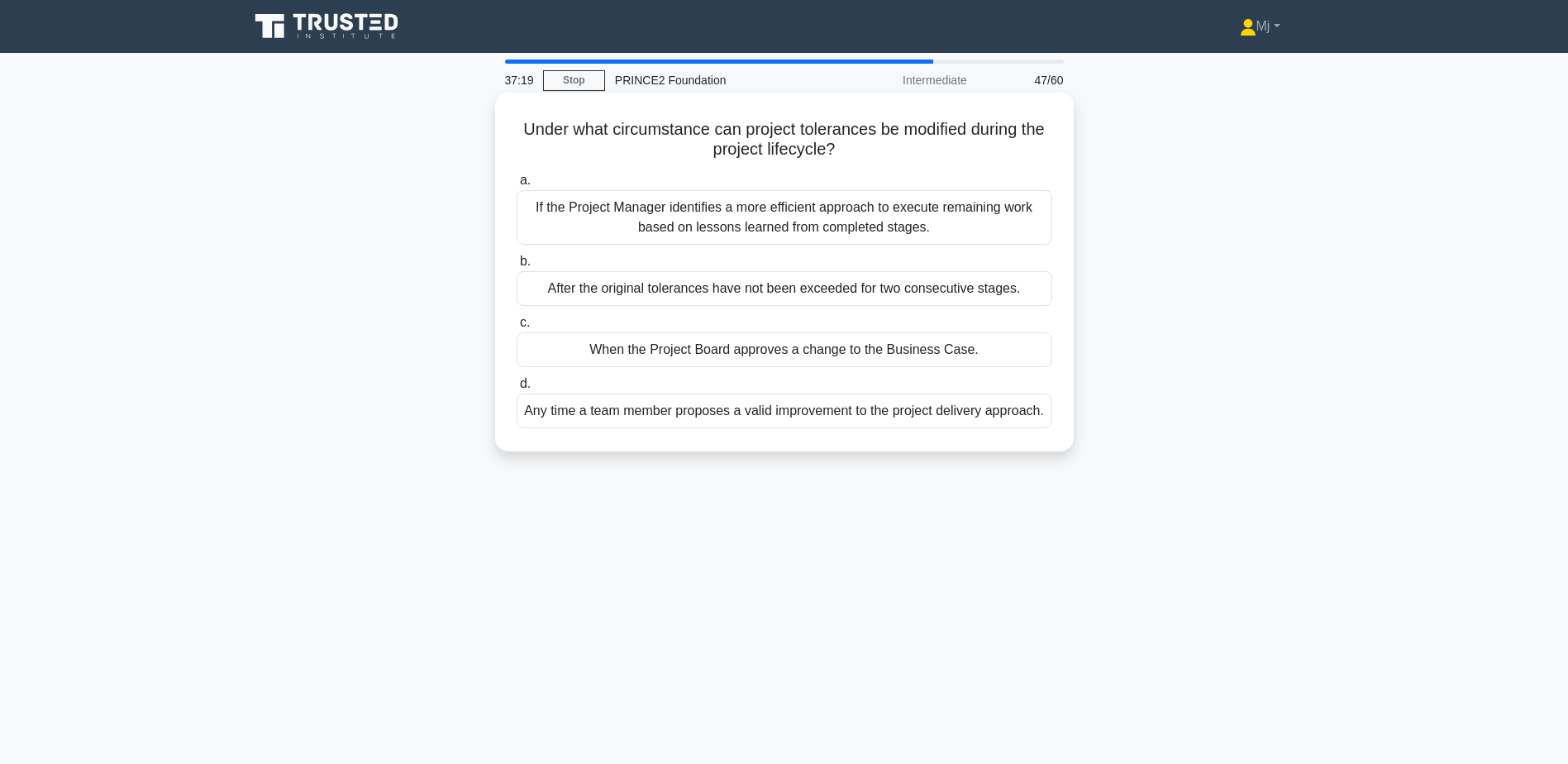
click at [717, 362] on div "When the Project Board approves a change to the Business Case." at bounding box center [785, 350] width 536 height 35
click at [517, 328] on input "c. When the Project Board approves a change to the Business Case." at bounding box center [517, 322] width 0 height 11
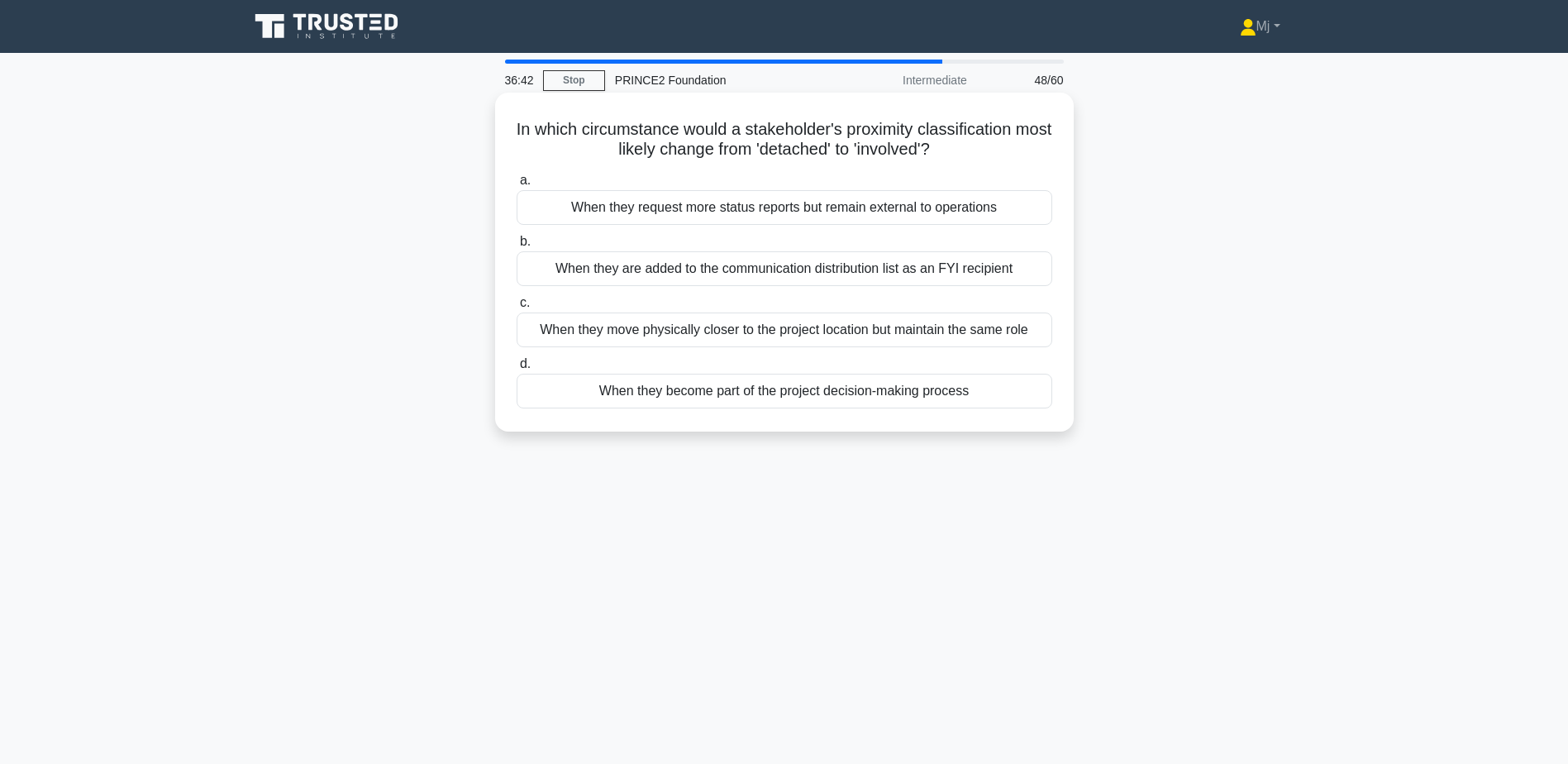
click at [750, 213] on div "When they request more status reports but remain external to operations" at bounding box center [785, 208] width 536 height 35
click at [517, 186] on input "a. When they request more status reports but remain external to operations" at bounding box center [517, 180] width 0 height 11
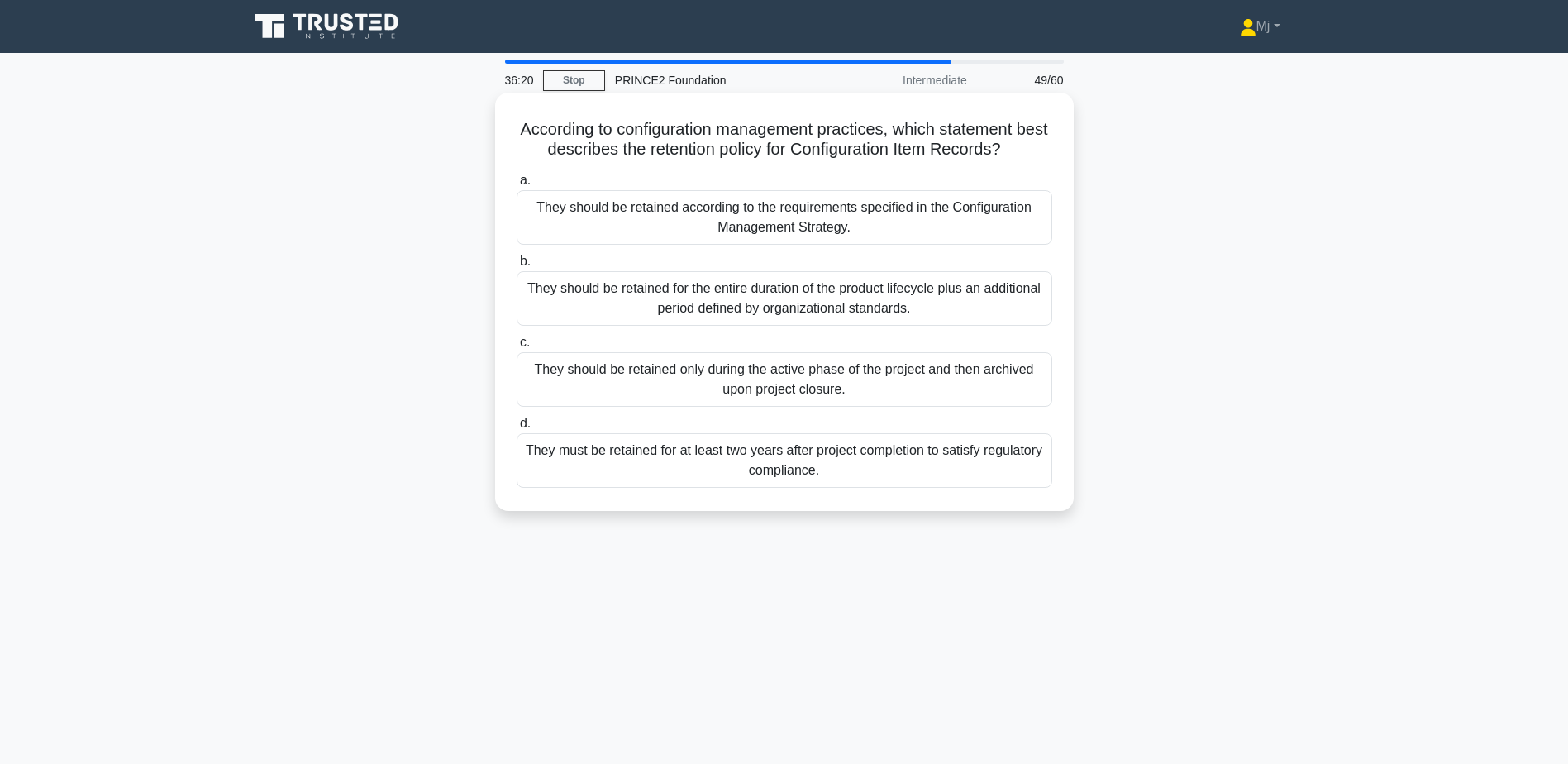
click at [891, 229] on div "They should be retained according to the requirements specified in the Configur…" at bounding box center [785, 218] width 536 height 54
click at [517, 186] on input "a. They should be retained according to the requirements specified in the Confi…" at bounding box center [517, 180] width 0 height 11
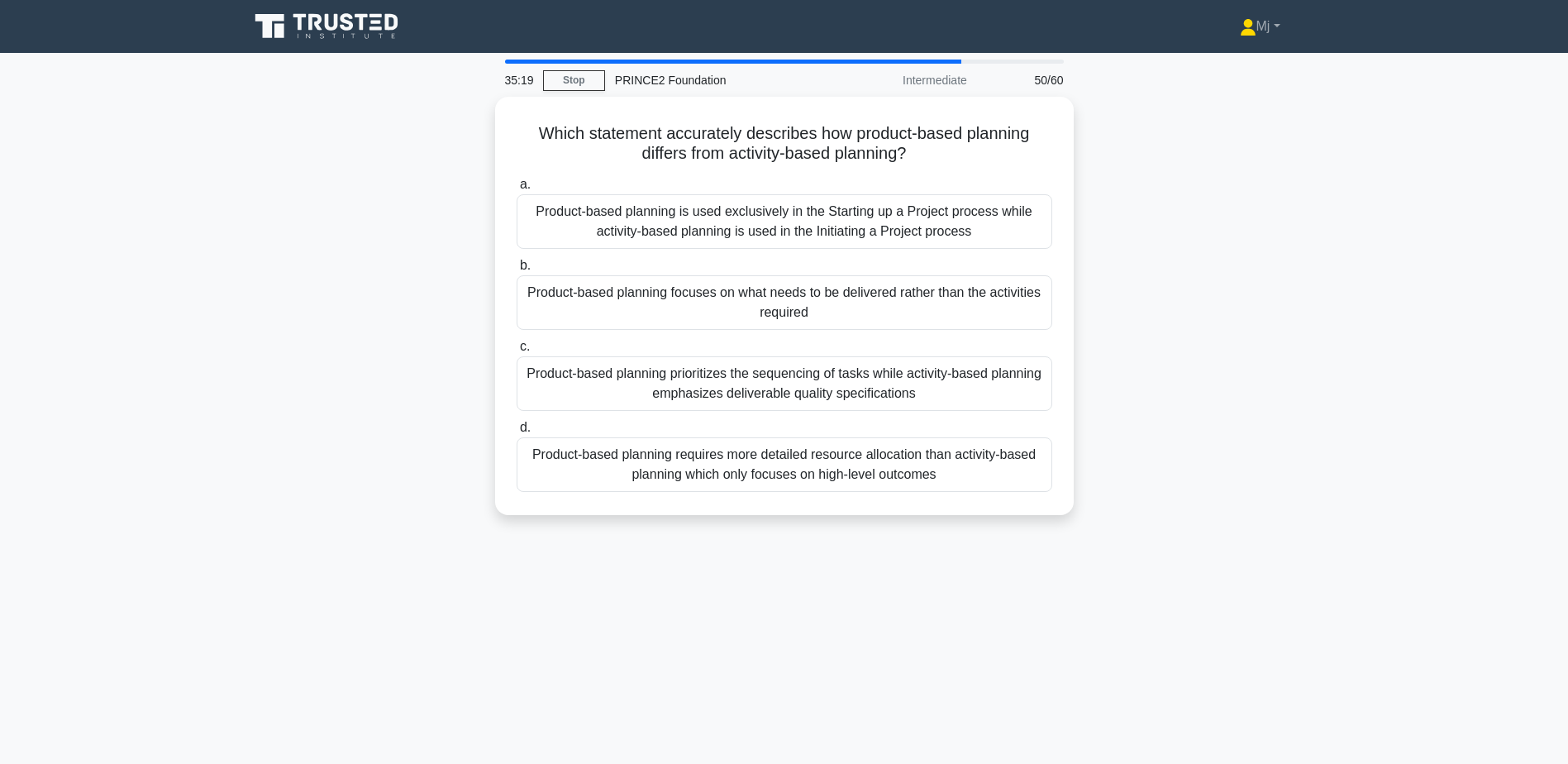
click at [1078, 320] on div "Which statement accurately describes how product-based planning differs from ac…" at bounding box center [784, 316] width 1091 height 438
click at [1097, 323] on div "Which statement accurately describes how product-based planning differs from ac…" at bounding box center [784, 316] width 1091 height 438
click at [1133, 613] on div "34:35 Stop PRINCE2 Foundation Intermediate 50/60 Which statement accurately des…" at bounding box center [784, 473] width 1091 height 827
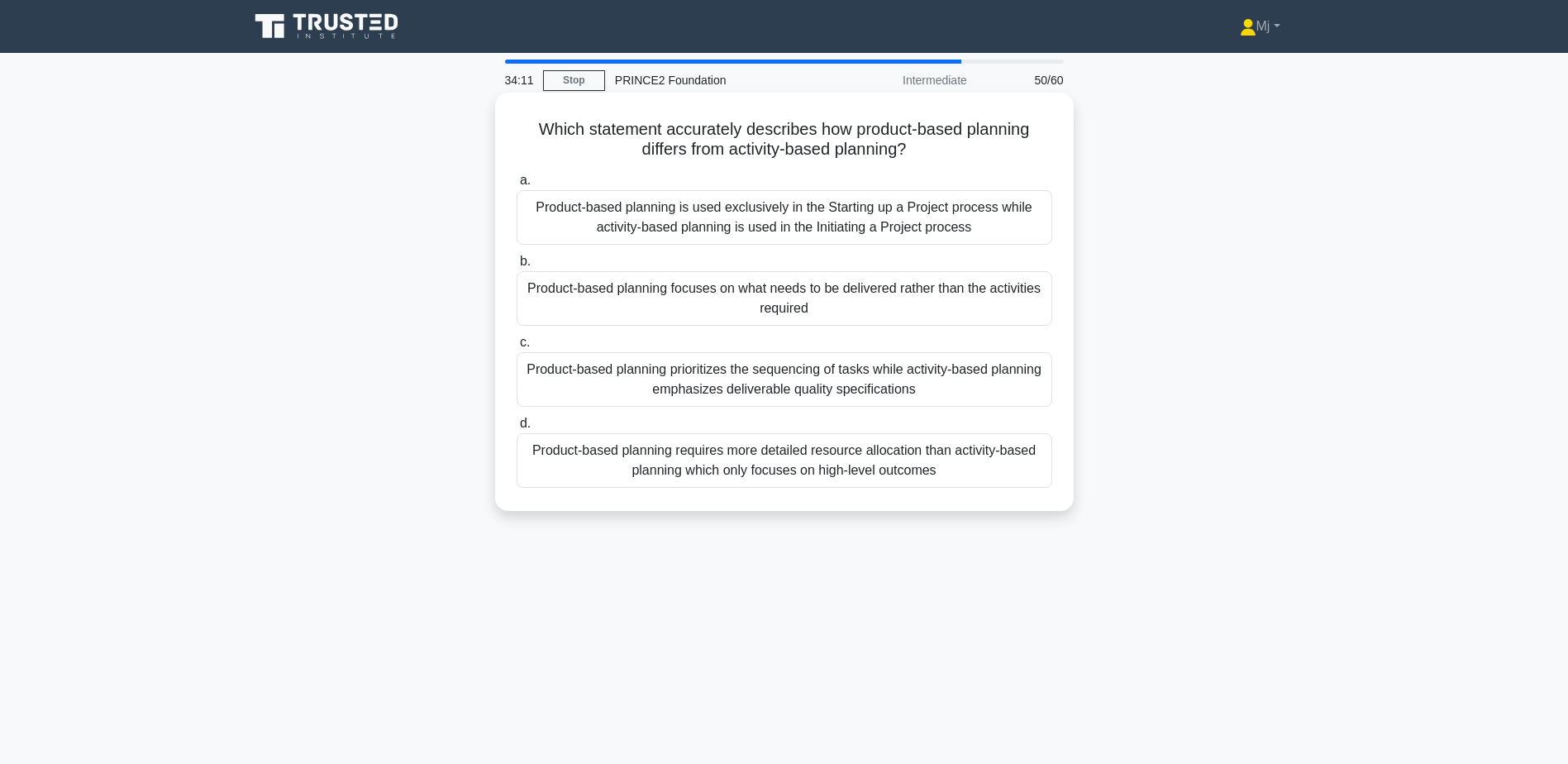
click at [840, 299] on div "Product-based planning focuses on what needs to be delivered rather than the ac…" at bounding box center [785, 299] width 536 height 54
click at [517, 267] on input "b. Product-based planning focuses on what needs to be delivered rather than the…" at bounding box center [517, 261] width 0 height 11
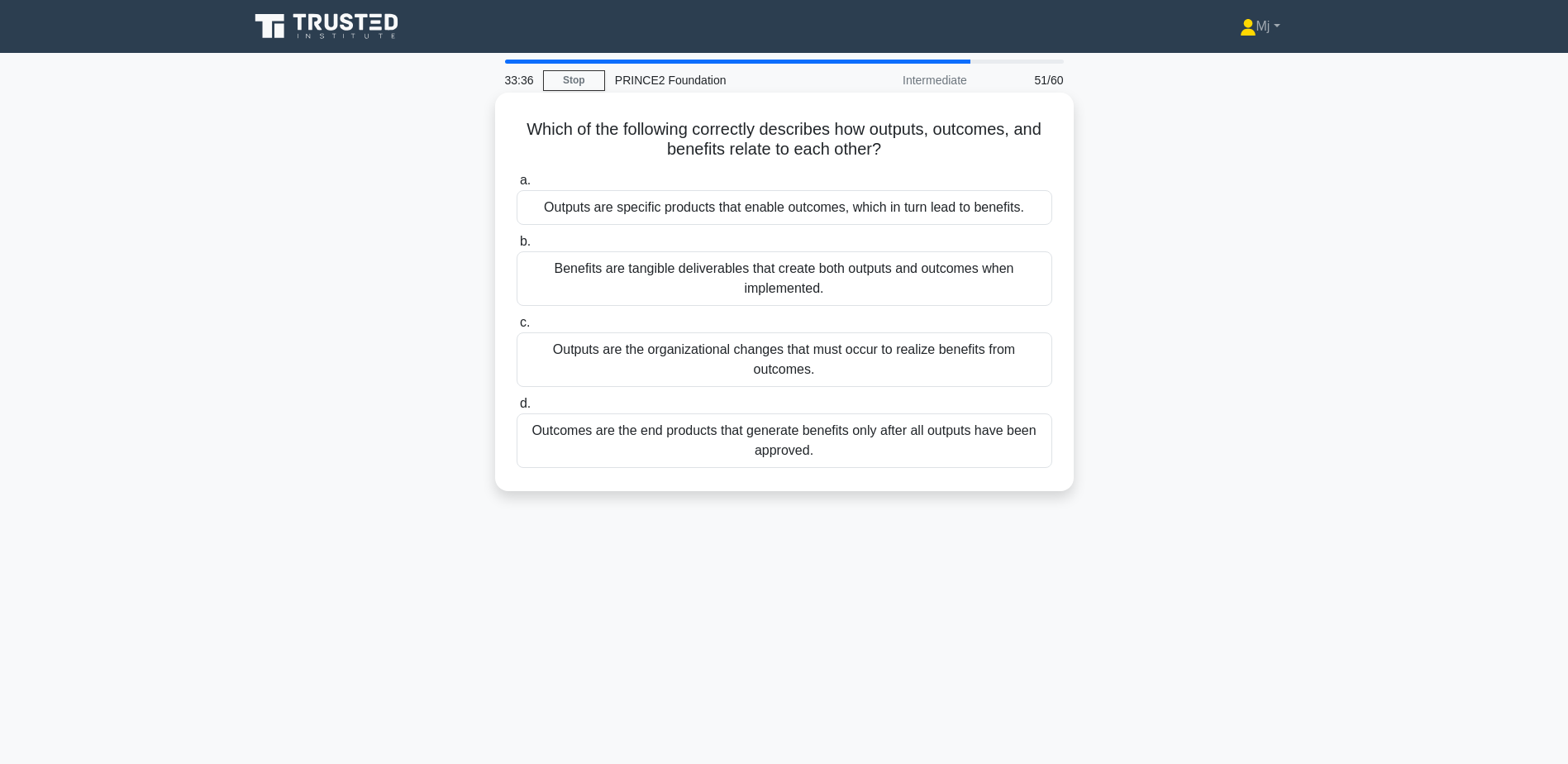
click at [887, 451] on div "Outcomes are the end products that generate benefits only after all outputs hav…" at bounding box center [785, 441] width 536 height 54
click at [517, 409] on input "d. Outcomes are the end products that generate benefits only after all outputs …" at bounding box center [517, 404] width 0 height 11
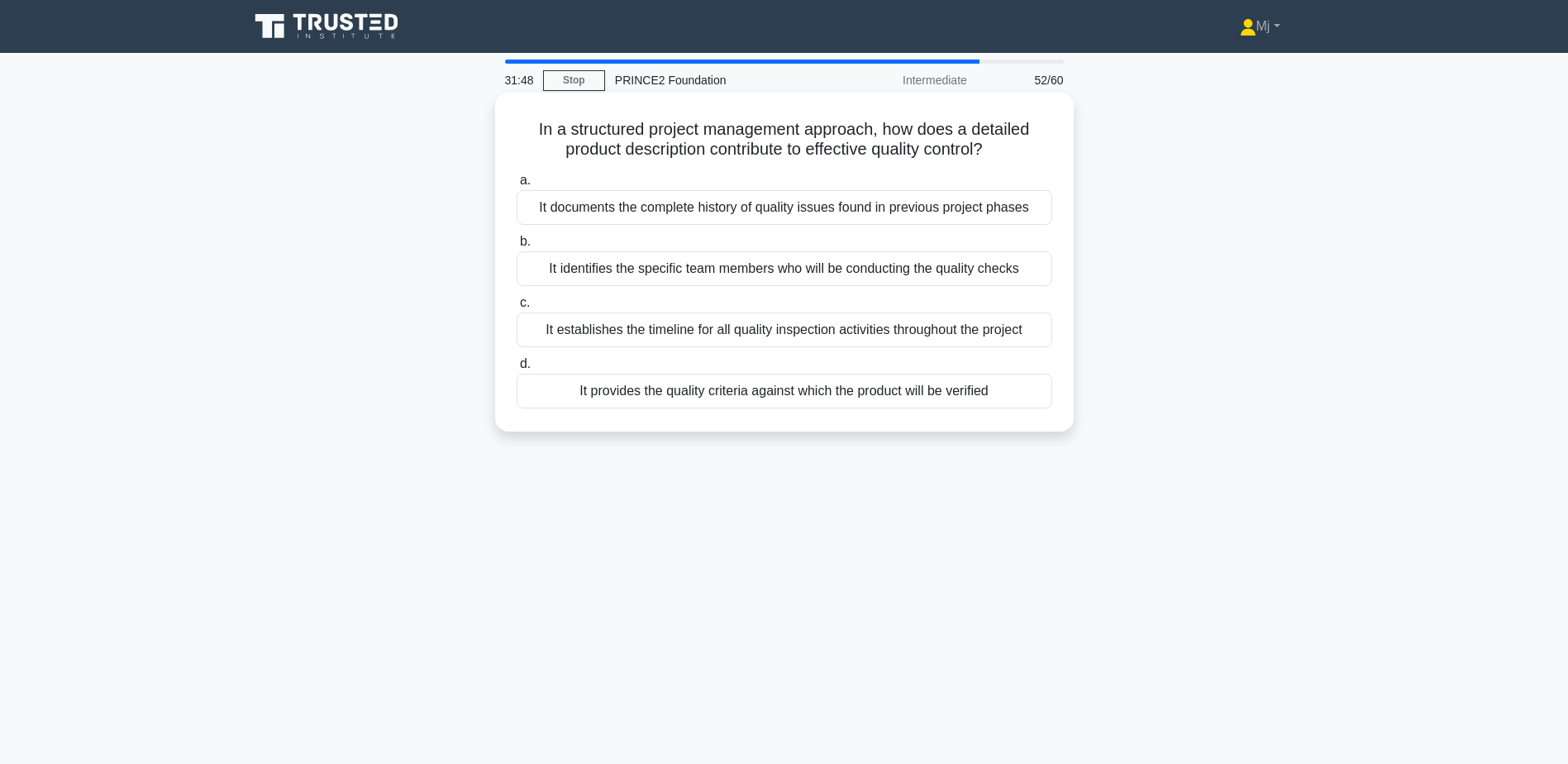
click at [719, 158] on h5 "In a structured project management approach, how does a detailed product descri…" at bounding box center [785, 140] width 539 height 42
click at [782, 368] on label "d. It provides the quality criteria against which the product will be verified" at bounding box center [785, 381] width 536 height 54
click at [517, 368] on input "d. It provides the quality criteria against which the product will be verified" at bounding box center [517, 364] width 0 height 11
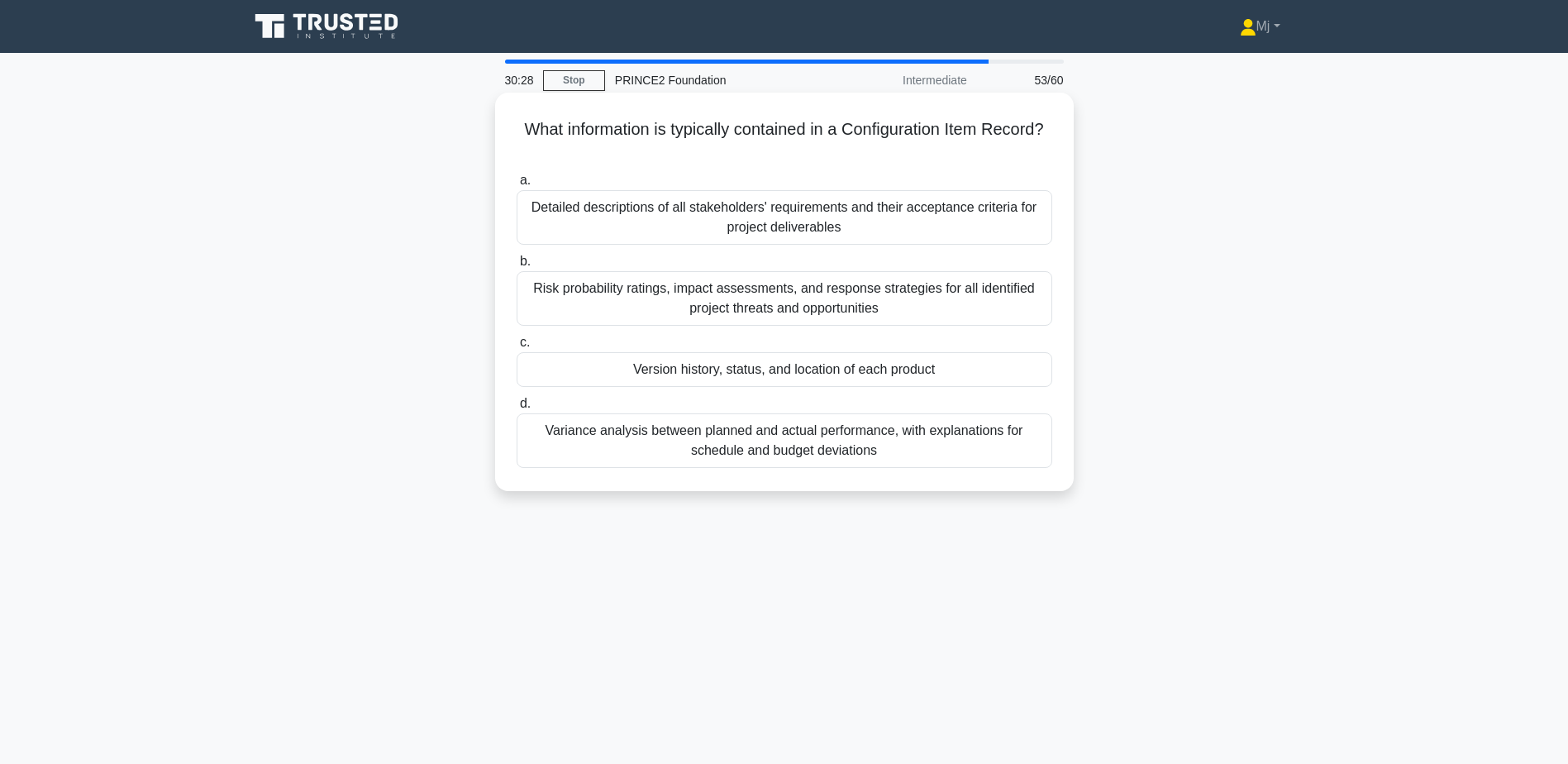
click at [742, 373] on div "Version history, status, and location of each product" at bounding box center [785, 369] width 536 height 35
click at [517, 348] on input "c. Version history, status, and location of each product" at bounding box center [517, 343] width 0 height 11
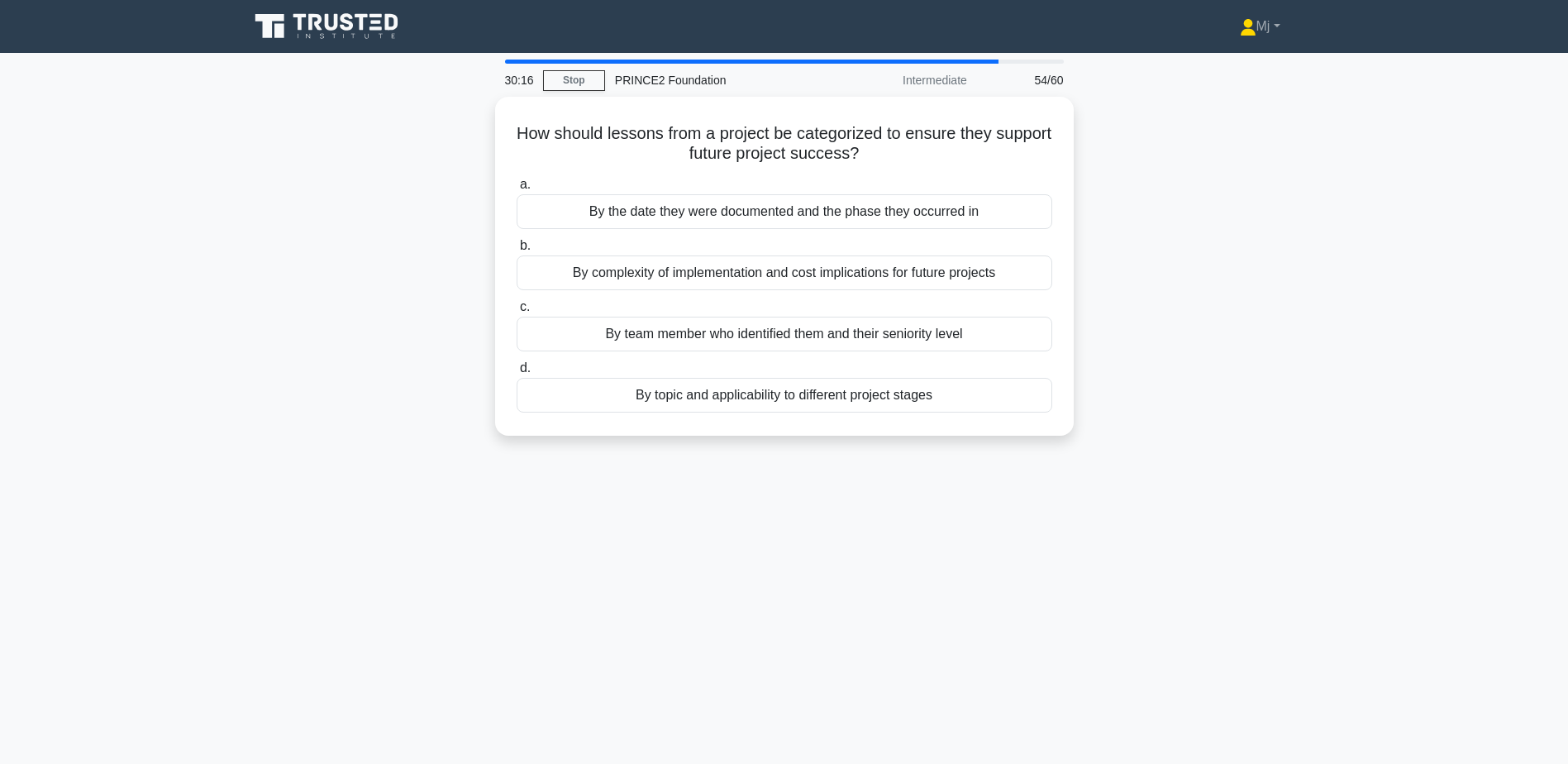
click at [806, 484] on div "30:16 Stop PRINCE2 Foundation Intermediate 54/60 How should lessons from a proj…" at bounding box center [784, 473] width 1091 height 827
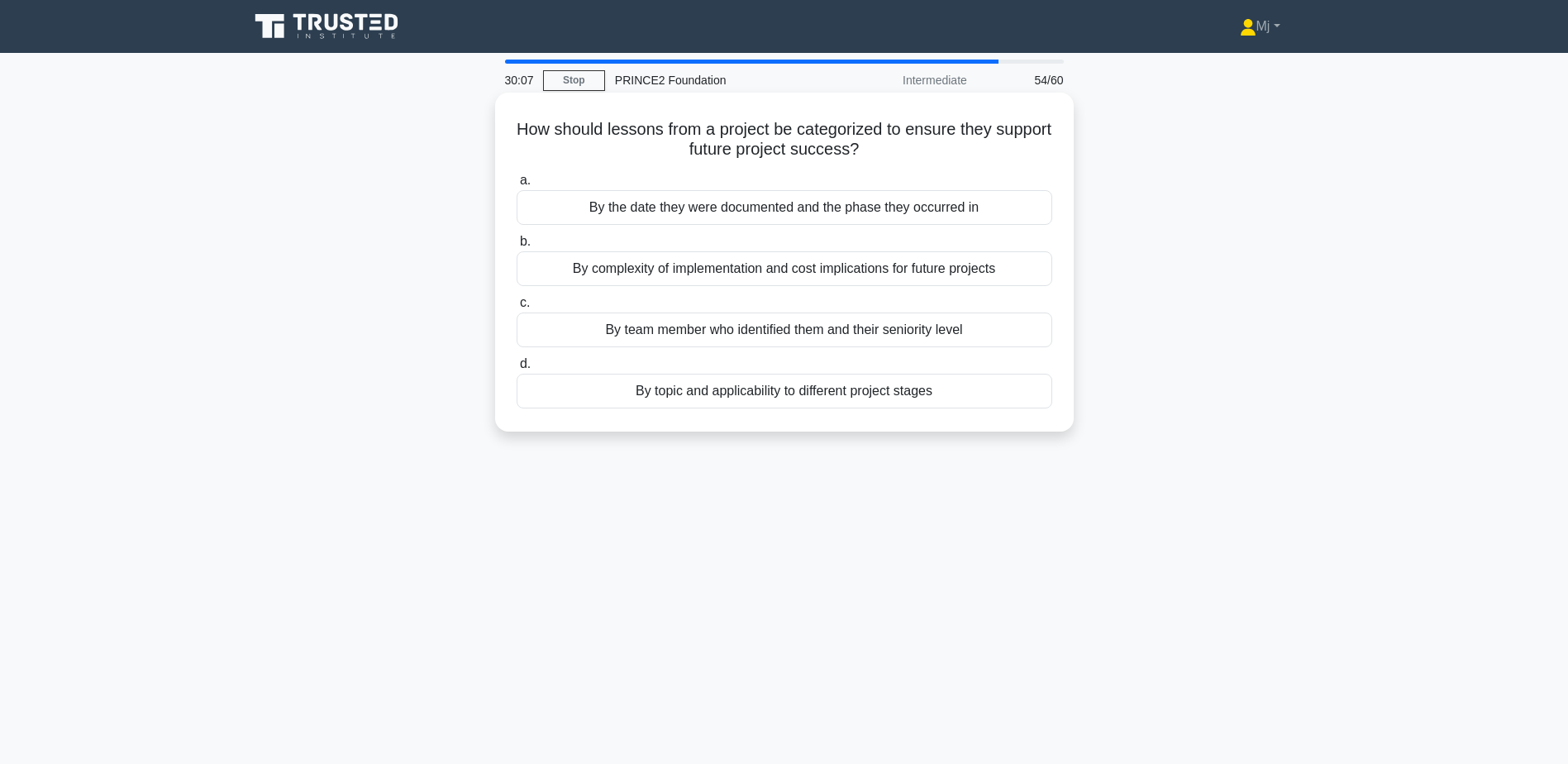
click at [861, 393] on div "By topic and applicability to different project stages" at bounding box center [785, 391] width 536 height 35
click at [517, 370] on input "d. By topic and applicability to different project stages" at bounding box center [517, 364] width 0 height 11
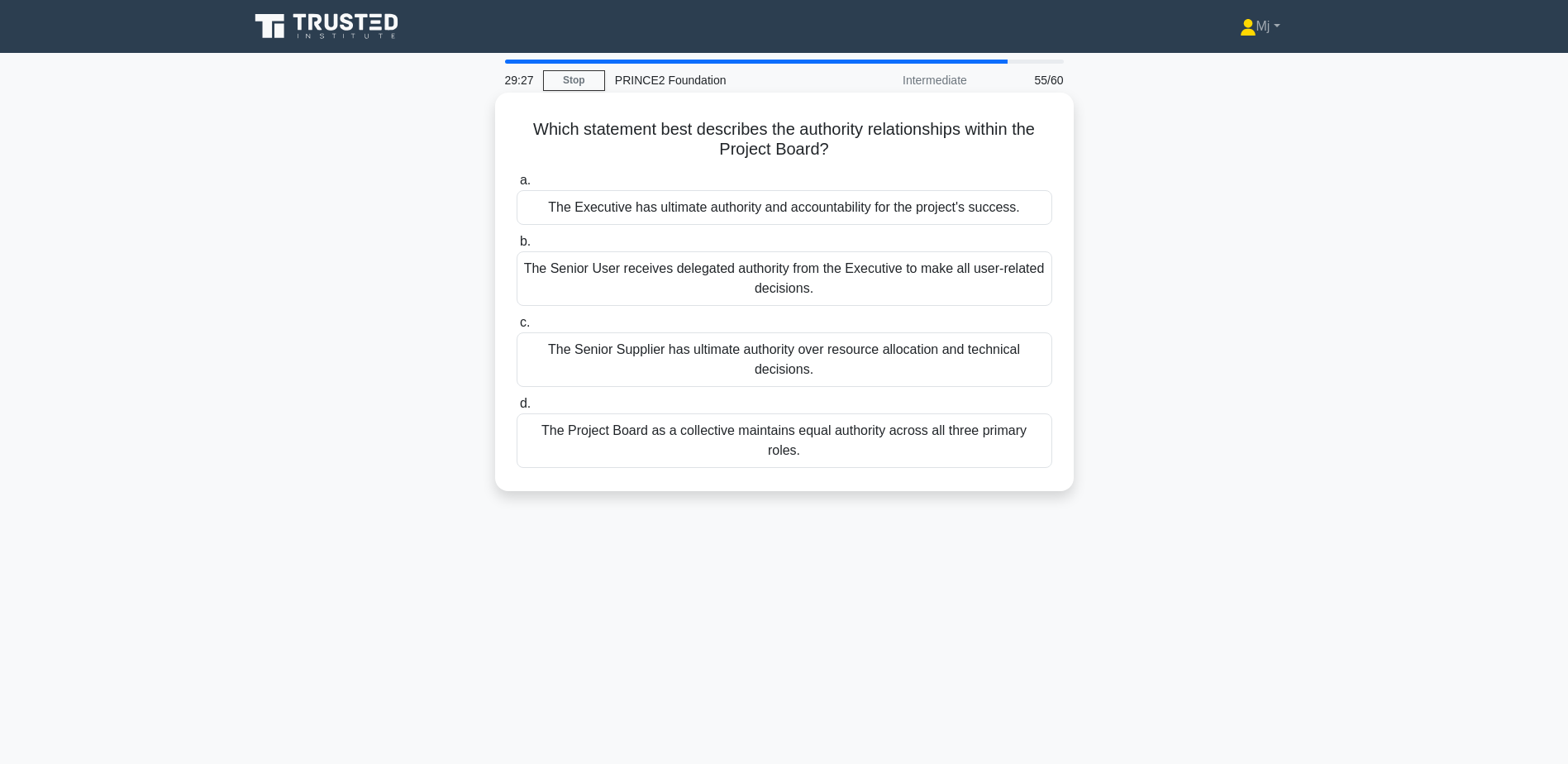
click at [890, 218] on div "The Executive has ultimate authority and accountability for the project's succe…" at bounding box center [785, 208] width 536 height 35
click at [517, 186] on input "a. The Executive has ultimate authority and accountability for the project's su…" at bounding box center [517, 180] width 0 height 11
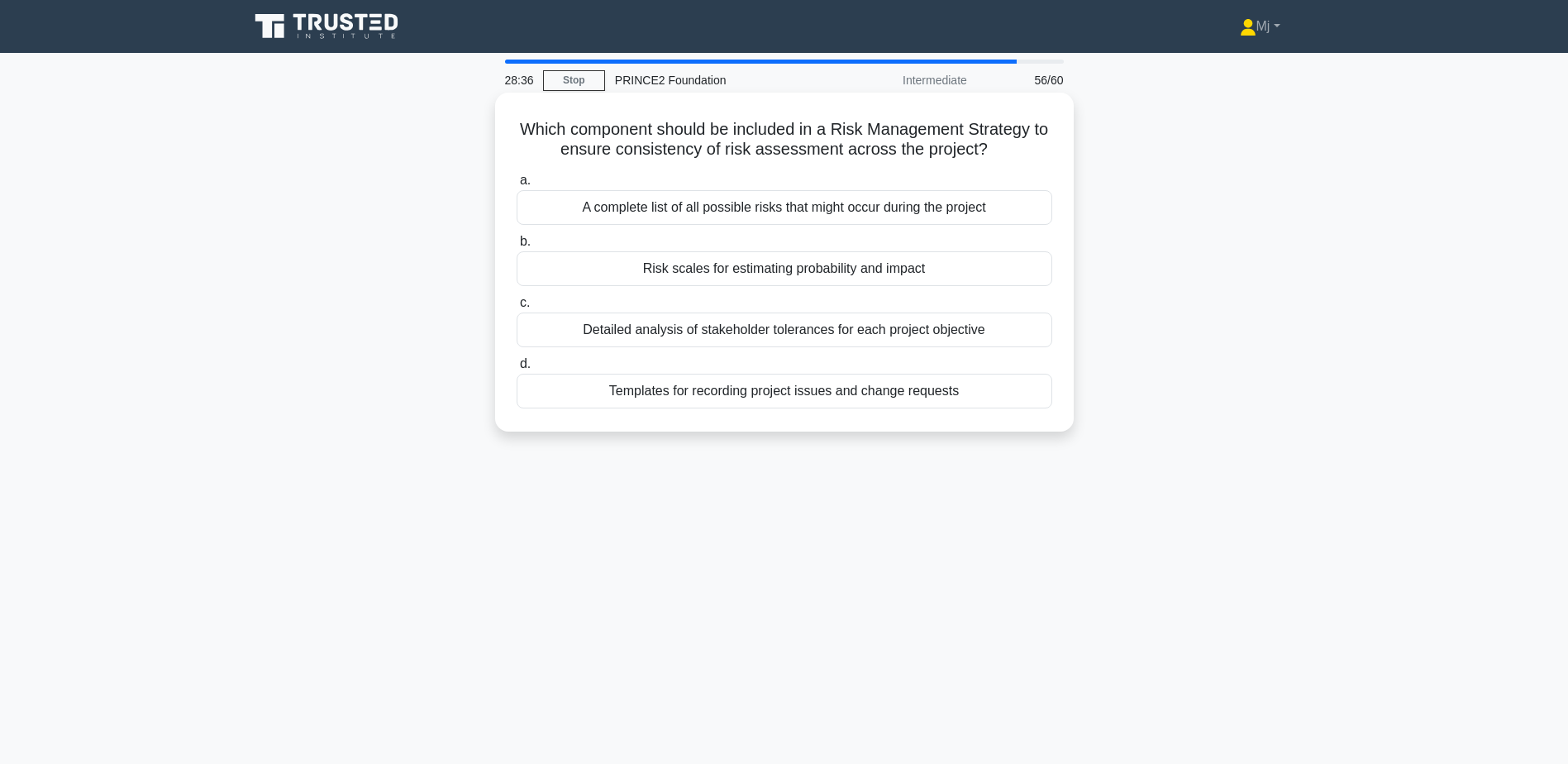
click at [735, 264] on div "Risk scales for estimating probability and impact" at bounding box center [785, 269] width 536 height 35
click at [517, 248] on input "b. Risk scales for estimating probability and impact" at bounding box center [517, 242] width 0 height 11
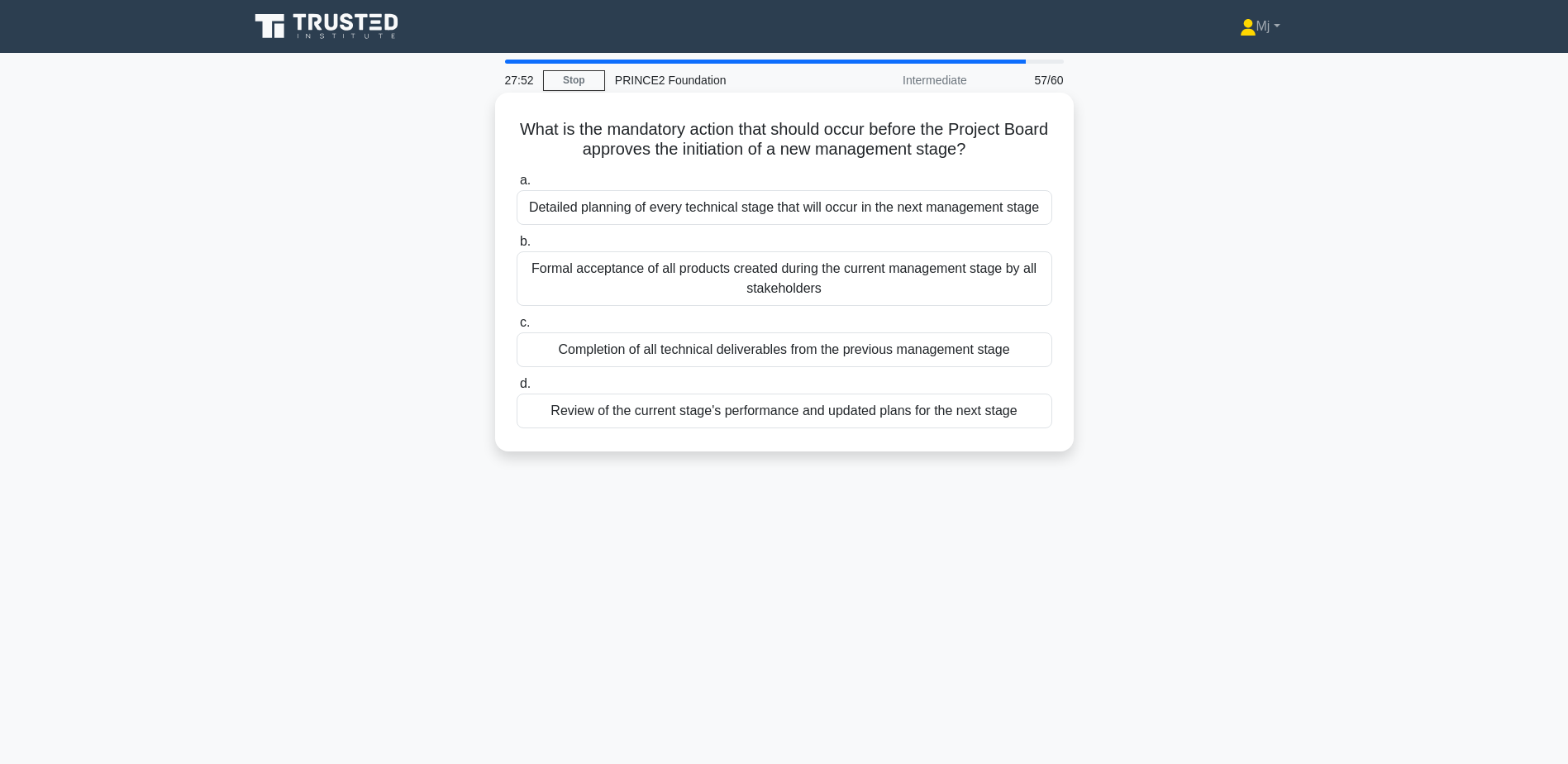
click at [795, 418] on div "Review of the current stage's performance and updated plans for the next stage" at bounding box center [785, 411] width 536 height 35
click at [517, 390] on input "d. Review of the current stage's performance and updated plans for the next sta…" at bounding box center [517, 384] width 0 height 11
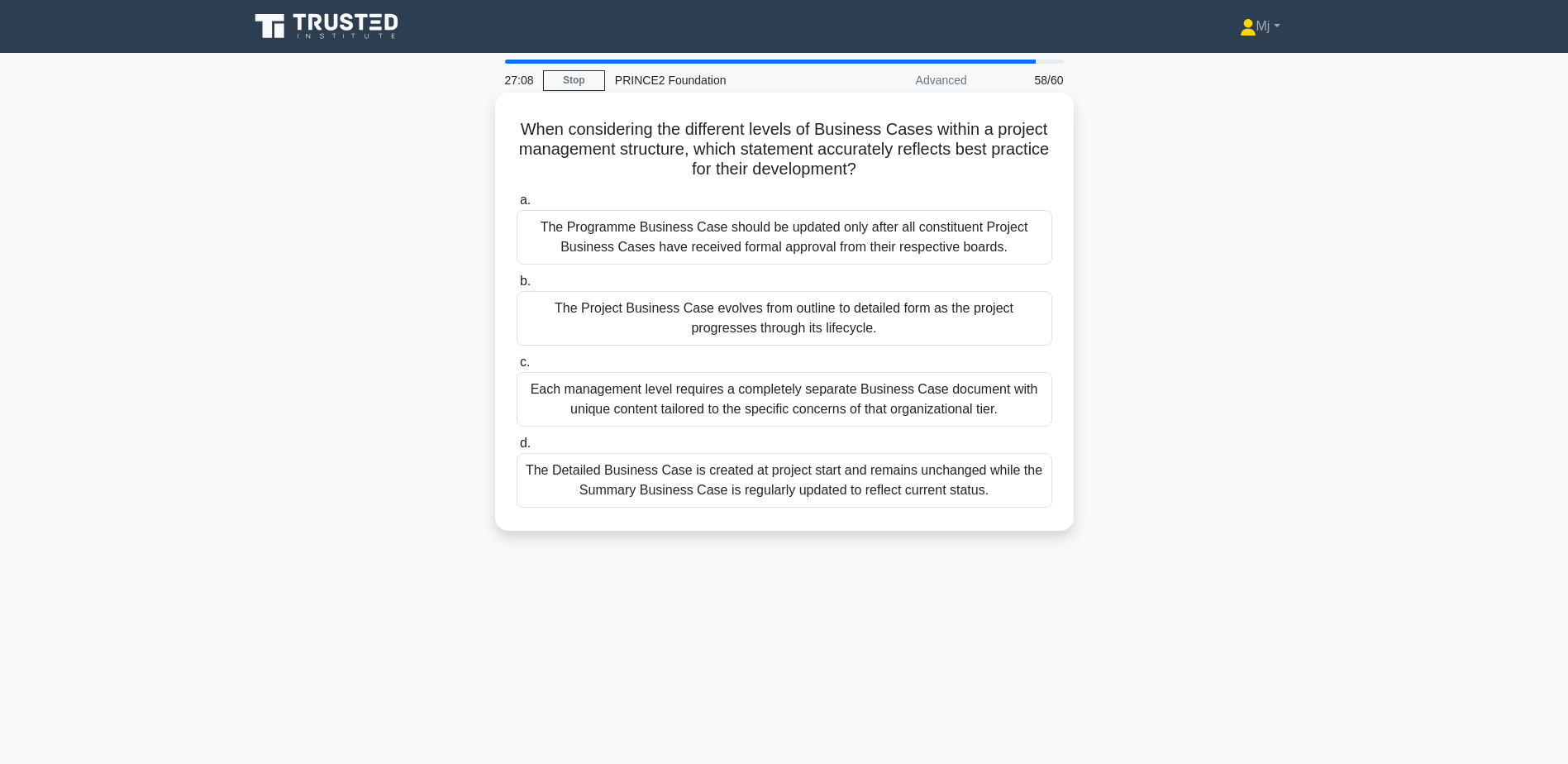
click at [907, 322] on div "The Project Business Case evolves from outline to detailed form as the project …" at bounding box center [785, 318] width 536 height 54
click at [517, 287] on input "b. The Project Business Case evolves from outline to detailed form as the proje…" at bounding box center [517, 282] width 0 height 11
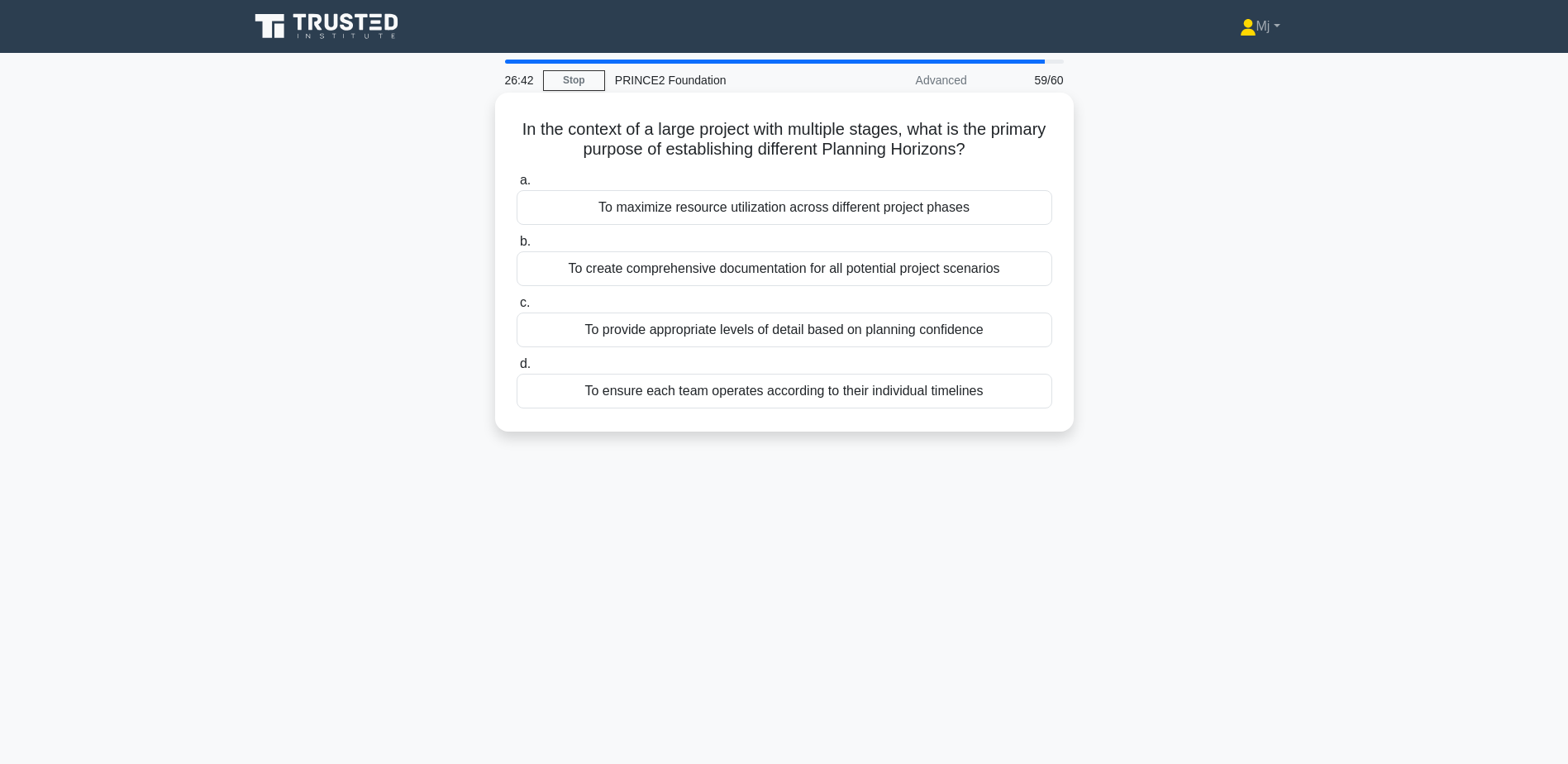
click at [868, 342] on div "To provide appropriate levels of detail based on planning confidence" at bounding box center [785, 330] width 536 height 35
click at [517, 309] on input "c. To provide appropriate levels of detail based on planning confidence" at bounding box center [517, 303] width 0 height 11
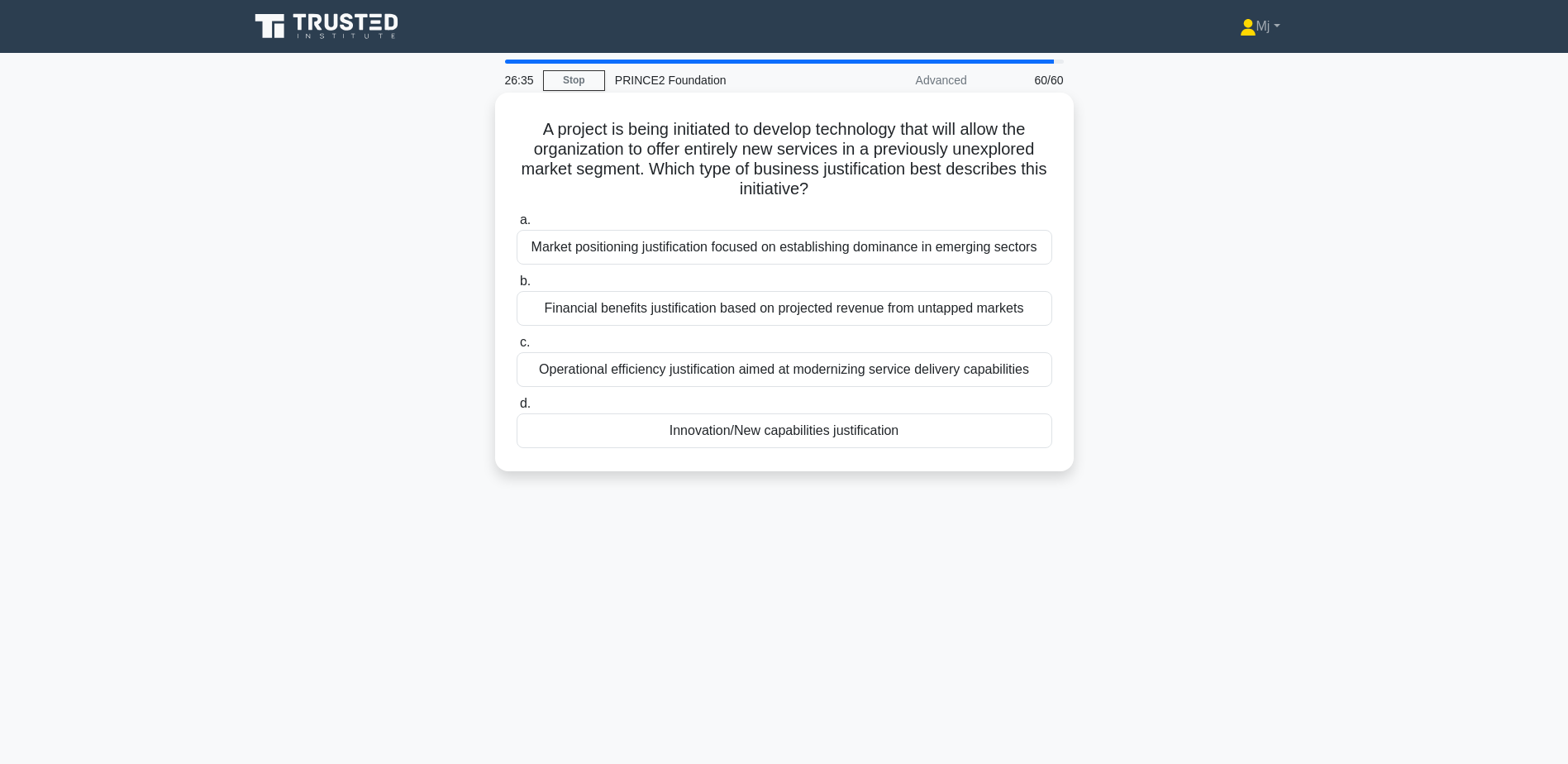
drag, startPoint x: 552, startPoint y: 119, endPoint x: 835, endPoint y: 180, distance: 289.5
click at [835, 180] on h5 "A project is being initiated to develop technology that will allow the organiza…" at bounding box center [785, 159] width 539 height 81
drag, startPoint x: 835, startPoint y: 180, endPoint x: 775, endPoint y: 190, distance: 60.8
click at [775, 190] on h5 "A project is being initiated to develop technology that will allow the organiza…" at bounding box center [785, 159] width 539 height 81
drag, startPoint x: 531, startPoint y: 128, endPoint x: 817, endPoint y: 197, distance: 294.2
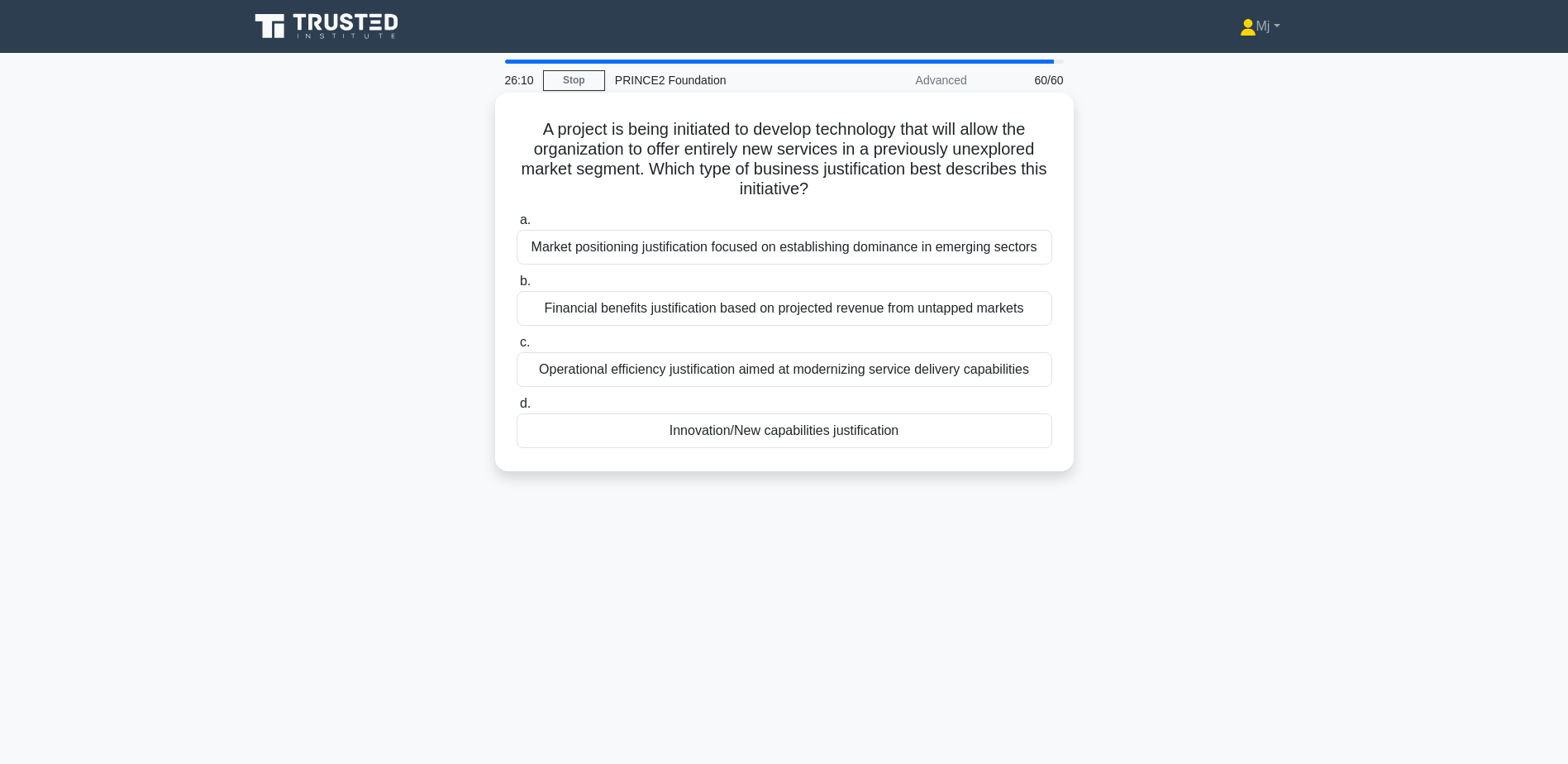
click at [817, 197] on h5 "A project is being initiated to develop technology that will allow the organiza…" at bounding box center [785, 159] width 539 height 81
drag, startPoint x: 817, startPoint y: 197, endPoint x: 797, endPoint y: 291, distance: 96.1
click at [797, 291] on label "b. Financial benefits justification based on projected revenue from untapped ma…" at bounding box center [785, 299] width 536 height 54
click at [517, 287] on input "b. Financial benefits justification based on projected revenue from untapped ma…" at bounding box center [517, 282] width 0 height 11
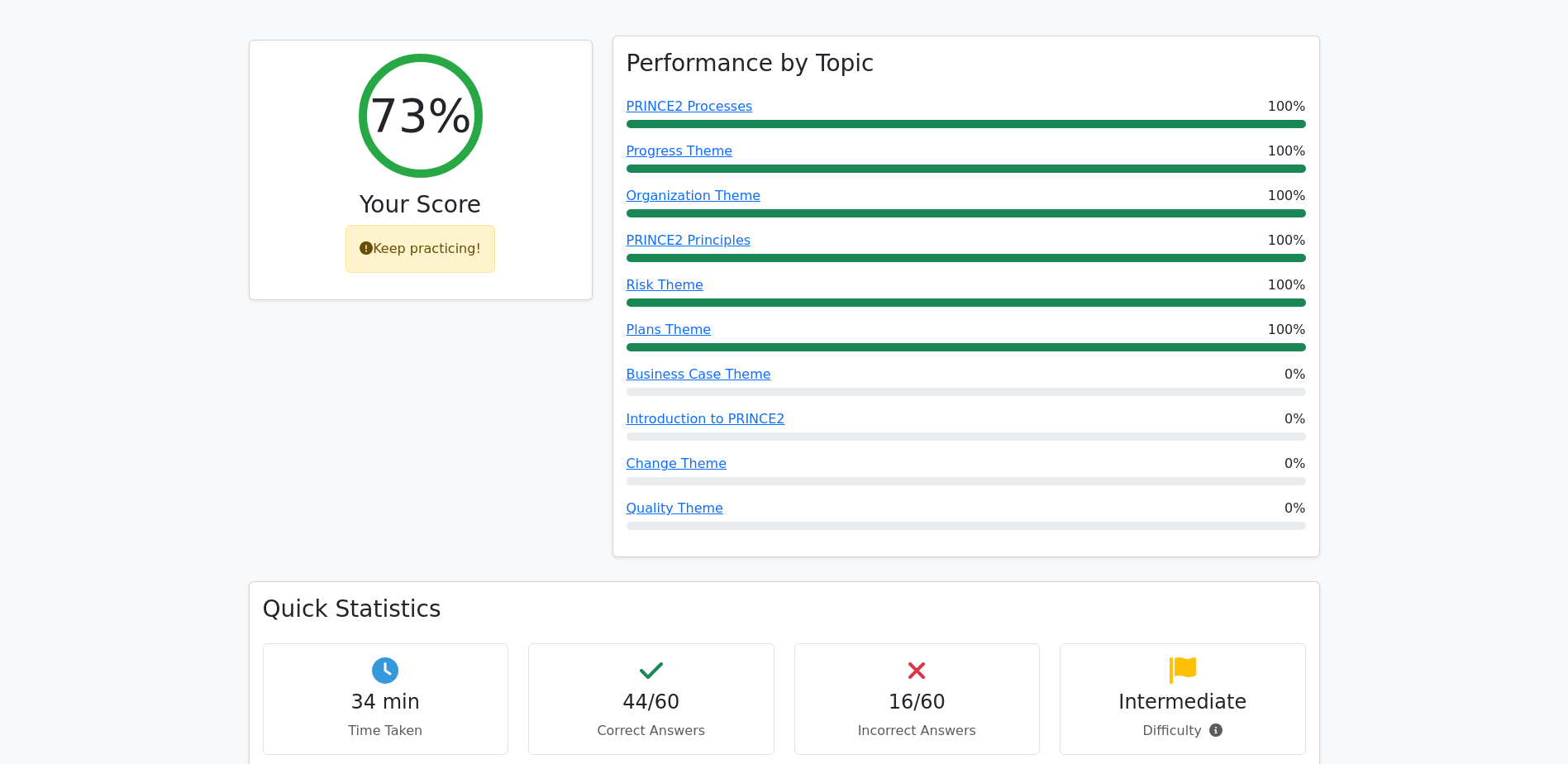
scroll to position [231, 0]
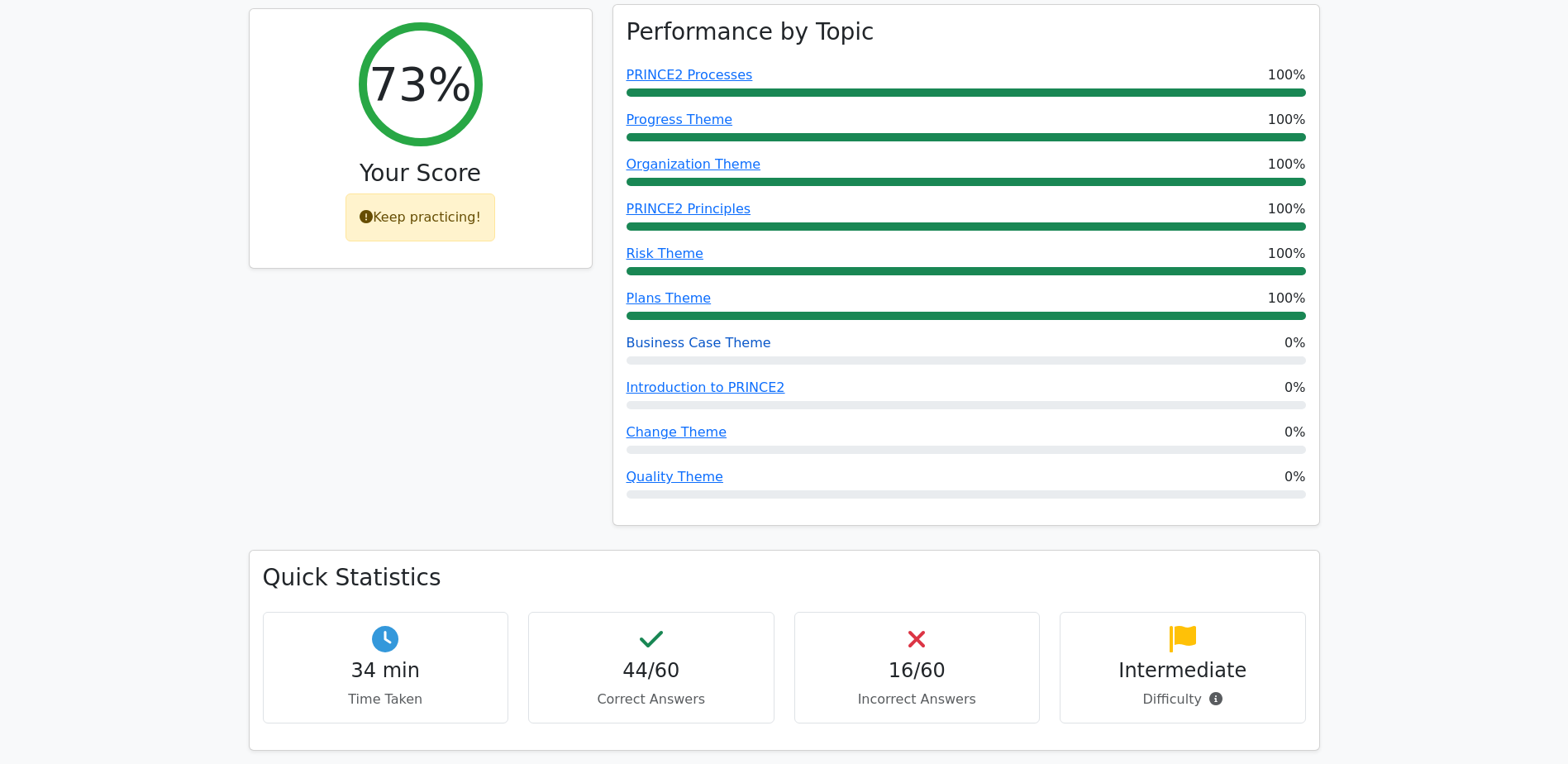
click at [744, 348] on link "Business Case Theme" at bounding box center [699, 343] width 145 height 15
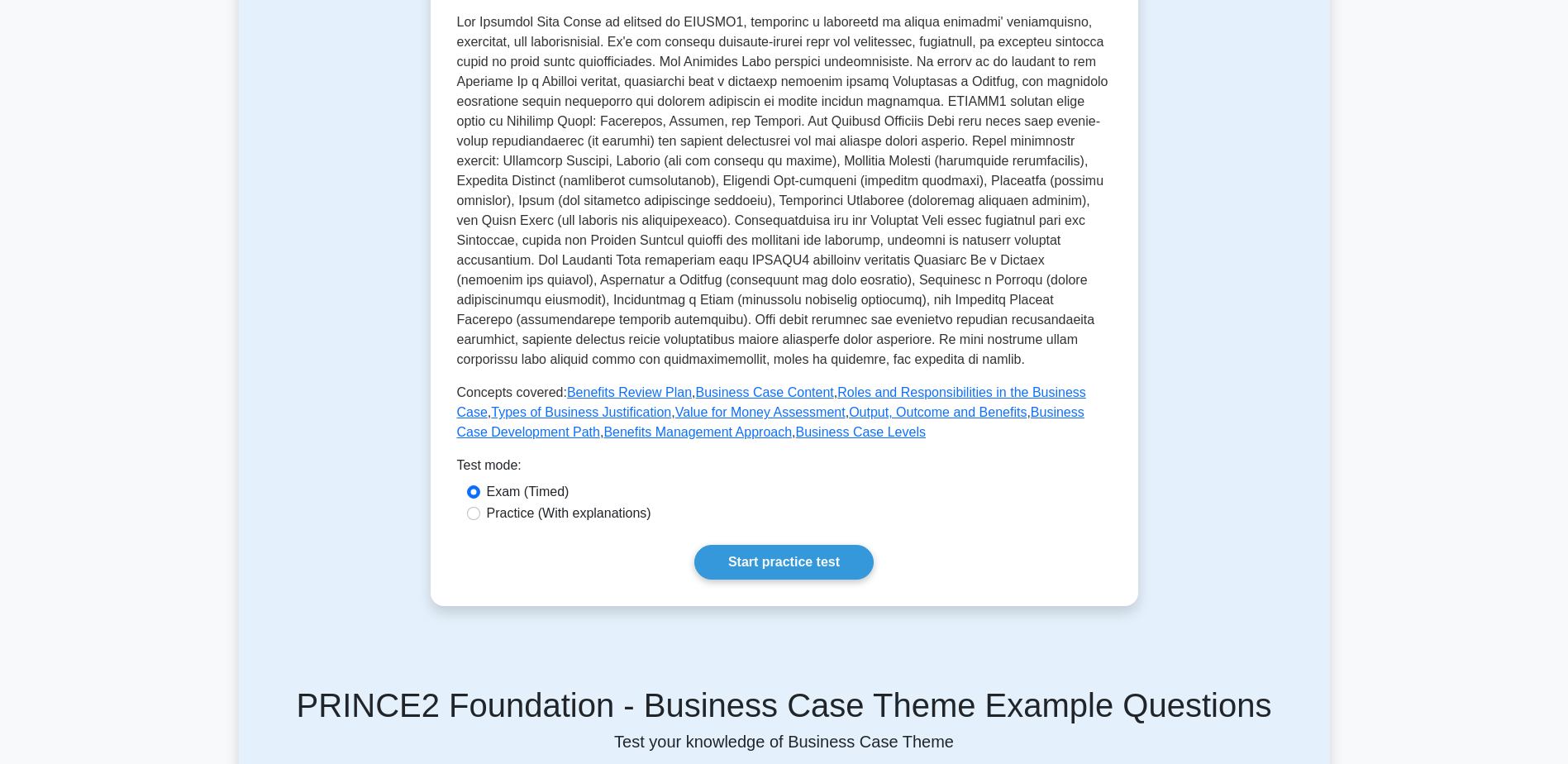
scroll to position [394, 0]
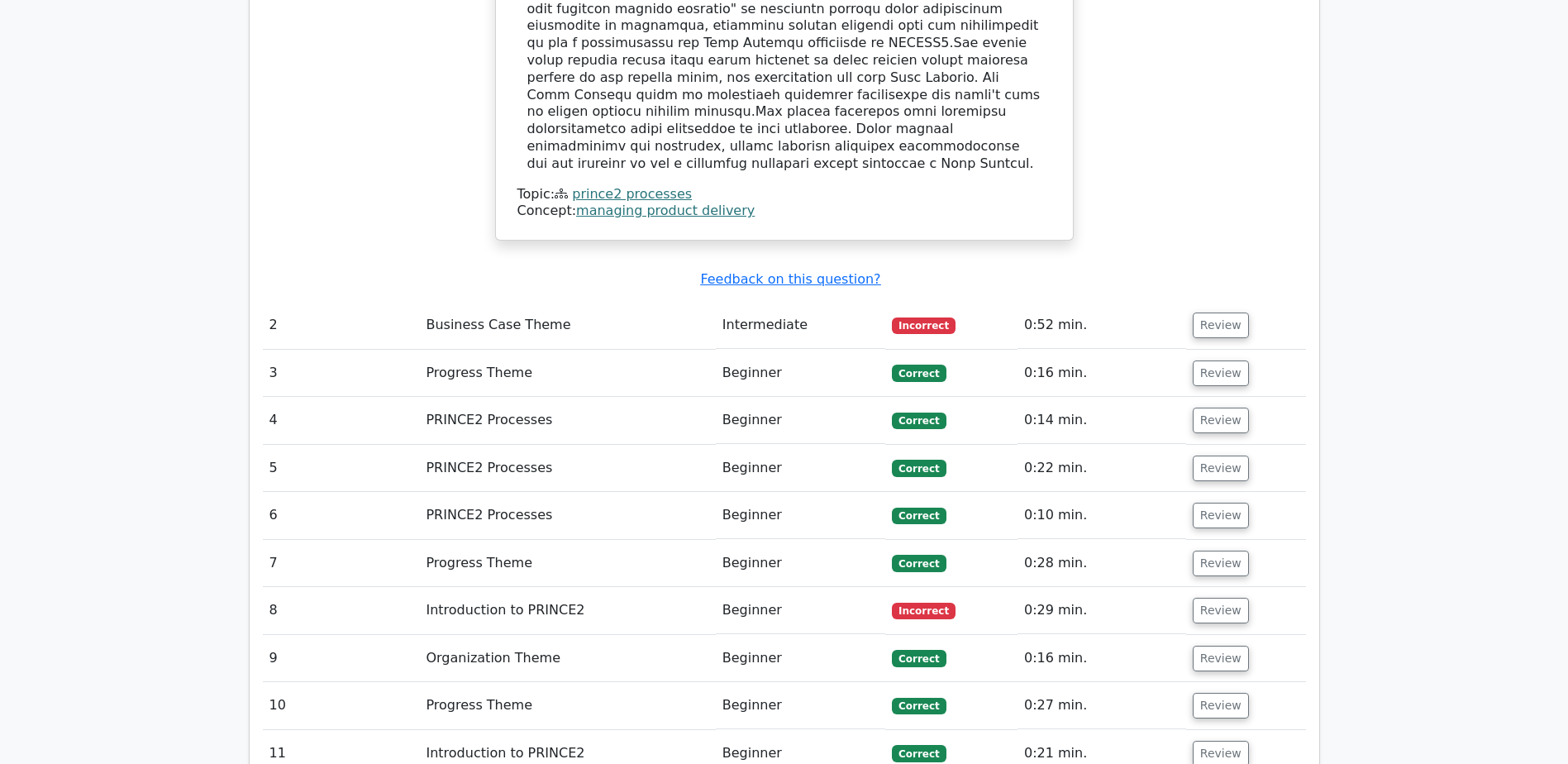
scroll to position [1683, 0]
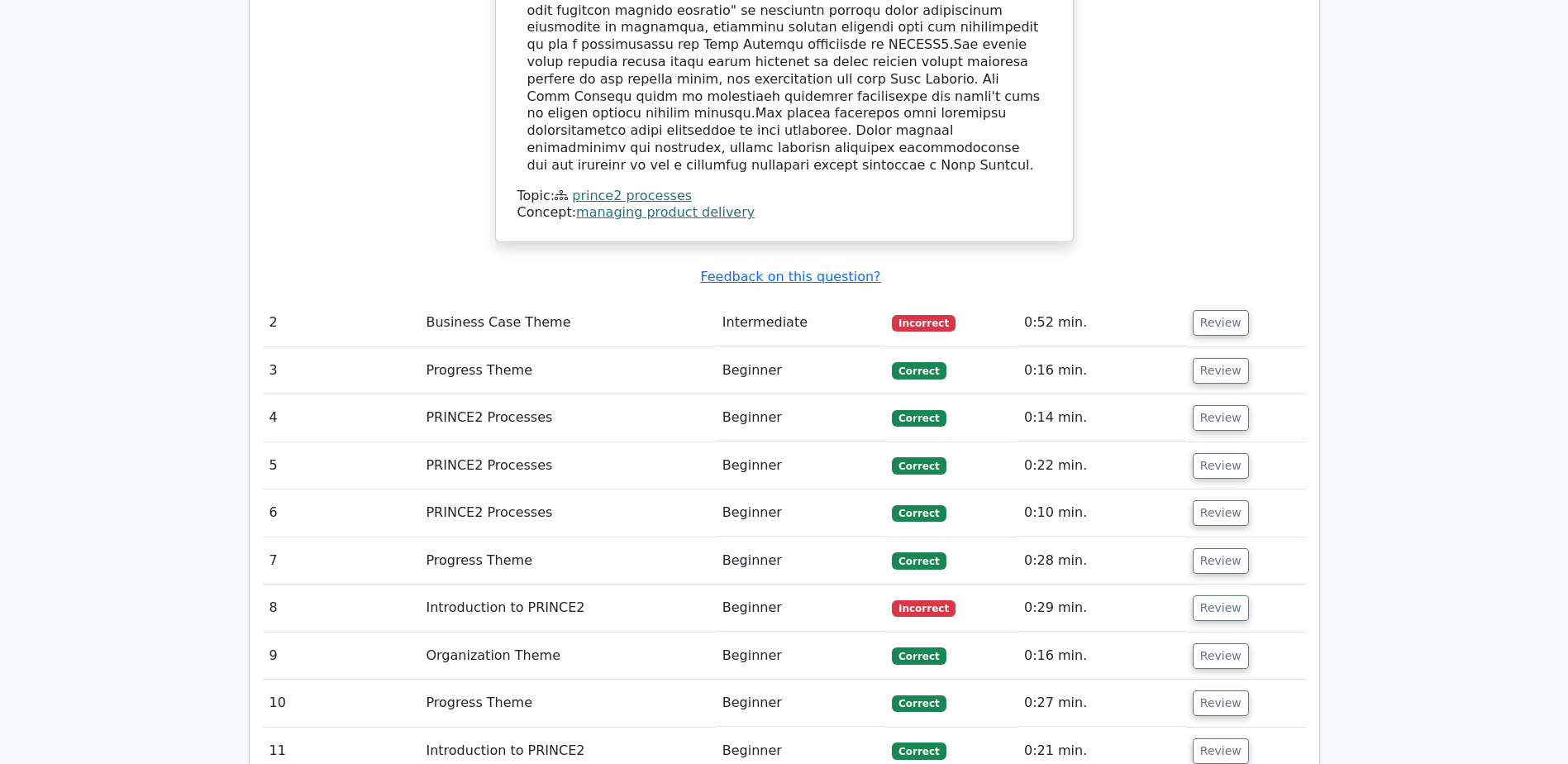
click at [528, 299] on td "Business Case Theme" at bounding box center [567, 322] width 296 height 47
drag, startPoint x: 1193, startPoint y: 289, endPoint x: 1105, endPoint y: 311, distance: 90.7
click at [1105, 311] on td "0:52 min." at bounding box center [1102, 322] width 168 height 47
click at [1230, 311] on button "Review" at bounding box center [1221, 323] width 56 height 26
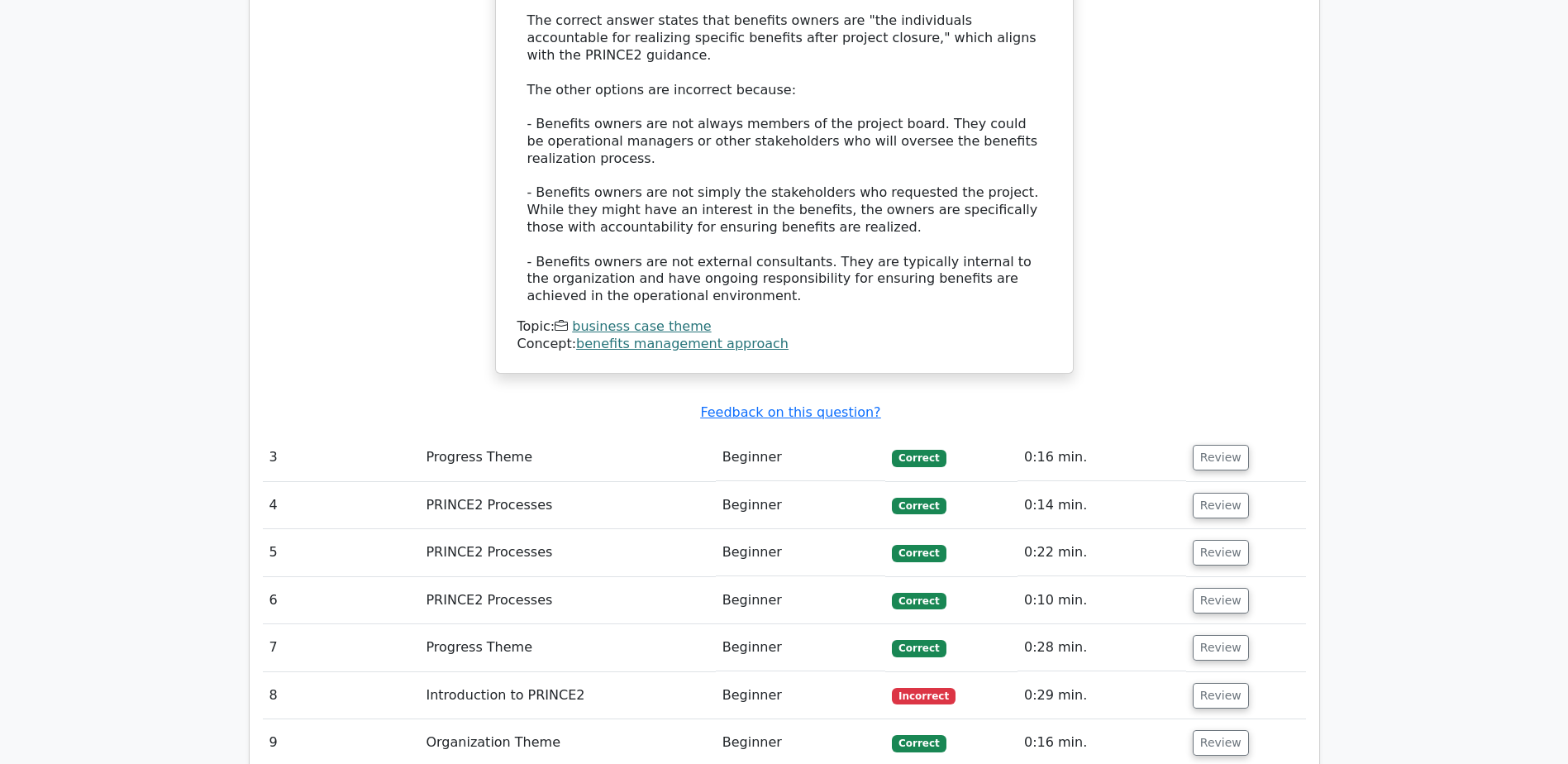
scroll to position [2625, 0]
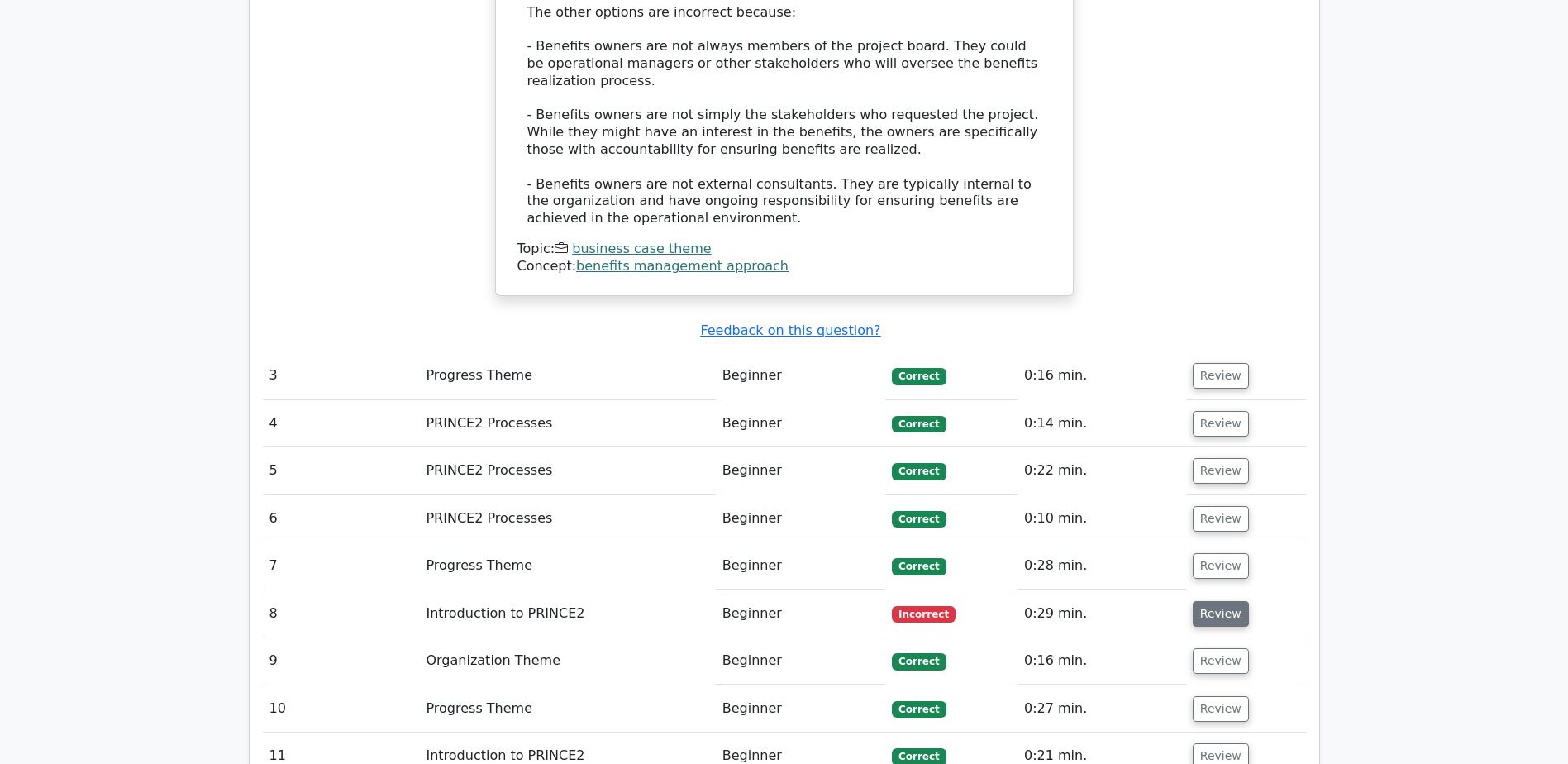
click at [1220, 602] on button "Review" at bounding box center [1221, 614] width 56 height 26
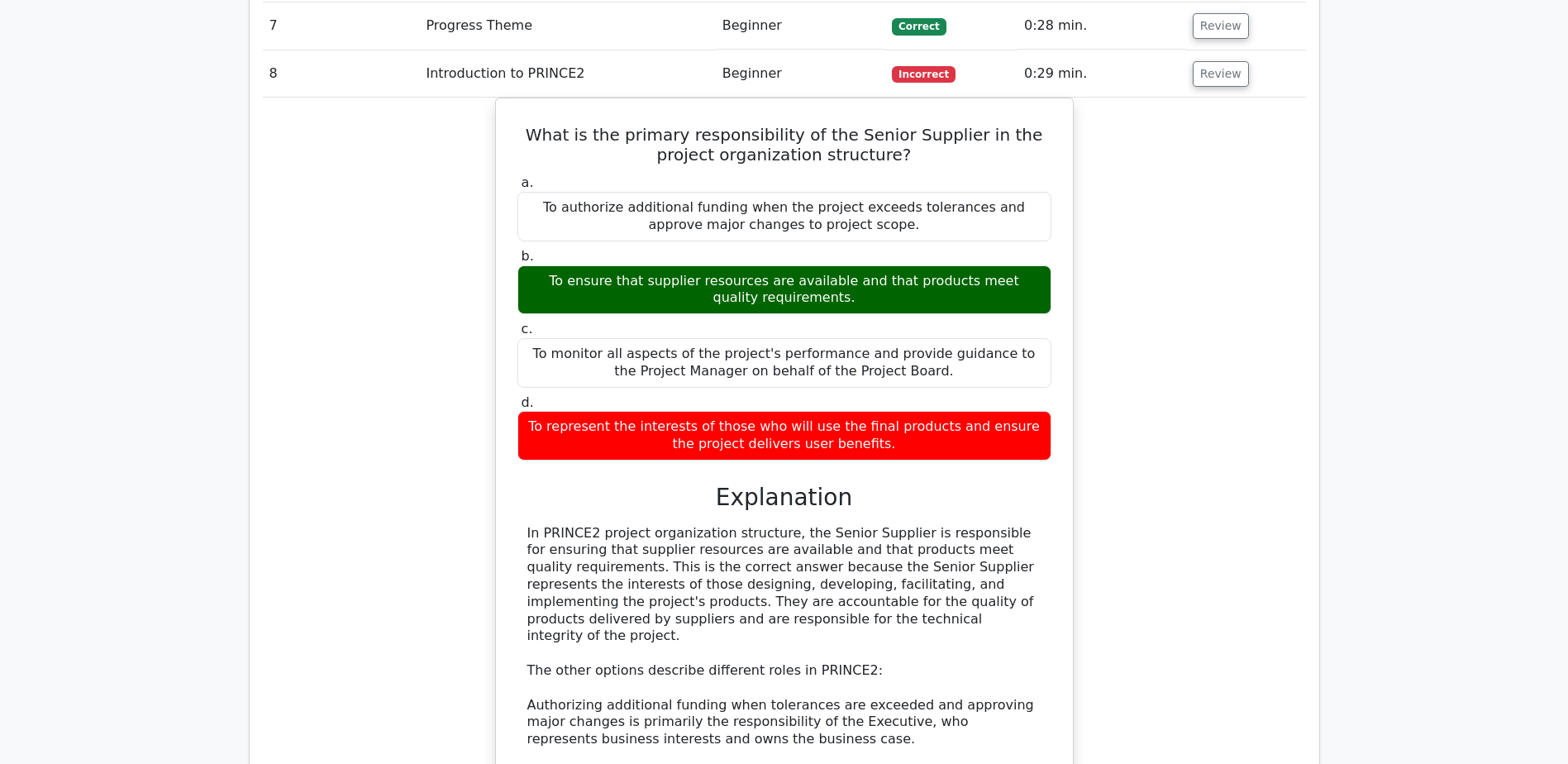
scroll to position [3165, 0]
